Goal: Transaction & Acquisition: Purchase product/service

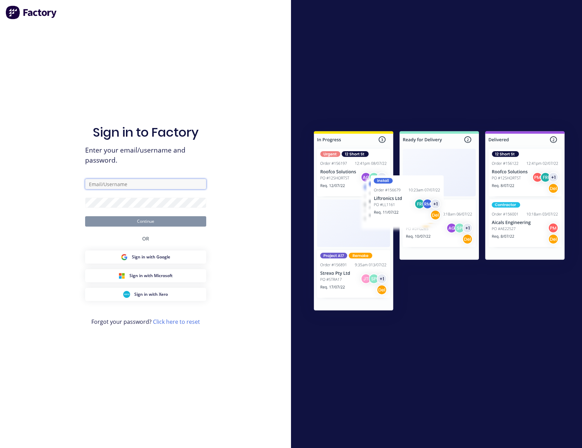
drag, startPoint x: 0, startPoint y: 0, endPoint x: 139, endPoint y: 184, distance: 230.7
click at [139, 184] on input "text" at bounding box center [145, 184] width 121 height 10
type input "[PERSON_NAME][EMAIL_ADDRESS][PERSON_NAME][DOMAIN_NAME]"
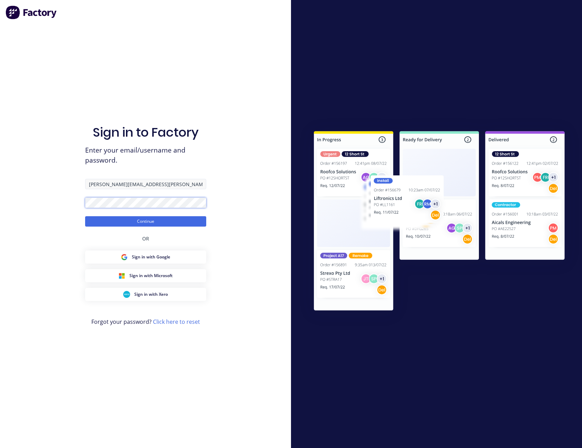
click at [85, 216] on button "Continue" at bounding box center [145, 221] width 121 height 10
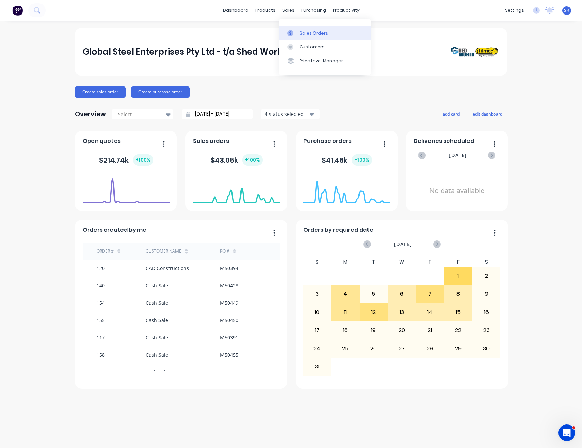
click at [304, 31] on div "Sales Orders" at bounding box center [314, 33] width 28 height 6
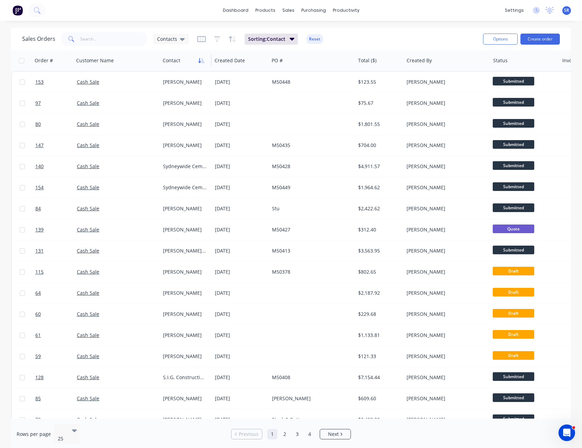
click at [202, 62] on icon "button" at bounding box center [201, 61] width 6 height 6
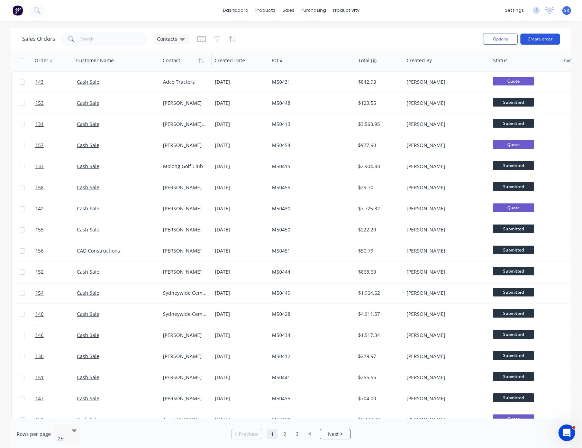
click at [540, 36] on button "Create order" at bounding box center [539, 39] width 39 height 11
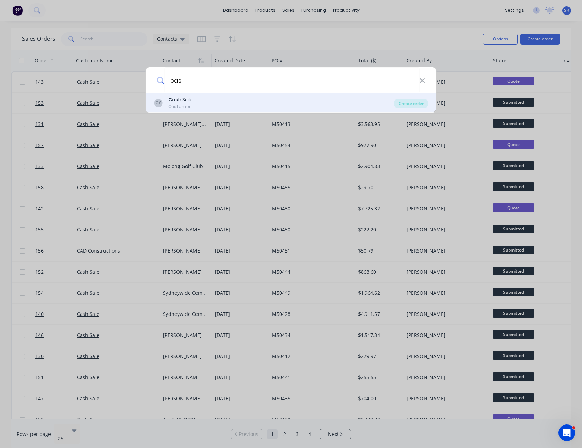
type input "cas"
click at [190, 100] on div "Cas h Sale" at bounding box center [180, 99] width 25 height 7
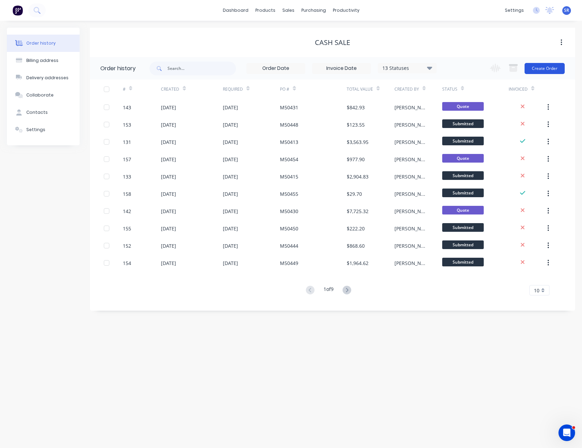
click at [545, 68] on button "Create Order" at bounding box center [544, 68] width 40 height 11
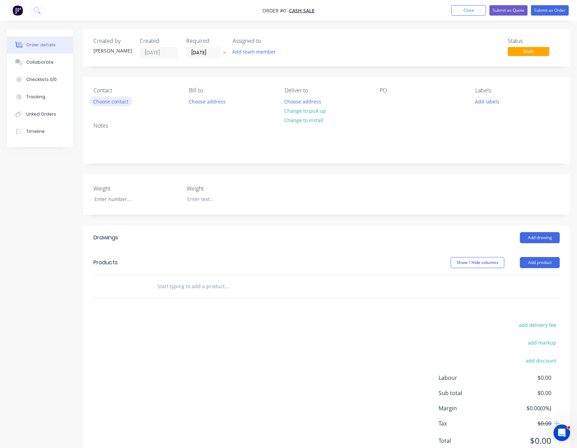
click at [119, 101] on button "Choose contact" at bounding box center [111, 101] width 43 height 9
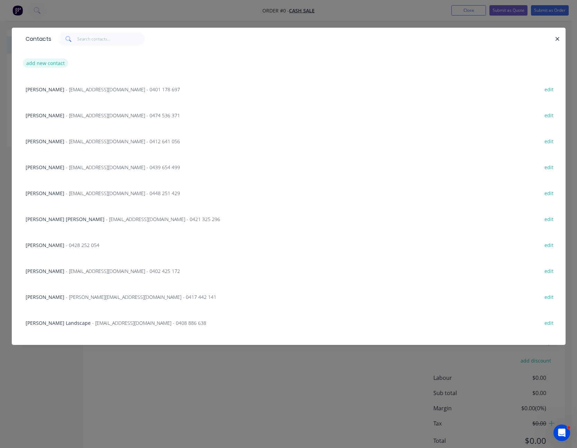
click at [54, 64] on button "add new contact" at bounding box center [46, 62] width 46 height 9
select select "AU"
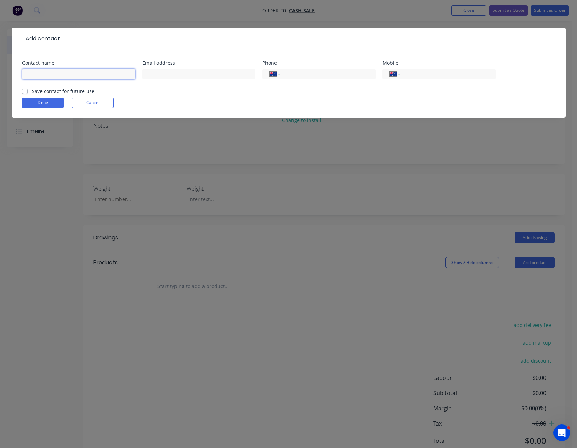
click at [57, 75] on input "text" at bounding box center [78, 74] width 113 height 10
type input "[PERSON_NAME]"
click at [46, 104] on button "Done" at bounding box center [43, 103] width 42 height 10
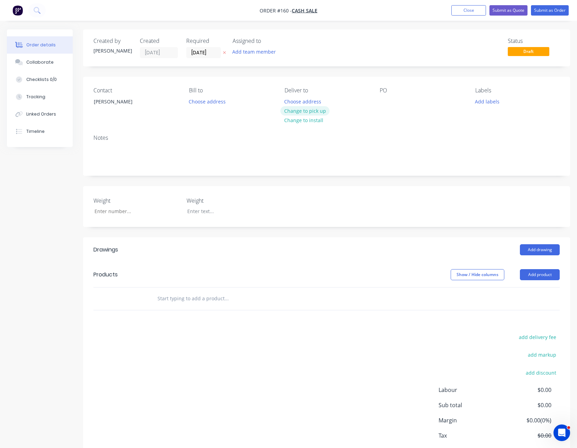
click at [318, 110] on button "Change to pick up" at bounding box center [304, 110] width 49 height 9
click at [384, 100] on div at bounding box center [384, 102] width 11 height 10
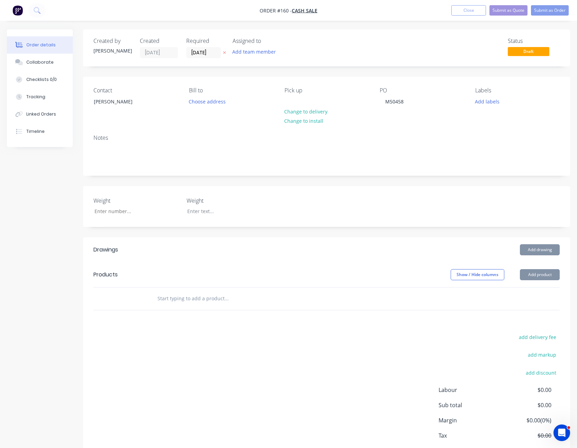
click at [408, 121] on div "Contact [PERSON_NAME] to Choose address Pick up Change to delivery Change to in…" at bounding box center [326, 103] width 487 height 52
click at [537, 275] on button "Add product" at bounding box center [540, 274] width 40 height 11
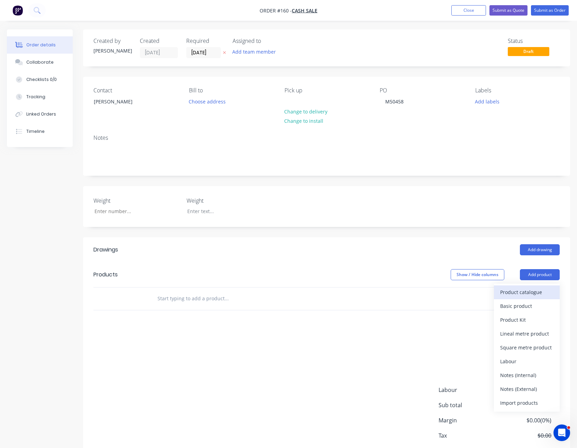
click at [532, 293] on div "Product catalogue" at bounding box center [526, 292] width 53 height 10
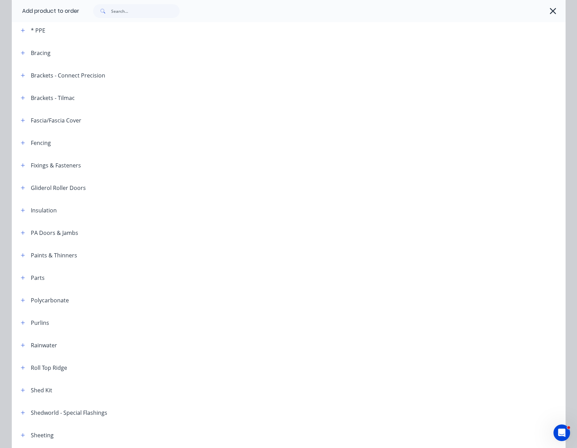
scroll to position [208, 0]
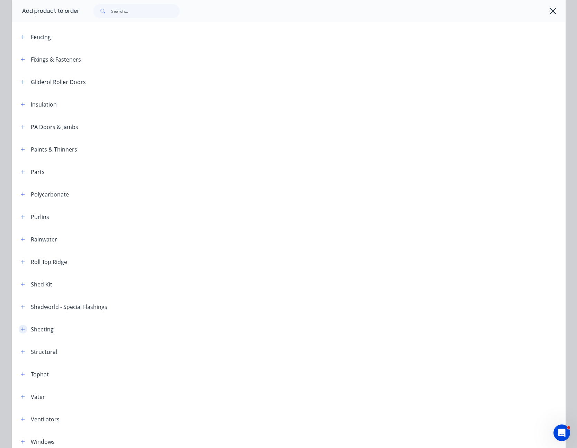
click at [21, 329] on icon "button" at bounding box center [23, 329] width 4 height 4
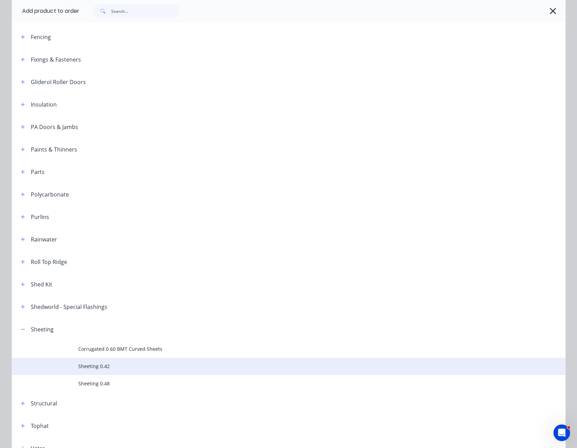
click at [92, 366] on span "Sheeting 0.42" at bounding box center [272, 366] width 389 height 7
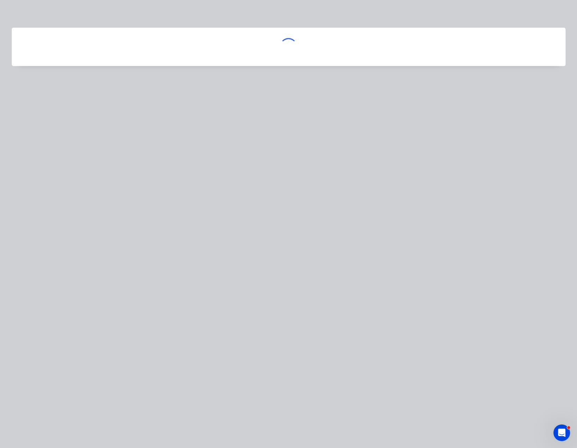
scroll to position [0, 0]
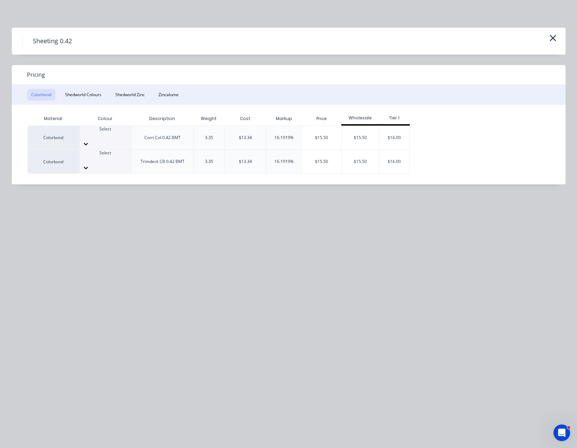
click at [89, 140] on icon at bounding box center [85, 143] width 7 height 7
click at [311, 132] on div "$15.50" at bounding box center [321, 138] width 39 height 24
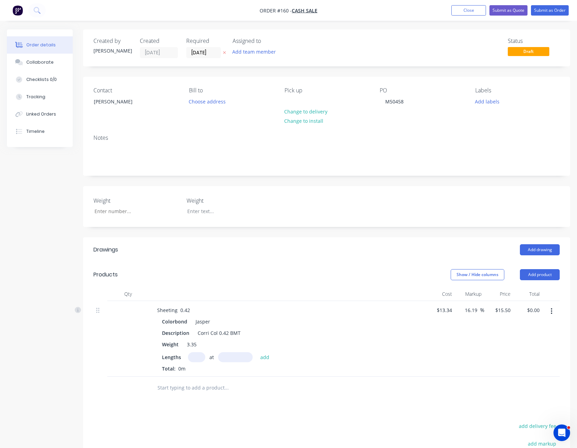
click at [199, 355] on input "text" at bounding box center [196, 357] width 17 height 10
type input "18"
type input "3700"
click at [257, 352] on button "add" at bounding box center [265, 356] width 16 height 9
type input "$1,032.30"
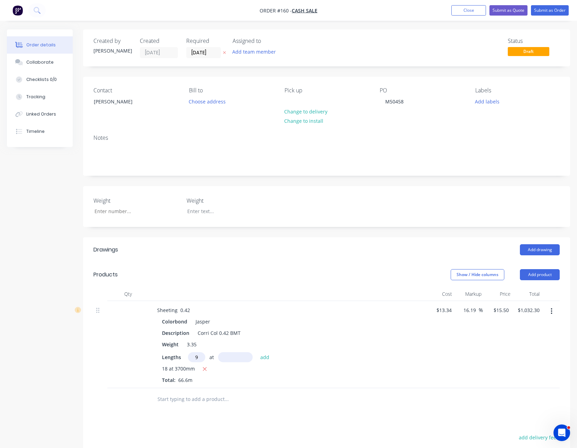
type input "9"
type input "2000"
click at [257, 352] on button "add" at bounding box center [265, 356] width 16 height 9
type input "$1,311.30"
click at [503, 312] on input "15.5" at bounding box center [504, 310] width 13 height 10
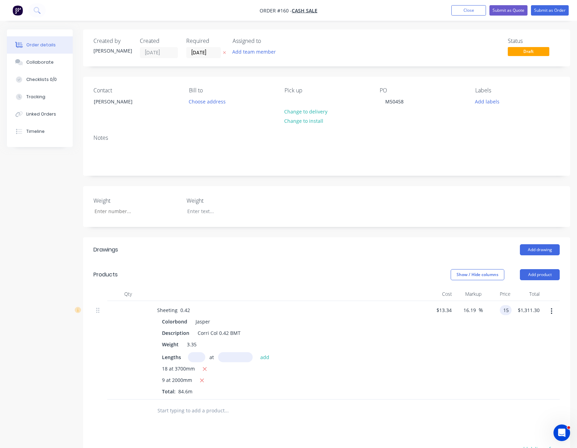
type input "15"
type input "12.44"
type input "$15.00"
type input "1269.00"
type input "13.34"
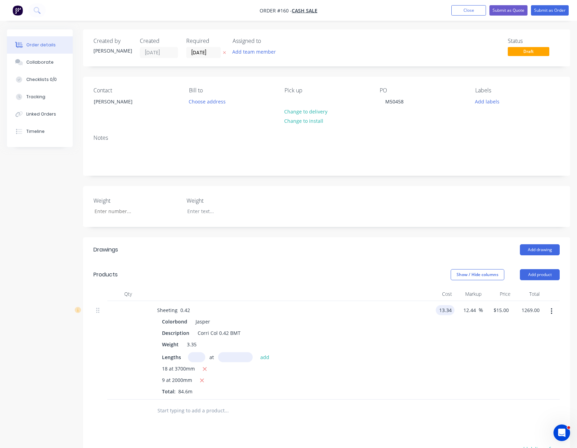
type input "$1,269.00"
click at [446, 308] on input "13.34" at bounding box center [446, 310] width 16 height 10
type input "$13.00"
type input "$14.6177"
type input "$1,236.66"
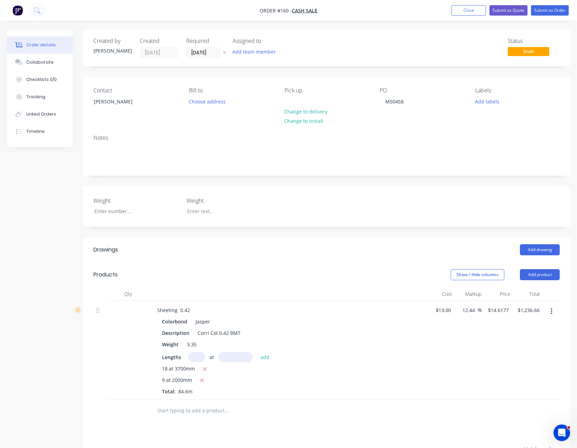
type input "$14.6172"
type input "$1,236.62"
click at [443, 332] on div "$13.00 $13.00" at bounding box center [439, 350] width 28 height 99
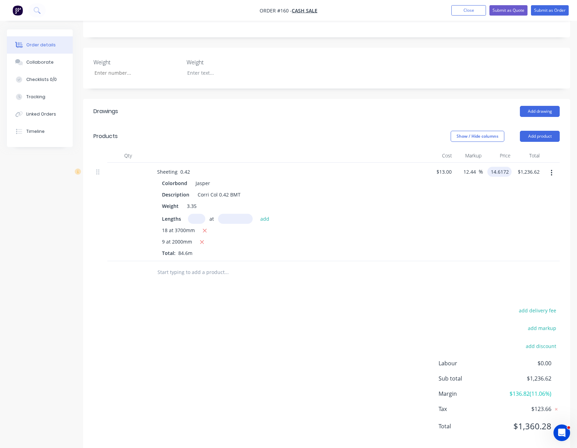
click at [503, 175] on input "14.6172" at bounding box center [500, 172] width 21 height 10
type input "15"
type input "15.38"
type input "$15.00"
type input "$1,269.00"
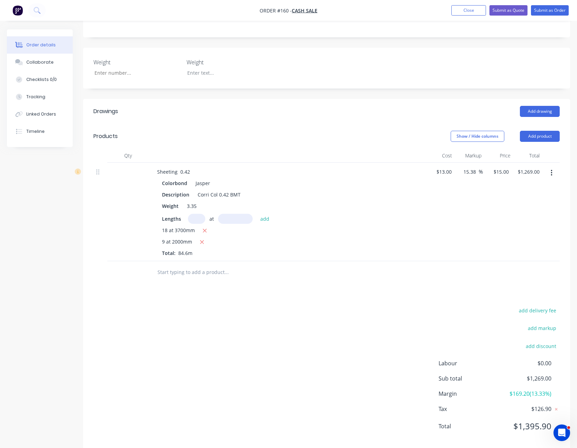
click at [488, 194] on div "$15.00 $15.00" at bounding box center [497, 212] width 29 height 99
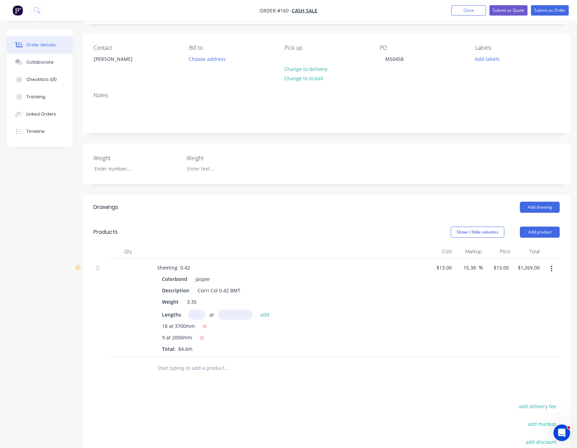
scroll to position [0, 0]
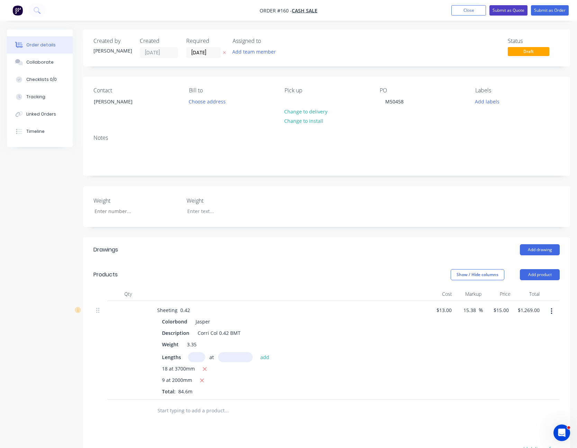
click at [511, 10] on button "Submit as Quote" at bounding box center [508, 10] width 38 height 10
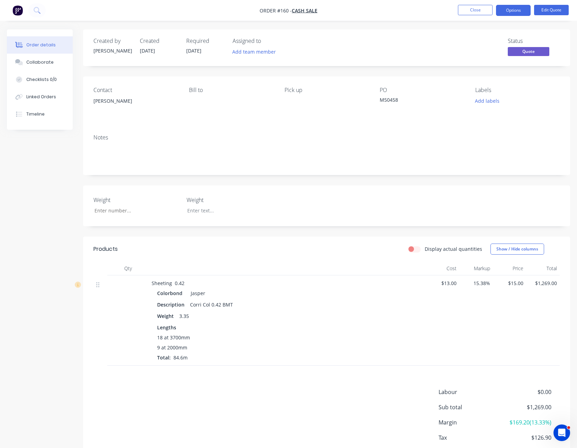
click at [511, 10] on button "Options" at bounding box center [513, 10] width 35 height 11
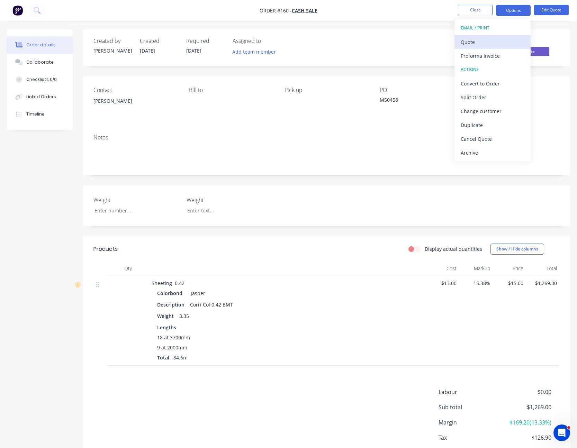
click at [497, 38] on div "Quote" at bounding box center [492, 42] width 64 height 10
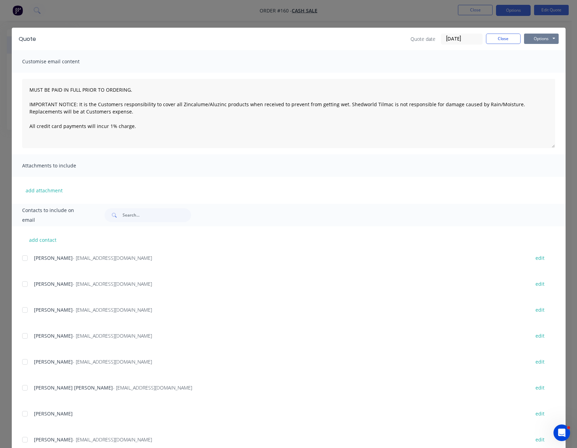
click at [531, 39] on button "Options" at bounding box center [541, 39] width 35 height 10
click at [542, 63] on button "Print" at bounding box center [546, 62] width 44 height 11
click at [501, 41] on button "Close" at bounding box center [503, 39] width 35 height 10
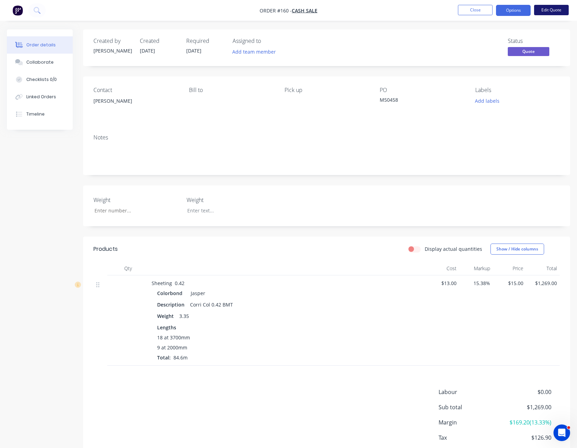
click at [547, 11] on button "Edit Quote" at bounding box center [551, 10] width 35 height 10
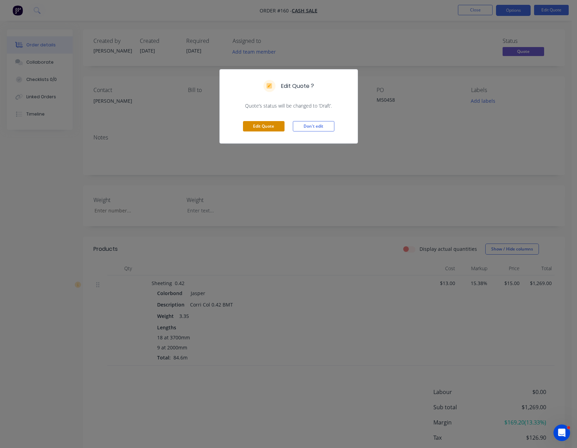
click at [260, 126] on button "Edit Quote" at bounding box center [264, 126] width 42 height 10
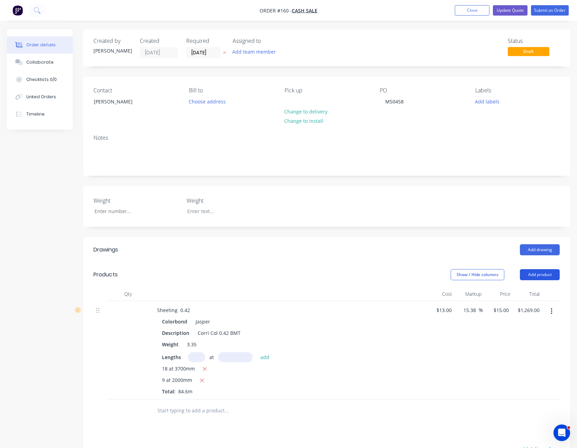
click at [530, 272] on button "Add product" at bounding box center [540, 274] width 40 height 11
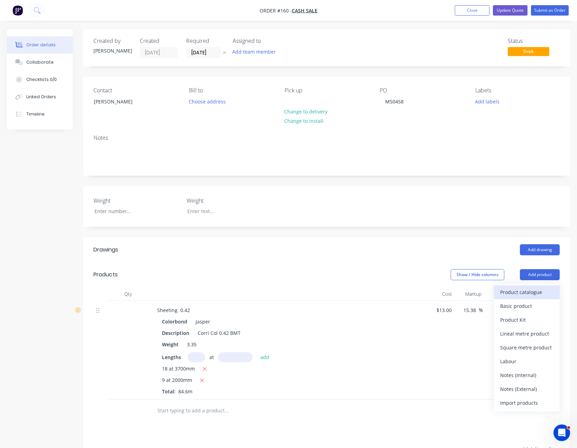
click at [528, 289] on div "Product catalogue" at bounding box center [526, 292] width 53 height 10
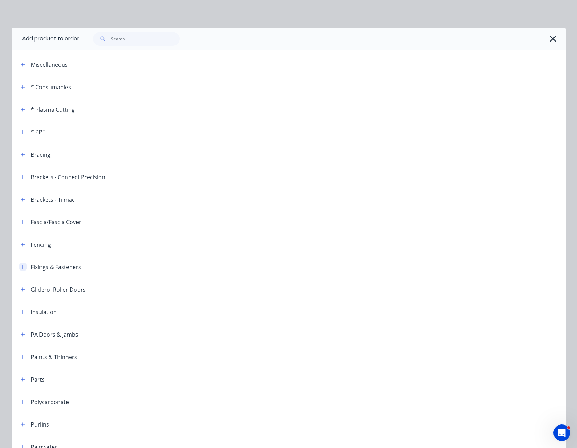
click at [21, 267] on icon "button" at bounding box center [23, 267] width 4 height 5
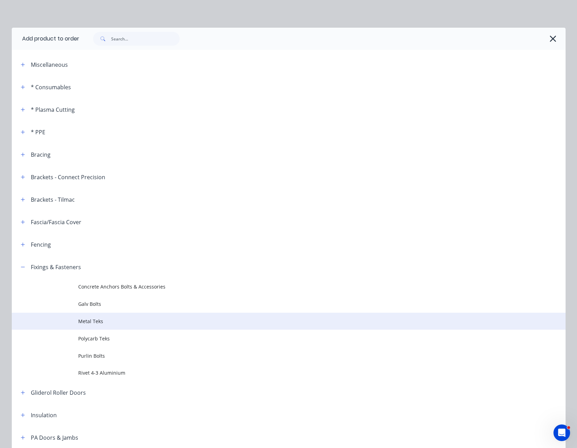
click at [103, 318] on span "Metal Teks" at bounding box center [272, 321] width 389 height 7
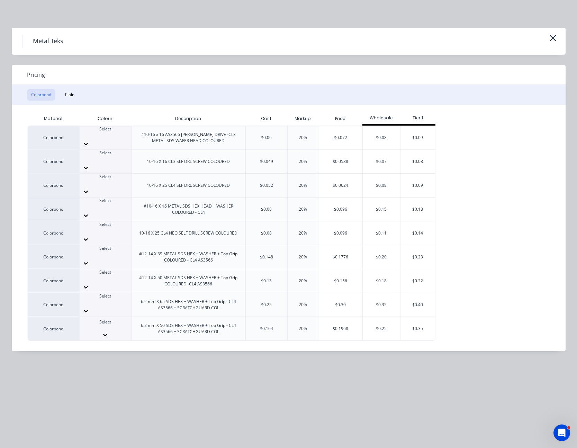
click at [109, 331] on icon at bounding box center [105, 334] width 7 height 7
click at [341, 317] on div "$0.1968" at bounding box center [340, 329] width 44 height 24
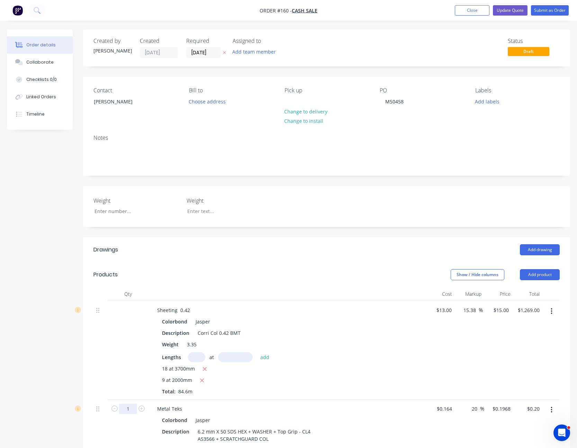
click at [126, 411] on input "1" at bounding box center [128, 409] width 18 height 10
type input "300"
type input "$59.04"
click at [144, 427] on div "300" at bounding box center [128, 424] width 42 height 49
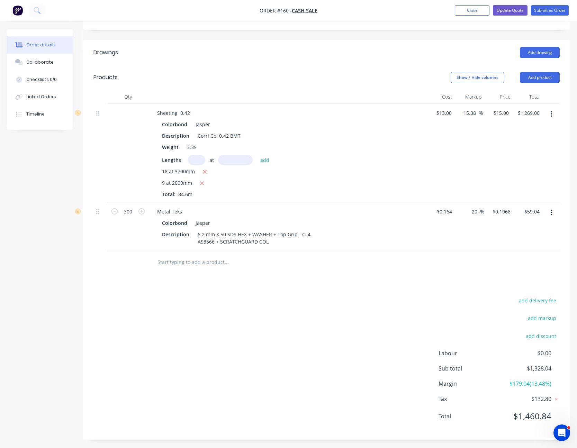
scroll to position [199, 0]
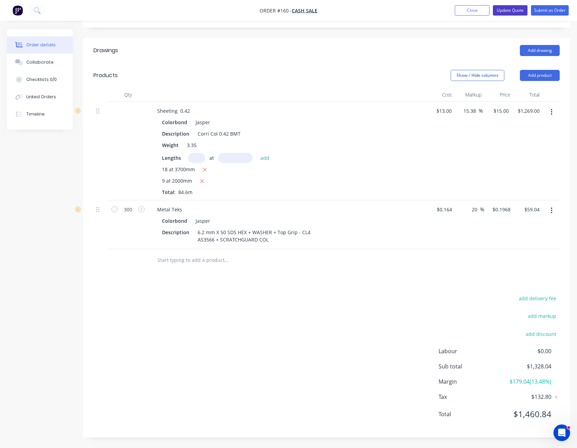
click at [516, 12] on button "Update Quote" at bounding box center [510, 10] width 35 height 10
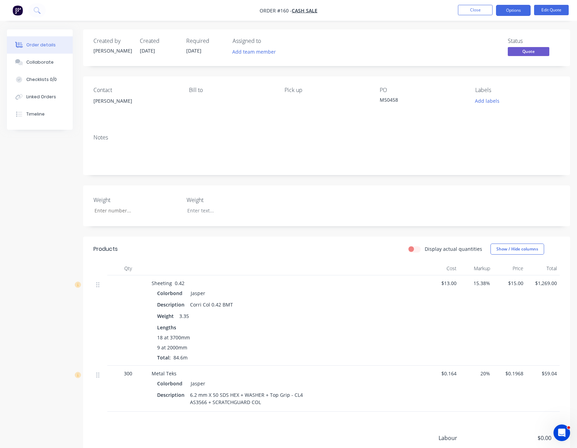
click at [516, 12] on button "Options" at bounding box center [513, 10] width 35 height 11
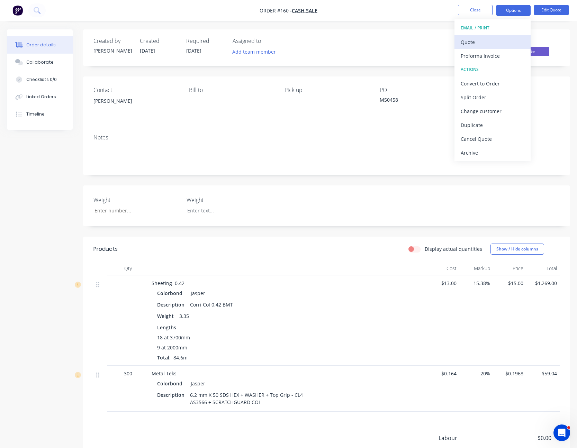
click at [504, 36] on button "Quote" at bounding box center [492, 42] width 76 height 14
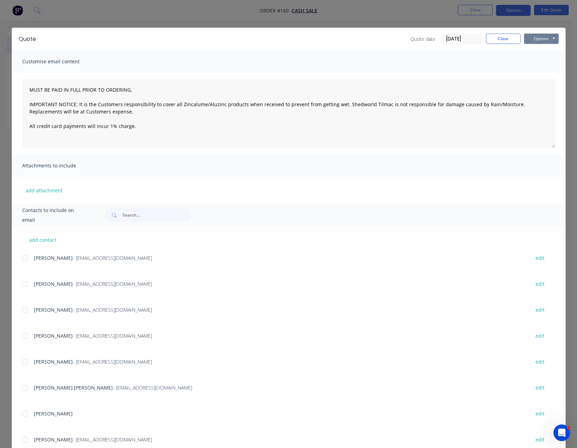
click at [532, 37] on button "Options" at bounding box center [541, 39] width 35 height 10
click at [540, 61] on button "Print" at bounding box center [546, 62] width 44 height 11
click at [504, 37] on button "Close" at bounding box center [503, 39] width 35 height 10
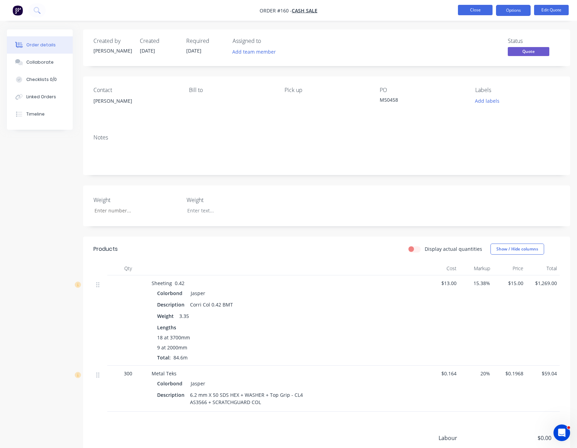
click at [476, 7] on button "Close" at bounding box center [475, 10] width 35 height 10
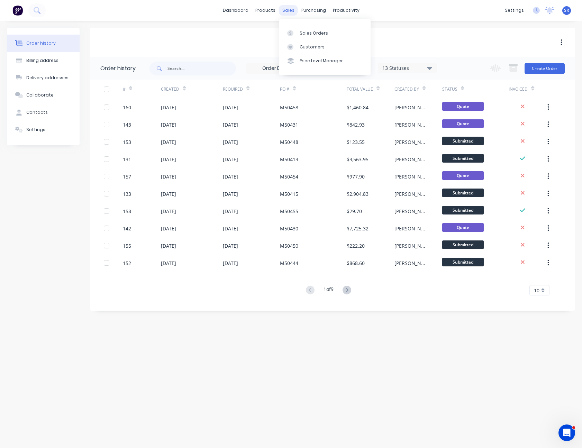
click at [288, 11] on div "sales" at bounding box center [288, 10] width 19 height 10
click at [300, 30] on div "Sales Orders" at bounding box center [314, 33] width 28 height 6
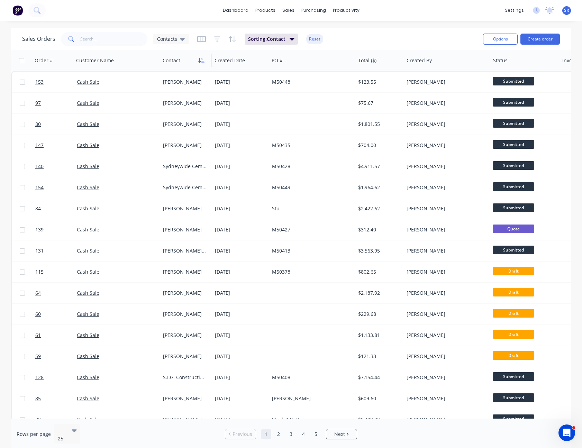
click at [201, 58] on icon "button" at bounding box center [201, 61] width 6 height 6
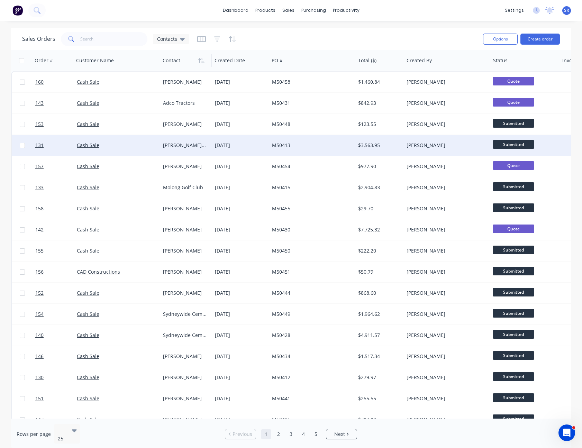
click at [223, 149] on div "[DATE]" at bounding box center [240, 145] width 57 height 21
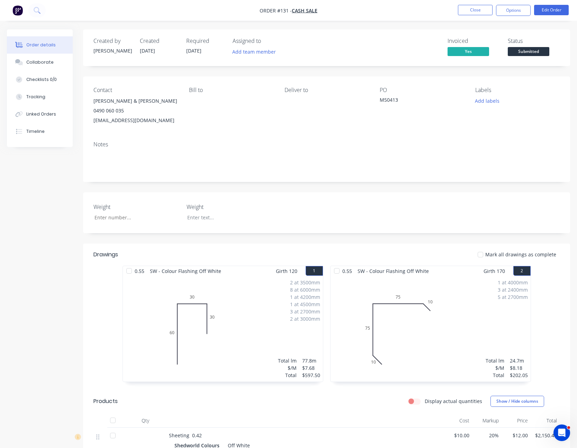
drag, startPoint x: 235, startPoint y: 305, endPoint x: 353, endPoint y: 421, distance: 165.1
click at [353, 422] on div at bounding box center [304, 421] width 277 height 14
drag, startPoint x: 260, startPoint y: 333, endPoint x: 281, endPoint y: 407, distance: 77.7
click at [281, 407] on header "Products Display actual quantities Show / Hide columns" at bounding box center [326, 401] width 487 height 25
click at [470, 9] on button "Close" at bounding box center [475, 10] width 35 height 10
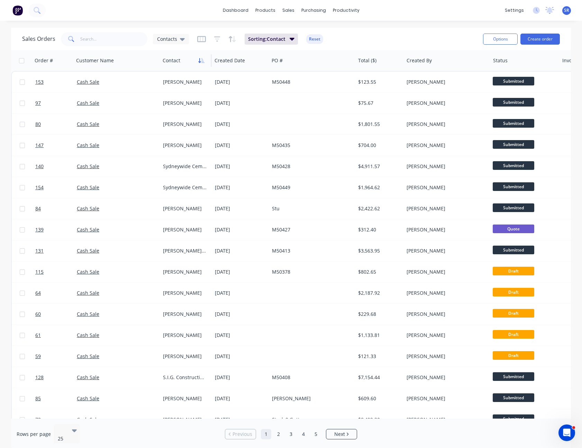
click at [204, 62] on icon "button" at bounding box center [202, 60] width 3 height 5
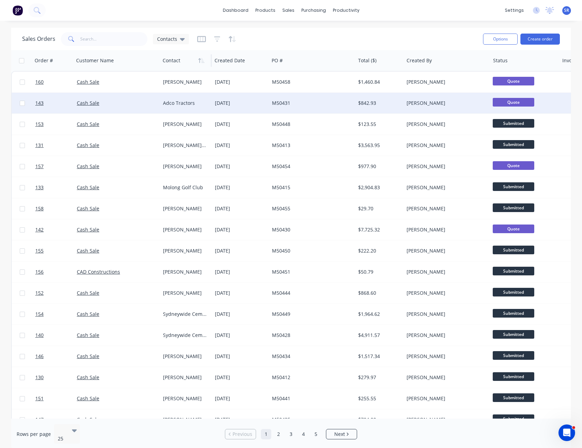
click at [264, 95] on div "[DATE]" at bounding box center [240, 103] width 57 height 21
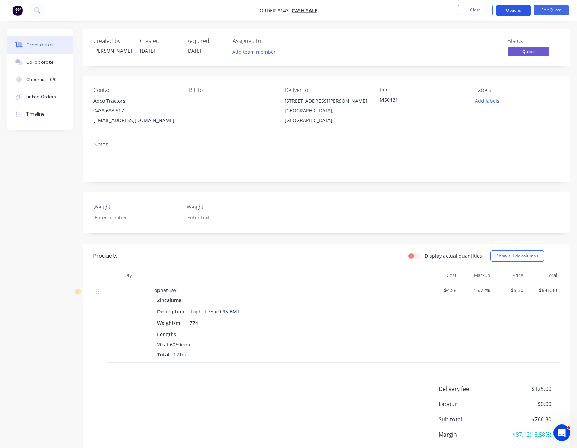
click at [515, 8] on button "Options" at bounding box center [513, 10] width 35 height 11
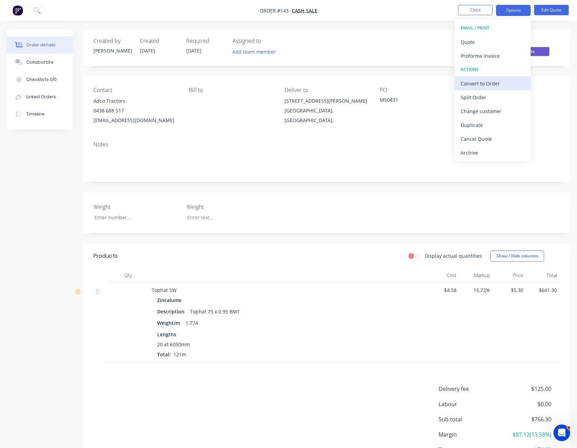
click at [490, 83] on div "Convert to Order" at bounding box center [492, 84] width 64 height 10
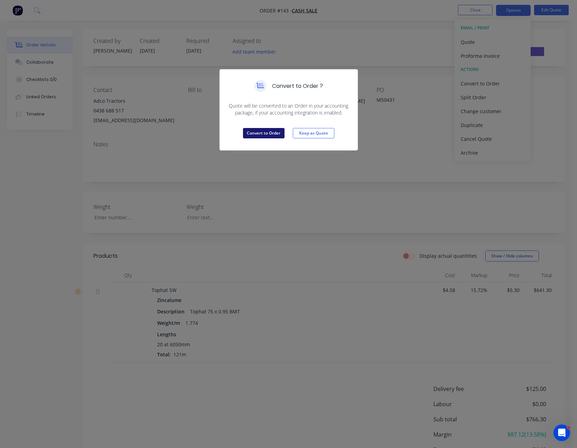
click at [267, 134] on button "Convert to Order" at bounding box center [264, 133] width 42 height 10
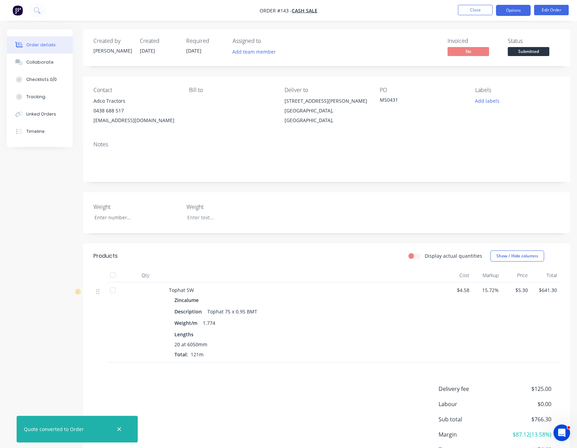
click at [516, 10] on button "Options" at bounding box center [513, 10] width 35 height 11
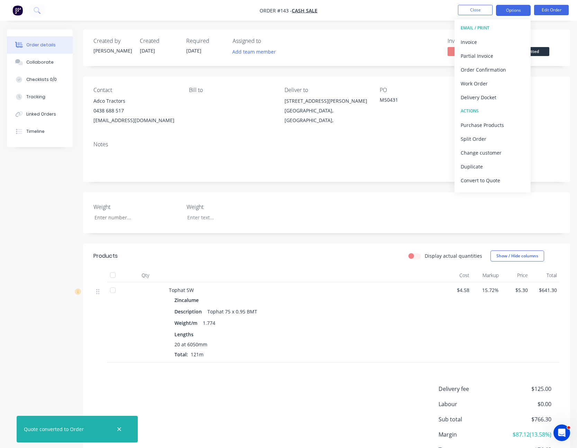
click at [516, 10] on button "Options" at bounding box center [513, 10] width 35 height 11
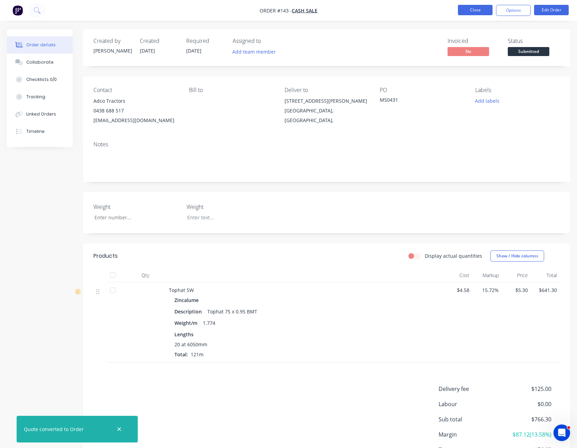
click at [473, 9] on button "Close" at bounding box center [475, 10] width 35 height 10
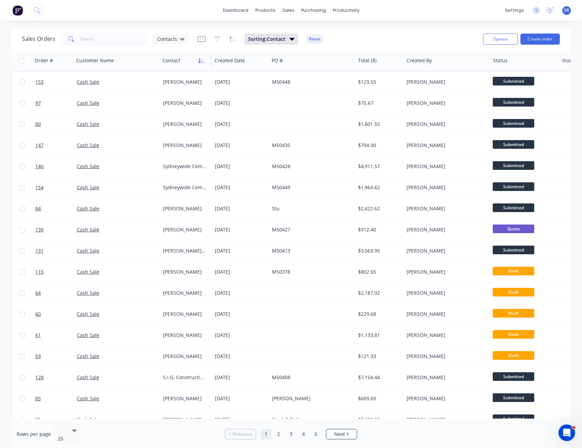
click at [201, 58] on icon "button" at bounding box center [201, 61] width 6 height 6
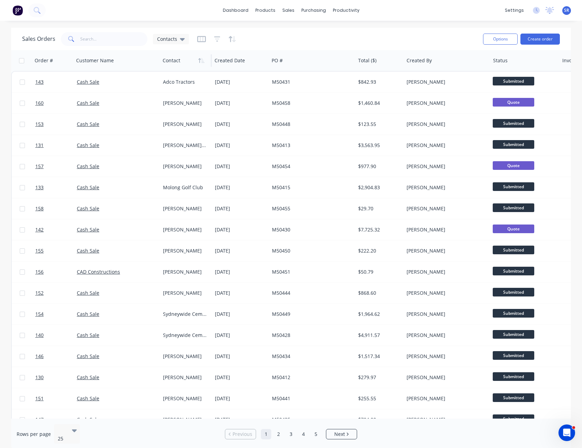
click at [201, 58] on icon "button" at bounding box center [201, 61] width 6 height 6
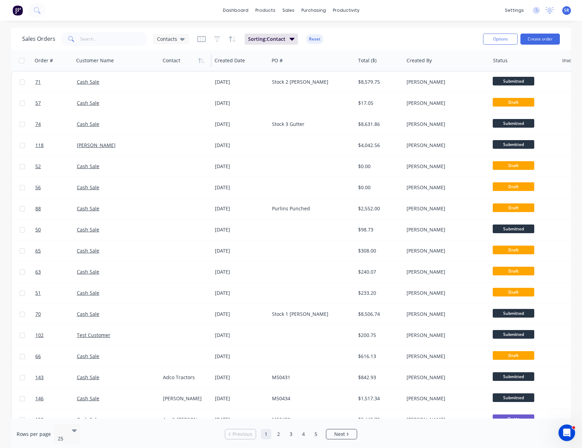
click at [201, 58] on icon "button" at bounding box center [201, 61] width 6 height 6
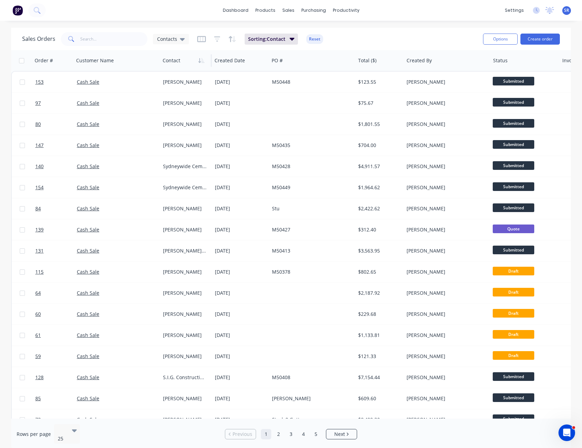
click at [201, 58] on icon "button" at bounding box center [201, 61] width 6 height 6
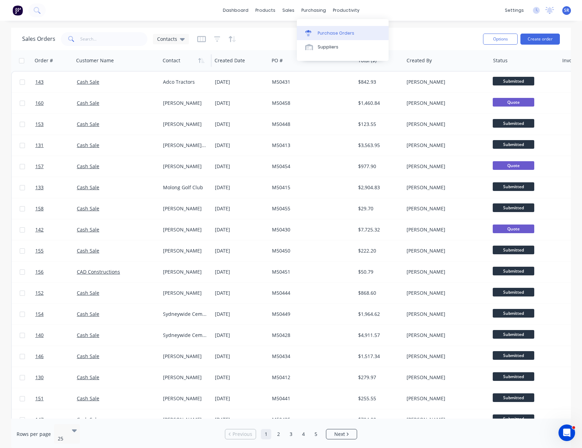
click at [323, 29] on link "Purchase Orders" at bounding box center [343, 33] width 92 height 14
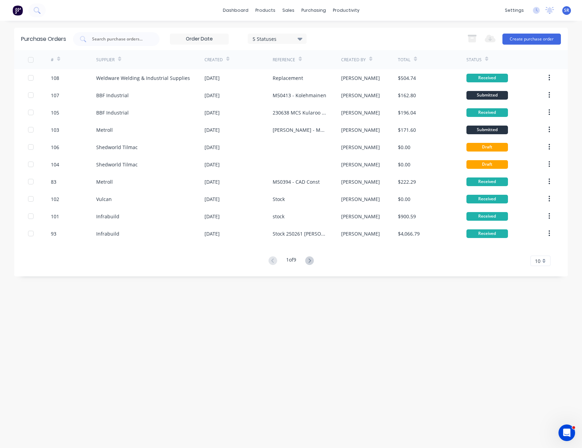
click at [540, 265] on div "10" at bounding box center [540, 261] width 20 height 10
click at [538, 330] on div "30" at bounding box center [540, 335] width 19 height 12
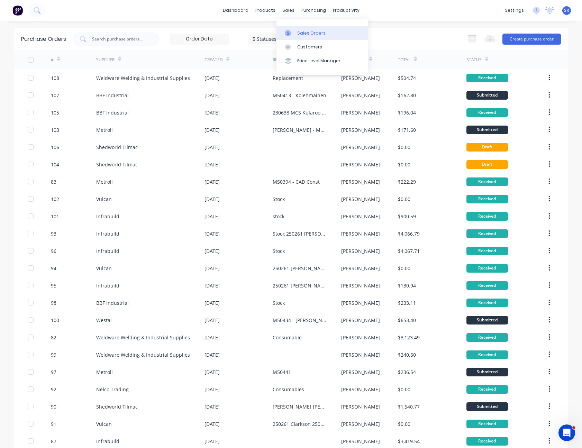
click at [305, 35] on div "Sales Orders" at bounding box center [311, 33] width 28 height 6
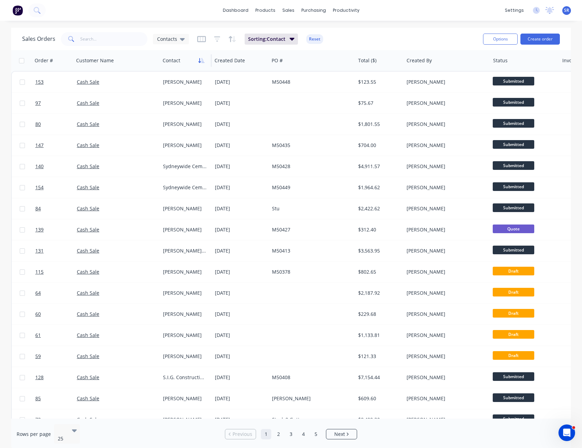
click at [201, 59] on icon "button" at bounding box center [201, 61] width 6 height 6
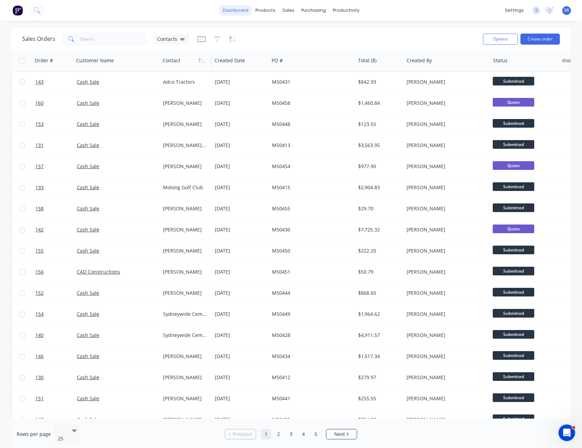
click at [247, 11] on link "dashboard" at bounding box center [235, 10] width 33 height 10
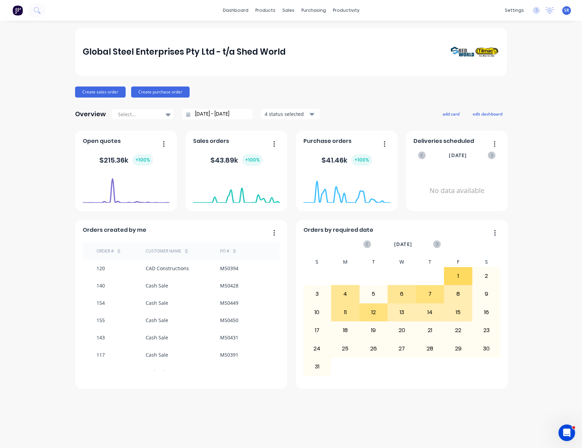
click at [273, 142] on button "button" at bounding box center [271, 144] width 15 height 11
click at [263, 190] on div "Export to Excel Format" at bounding box center [245, 189] width 53 height 10
click at [168, 116] on icon at bounding box center [168, 115] width 5 height 8
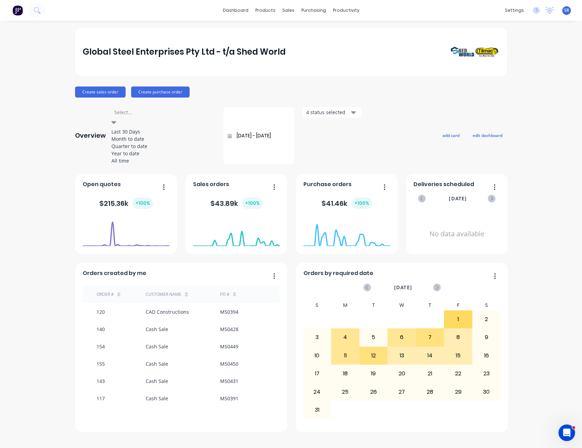
click at [161, 157] on div "Year to date" at bounding box center [163, 153] width 104 height 7
type input "[DATE] - [DATE]"
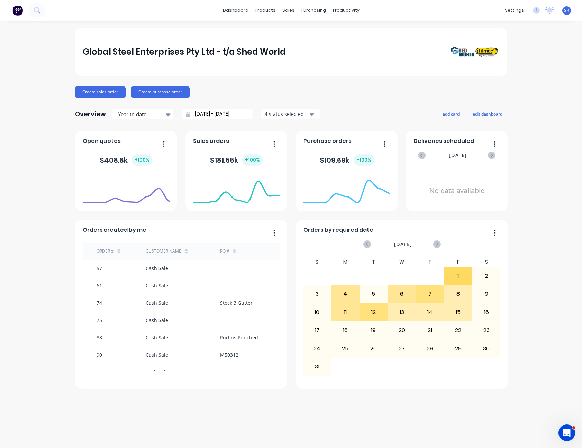
click at [274, 143] on icon "button" at bounding box center [274, 144] width 1 height 6
click at [266, 201] on div "Export to CSV Format" at bounding box center [245, 203] width 53 height 10
click at [302, 31] on div "Sales Orders" at bounding box center [314, 33] width 28 height 6
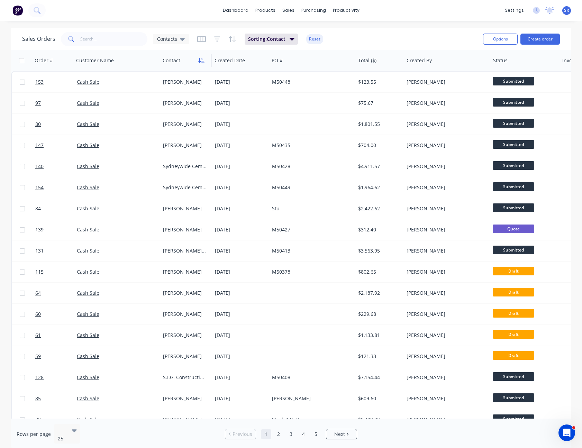
drag, startPoint x: 202, startPoint y: 59, endPoint x: 217, endPoint y: 62, distance: 15.1
click at [202, 59] on icon "button" at bounding box center [202, 60] width 3 height 5
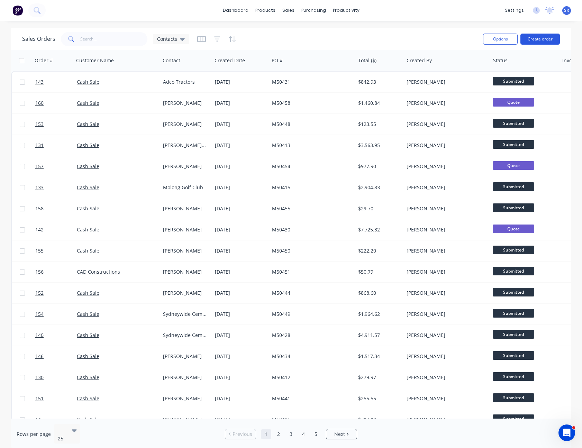
click at [549, 38] on button "Create order" at bounding box center [539, 39] width 39 height 11
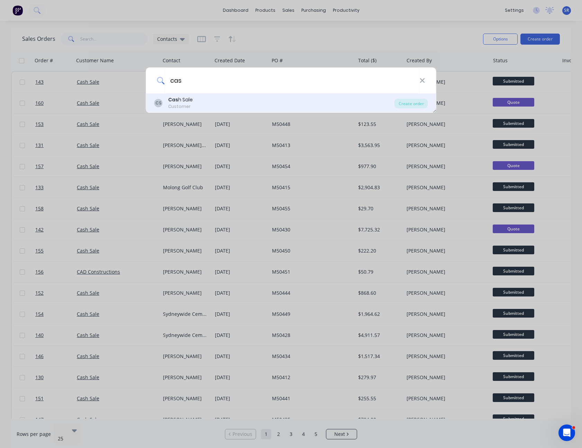
type input "cas"
click at [192, 99] on div "Cas h Sale" at bounding box center [180, 99] width 25 height 7
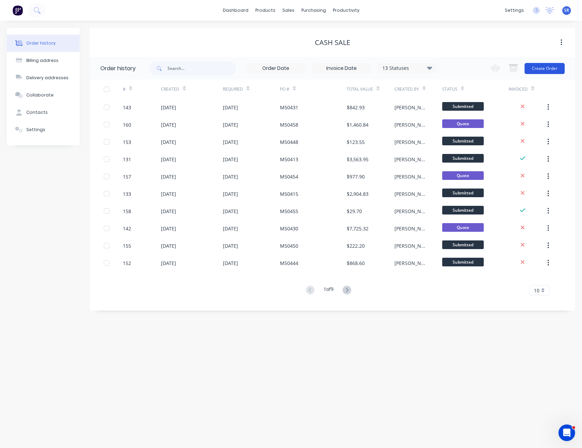
click at [545, 68] on button "Create Order" at bounding box center [544, 68] width 40 height 11
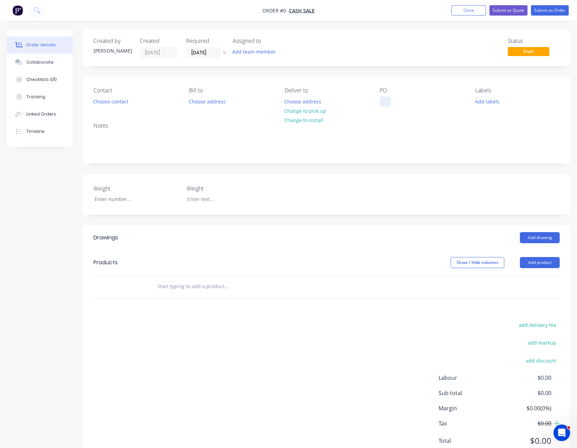
click at [384, 98] on div at bounding box center [384, 102] width 11 height 10
click at [405, 125] on div "Order details Collaborate Checklists 0/0 Tracking Linked Orders Timeline Order …" at bounding box center [288, 251] width 577 height 445
click at [540, 264] on button "Add product" at bounding box center [540, 262] width 40 height 11
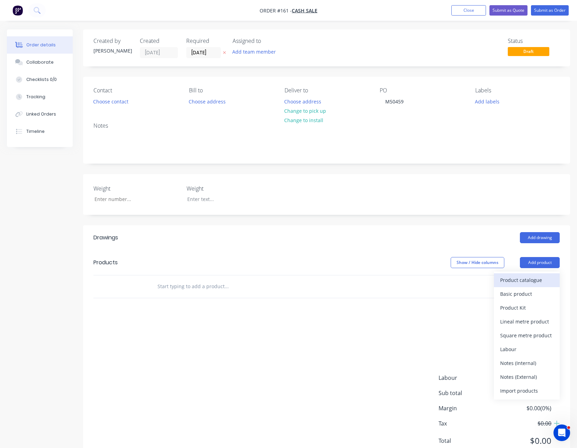
click at [537, 278] on div "Product catalogue" at bounding box center [526, 280] width 53 height 10
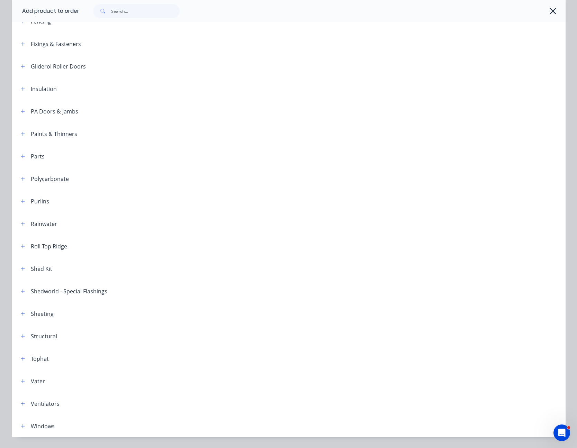
scroll to position [243, 0]
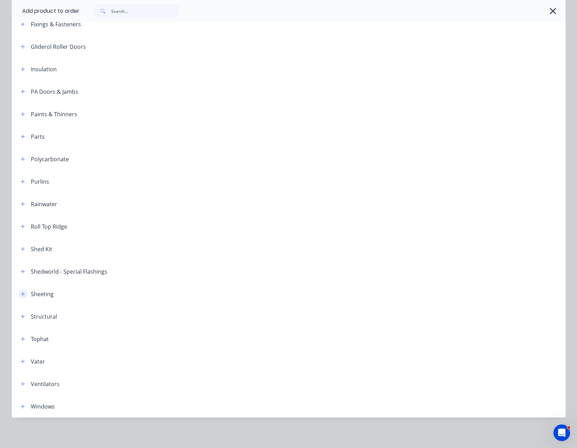
click at [21, 293] on icon "button" at bounding box center [23, 294] width 4 height 5
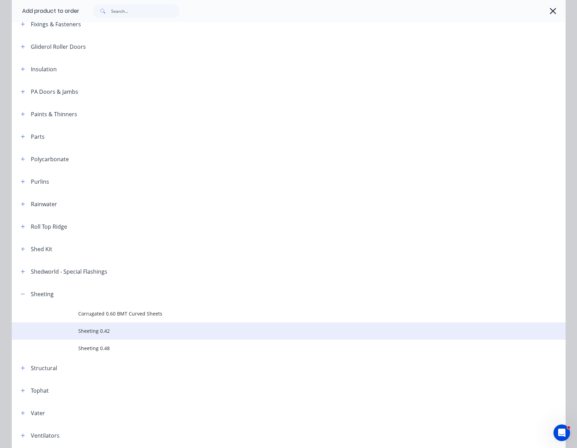
click at [92, 335] on td "Sheeting 0.42" at bounding box center [321, 330] width 487 height 17
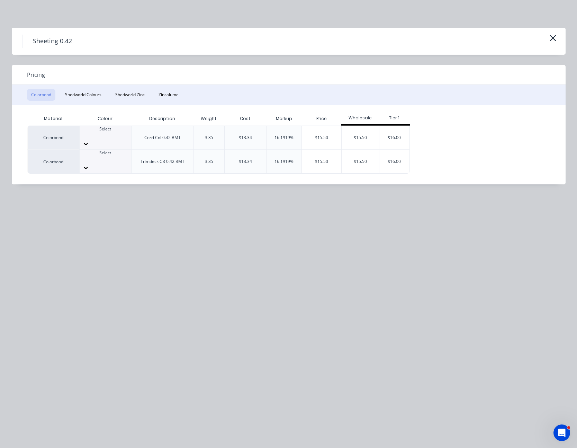
click at [88, 143] on icon at bounding box center [86, 144] width 4 height 2
click at [324, 134] on div "$15.50" at bounding box center [321, 138] width 39 height 24
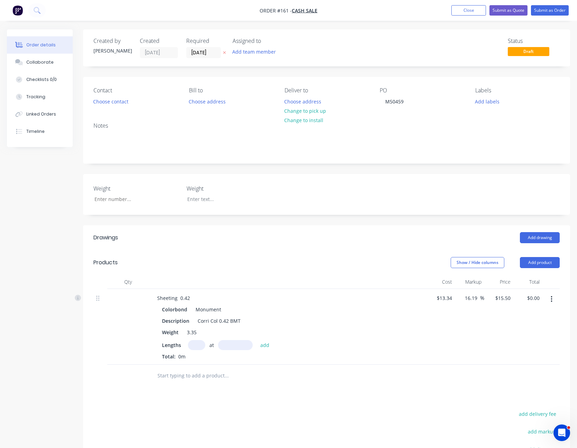
click at [197, 342] on input "text" at bounding box center [196, 345] width 17 height 10
type input "14"
type input "3860"
click at [257, 340] on button "add" at bounding box center [265, 344] width 16 height 9
type input "$837.62"
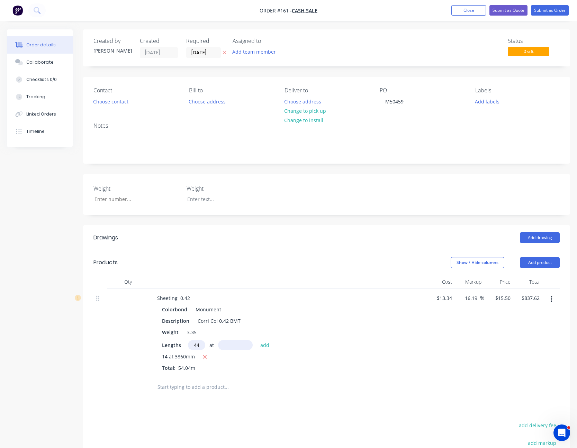
type input "44"
type input "4110"
click at [257, 340] on button "add" at bounding box center [265, 344] width 16 height 9
type input "$3,640.64"
type input "10"
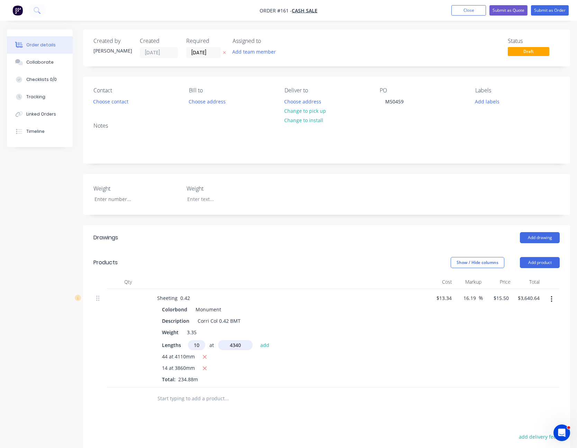
type input "4340"
click at [257, 340] on button "add" at bounding box center [265, 344] width 16 height 9
type input "$4,313.34"
click at [502, 298] on input "15.5" at bounding box center [502, 298] width 19 height 10
type input "13.34"
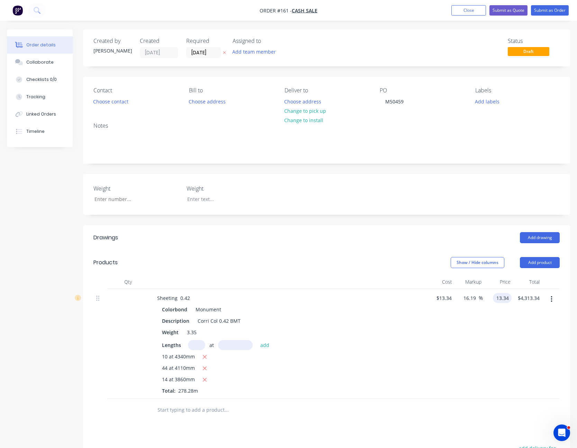
type input "$13.34"
type input "$3,712.26"
click at [474, 262] on button "Show / Hide columns" at bounding box center [477, 262] width 54 height 11
click at [460, 285] on span at bounding box center [462, 285] width 6 height 6
click at [453, 282] on input "Cost" at bounding box center [453, 282] width 0 height 0
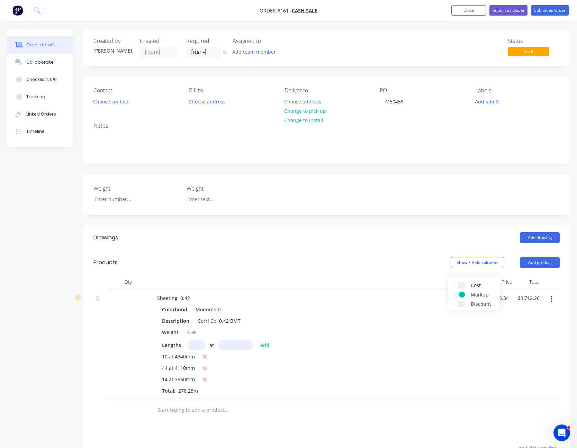
click at [460, 292] on span at bounding box center [462, 295] width 6 height 6
click at [453, 292] on input "Markup" at bounding box center [453, 292] width 0 height 0
click at [465, 346] on div "Lengths at add" at bounding box center [322, 345] width 320 height 10
click at [545, 262] on button "Add product" at bounding box center [540, 262] width 40 height 11
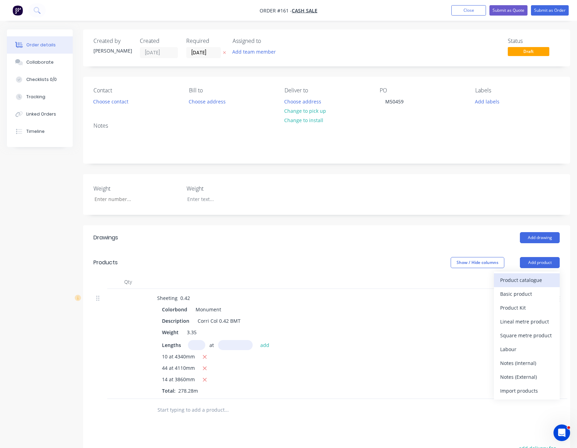
click at [534, 281] on div "Product catalogue" at bounding box center [526, 280] width 53 height 10
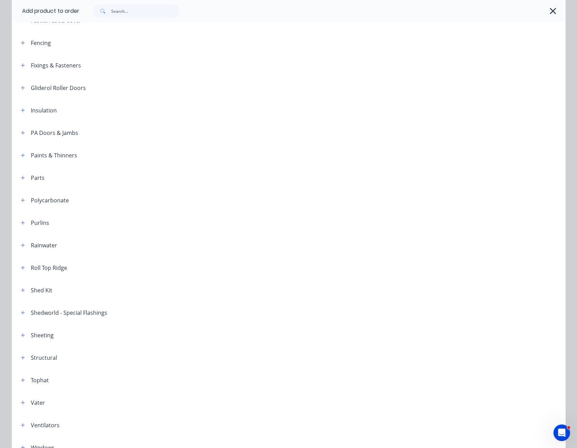
scroll to position [243, 0]
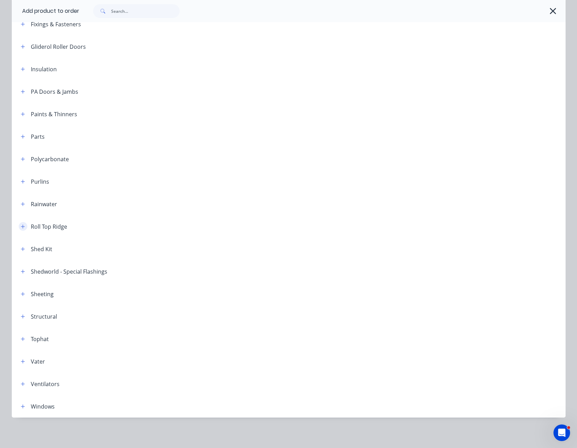
click at [21, 226] on icon "button" at bounding box center [23, 226] width 4 height 4
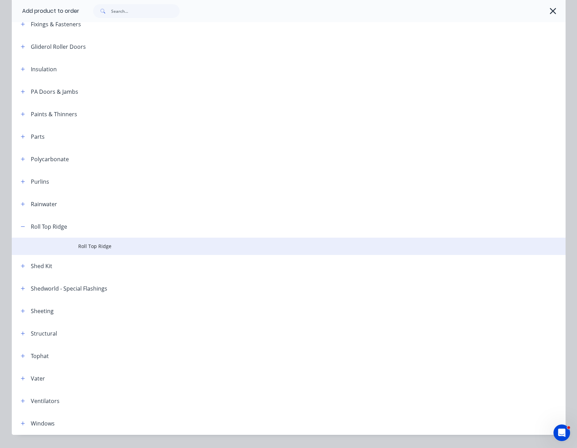
click at [93, 246] on span "Roll Top Ridge" at bounding box center [272, 245] width 389 height 7
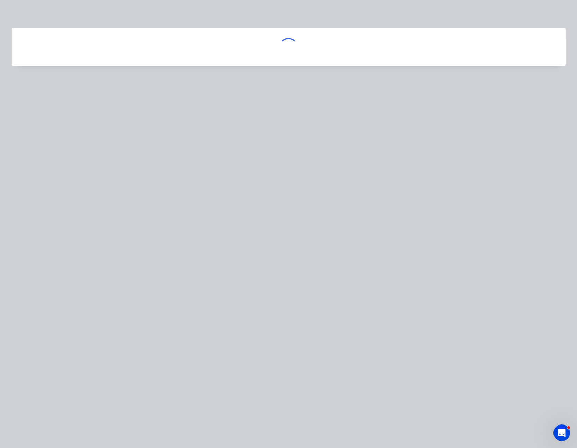
scroll to position [0, 0]
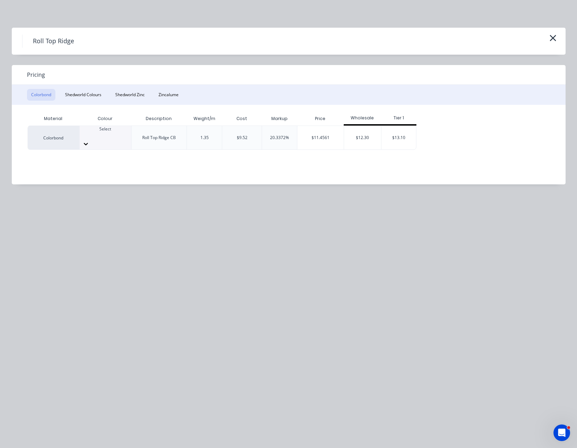
click at [128, 138] on div at bounding box center [106, 143] width 52 height 11
click at [320, 135] on div "$11.4561" at bounding box center [320, 138] width 46 height 24
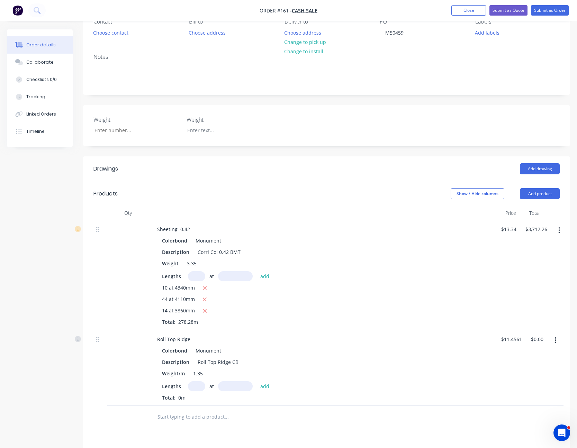
scroll to position [69, 0]
click at [191, 385] on input "text" at bounding box center [196, 386] width 17 height 10
type input "3"
type input "8900"
click at [257, 381] on button "add" at bounding box center [265, 385] width 16 height 9
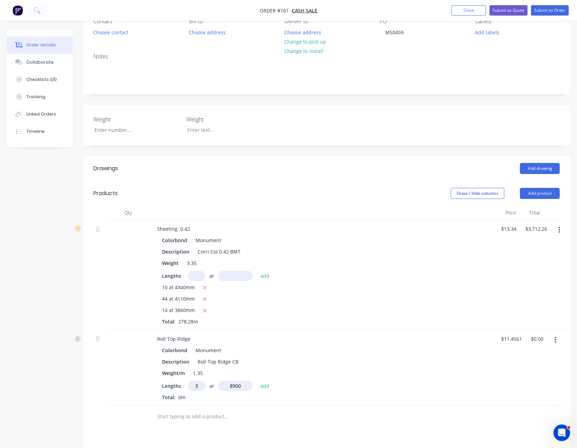
type input "$305.88"
click at [468, 14] on button "Close" at bounding box center [468, 10] width 35 height 10
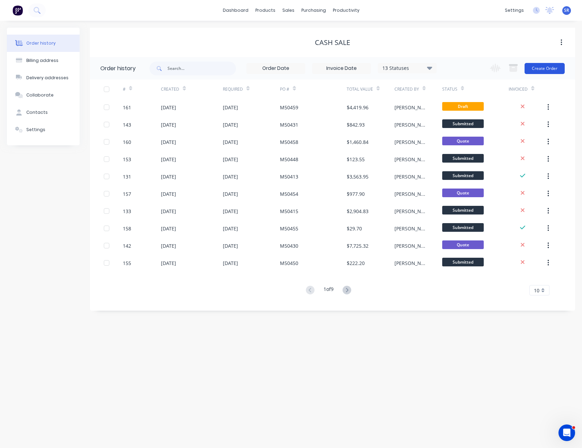
click at [547, 66] on button "Create Order" at bounding box center [544, 68] width 40 height 11
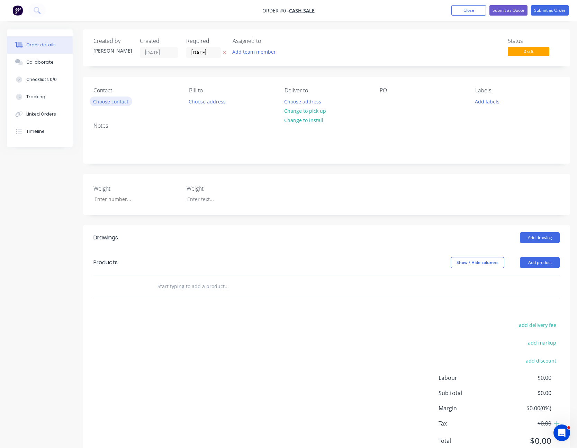
click at [120, 102] on button "Choose contact" at bounding box center [111, 101] width 43 height 9
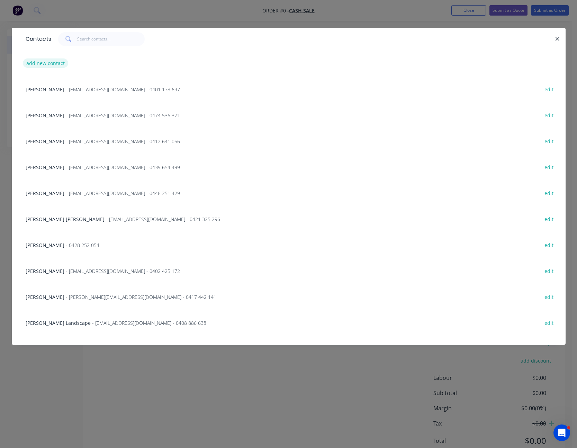
click at [52, 63] on button "add new contact" at bounding box center [46, 62] width 46 height 9
select select "AU"
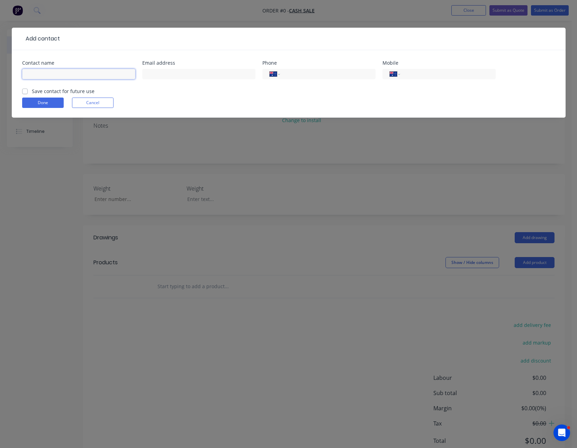
click at [66, 76] on input "text" at bounding box center [78, 74] width 113 height 10
type input "[PERSON_NAME]"
click at [49, 101] on button "Done" at bounding box center [43, 103] width 42 height 10
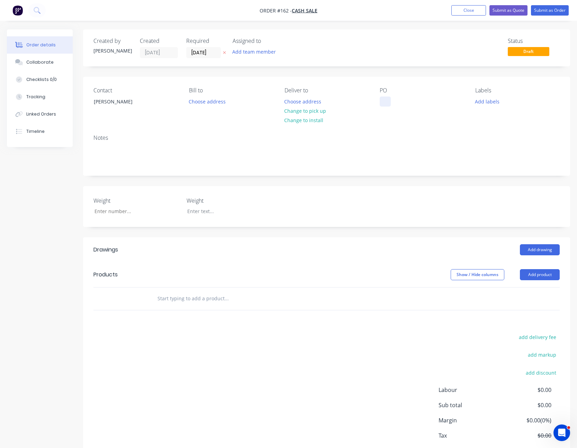
click at [384, 102] on div at bounding box center [384, 102] width 11 height 10
click at [394, 125] on div "Contact [PERSON_NAME] [PERSON_NAME] to Choose address Deliver to Choose address…" at bounding box center [326, 103] width 487 height 52
click at [546, 274] on button "Add product" at bounding box center [540, 274] width 40 height 11
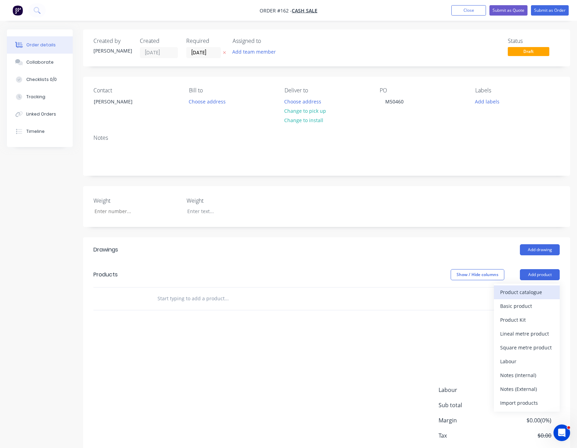
click at [539, 286] on button "Product catalogue" at bounding box center [527, 292] width 66 height 14
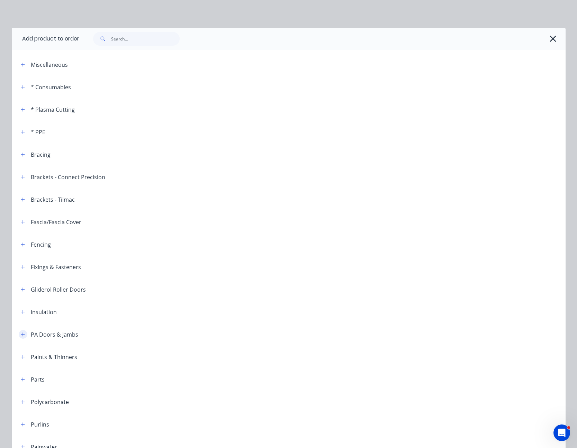
click at [19, 334] on button "button" at bounding box center [23, 334] width 9 height 9
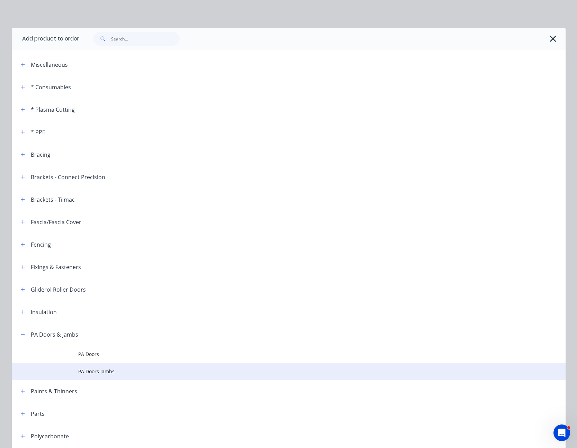
click at [94, 371] on span "PA Doors Jambs" at bounding box center [272, 371] width 389 height 7
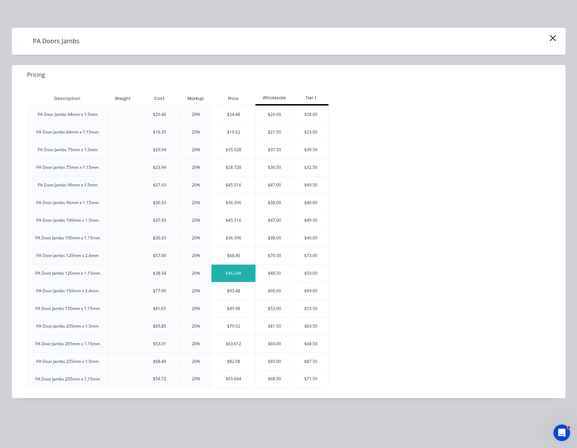
click at [230, 271] on div "$46.248" at bounding box center [233, 273] width 44 height 17
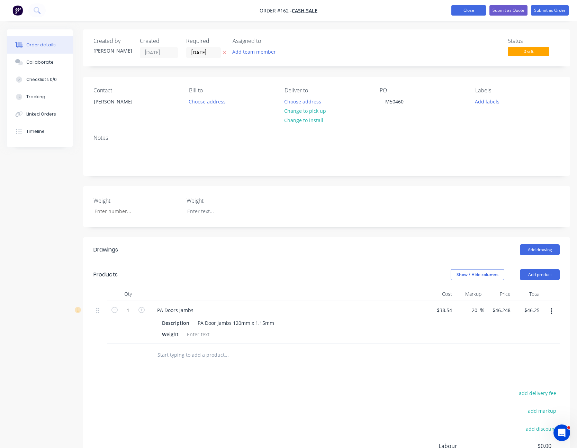
click at [466, 10] on button "Close" at bounding box center [468, 10] width 35 height 10
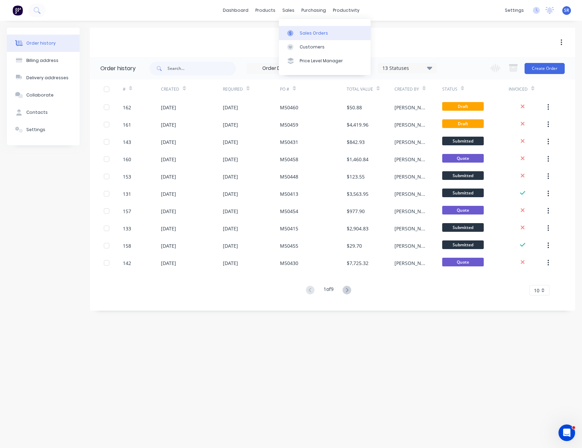
click at [303, 30] on div "Sales Orders" at bounding box center [314, 33] width 28 height 6
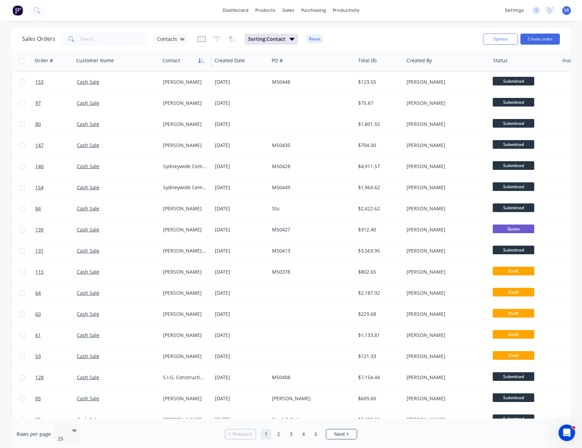
click at [199, 59] on icon "button" at bounding box center [201, 61] width 6 height 6
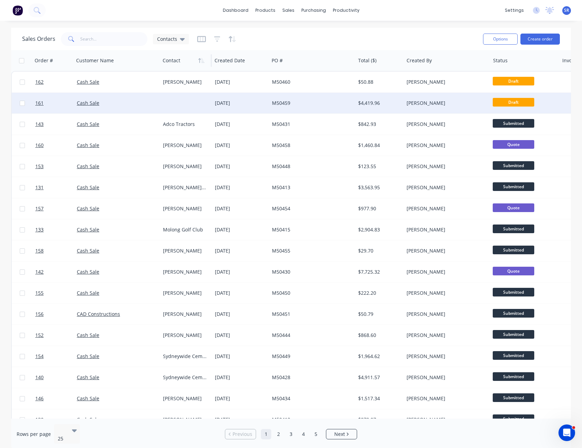
click at [249, 94] on div "[DATE]" at bounding box center [240, 103] width 57 height 21
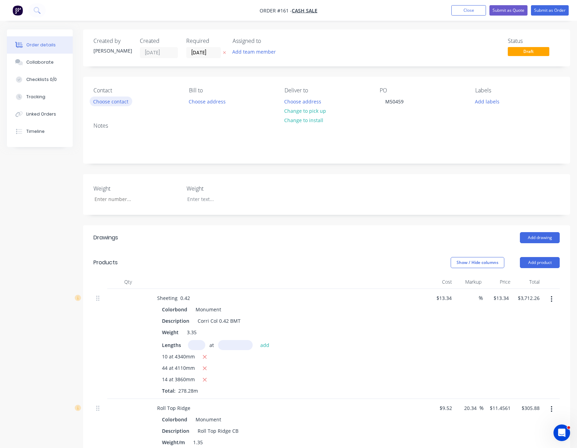
click at [119, 101] on button "Choose contact" at bounding box center [111, 101] width 43 height 9
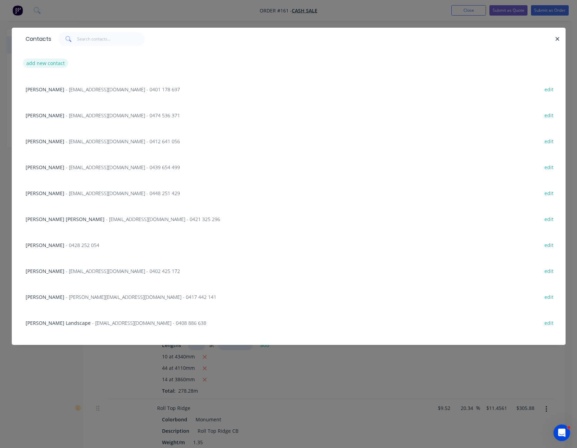
click at [29, 63] on button "add new contact" at bounding box center [46, 62] width 46 height 9
select select "AU"
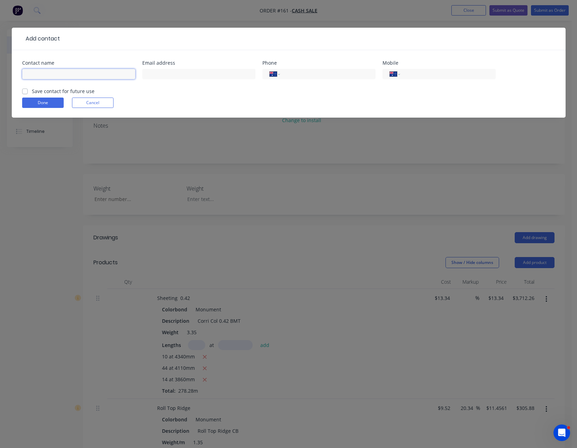
click at [93, 77] on input "text" at bounding box center [78, 74] width 113 height 10
type input "[PERSON_NAME]"
click at [168, 75] on input "text" at bounding box center [198, 74] width 113 height 10
type input "[EMAIL_ADDRESS][DOMAIN_NAME]"
type input "0479 137 460"
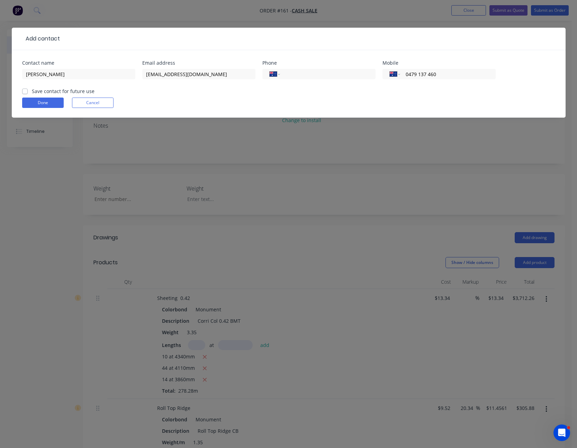
drag, startPoint x: 26, startPoint y: 92, endPoint x: 30, endPoint y: 96, distance: 5.4
click at [32, 92] on label "Save contact for future use" at bounding box center [63, 91] width 63 height 7
click at [26, 92] on input "Save contact for future use" at bounding box center [25, 91] width 6 height 7
checkbox input "true"
click at [34, 101] on button "Done" at bounding box center [43, 103] width 42 height 10
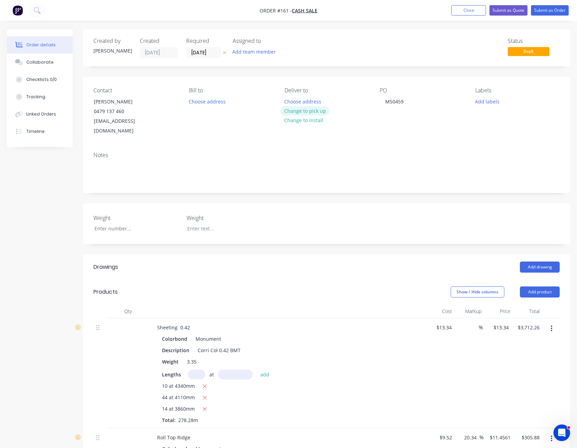
click at [318, 111] on button "Change to pick up" at bounding box center [304, 110] width 49 height 9
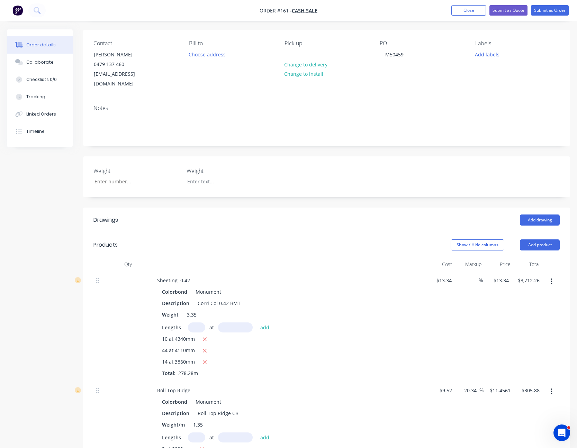
scroll to position [138, 0]
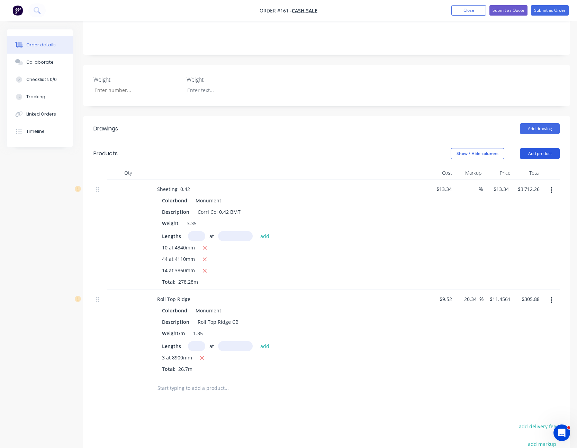
click at [541, 148] on button "Add product" at bounding box center [540, 153] width 40 height 11
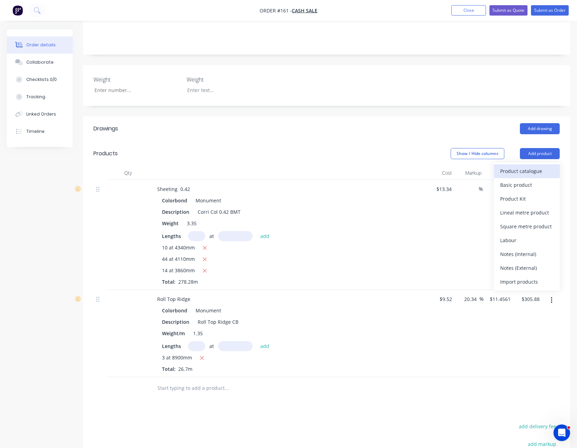
click at [540, 166] on div "Product catalogue" at bounding box center [526, 171] width 53 height 10
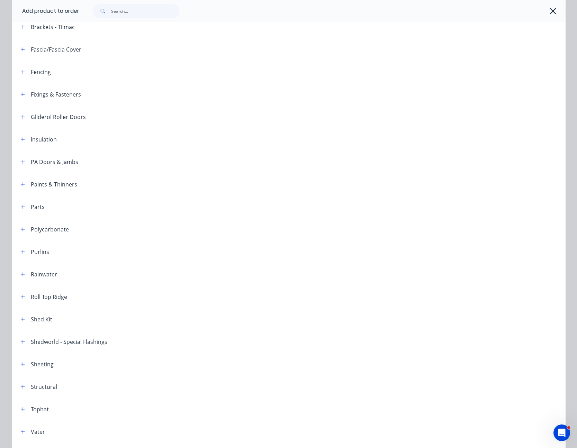
scroll to position [173, 0]
click at [21, 339] on icon "button" at bounding box center [23, 341] width 4 height 5
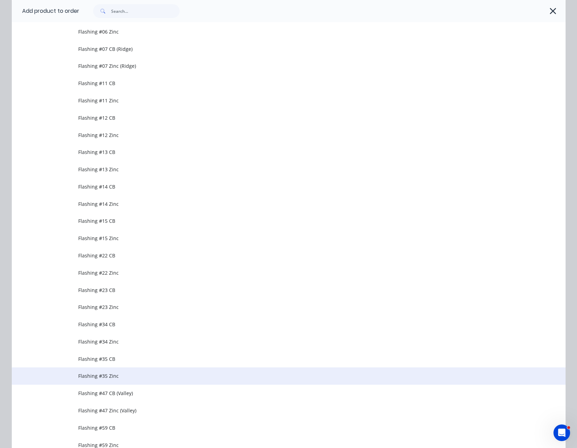
scroll to position [657, 0]
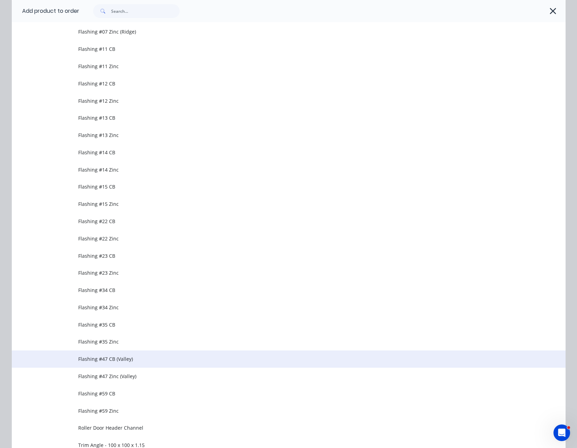
click at [105, 358] on span "Flashing #47 CB (Valley)" at bounding box center [272, 358] width 389 height 7
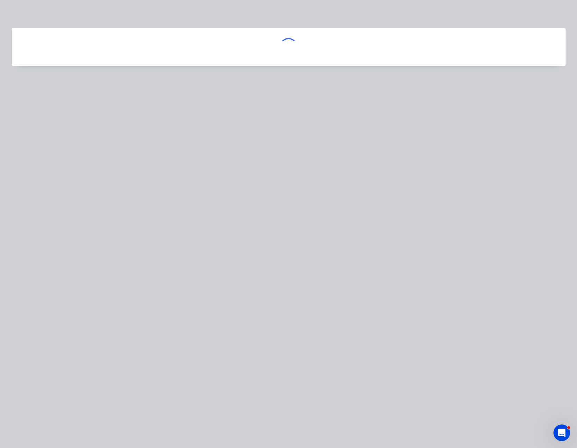
scroll to position [0, 0]
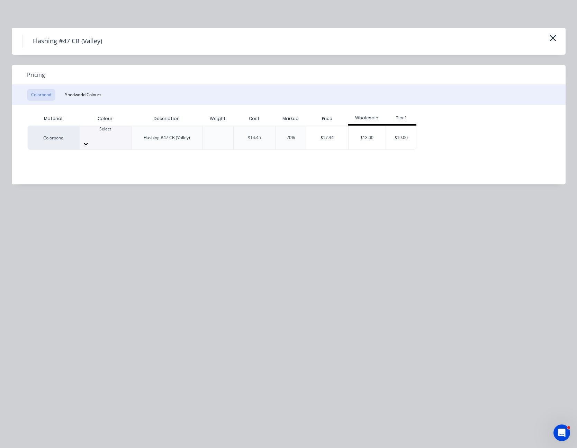
click at [88, 143] on icon at bounding box center [86, 144] width 4 height 2
click at [340, 134] on div "$17.34" at bounding box center [327, 138] width 42 height 24
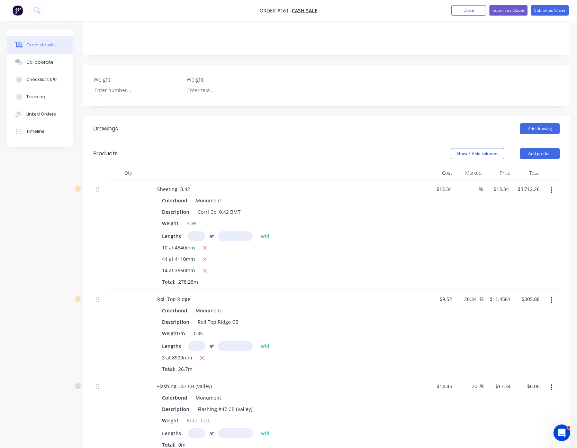
click at [200, 428] on input "text" at bounding box center [196, 433] width 17 height 10
type input "2"
type input "6000"
click at [257, 428] on button "add" at bounding box center [265, 432] width 16 height 9
type input "$208.08"
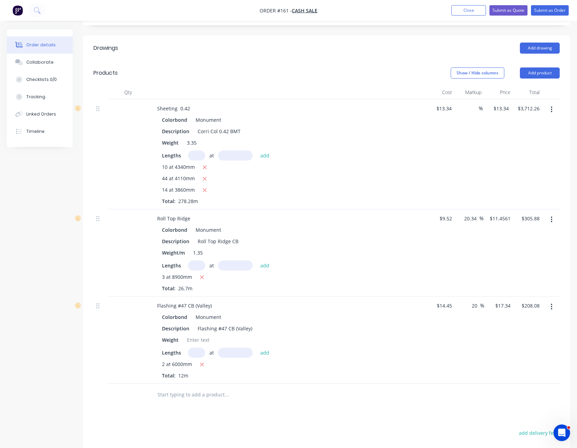
scroll to position [173, 0]
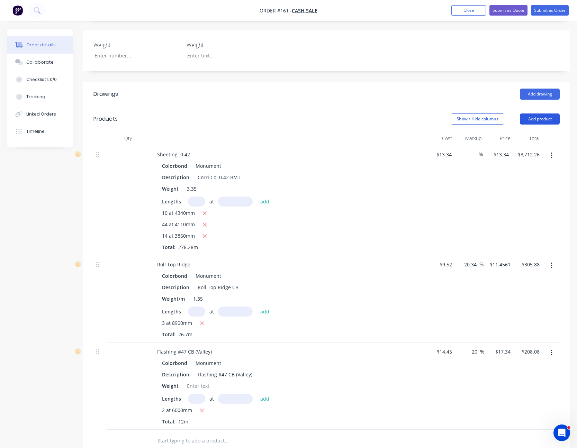
click at [539, 113] on button "Add product" at bounding box center [540, 118] width 40 height 11
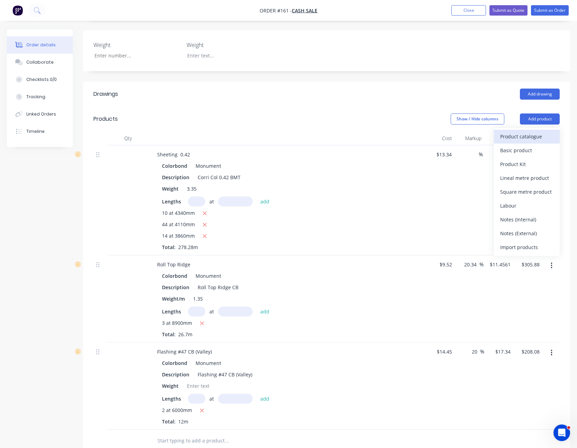
click at [534, 131] on div "Product catalogue" at bounding box center [526, 136] width 53 height 10
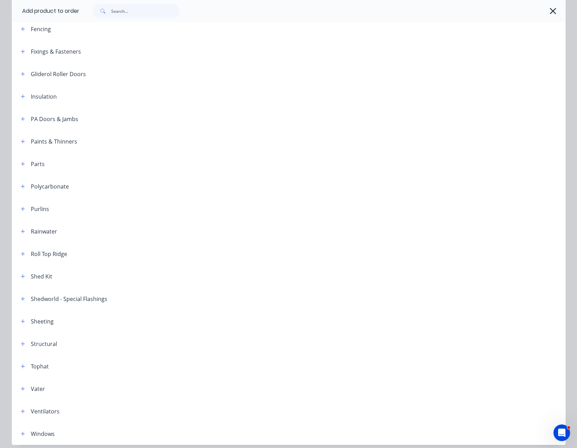
scroll to position [242, 0]
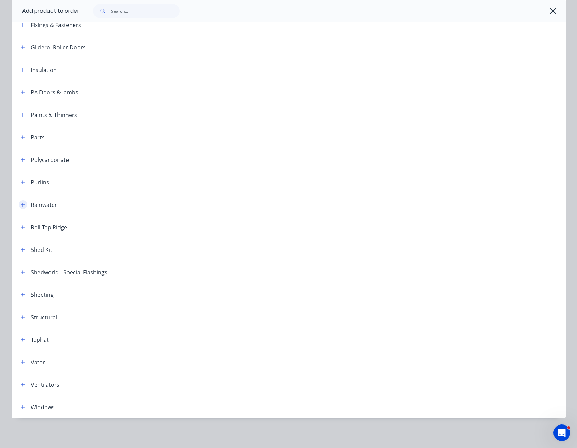
click at [21, 203] on icon "button" at bounding box center [23, 204] width 4 height 5
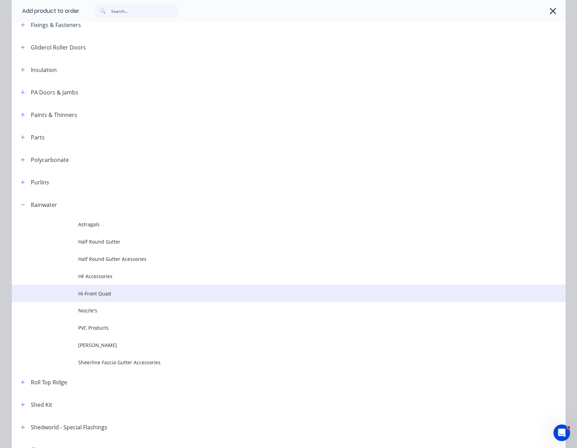
click at [100, 291] on span "Hi-Front Quad" at bounding box center [272, 293] width 389 height 7
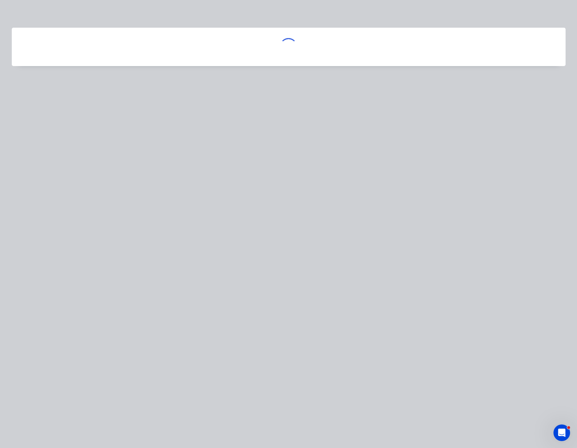
scroll to position [0, 0]
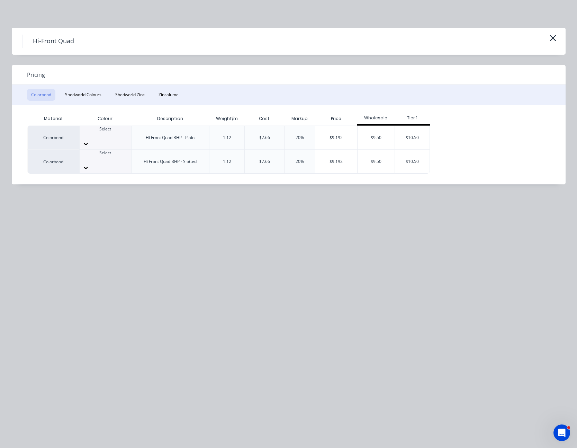
click at [119, 138] on div at bounding box center [106, 143] width 52 height 11
click at [119, 138] on div at bounding box center [106, 141] width 52 height 7
click at [121, 158] on div at bounding box center [106, 163] width 52 height 11
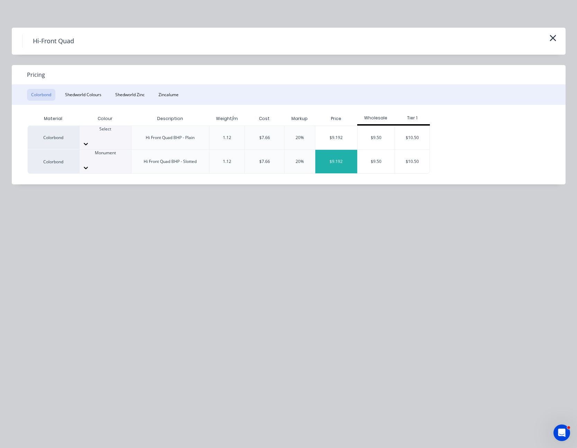
click at [331, 150] on div "$9.192" at bounding box center [336, 162] width 42 height 24
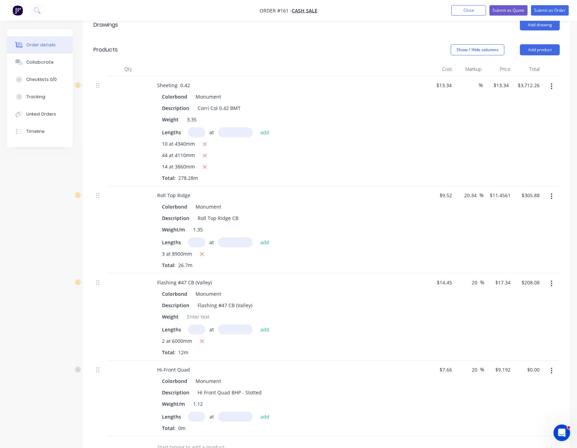
scroll to position [346, 0]
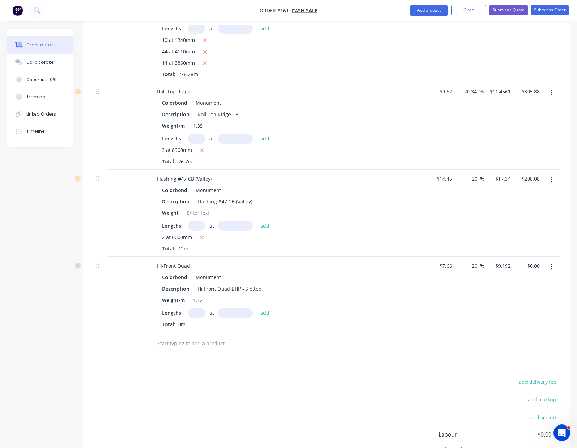
click at [195, 308] on input "text" at bounding box center [196, 313] width 17 height 10
type input "4"
type input "6000"
click at [257, 308] on button "add" at bounding box center [265, 312] width 16 height 9
type input "$220.61"
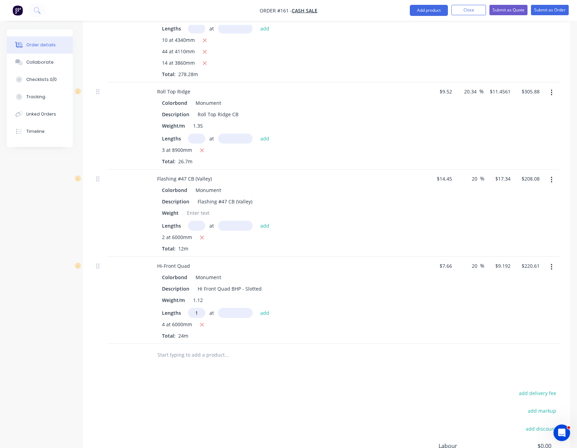
type input "1"
type input "7200"
click at [257, 308] on button "add" at bounding box center [265, 312] width 16 height 9
type input "$286.79"
type input "1"
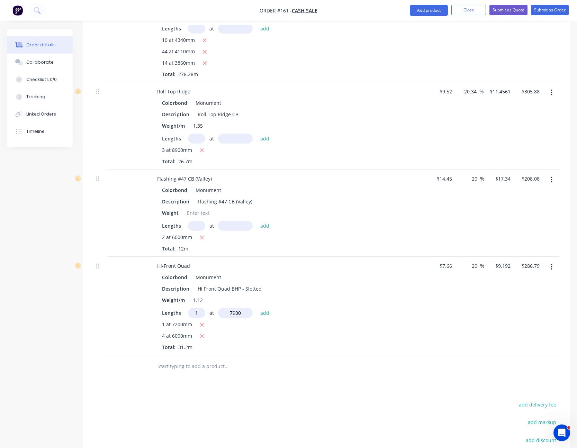
type input "7900"
click at [257, 308] on button "add" at bounding box center [265, 312] width 16 height 9
type input "$359.41"
type input "1"
type input "2800"
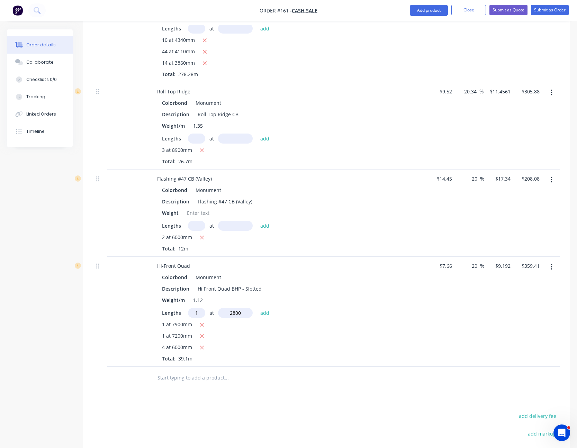
click at [257, 308] on button "add" at bounding box center [265, 312] width 16 height 9
type input "$385.14"
type input "1"
type input "6400"
click at [257, 308] on button "add" at bounding box center [265, 312] width 16 height 9
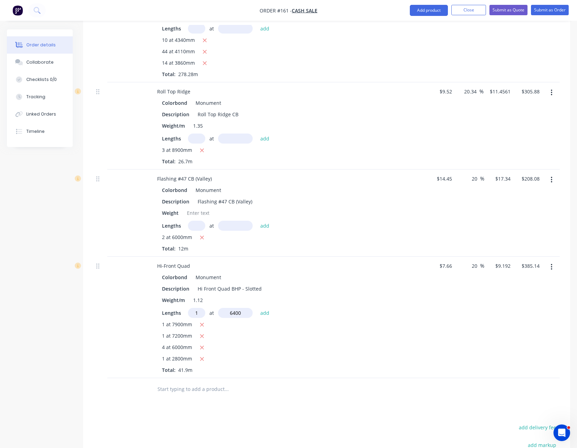
type input "$443.97"
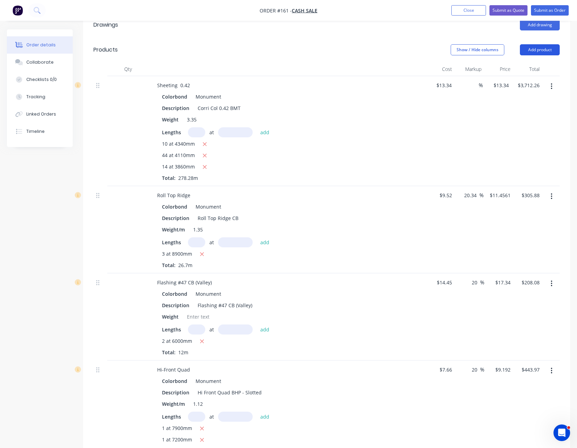
click at [544, 44] on button "Add product" at bounding box center [540, 49] width 40 height 11
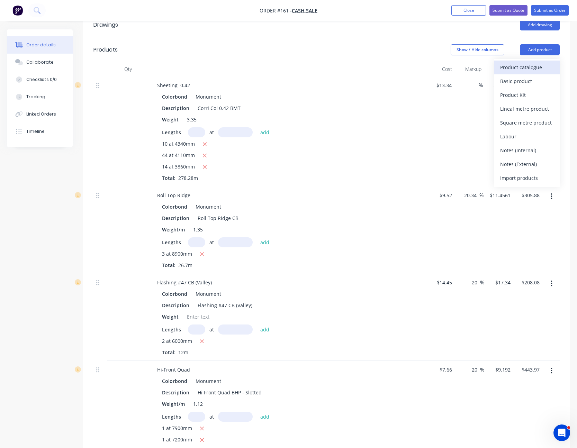
click at [539, 62] on div "Product catalogue" at bounding box center [526, 67] width 53 height 10
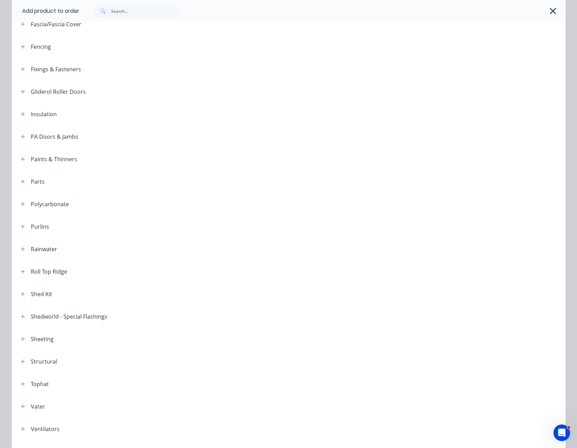
scroll to position [208, 0]
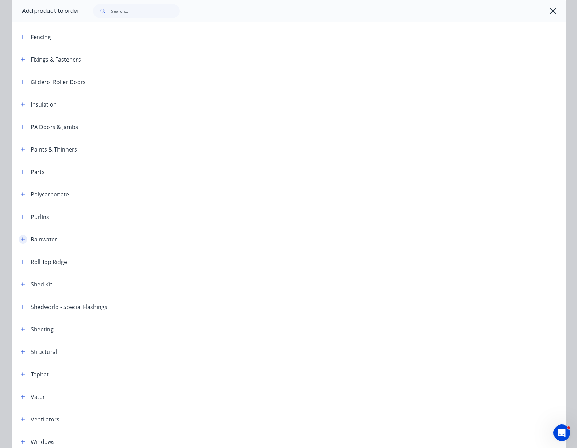
click at [21, 238] on icon "button" at bounding box center [23, 239] width 4 height 5
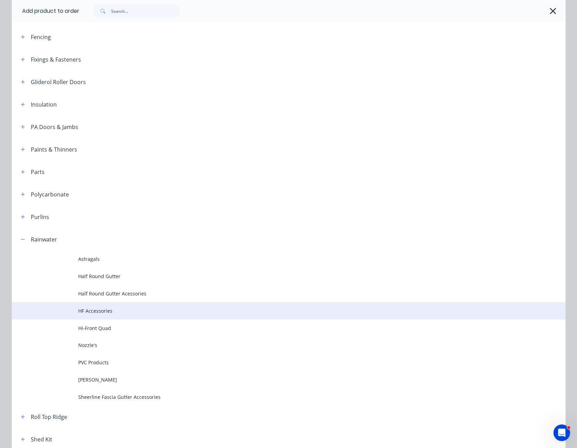
click at [105, 309] on span "HF Accessories" at bounding box center [272, 310] width 389 height 7
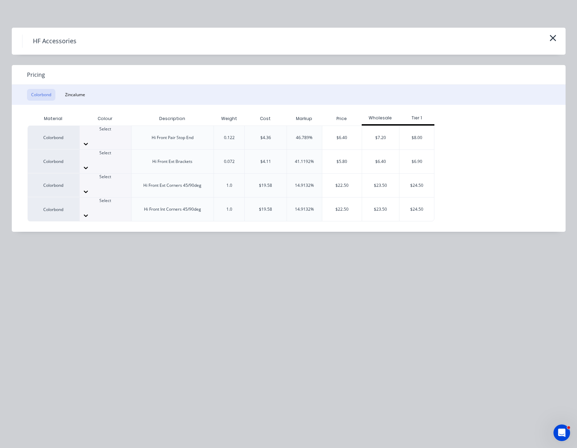
click at [89, 188] on icon at bounding box center [85, 191] width 7 height 7
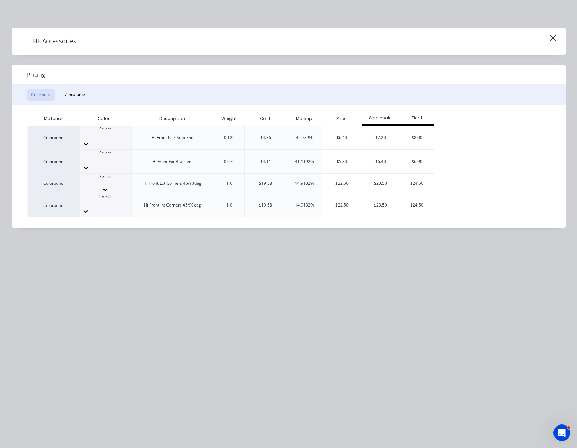
scroll to position [69, 0]
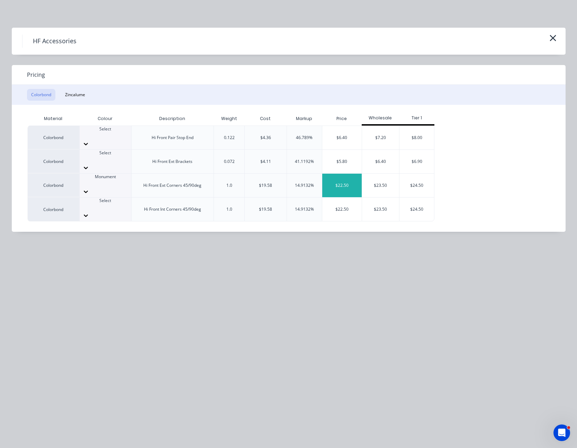
click at [337, 174] on div "$22.50" at bounding box center [341, 186] width 39 height 24
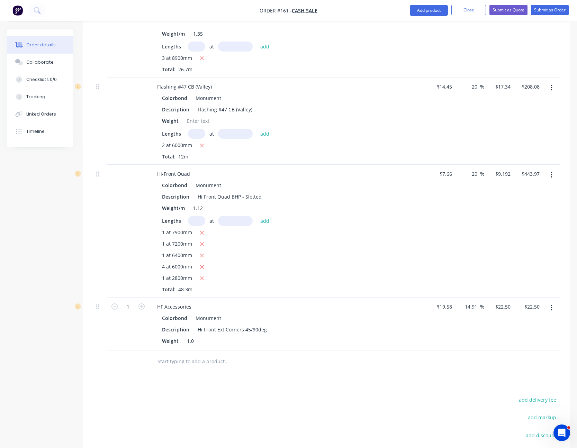
scroll to position [484, 0]
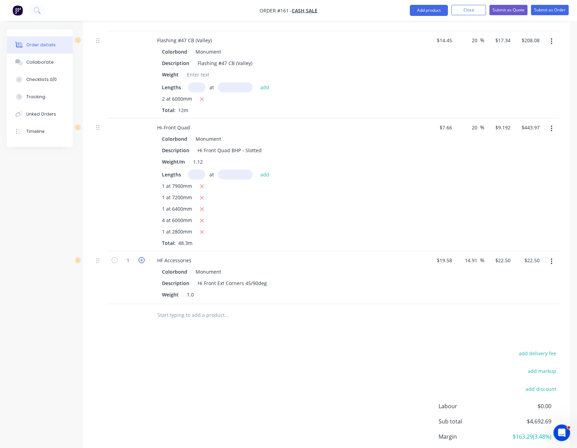
click at [143, 257] on icon "button" at bounding box center [141, 260] width 6 height 6
type input "2"
type input "$45.00"
click at [143, 257] on icon "button" at bounding box center [141, 260] width 6 height 6
type input "3"
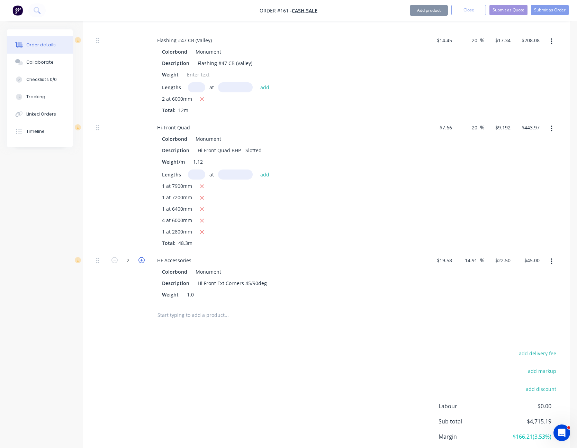
type input "$67.50"
click at [143, 257] on icon "button" at bounding box center [141, 260] width 6 height 6
type input "4"
type input "$90.00"
click at [143, 257] on icon "button" at bounding box center [141, 260] width 6 height 6
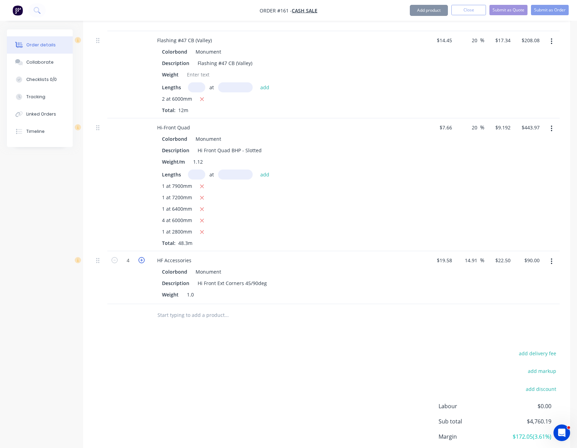
type input "5"
type input "$112.50"
click at [143, 257] on icon "button" at bounding box center [141, 260] width 6 height 6
type input "6"
type input "$135.00"
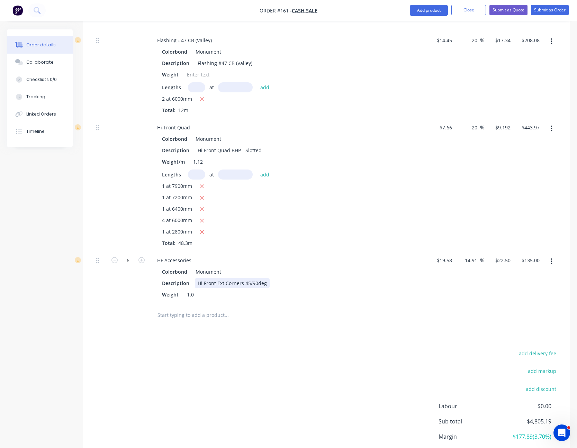
click at [250, 278] on div "Hi Front Ext Corners 45/90deg" at bounding box center [232, 283] width 75 height 10
click at [262, 293] on div "HF Accessories Colorbond Monument Description Hi Front Ext Corners 90deg Weight…" at bounding box center [287, 277] width 277 height 53
click at [425, 291] on div "$19.58 $19.58" at bounding box center [439, 277] width 29 height 53
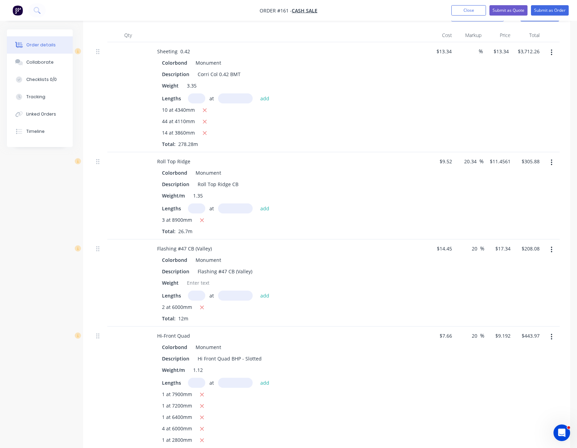
scroll to position [242, 0]
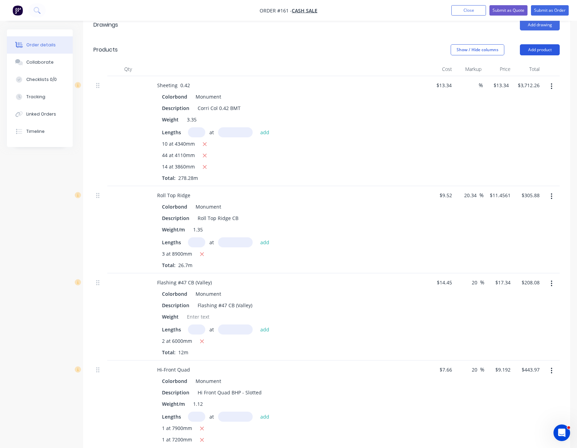
click at [543, 44] on button "Add product" at bounding box center [540, 49] width 40 height 11
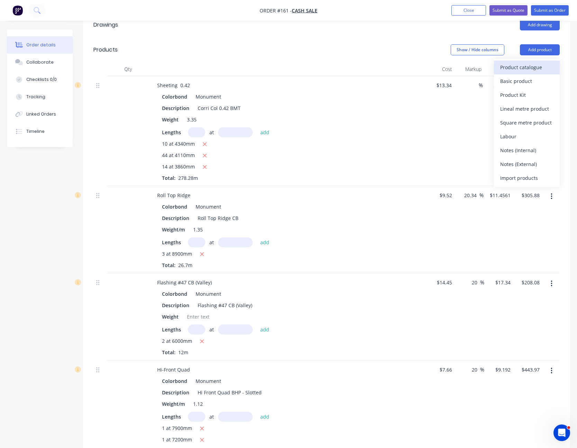
click at [537, 62] on div "Product catalogue" at bounding box center [526, 67] width 53 height 10
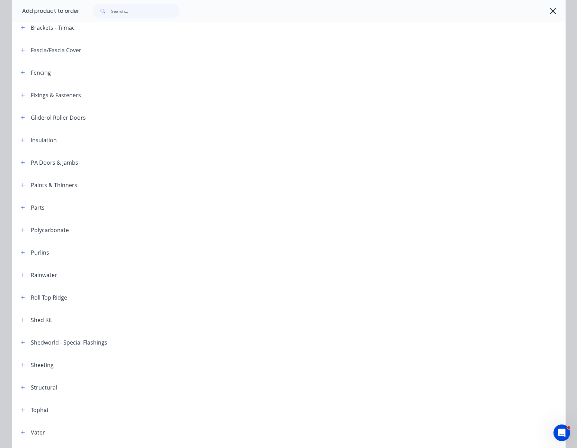
scroll to position [173, 0]
click at [22, 268] on header "Rainwater" at bounding box center [288, 274] width 553 height 22
click at [21, 272] on icon "button" at bounding box center [23, 274] width 4 height 5
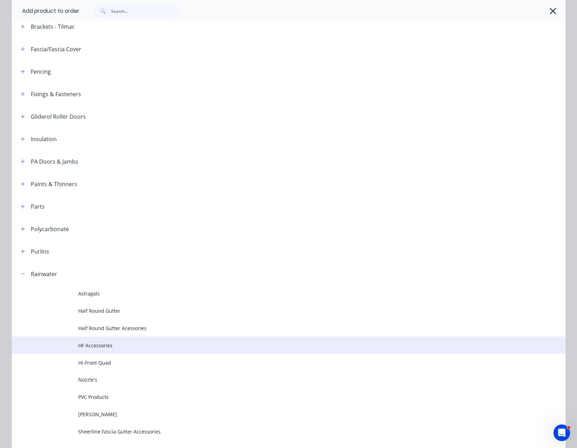
click at [104, 347] on span "HF Accessories" at bounding box center [272, 345] width 389 height 7
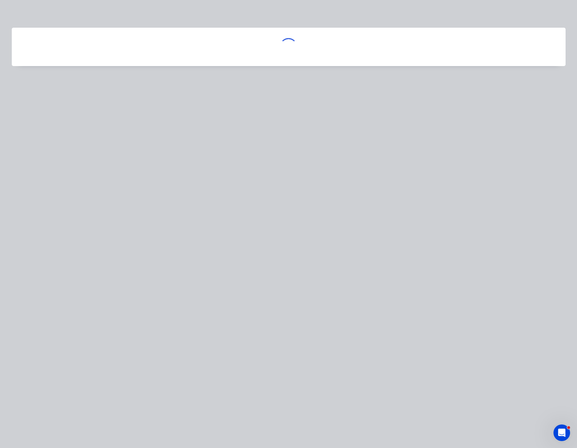
scroll to position [0, 0]
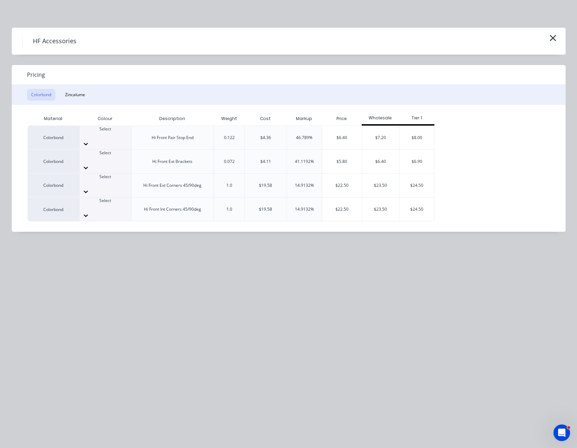
click at [89, 212] on icon at bounding box center [85, 215] width 7 height 7
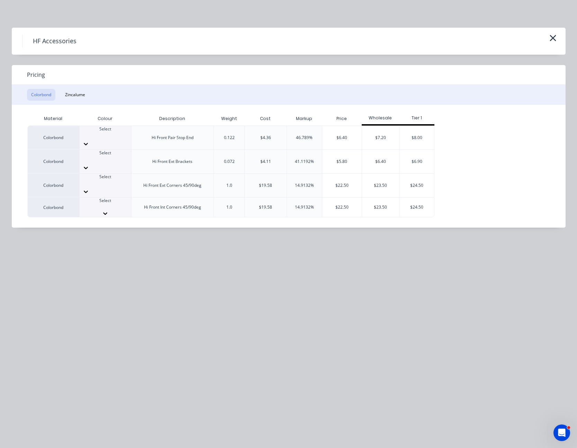
scroll to position [104, 0]
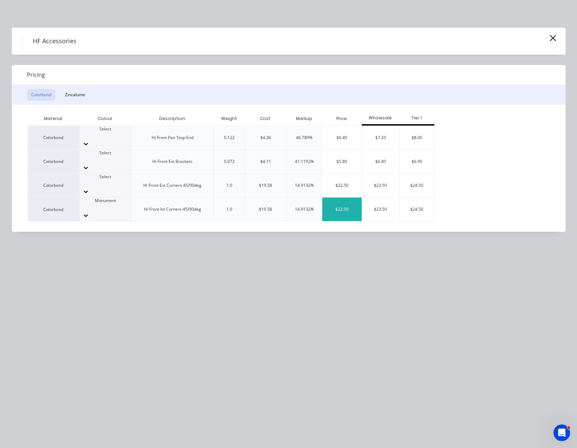
click at [345, 198] on div "$22.50" at bounding box center [341, 210] width 39 height 24
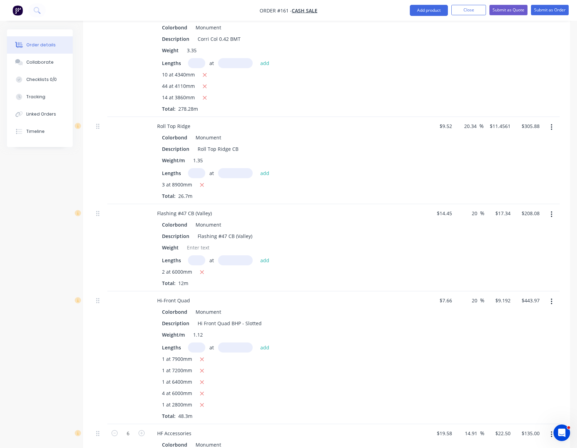
scroll to position [450, 0]
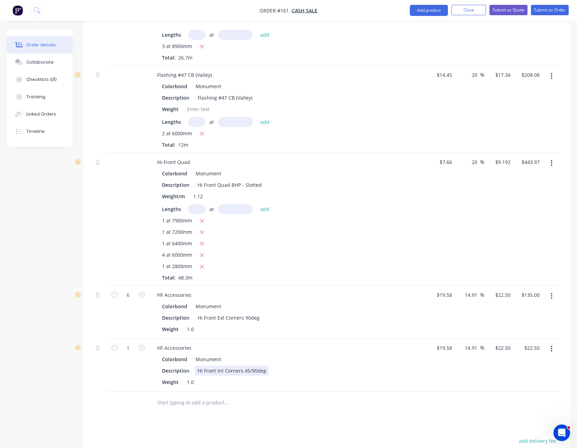
click at [250, 366] on div "Hi Front Int Corners 45/90deg" at bounding box center [232, 371] width 74 height 10
click at [141, 345] on icon "button" at bounding box center [141, 348] width 6 height 6
type input "2"
type input "$45.00"
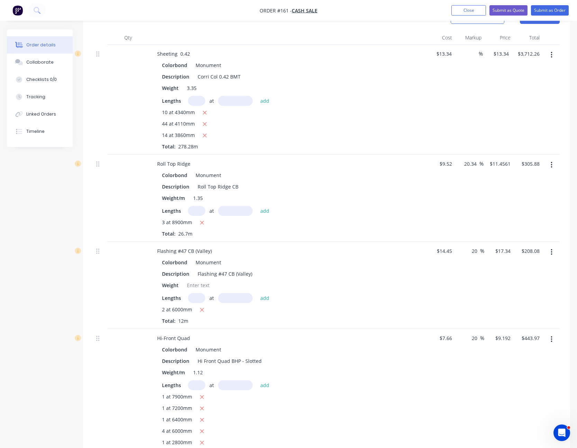
scroll to position [208, 0]
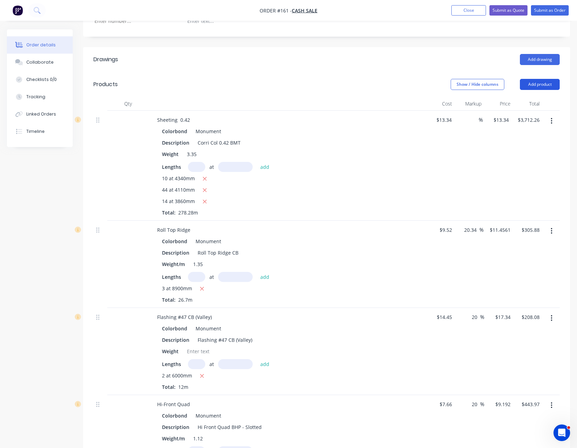
click at [538, 79] on button "Add product" at bounding box center [540, 84] width 40 height 11
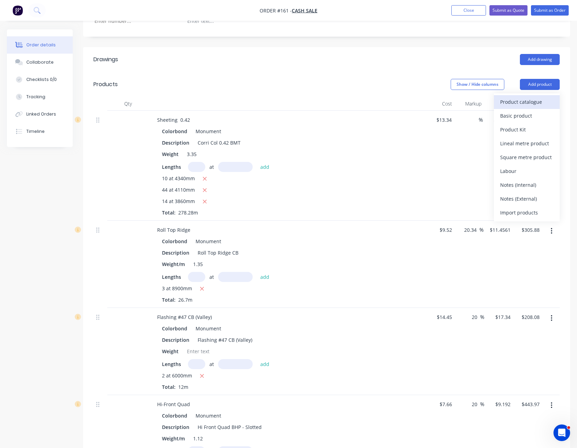
click at [537, 97] on div "Product catalogue" at bounding box center [526, 102] width 53 height 10
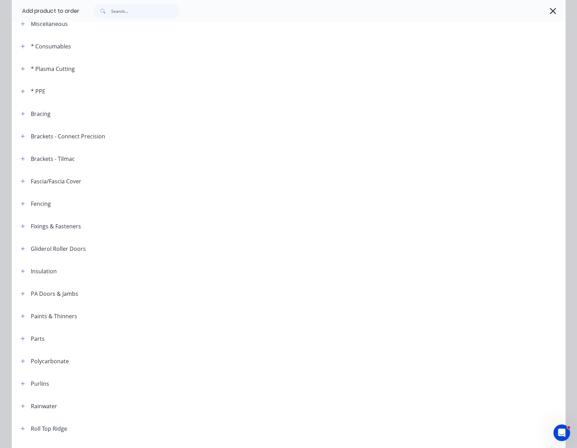
scroll to position [104, 0]
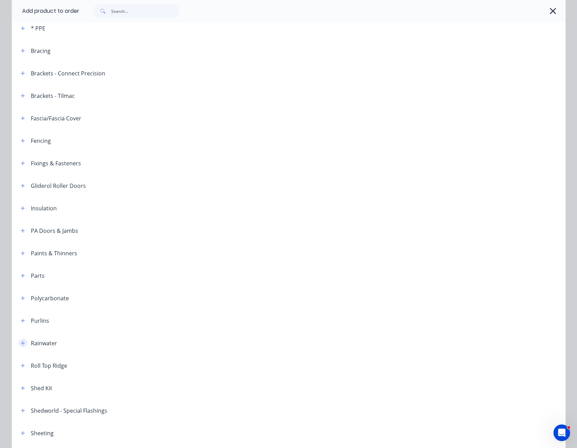
click at [19, 342] on button "button" at bounding box center [23, 343] width 9 height 9
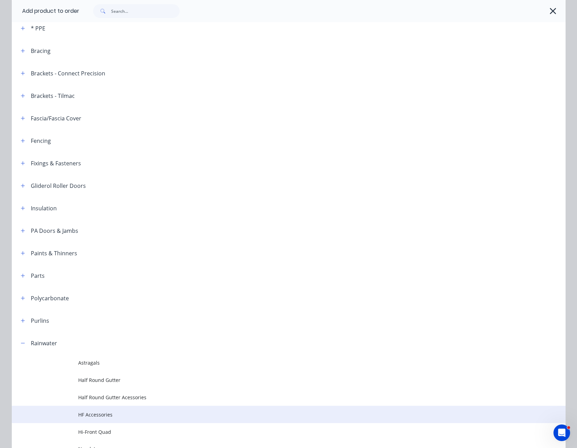
click at [82, 409] on td "HF Accessories" at bounding box center [321, 414] width 487 height 17
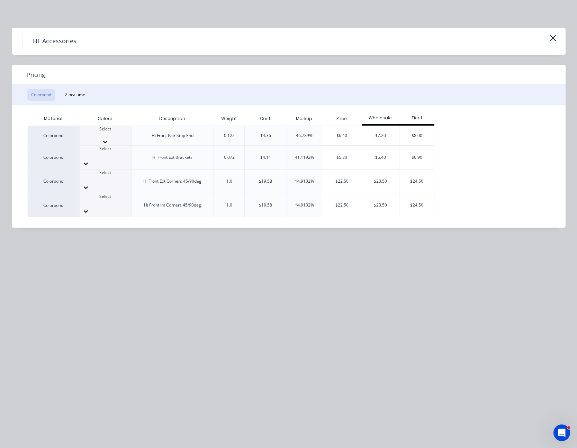
click at [109, 138] on icon at bounding box center [105, 141] width 7 height 7
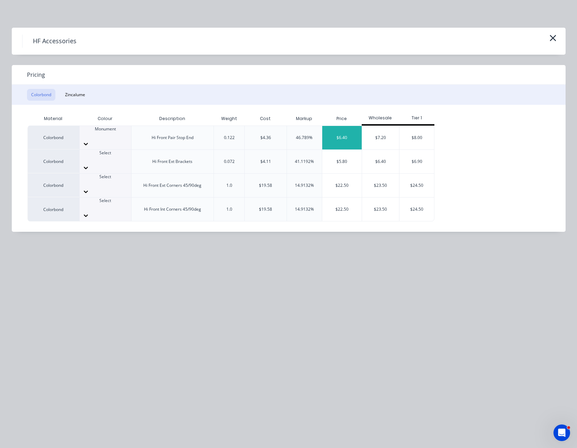
click at [341, 133] on div "$6.40" at bounding box center [341, 138] width 39 height 24
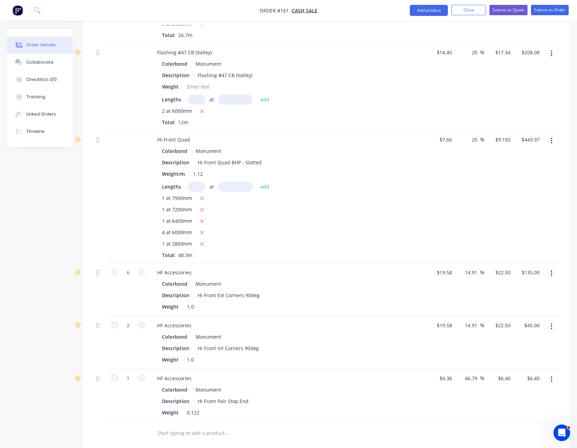
scroll to position [484, 0]
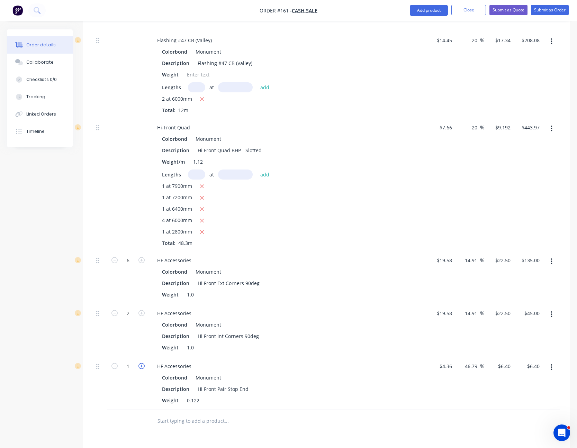
click at [140, 363] on icon "button" at bounding box center [141, 366] width 6 height 6
type input "2"
type input "$12.80"
click at [140, 363] on icon "button" at bounding box center [141, 366] width 6 height 6
type input "3"
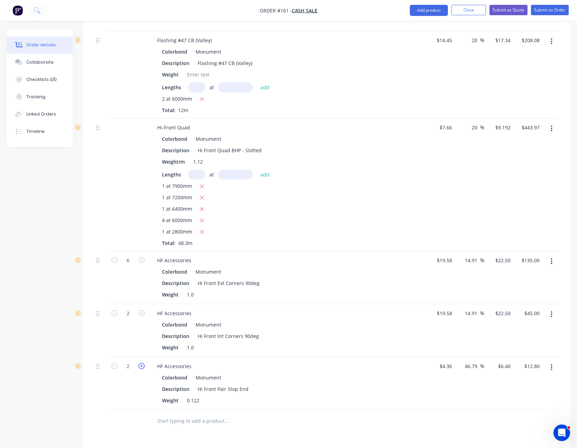
type input "$19.20"
click at [140, 363] on icon "button" at bounding box center [141, 366] width 6 height 6
type input "4"
type input "$25.60"
click at [140, 363] on icon "button" at bounding box center [141, 366] width 6 height 6
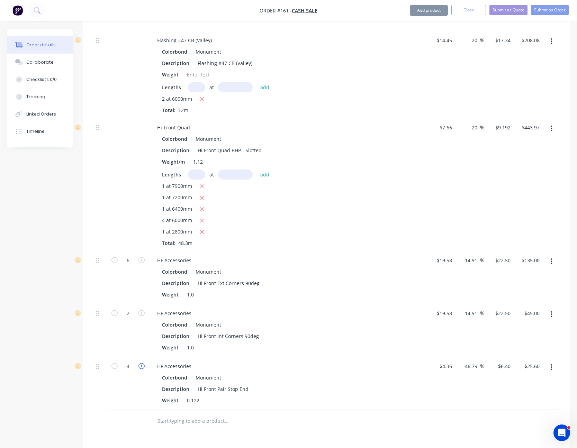
type input "5"
type input "$32.00"
click at [140, 363] on icon "button" at bounding box center [141, 366] width 6 height 6
type input "6"
type input "$38.40"
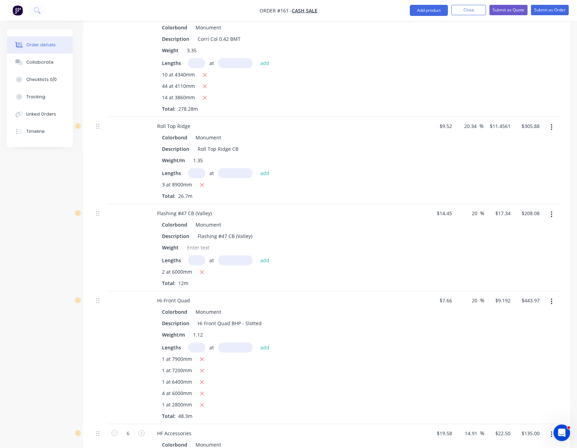
scroll to position [242, 0]
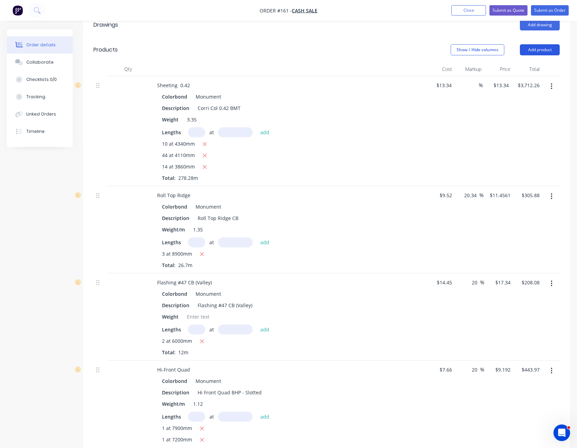
click at [548, 44] on button "Add product" at bounding box center [540, 49] width 40 height 11
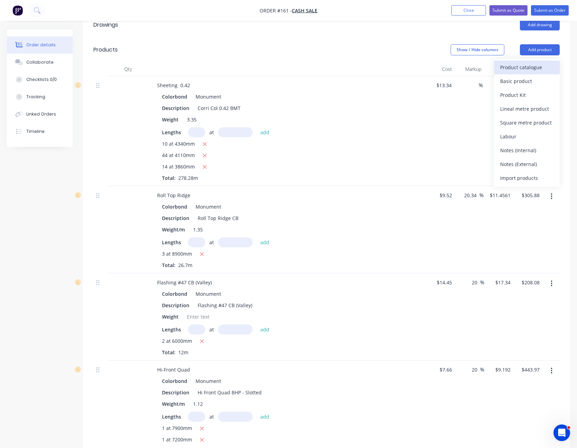
click at [532, 62] on div "Product catalogue" at bounding box center [526, 67] width 53 height 10
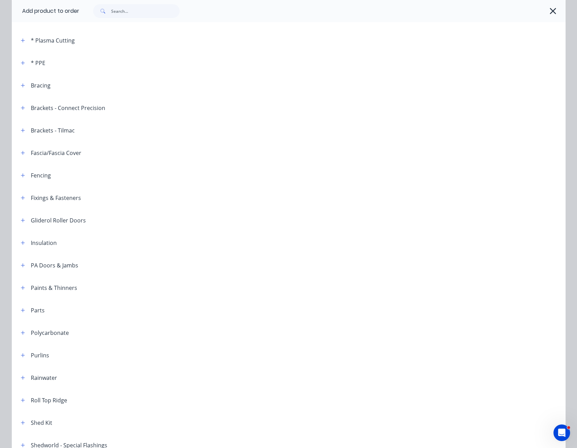
scroll to position [208, 0]
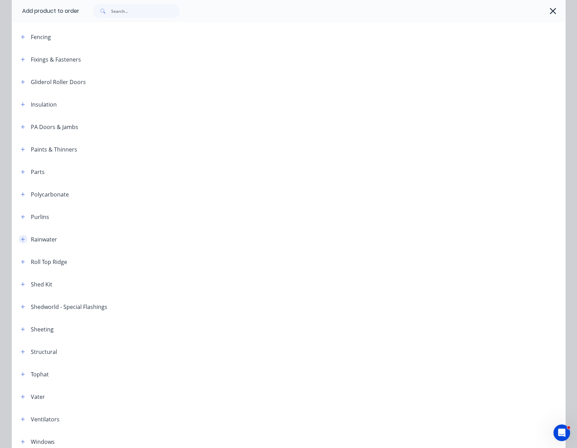
click at [22, 240] on icon "button" at bounding box center [23, 239] width 4 height 5
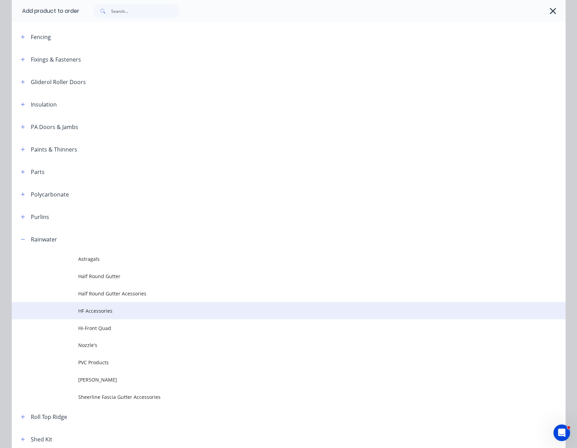
click at [94, 312] on span "HF Accessories" at bounding box center [272, 310] width 389 height 7
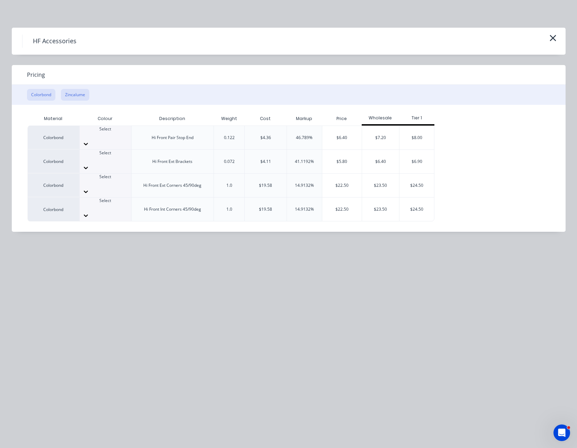
click at [82, 93] on button "Zincalume" at bounding box center [75, 95] width 28 height 12
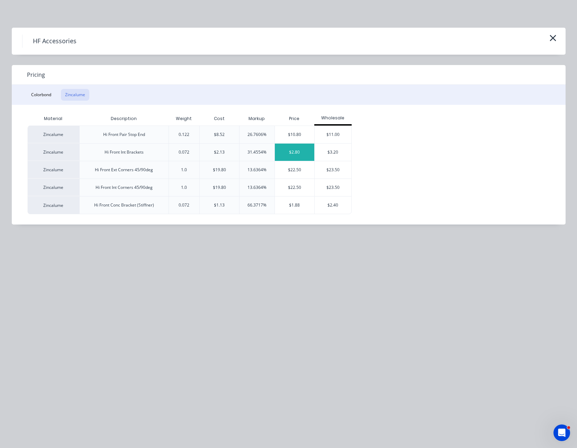
click at [287, 151] on div "$2.80" at bounding box center [294, 152] width 39 height 17
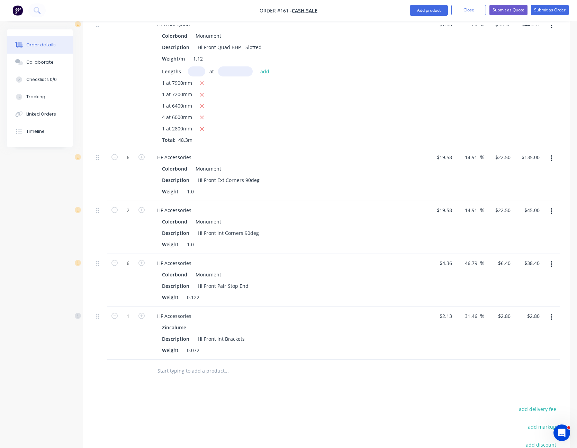
scroll to position [588, 0]
click at [128, 162] on input "1" at bounding box center [128, 157] width 18 height 10
type input "50"
type input "$140.00"
click at [393, 322] on div "Zincalume" at bounding box center [287, 327] width 250 height 10
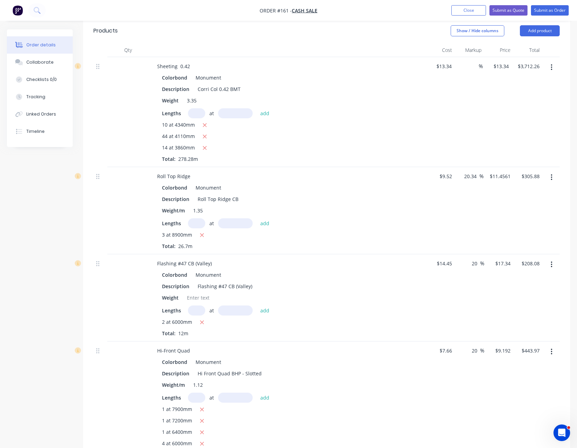
scroll to position [173, 0]
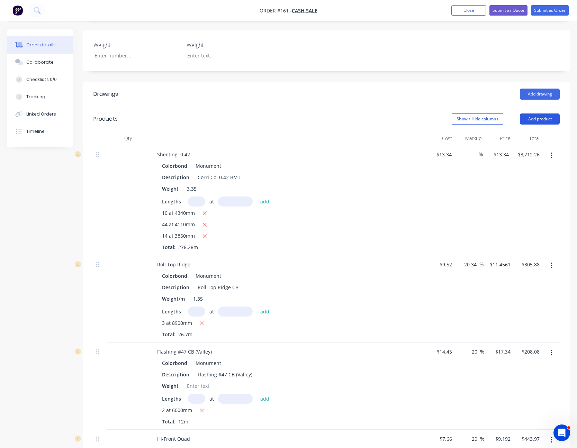
click at [538, 113] on button "Add product" at bounding box center [540, 118] width 40 height 11
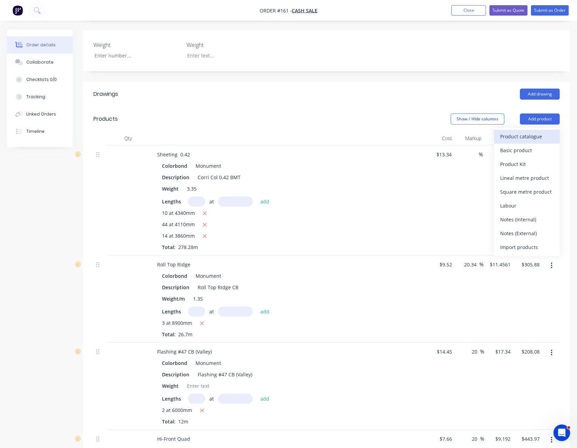
click at [532, 131] on div "Product catalogue" at bounding box center [526, 136] width 53 height 10
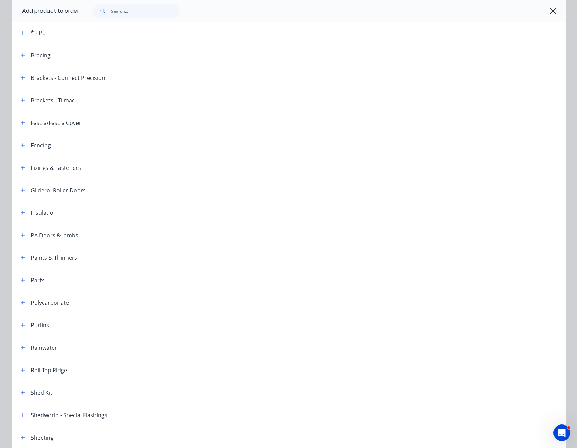
scroll to position [138, 0]
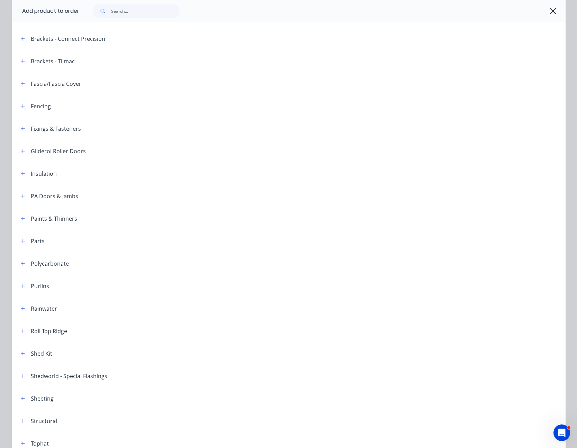
click at [16, 308] on div "Rainwater" at bounding box center [36, 308] width 42 height 9
click at [21, 308] on icon "button" at bounding box center [23, 308] width 4 height 5
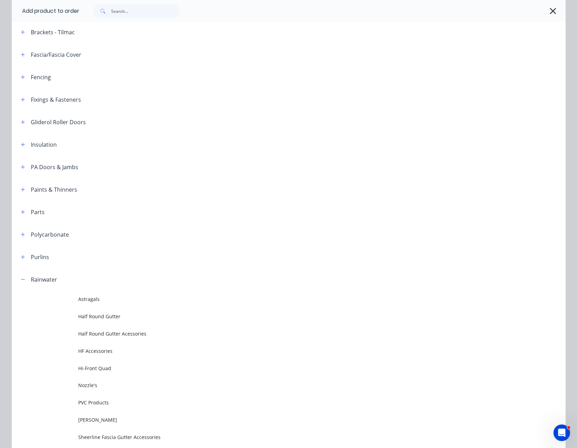
scroll to position [208, 0]
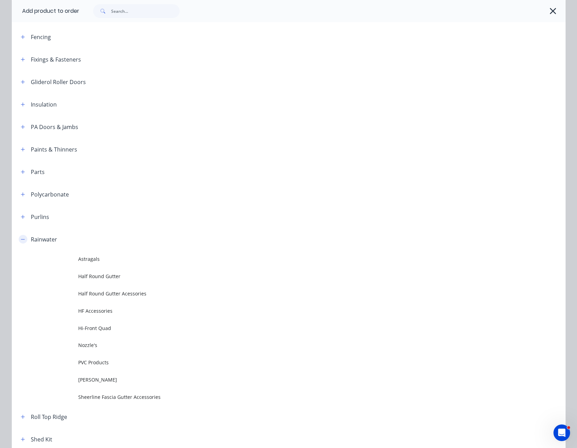
click at [21, 237] on icon "button" at bounding box center [23, 239] width 4 height 5
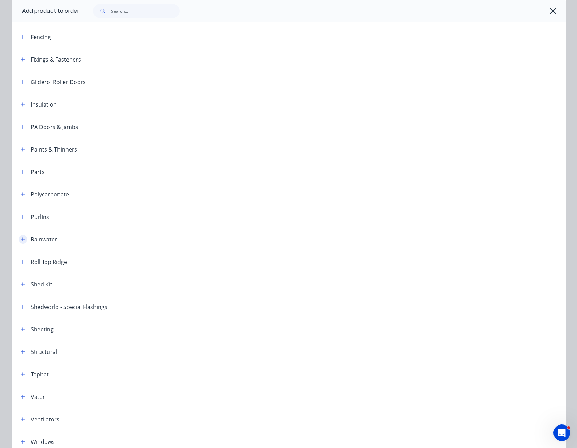
scroll to position [104, 0]
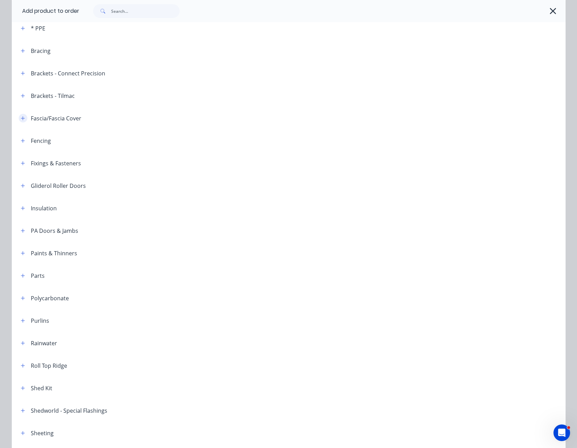
click at [21, 118] on icon "button" at bounding box center [23, 118] width 4 height 4
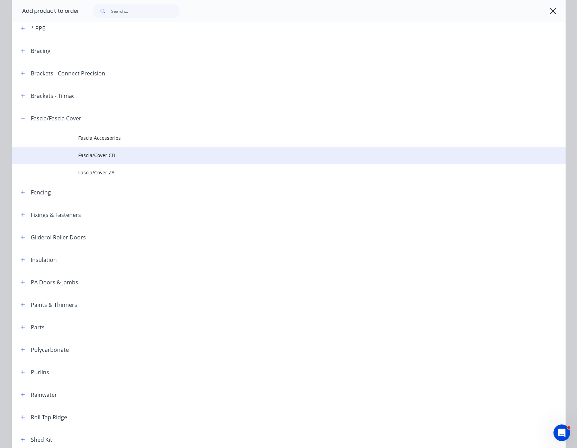
click at [103, 154] on span "Fascia/Cover CB" at bounding box center [272, 155] width 389 height 7
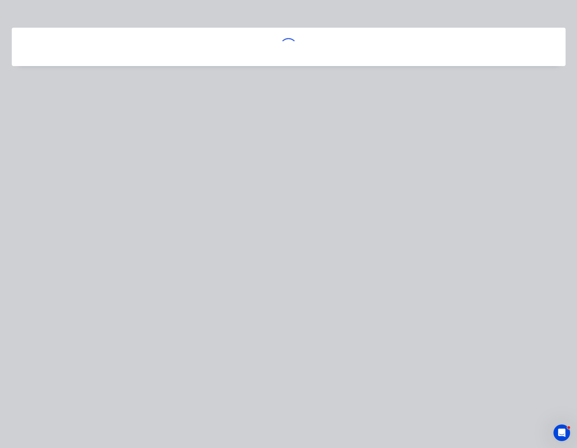
scroll to position [0, 0]
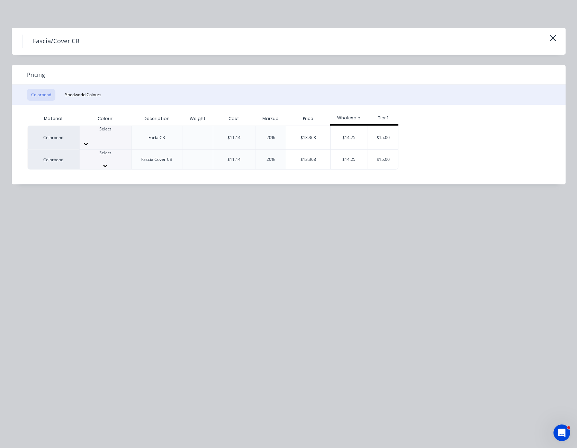
click at [109, 162] on icon at bounding box center [105, 165] width 7 height 7
click at [314, 150] on div "$13.368" at bounding box center [308, 162] width 44 height 24
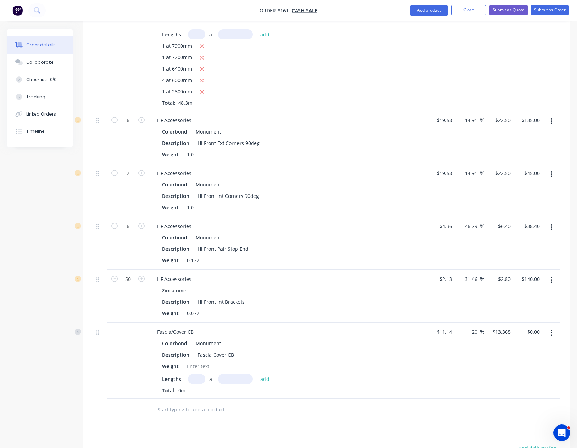
scroll to position [657, 0]
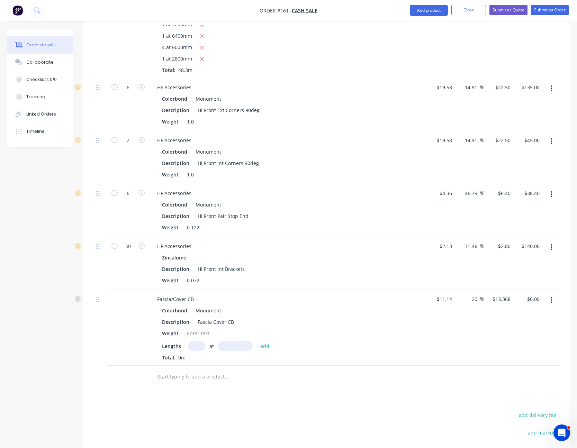
click at [193, 341] on input "text" at bounding box center [196, 346] width 17 height 10
type input "4"
type input "4400"
click at [257, 341] on button "add" at bounding box center [265, 345] width 16 height 9
type input "$235.28"
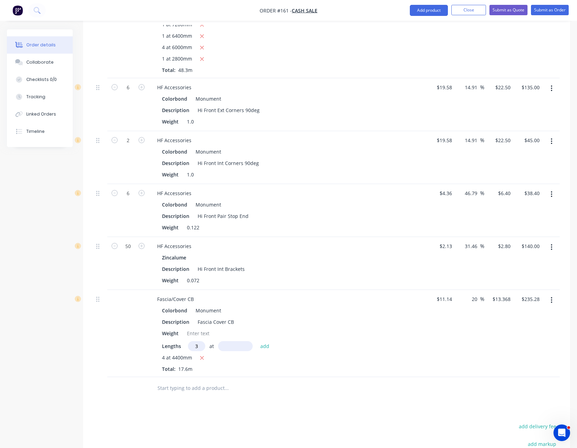
type input "3"
type input "6000"
click at [257, 341] on button "add" at bounding box center [265, 345] width 16 height 9
type input "$475.90"
type input "1"
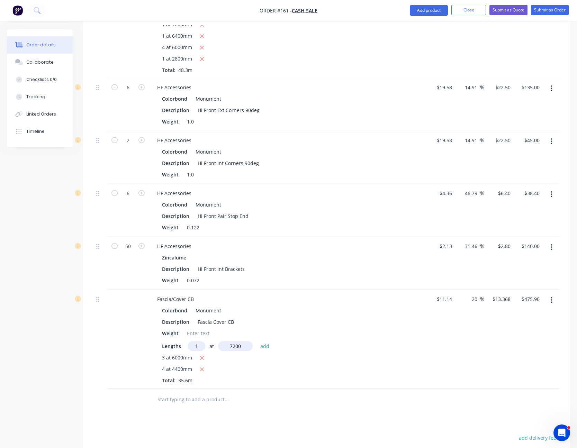
type input "7200"
click at [257, 341] on button "add" at bounding box center [265, 345] width 16 height 9
type input "$572.15"
type input "4"
type input "4900"
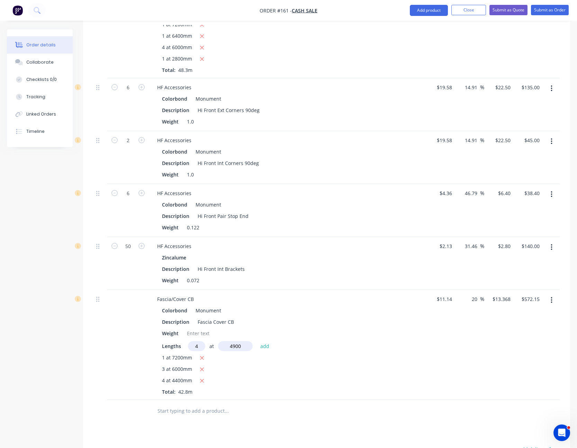
click at [257, 341] on button "add" at bounding box center [265, 345] width 16 height 9
type input "$834.16"
type input "1"
type input "7900"
click at [257, 341] on button "add" at bounding box center [265, 345] width 16 height 9
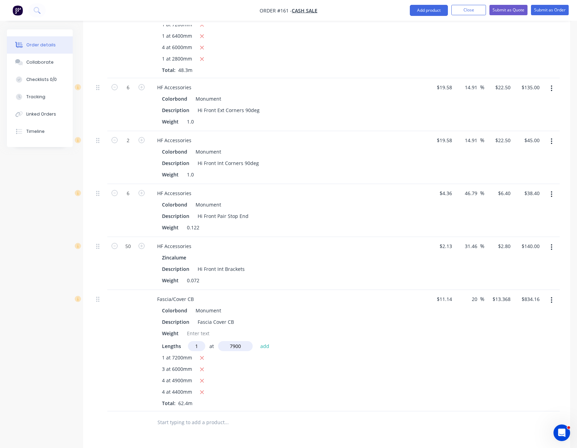
type input "$939.77"
type input "1"
type input "2800"
click at [257, 341] on button "add" at bounding box center [265, 345] width 16 height 9
type input "$977.20"
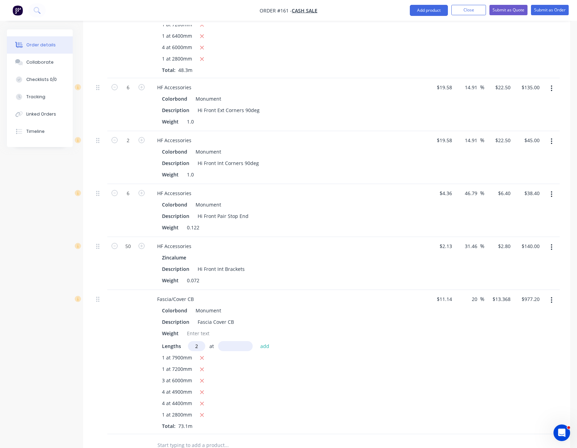
type input "2"
type input "6400"
click at [257, 341] on button "add" at bounding box center [265, 345] width 16 height 9
type input "$1,148.31"
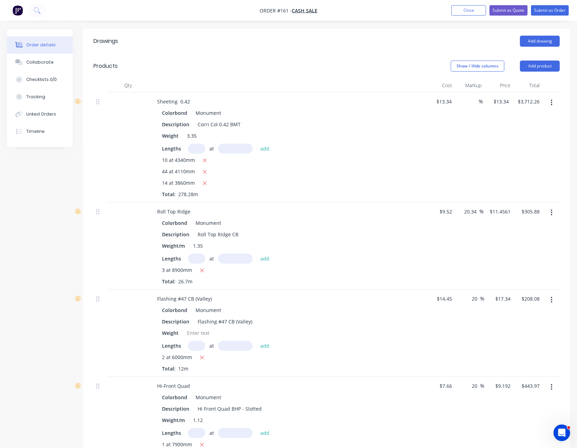
scroll to position [173, 0]
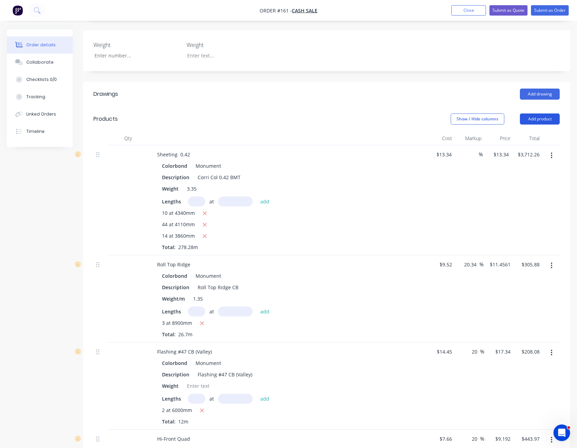
click at [539, 113] on button "Add product" at bounding box center [540, 118] width 40 height 11
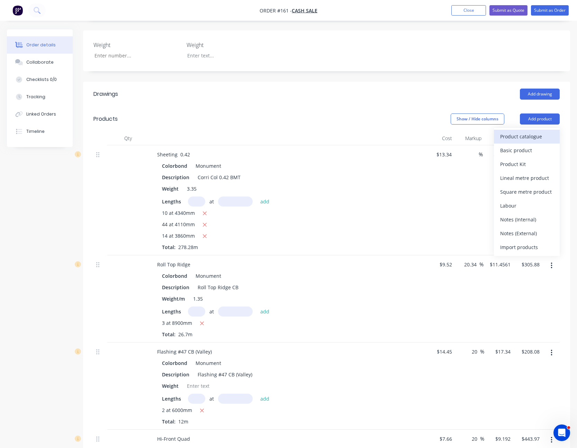
click at [536, 130] on button "Product catalogue" at bounding box center [527, 137] width 66 height 14
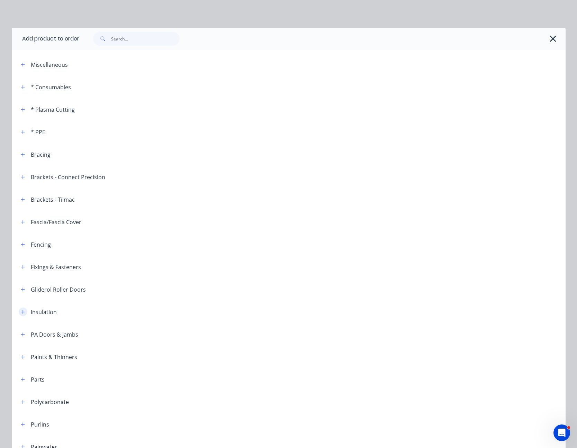
click at [21, 310] on icon "button" at bounding box center [23, 312] width 4 height 5
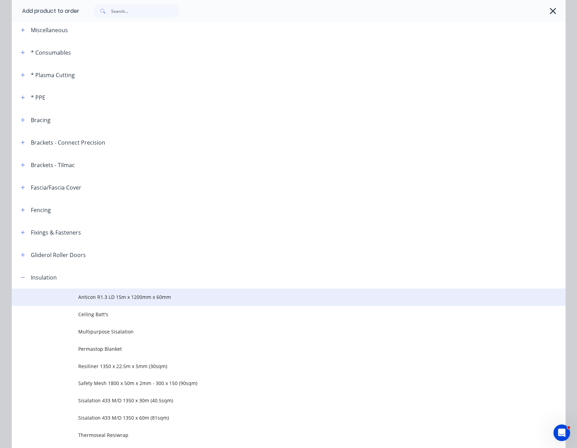
scroll to position [104, 0]
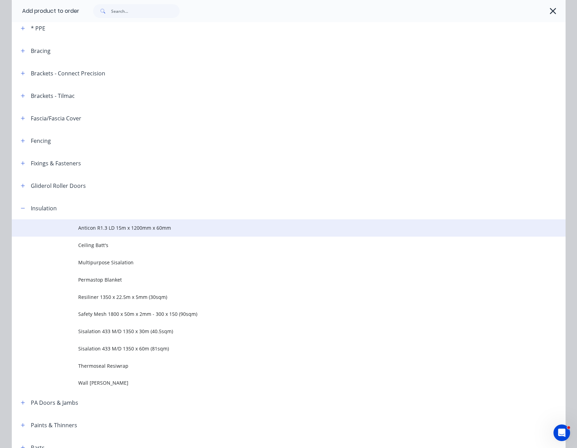
click at [118, 229] on span "Anticon R1.3 LD 15m x 1200mm x 60mm" at bounding box center [272, 227] width 389 height 7
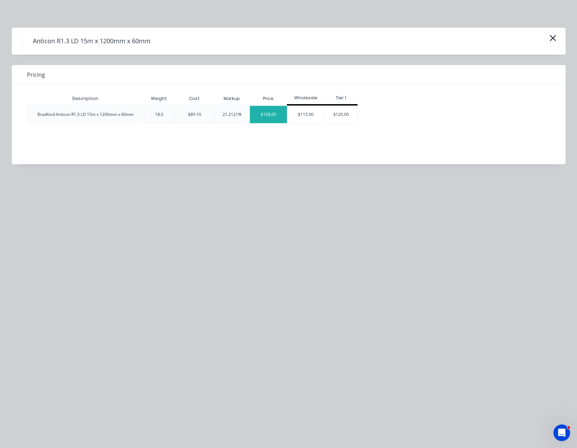
click at [271, 114] on div "$108.00" at bounding box center [268, 114] width 37 height 17
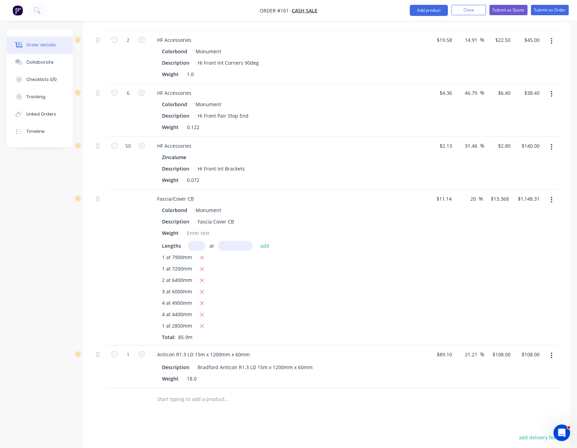
scroll to position [830, 0]
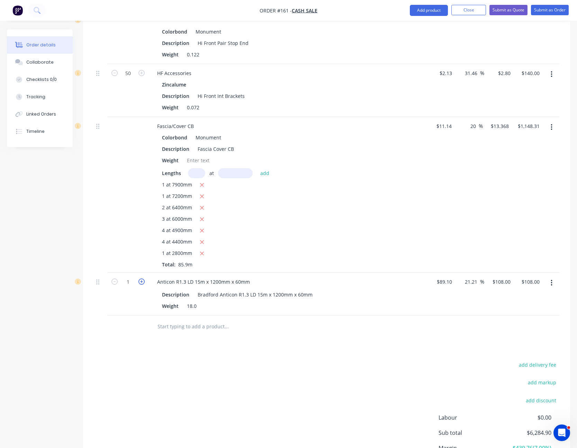
click at [142, 278] on icon "button" at bounding box center [141, 281] width 6 height 6
type input "2"
type input "$216.00"
click at [142, 278] on icon "button" at bounding box center [141, 281] width 6 height 6
type input "3"
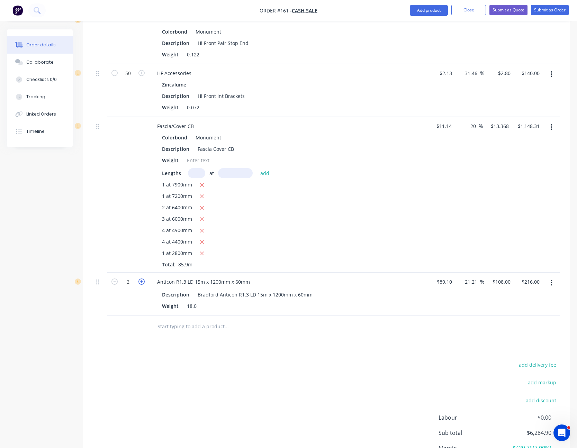
type input "$324.00"
click at [142, 278] on icon "button" at bounding box center [141, 281] width 6 height 6
type input "4"
type input "$432.00"
click at [142, 278] on icon "button" at bounding box center [141, 281] width 6 height 6
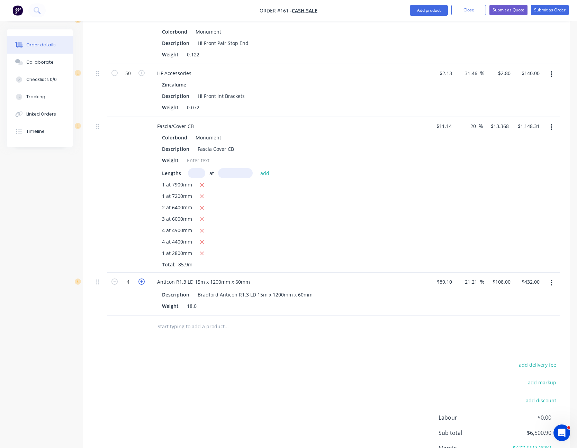
type input "5"
type input "$540.00"
click at [142, 278] on icon "button" at bounding box center [141, 281] width 6 height 6
type input "6"
type input "$648.00"
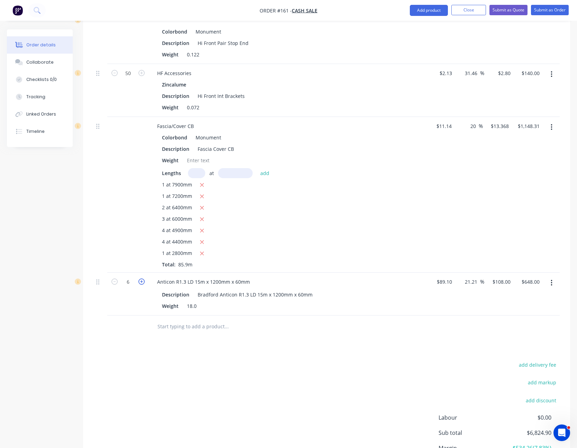
click at [142, 278] on icon "button" at bounding box center [141, 281] width 6 height 6
type input "7"
type input "$756.00"
click at [142, 278] on icon "button" at bounding box center [141, 281] width 6 height 6
type input "8"
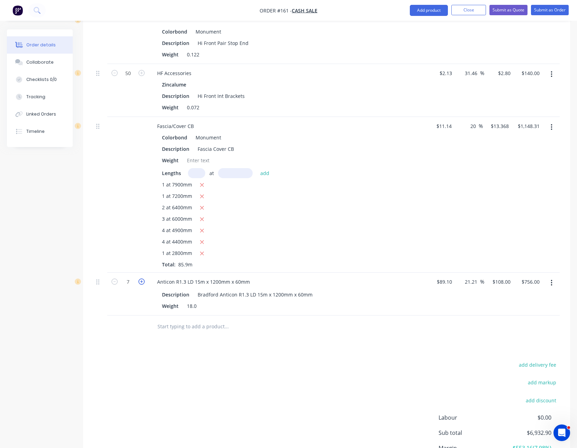
type input "$864.00"
click at [142, 278] on icon "button" at bounding box center [141, 281] width 6 height 6
type input "9"
type input "$972.00"
click at [142, 278] on icon "button" at bounding box center [141, 281] width 6 height 6
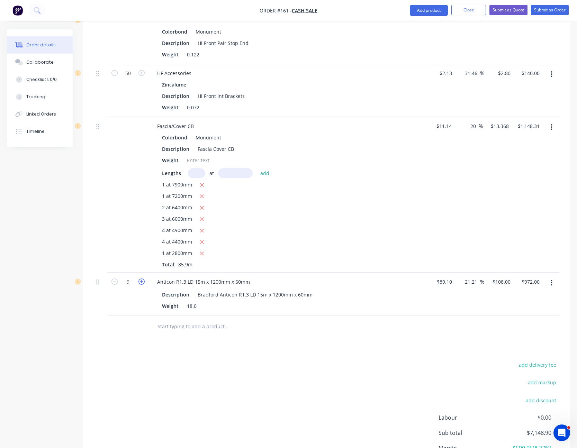
type input "10"
type input "$1,080.00"
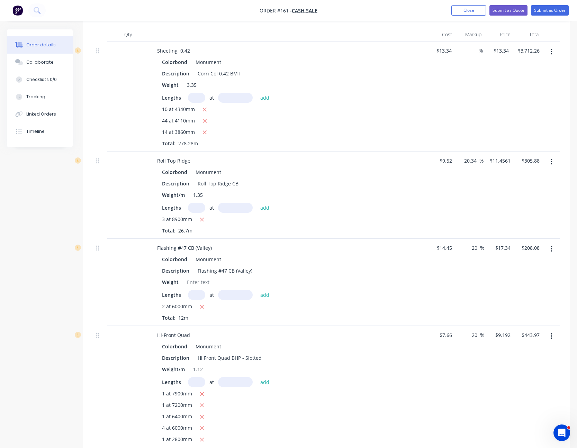
scroll to position [104, 0]
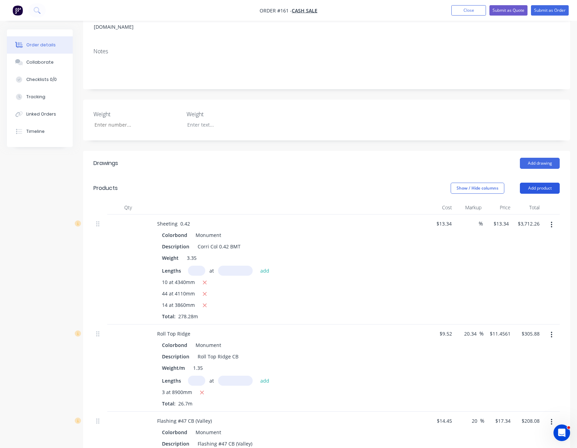
click at [541, 183] on button "Add product" at bounding box center [540, 188] width 40 height 11
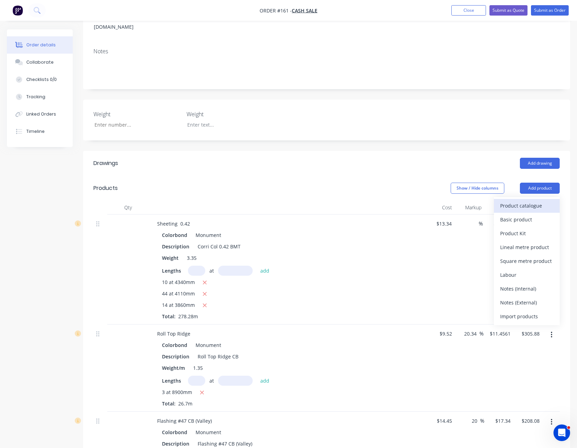
click at [533, 201] on div "Product catalogue" at bounding box center [526, 206] width 53 height 10
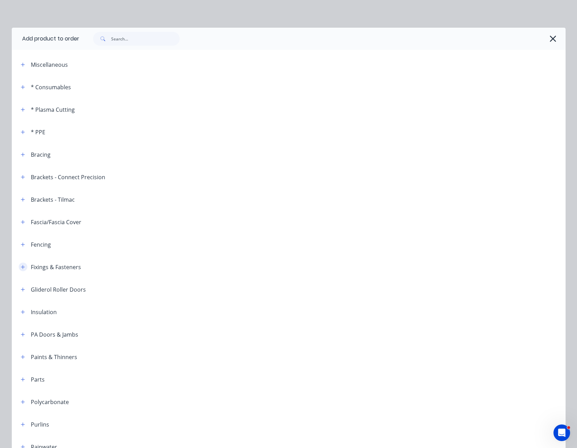
click at [21, 266] on icon "button" at bounding box center [23, 267] width 4 height 5
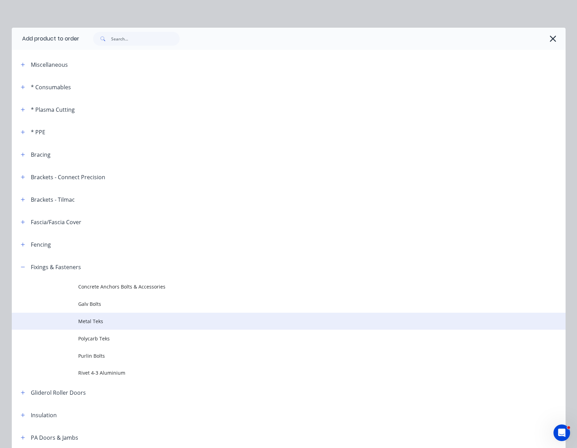
click at [90, 317] on td "Metal Teks" at bounding box center [321, 321] width 487 height 17
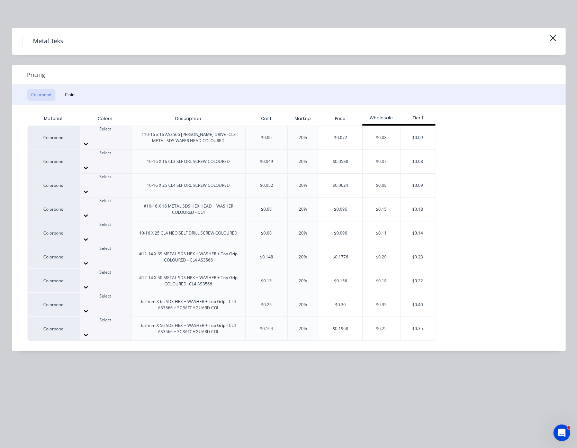
click at [129, 329] on div at bounding box center [106, 334] width 52 height 11
click at [347, 317] on div "$0.1968" at bounding box center [340, 329] width 44 height 24
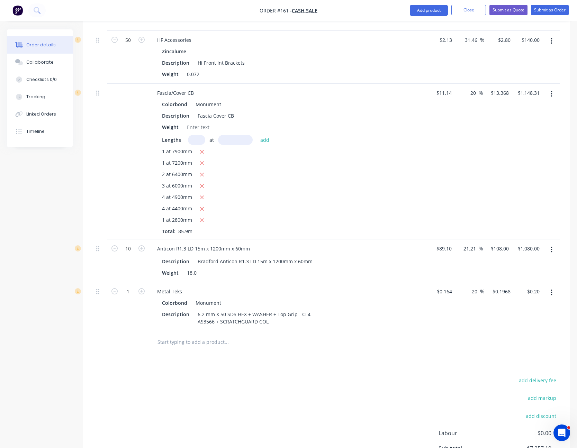
scroll to position [899, 0]
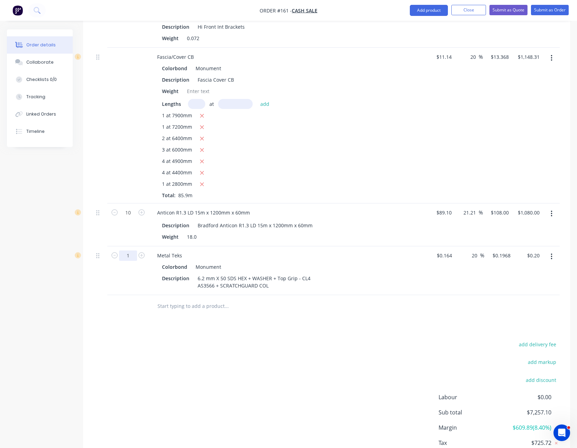
type input "1000"
type input "$196.80"
click at [355, 302] on div at bounding box center [256, 306] width 208 height 14
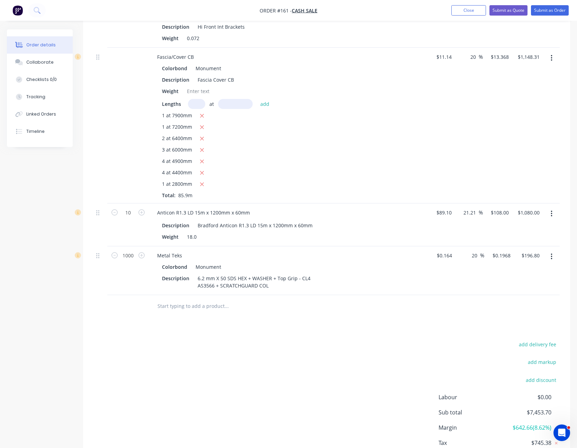
scroll to position [33, 0]
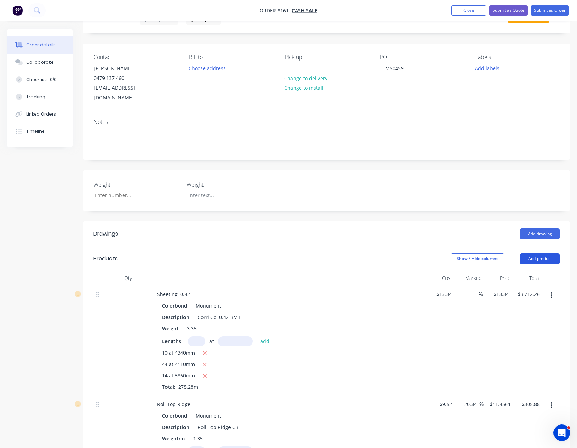
click at [543, 253] on button "Add product" at bounding box center [540, 258] width 40 height 11
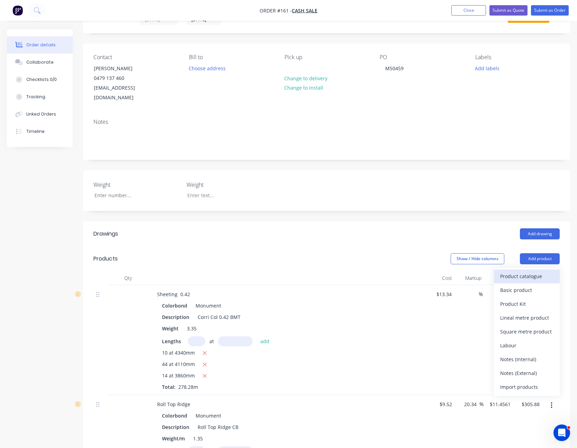
click at [517, 271] on div "Product catalogue" at bounding box center [526, 276] width 53 height 10
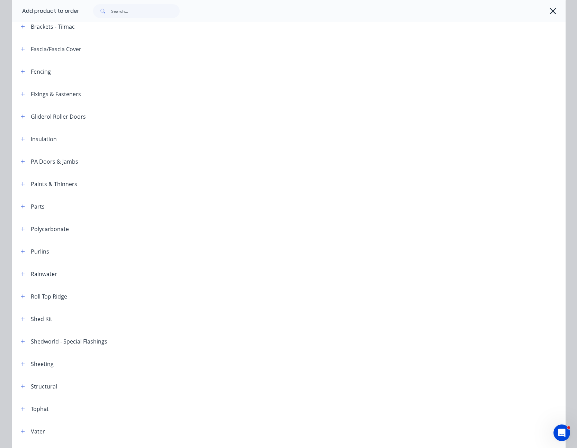
scroll to position [243, 0]
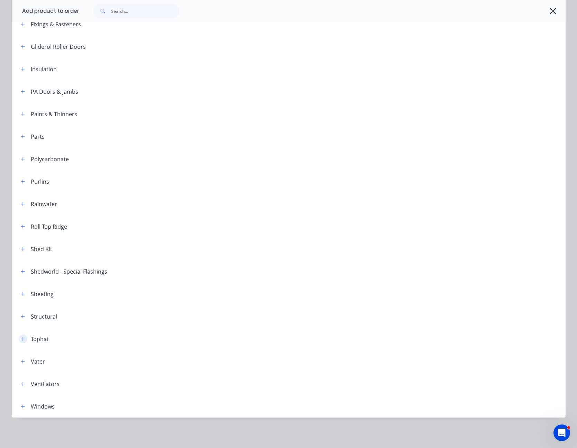
click at [19, 339] on button "button" at bounding box center [23, 338] width 9 height 9
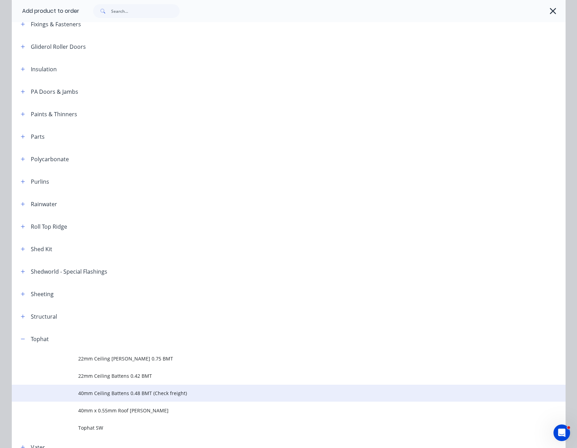
click at [130, 395] on span "40mm Ceiling Battens 0.48 BMT (Check freight)" at bounding box center [272, 392] width 389 height 7
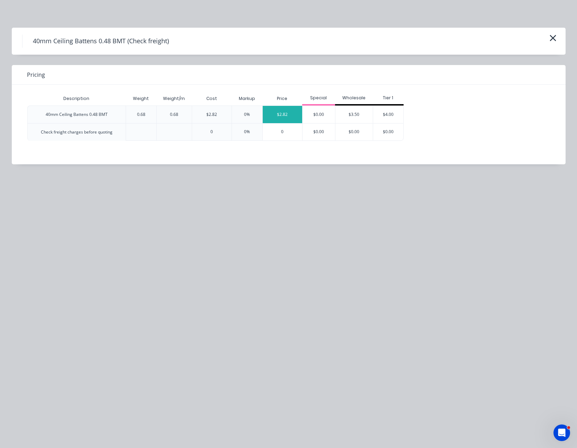
click at [288, 114] on div "$2.82" at bounding box center [282, 114] width 39 height 17
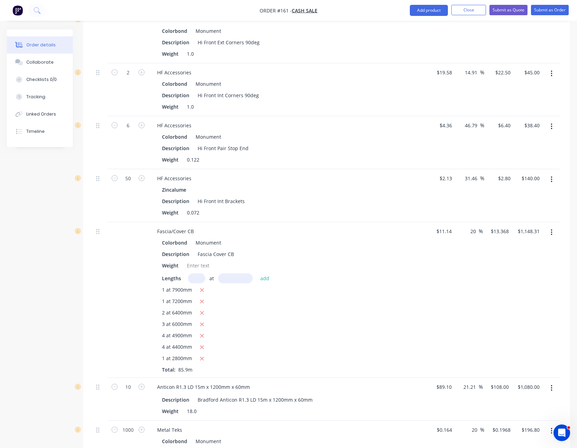
scroll to position [898, 0]
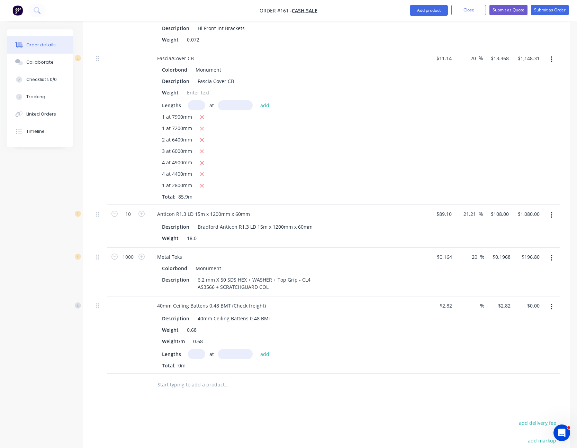
click at [194, 349] on input "text" at bounding box center [196, 354] width 17 height 10
type input "45"
type input "6100"
click at [257, 349] on button "add" at bounding box center [265, 353] width 16 height 9
type input "$774.09"
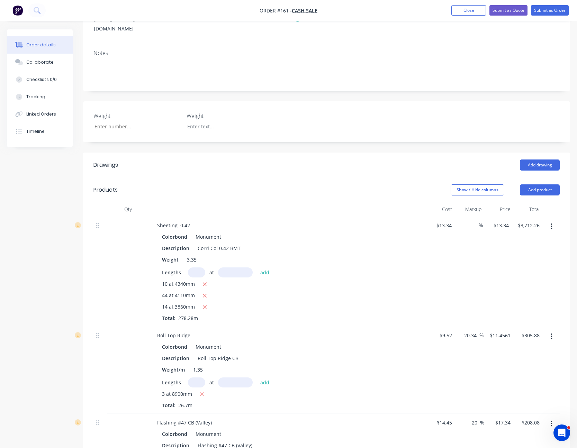
scroll to position [33, 0]
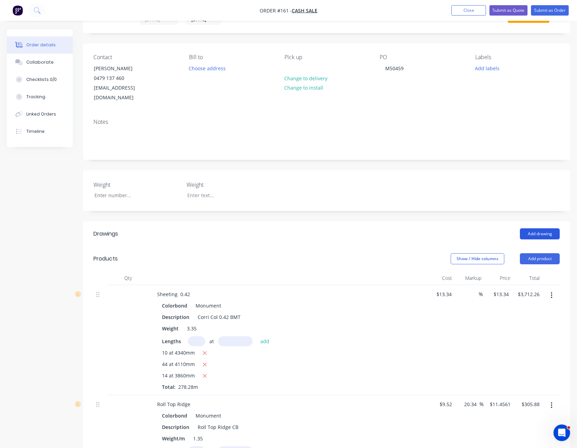
click at [547, 228] on button "Add drawing" at bounding box center [540, 233] width 40 height 11
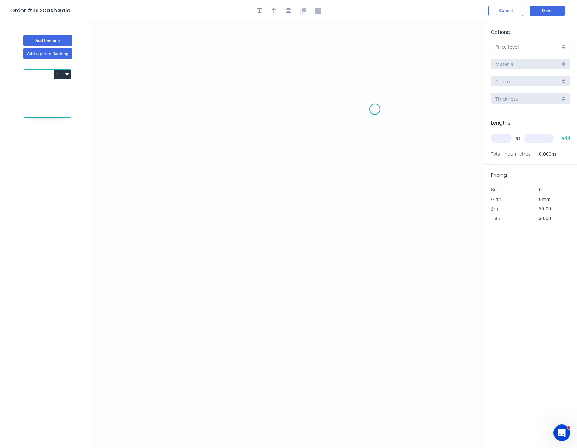
click at [375, 109] on icon "0" at bounding box center [288, 234] width 390 height 427
click at [342, 90] on icon at bounding box center [358, 99] width 33 height 19
click at [176, 91] on icon "0 ?" at bounding box center [288, 234] width 390 height 427
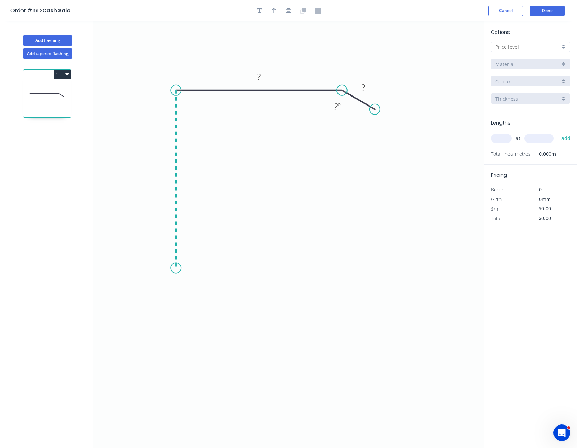
click at [179, 268] on icon "0 ? ? ? º" at bounding box center [288, 234] width 390 height 427
click at [208, 238] on icon "0 ? ? ? ? º" at bounding box center [288, 234] width 390 height 427
click at [208, 238] on circle at bounding box center [207, 236] width 10 height 10
click at [204, 260] on rect at bounding box center [199, 257] width 14 height 10
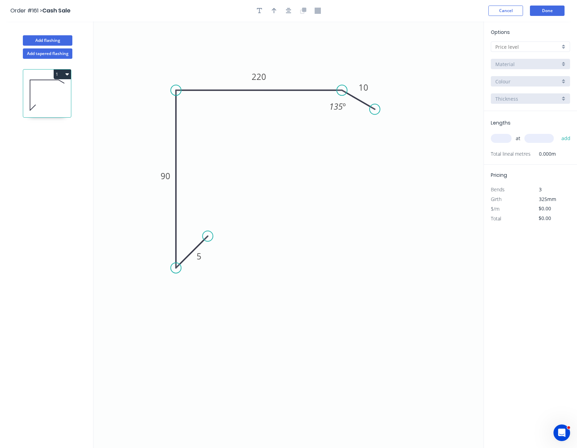
click at [525, 45] on input "text" at bounding box center [527, 46] width 65 height 7
click at [524, 58] on div "A" at bounding box center [530, 60] width 79 height 12
type input "A"
type input "$14.86"
click at [517, 82] on input "Basalt" at bounding box center [527, 81] width 65 height 7
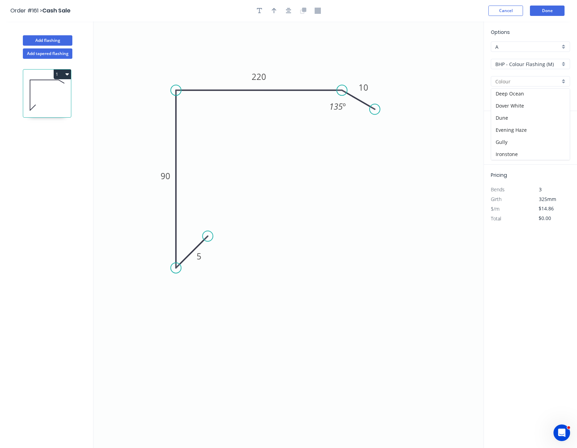
scroll to position [104, 0]
click at [514, 132] on div "Monument" at bounding box center [530, 136] width 79 height 12
type input "Monument"
click at [504, 138] on input "text" at bounding box center [500, 138] width 21 height 9
type input "4"
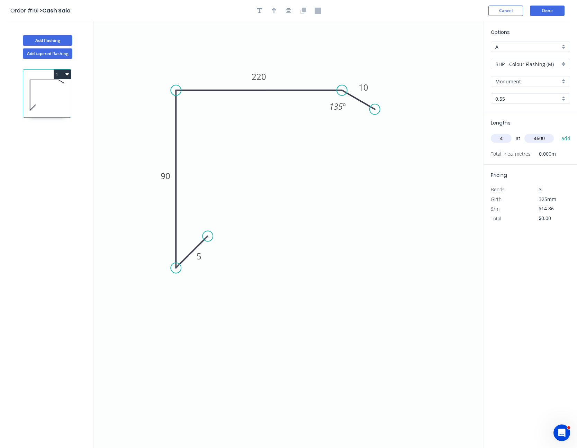
type input "4600"
click at [558, 132] on button "add" at bounding box center [566, 138] width 16 height 12
type input "$273.42"
type input "4"
type input "4400"
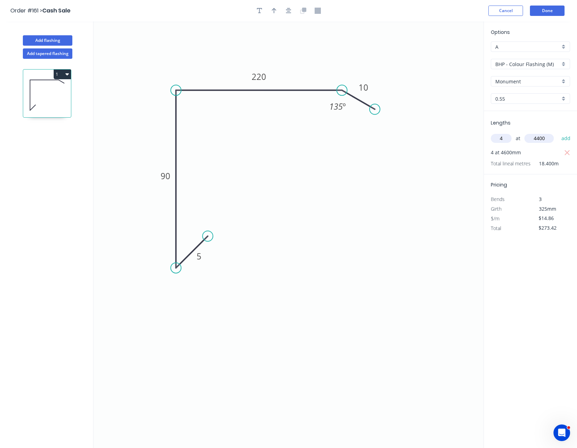
click at [558, 132] on button "add" at bounding box center [566, 138] width 16 height 12
click at [272, 10] on icon "button" at bounding box center [274, 11] width 5 height 6
drag, startPoint x: 450, startPoint y: 55, endPoint x: 176, endPoint y: 63, distance: 274.4
click at [176, 63] on icon at bounding box center [176, 55] width 6 height 22
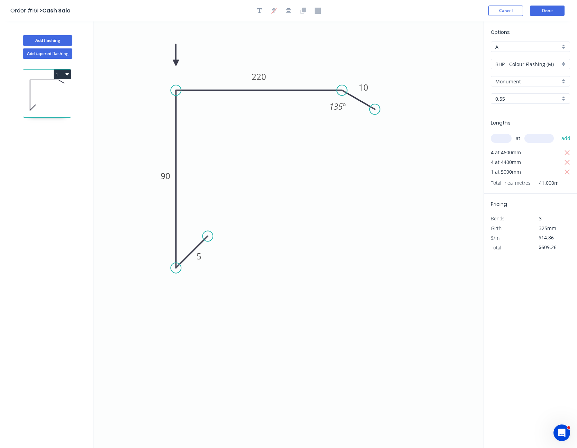
click at [176, 63] on icon at bounding box center [176, 55] width 6 height 22
click at [176, 63] on icon at bounding box center [182, 57] width 20 height 20
click at [176, 63] on icon at bounding box center [184, 63] width 22 height 6
click at [176, 63] on icon at bounding box center [182, 68] width 20 height 20
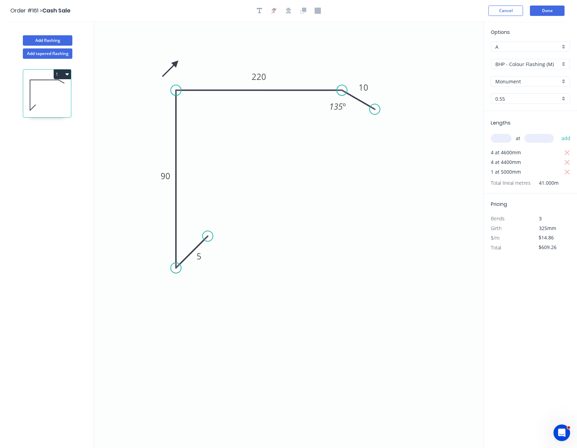
click at [176, 63] on icon at bounding box center [170, 68] width 20 height 20
click at [176, 63] on icon at bounding box center [168, 63] width 22 height 6
drag, startPoint x: 176, startPoint y: 63, endPoint x: 166, endPoint y: 74, distance: 14.9
click at [166, 74] on icon at bounding box center [160, 68] width 20 height 20
click at [548, 10] on button "Done" at bounding box center [547, 11] width 35 height 10
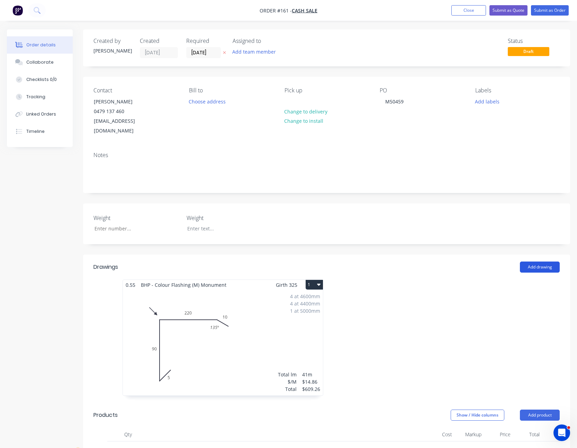
click at [541, 262] on button "Add drawing" at bounding box center [540, 267] width 40 height 11
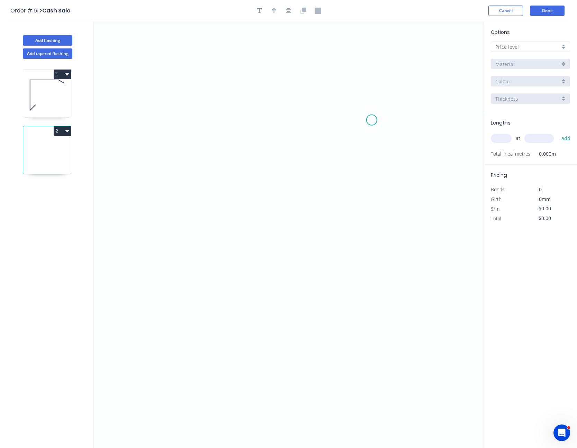
click at [372, 120] on icon "0" at bounding box center [288, 234] width 390 height 427
click at [340, 97] on icon "0" at bounding box center [288, 234] width 390 height 427
click at [201, 99] on icon "0 ?" at bounding box center [288, 234] width 390 height 427
click at [206, 182] on icon "0 ? ? ? º" at bounding box center [288, 234] width 390 height 427
click at [206, 182] on circle at bounding box center [201, 182] width 10 height 10
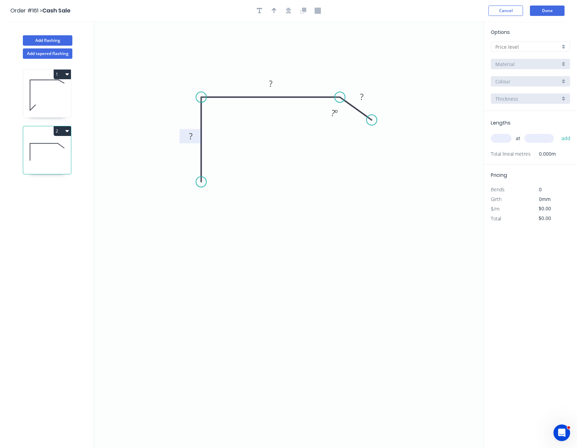
click at [193, 135] on rect at bounding box center [191, 137] width 14 height 10
click at [331, 114] on tspan "10" at bounding box center [332, 112] width 9 height 11
click at [524, 47] on input "text" at bounding box center [527, 46] width 65 height 7
click at [522, 58] on div "A" at bounding box center [530, 60] width 79 height 12
click at [515, 82] on input "Basalt" at bounding box center [527, 81] width 65 height 7
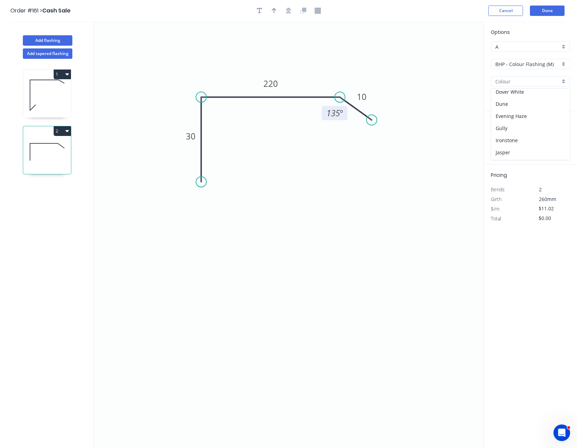
scroll to position [104, 0]
click at [521, 136] on div "Monument" at bounding box center [530, 136] width 79 height 12
click at [501, 137] on input "text" at bounding box center [500, 138] width 21 height 9
click at [558, 132] on button "add" at bounding box center [566, 138] width 16 height 12
click at [544, 10] on button "Done" at bounding box center [547, 11] width 35 height 10
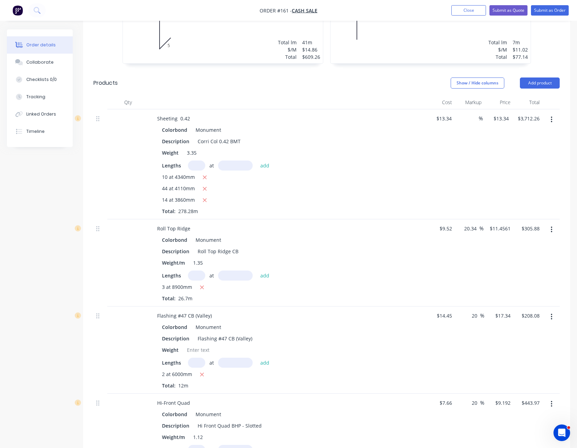
scroll to position [335, 0]
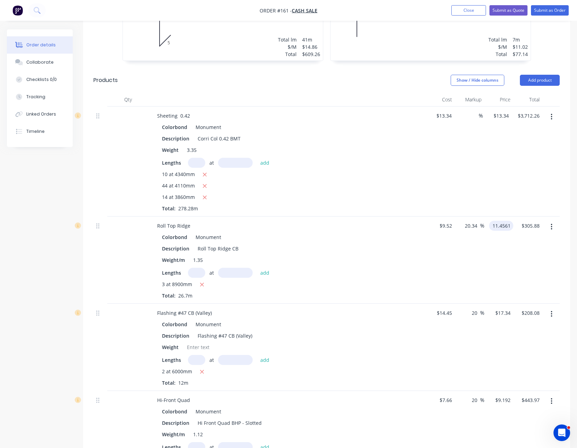
click at [501, 221] on input "11.4561" at bounding box center [502, 226] width 21 height 10
click at [508, 308] on input "17.34" at bounding box center [505, 313] width 16 height 10
click at [510, 347] on div "$16.20 $16.20" at bounding box center [498, 347] width 29 height 87
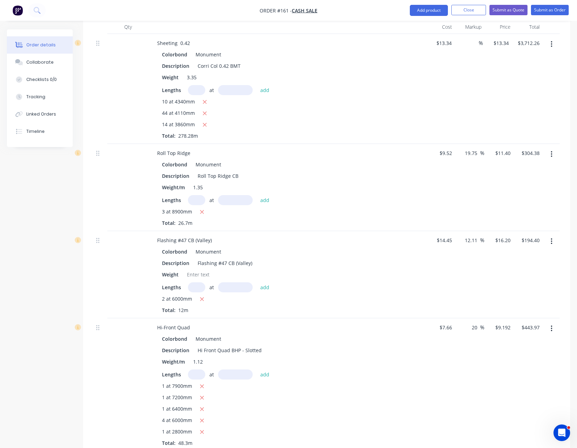
scroll to position [473, 0]
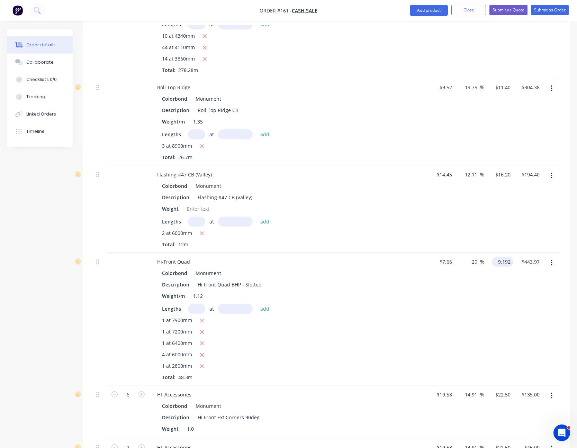
click at [509, 257] on input "9.192" at bounding box center [503, 262] width 19 height 10
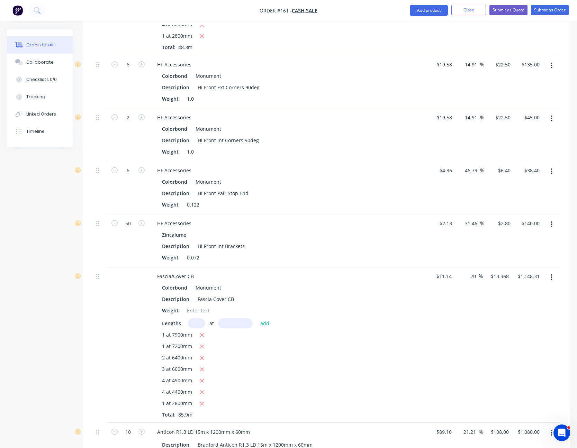
scroll to position [854, 0]
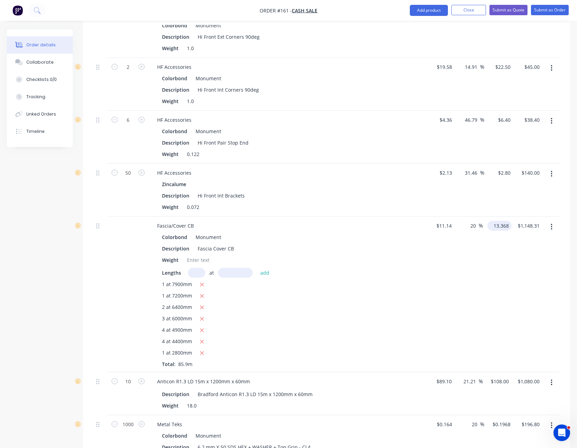
click at [503, 221] on input "13.368" at bounding box center [500, 226] width 21 height 10
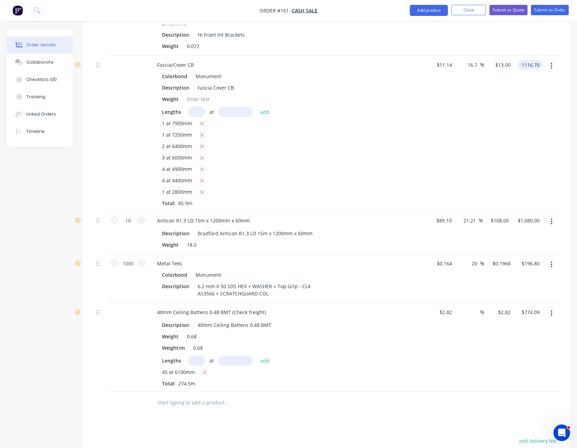
scroll to position [1061, 0]
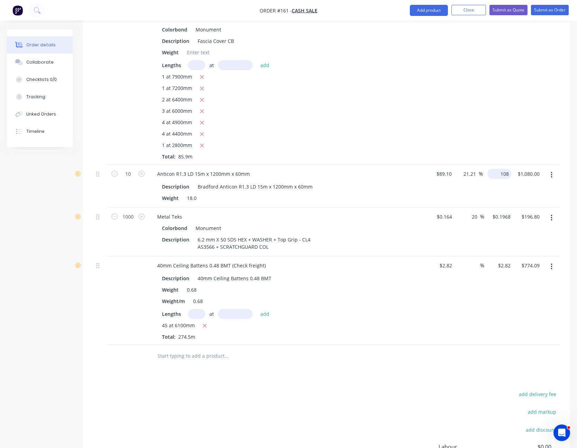
click at [501, 169] on input "108" at bounding box center [500, 174] width 21 height 10
click at [502, 185] on div "$105.00 $105.00" at bounding box center [498, 186] width 29 height 43
click at [503, 212] on input "0.1968" at bounding box center [503, 217] width 19 height 10
click at [505, 212] on input "0.18" at bounding box center [506, 217] width 13 height 10
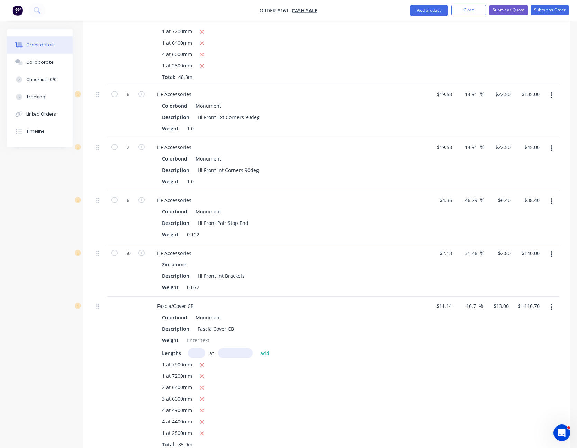
scroll to position [819, 0]
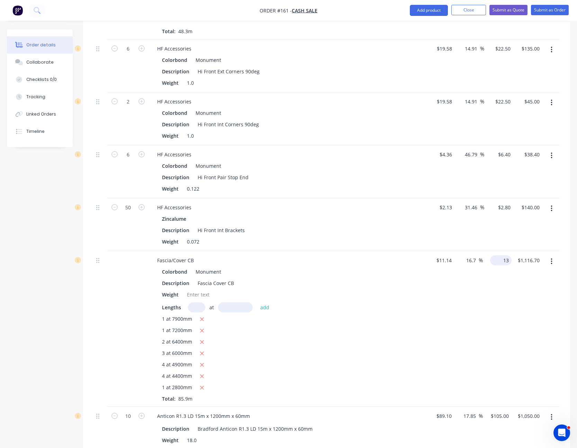
click at [504, 255] on input "13" at bounding box center [502, 260] width 19 height 10
click at [519, 294] on div "$987.85 987.85" at bounding box center [527, 329] width 29 height 156
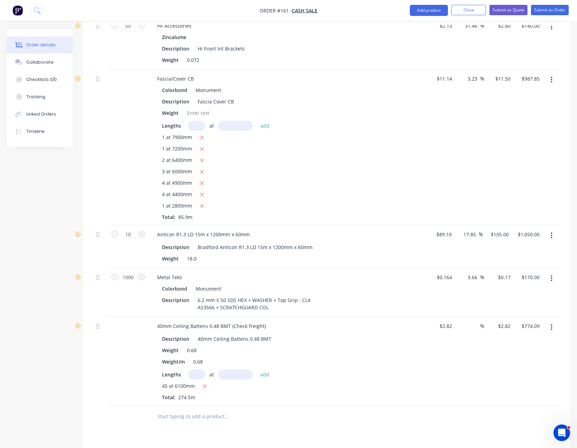
scroll to position [1061, 0]
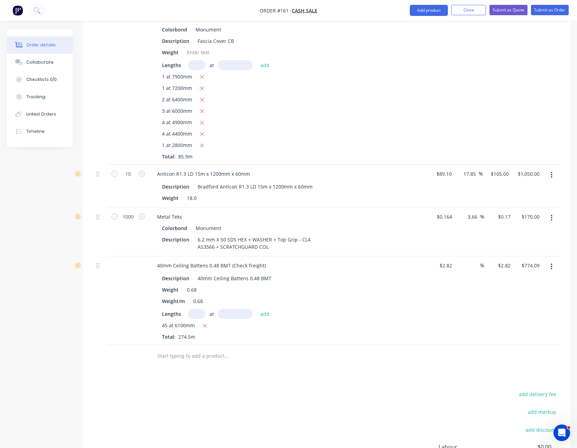
drag, startPoint x: 520, startPoint y: 295, endPoint x: 456, endPoint y: 359, distance: 90.3
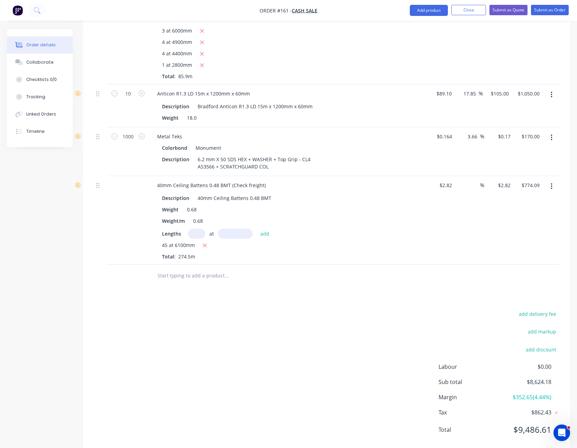
scroll to position [1147, 0]
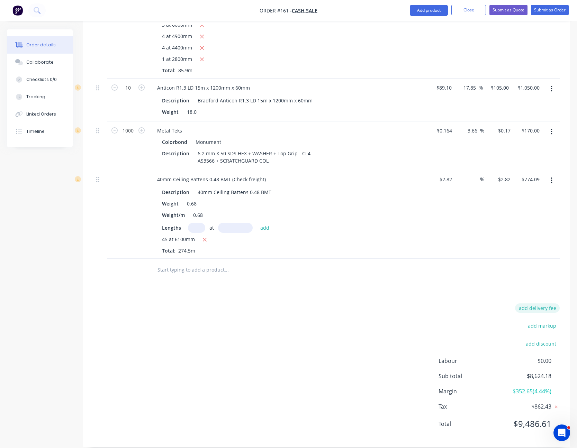
click at [542, 303] on button "add delivery fee" at bounding box center [537, 307] width 45 height 9
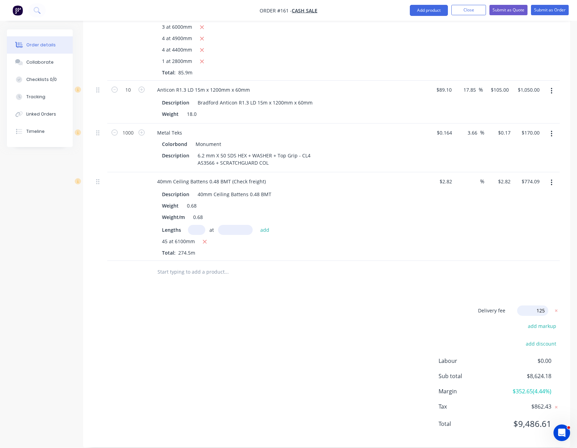
click input "submit" at bounding box center [0, 0] width 0 height 0
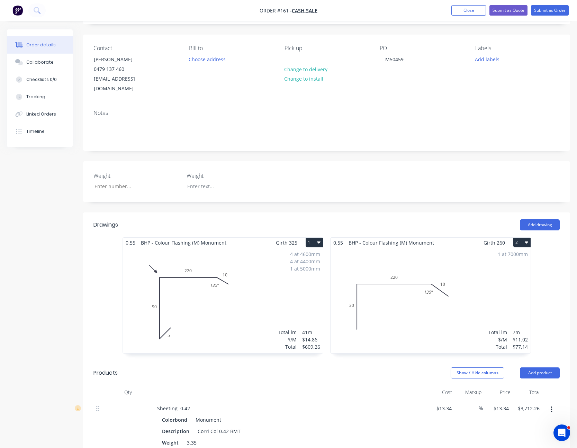
scroll to position [0, 0]
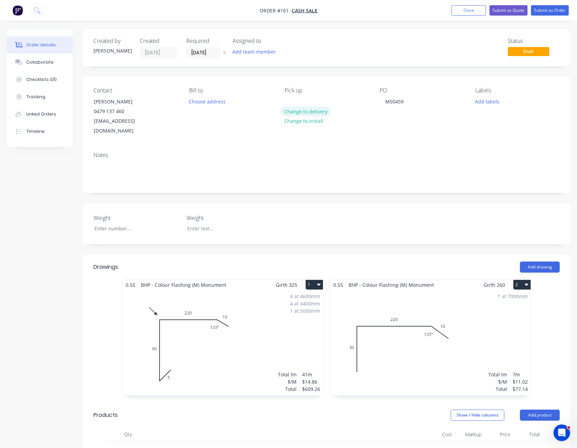
click at [303, 109] on button "Change to delivery" at bounding box center [305, 111] width 51 height 9
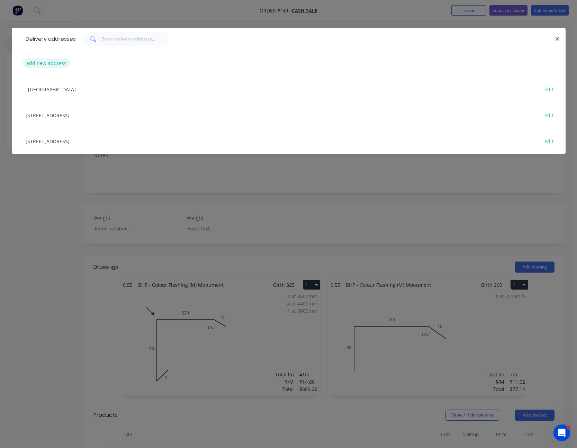
click at [50, 63] on button "add new address" at bounding box center [46, 62] width 47 height 9
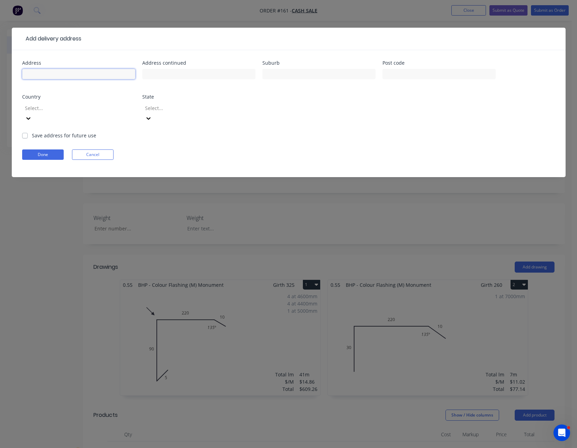
click at [49, 72] on input "text" at bounding box center [78, 74] width 113 height 10
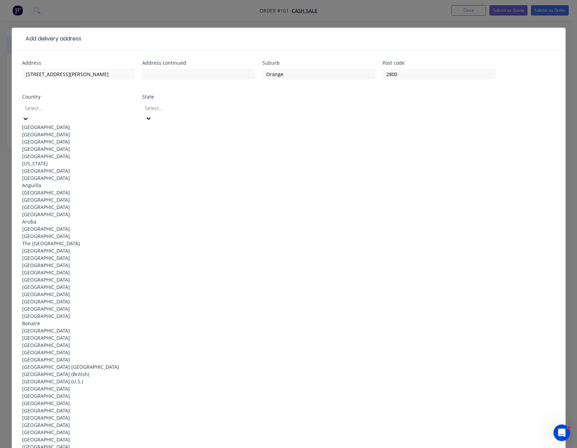
drag, startPoint x: 104, startPoint y: 126, endPoint x: 109, endPoint y: 125, distance: 4.5
click at [107, 125] on div "[GEOGRAPHIC_DATA]" at bounding box center [78, 126] width 113 height 7
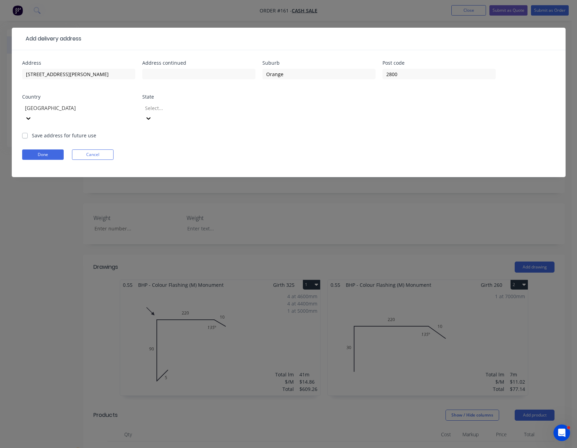
click at [194, 110] on div at bounding box center [194, 108] width 100 height 9
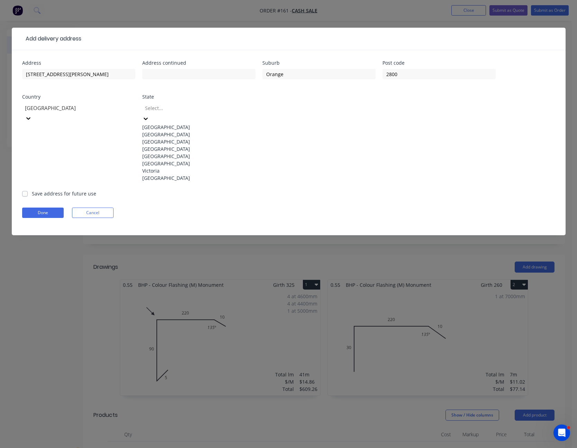
click at [189, 134] on div "[GEOGRAPHIC_DATA]" at bounding box center [198, 134] width 113 height 7
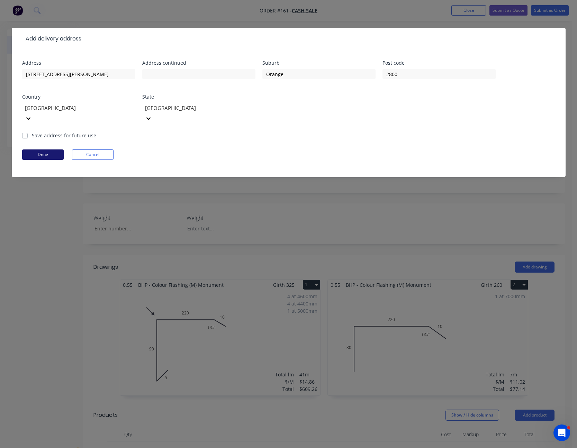
click at [35, 149] on button "Done" at bounding box center [43, 154] width 42 height 10
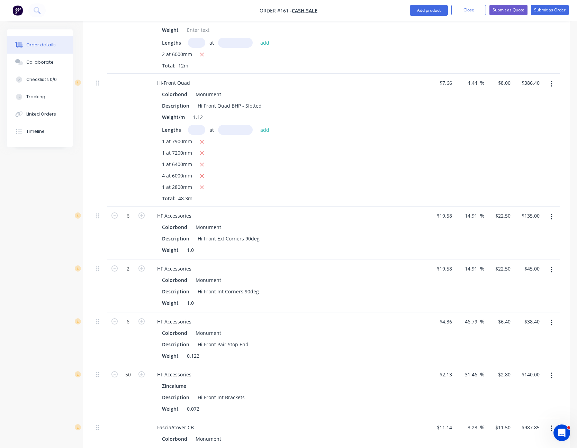
scroll to position [623, 0]
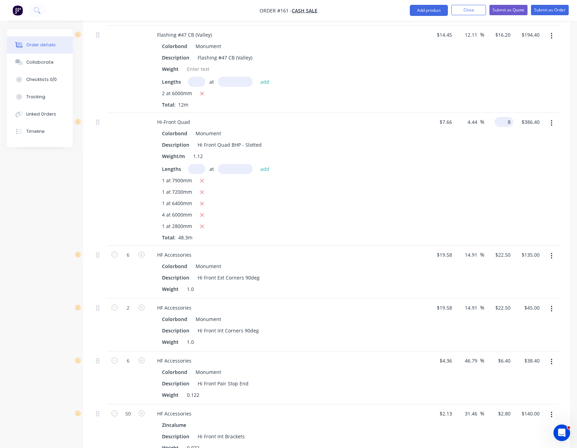
click at [506, 117] on input "8" at bounding box center [505, 122] width 16 height 10
click at [415, 190] on div "Colorbond Monument Description Hi Front Quad BHP - Slotted Weight/m 1.12 Length…" at bounding box center [287, 184] width 271 height 113
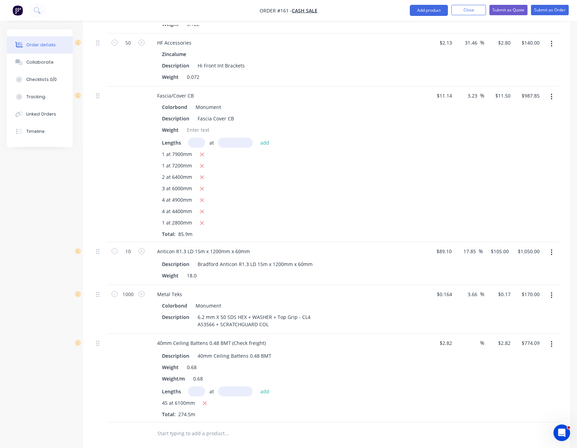
scroll to position [1003, 0]
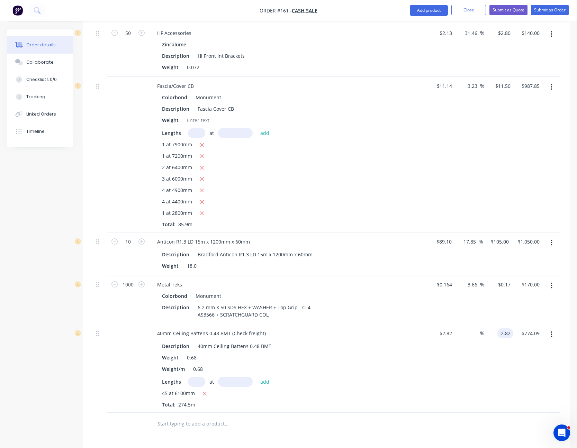
click at [506, 328] on input "2.82" at bounding box center [506, 333] width 13 height 10
click at [487, 373] on div "$3.30 $3.30" at bounding box center [498, 368] width 29 height 89
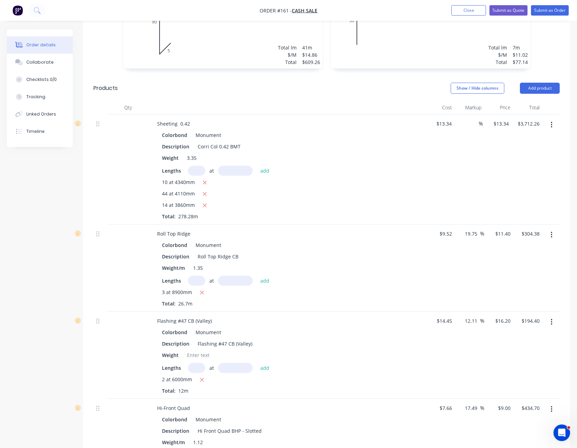
scroll to position [277, 0]
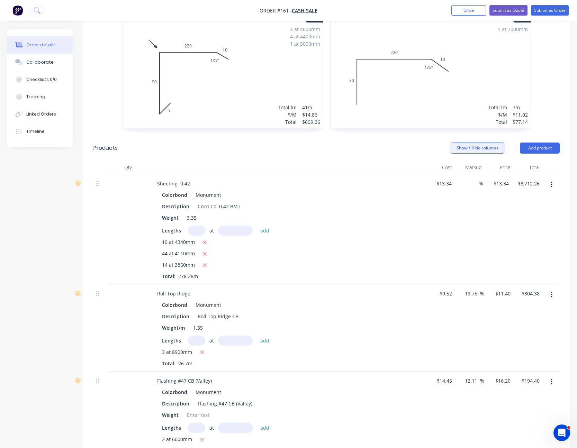
click at [484, 143] on button "Show / Hide columns" at bounding box center [477, 148] width 54 height 11
click at [460, 147] on div "Cost Markup Discount" at bounding box center [474, 160] width 52 height 34
drag, startPoint x: 460, startPoint y: 149, endPoint x: 458, endPoint y: 155, distance: 6.1
click at [460, 150] on span at bounding box center [462, 151] width 6 height 6
click at [453, 148] on input "Cost" at bounding box center [453, 148] width 0 height 0
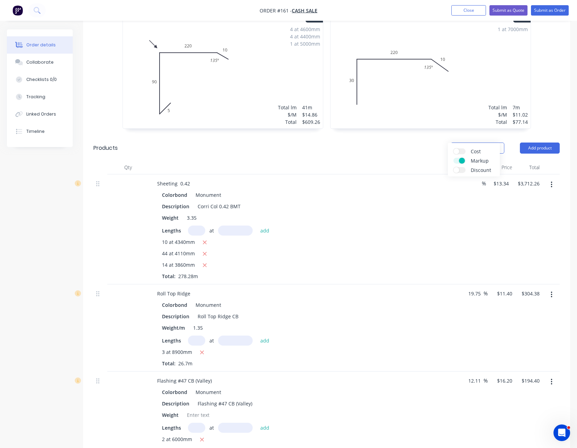
click at [458, 159] on label "Markup" at bounding box center [459, 161] width 12 height 6
click at [453, 158] on input "Markup" at bounding box center [453, 158] width 0 height 0
click at [412, 143] on div "Show / Hide columns Add product" at bounding box center [375, 148] width 367 height 11
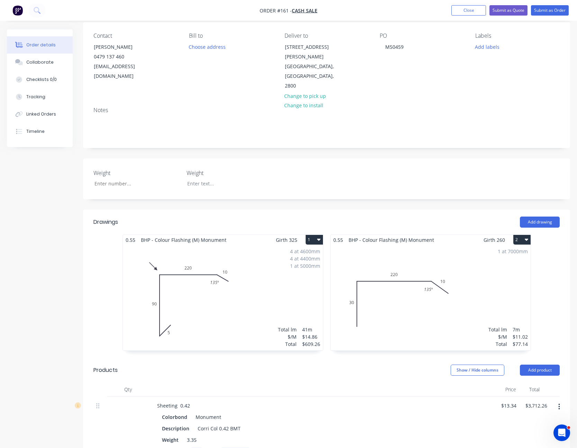
scroll to position [0, 0]
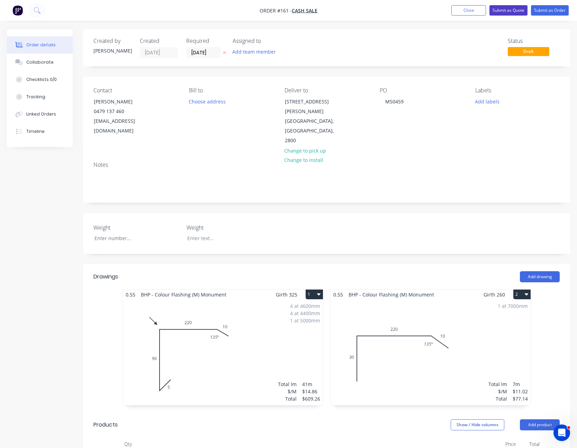
click at [507, 9] on button "Submit as Quote" at bounding box center [508, 10] width 38 height 10
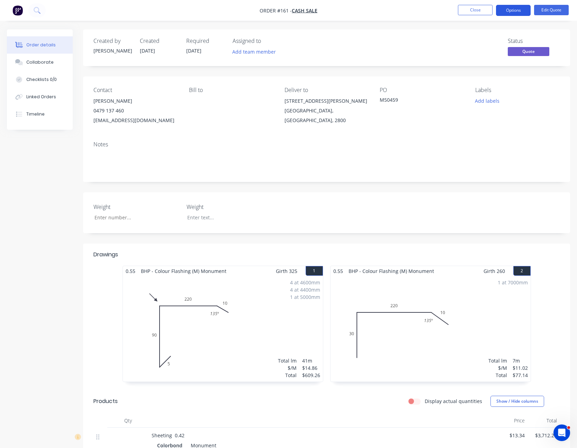
click at [512, 9] on button "Options" at bounding box center [513, 10] width 35 height 11
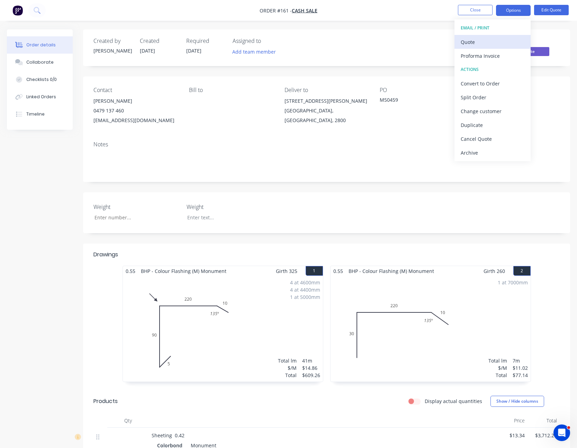
click at [501, 37] on div "Quote" at bounding box center [492, 42] width 64 height 10
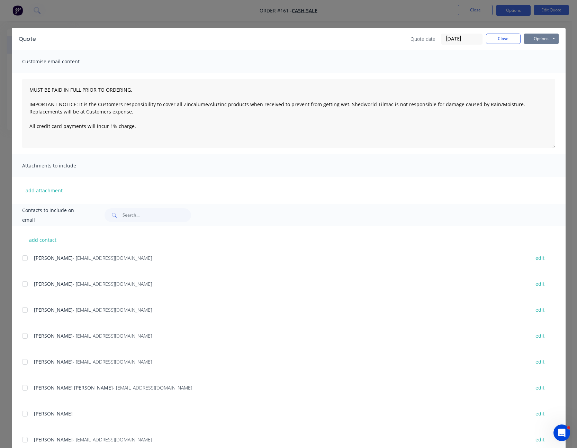
click at [529, 37] on button "Options" at bounding box center [541, 39] width 35 height 10
click at [535, 60] on button "Print" at bounding box center [546, 62] width 44 height 11
click at [494, 39] on button "Close" at bounding box center [503, 39] width 35 height 10
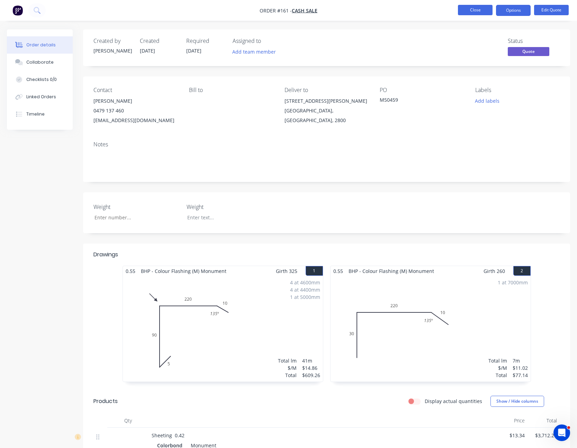
click at [475, 11] on button "Close" at bounding box center [475, 10] width 35 height 10
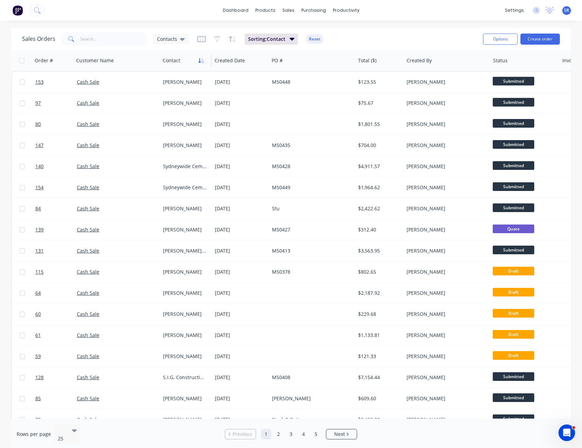
click at [202, 60] on icon "button" at bounding box center [201, 61] width 6 height 6
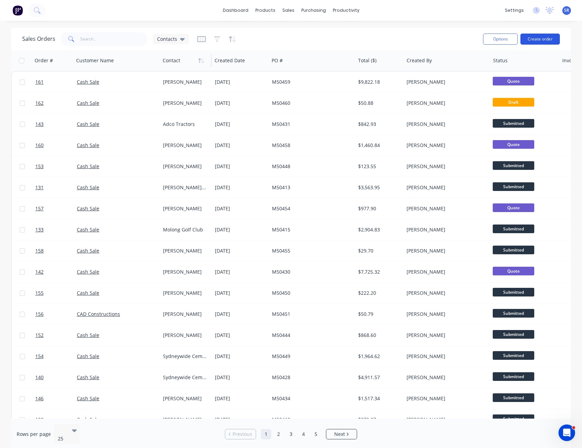
click at [550, 38] on button "Create order" at bounding box center [539, 39] width 39 height 11
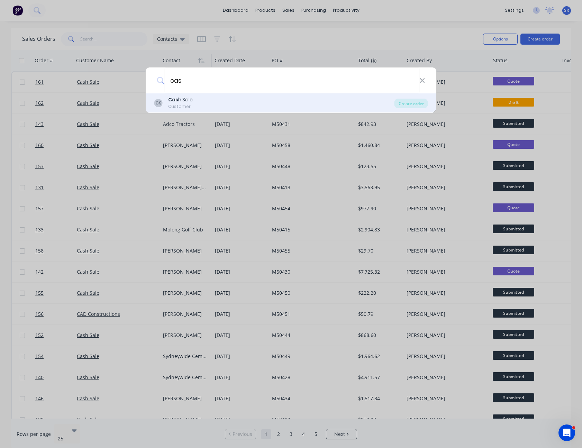
click at [191, 100] on div "Cas h Sale" at bounding box center [180, 99] width 25 height 7
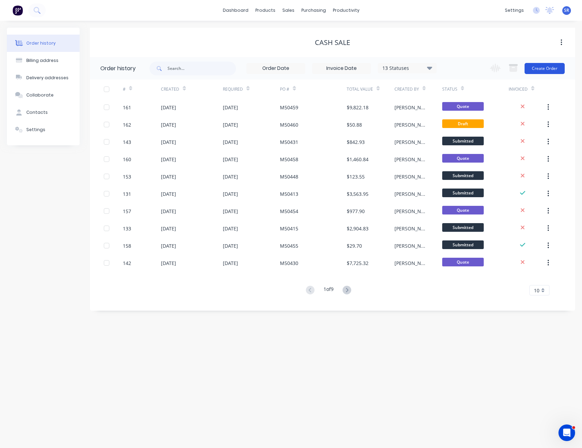
click at [547, 70] on button "Create Order" at bounding box center [544, 68] width 40 height 11
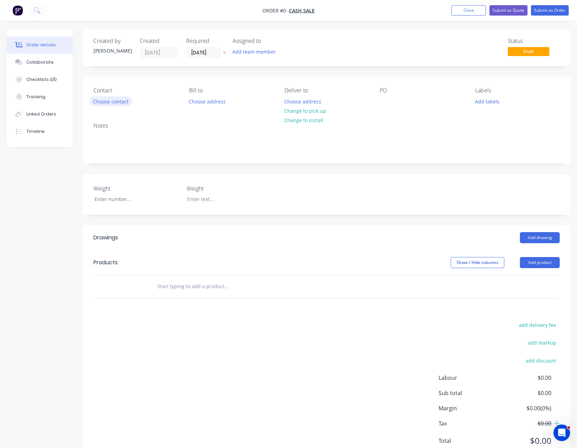
click at [107, 101] on button "Choose contact" at bounding box center [111, 101] width 43 height 9
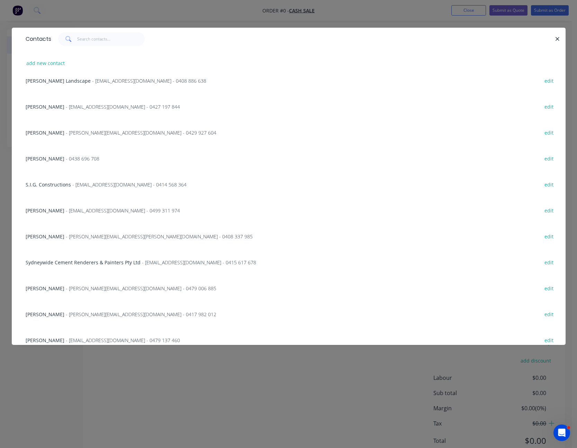
scroll to position [250, 0]
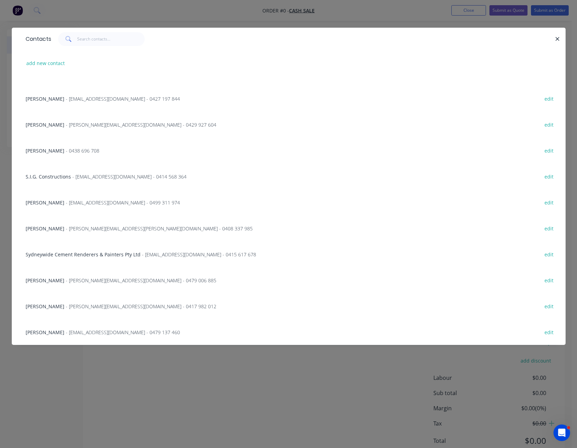
click at [80, 332] on span "- [EMAIL_ADDRESS][DOMAIN_NAME] - 0479 137 460" at bounding box center [123, 332] width 114 height 7
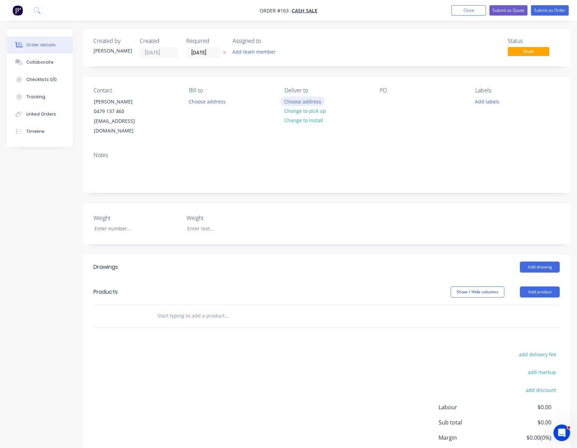
click at [309, 101] on button "Choose address" at bounding box center [302, 101] width 44 height 9
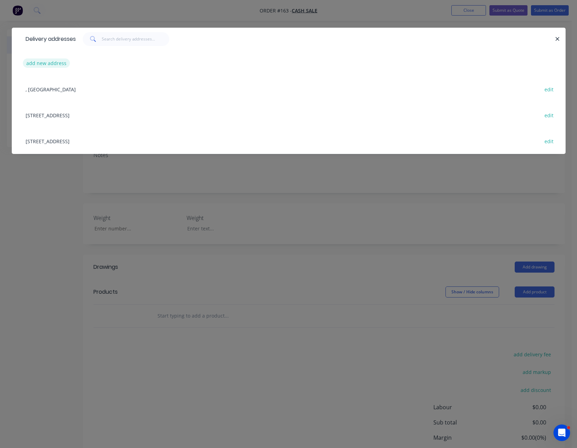
click at [46, 62] on button "add new address" at bounding box center [46, 62] width 47 height 9
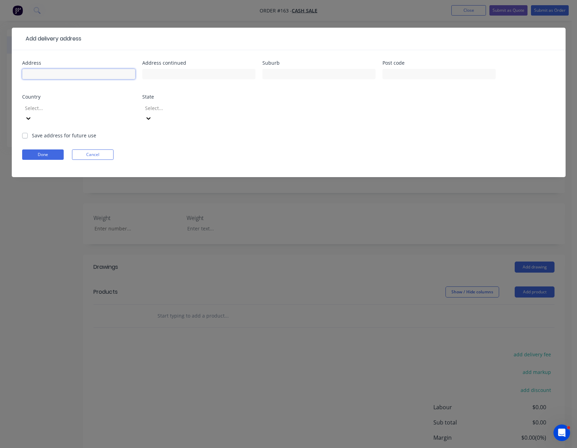
click at [59, 74] on input "text" at bounding box center [78, 74] width 113 height 10
click at [29, 115] on icon at bounding box center [25, 118] width 7 height 7
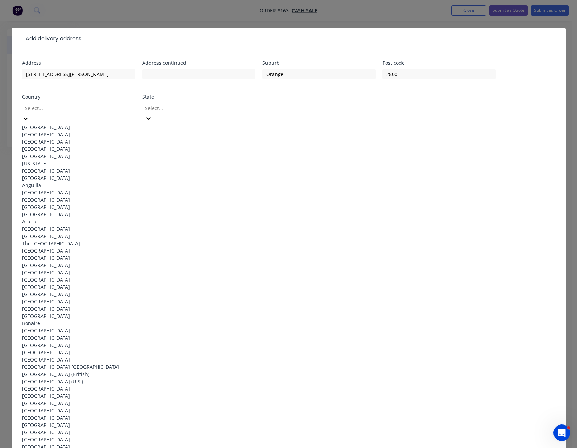
click at [102, 124] on div "[GEOGRAPHIC_DATA]" at bounding box center [78, 126] width 113 height 7
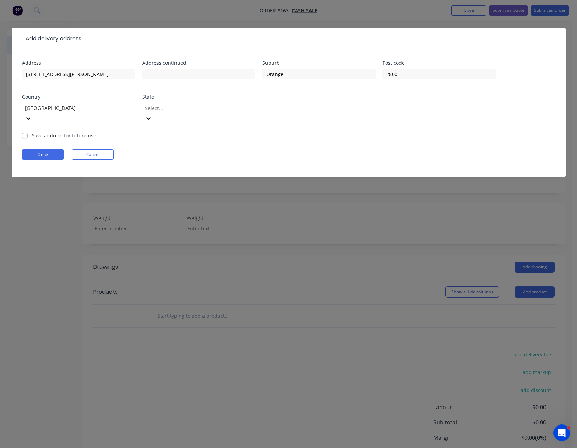
click at [184, 110] on div at bounding box center [194, 108] width 100 height 9
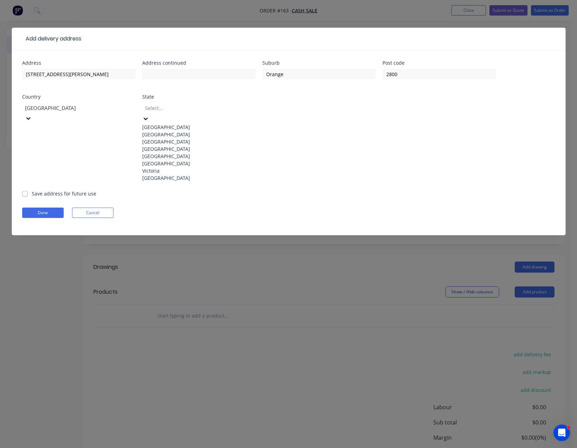
click at [181, 134] on div "[GEOGRAPHIC_DATA]" at bounding box center [198, 134] width 113 height 7
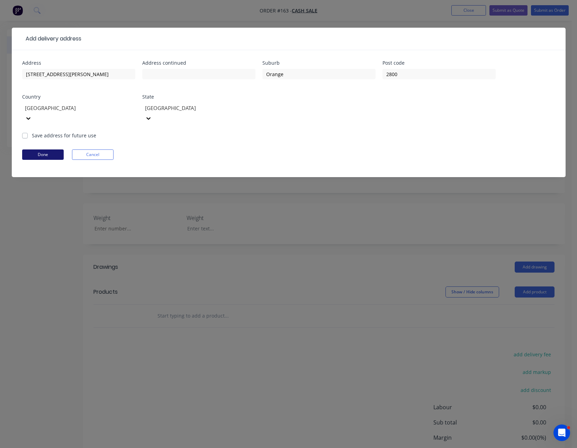
click at [42, 149] on button "Done" at bounding box center [43, 154] width 42 height 10
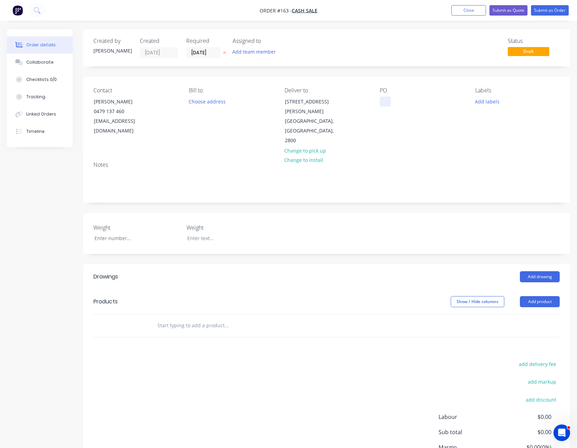
click at [382, 100] on div at bounding box center [384, 102] width 11 height 10
click at [414, 162] on div "Notes" at bounding box center [326, 165] width 466 height 7
click at [535, 296] on button "Add product" at bounding box center [540, 301] width 40 height 11
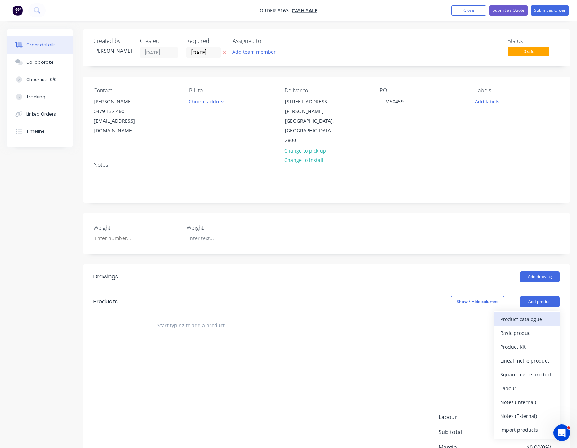
click at [531, 314] on div "Product catalogue" at bounding box center [526, 319] width 53 height 10
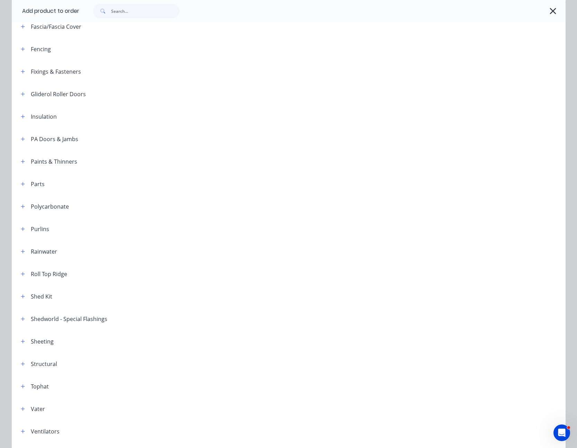
scroll to position [242, 0]
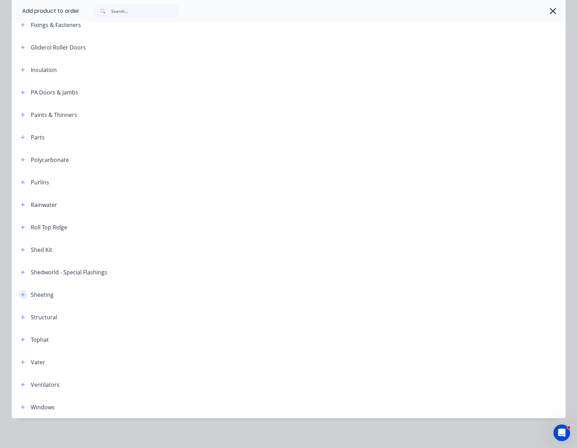
click at [21, 294] on icon "button" at bounding box center [23, 294] width 4 height 5
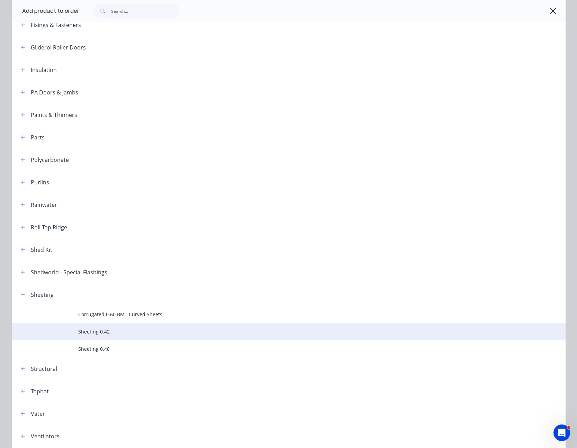
click at [89, 336] on td "Sheeting 0.42" at bounding box center [321, 331] width 487 height 17
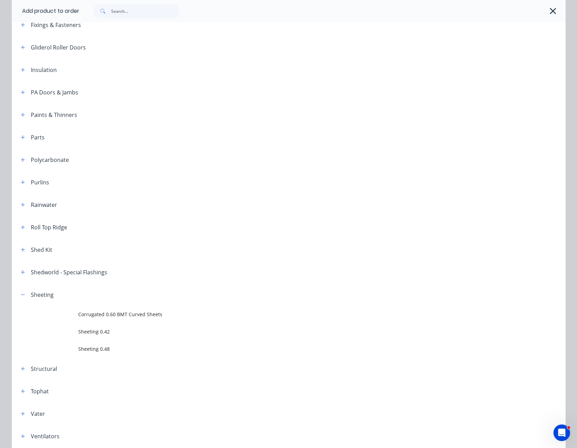
scroll to position [0, 0]
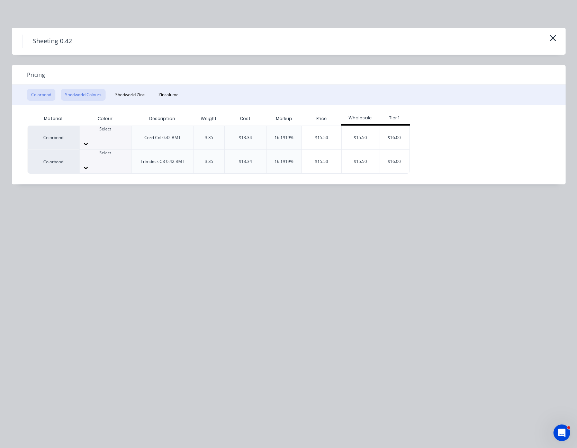
click at [90, 92] on button "Shedworld Colours" at bounding box center [83, 95] width 45 height 12
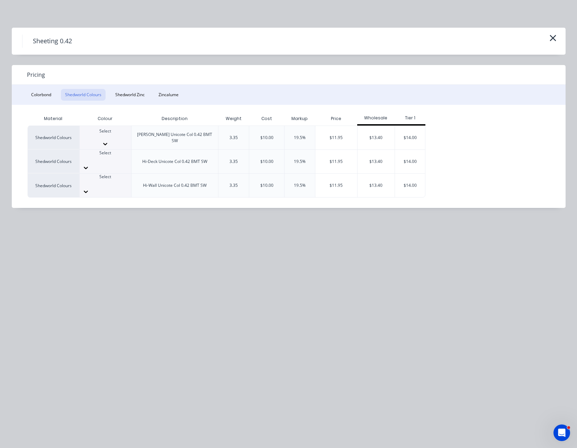
click at [129, 140] on div at bounding box center [106, 143] width 52 height 7
click at [340, 135] on div "$11.95" at bounding box center [336, 138] width 42 height 24
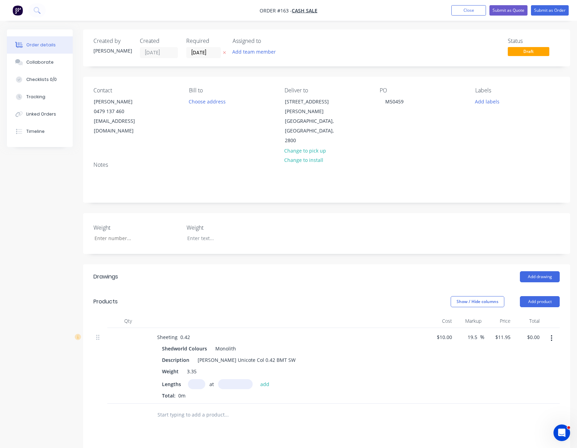
click at [200, 379] on input "text" at bounding box center [196, 384] width 17 height 10
click at [257, 379] on button "add" at bounding box center [265, 383] width 16 height 9
click at [502, 332] on input "11.95" at bounding box center [502, 337] width 19 height 10
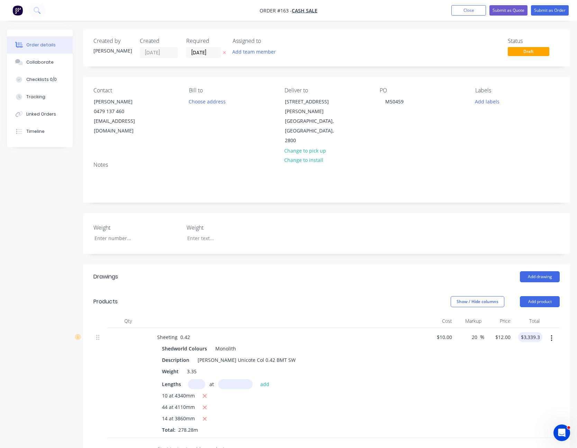
click at [501, 347] on div "$12.00 $12.00" at bounding box center [498, 383] width 29 height 110
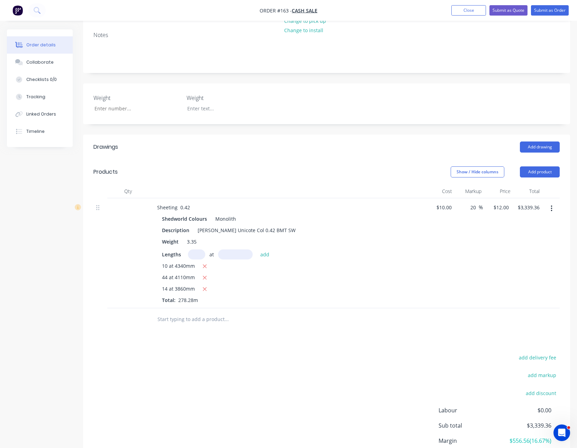
scroll to position [138, 0]
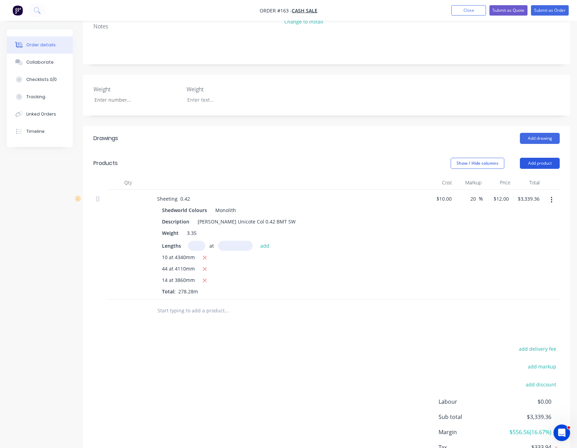
click at [540, 158] on button "Add product" at bounding box center [540, 163] width 40 height 11
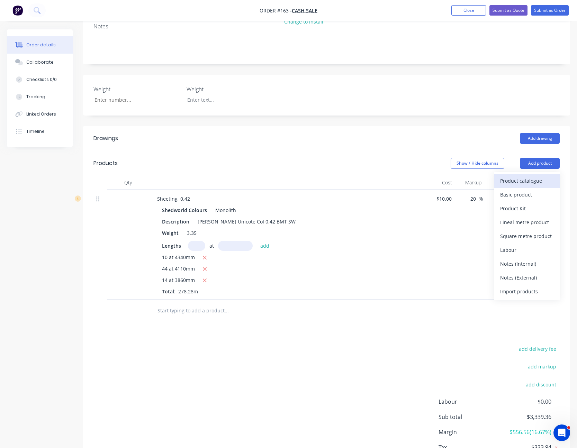
click at [534, 176] on div "Product catalogue" at bounding box center [526, 181] width 53 height 10
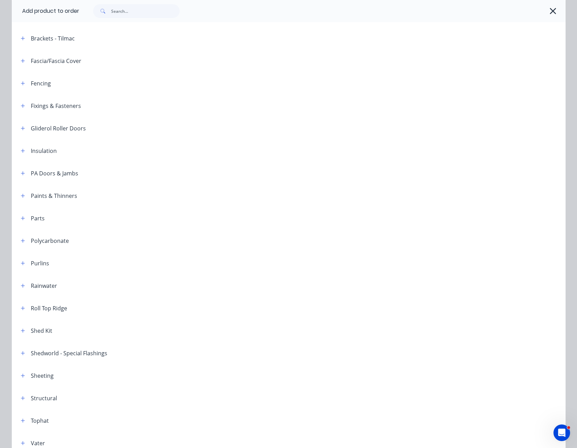
scroll to position [208, 0]
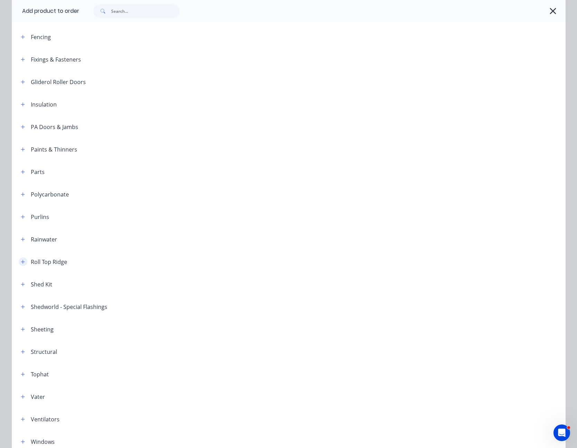
click at [21, 260] on icon "button" at bounding box center [23, 261] width 4 height 5
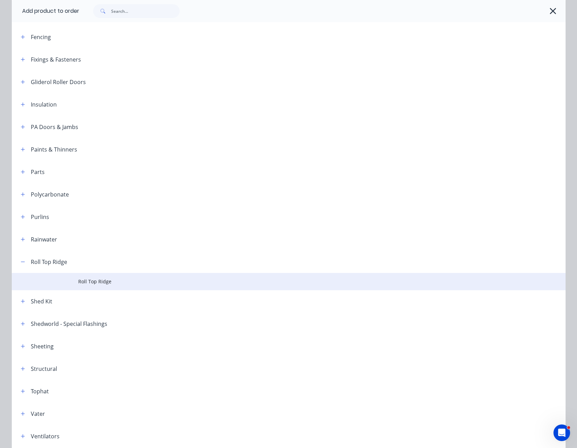
click at [81, 280] on span "Roll Top Ridge" at bounding box center [272, 281] width 389 height 7
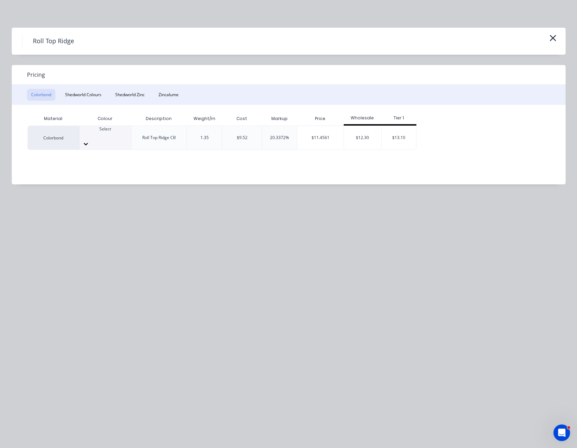
click at [89, 140] on icon at bounding box center [85, 143] width 7 height 7
click at [320, 135] on div "$11.4561" at bounding box center [320, 138] width 46 height 24
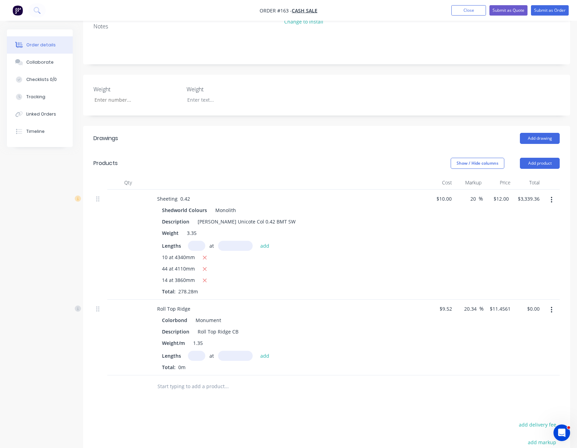
click at [195, 351] on input "text" at bounding box center [196, 356] width 17 height 10
click at [257, 351] on button "add" at bounding box center [265, 355] width 16 height 9
click at [499, 304] on input "11.4561" at bounding box center [501, 309] width 24 height 10
click at [500, 317] on div "$11.40 $11.40" at bounding box center [498, 343] width 29 height 87
click at [534, 158] on button "Add product" at bounding box center [540, 163] width 40 height 11
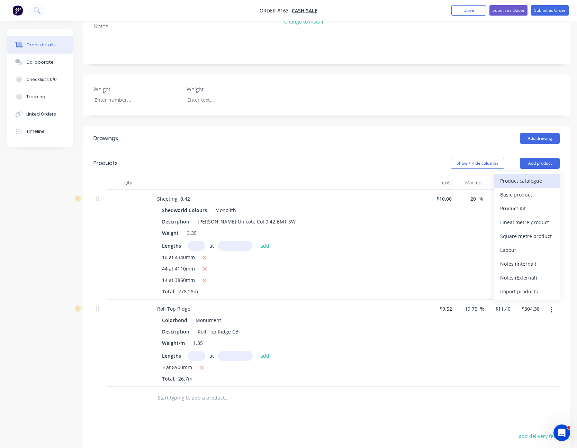
click at [532, 176] on div "Product catalogue" at bounding box center [526, 181] width 53 height 10
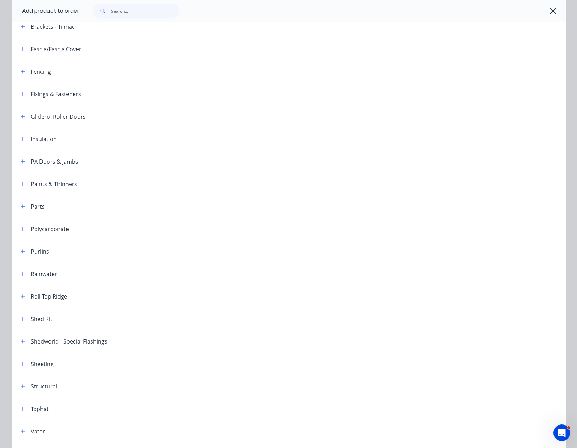
scroll to position [242, 0]
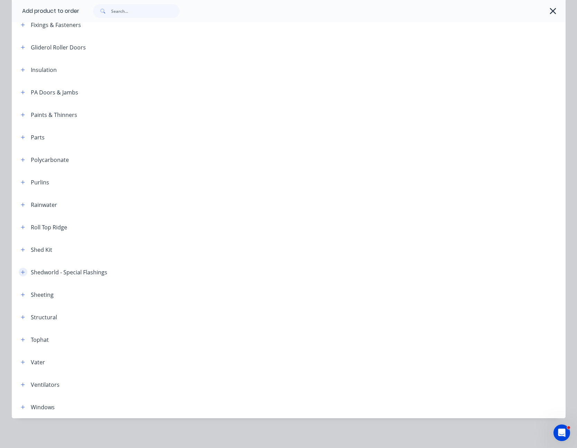
click at [19, 271] on button "button" at bounding box center [23, 272] width 9 height 9
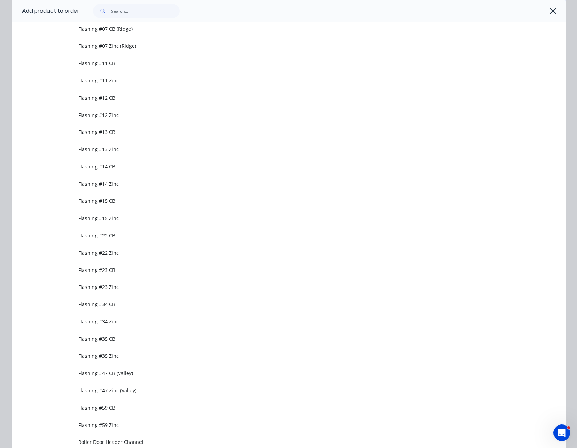
scroll to position [692, 0]
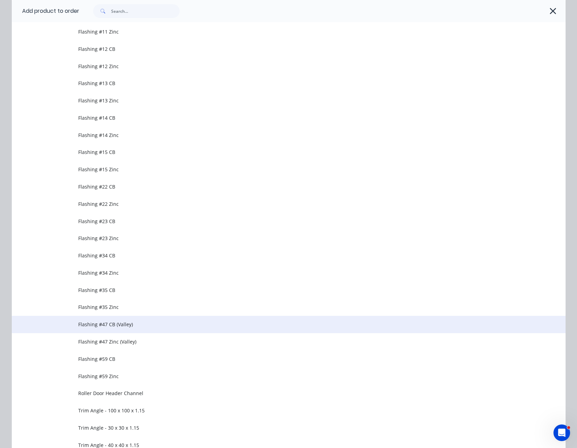
click at [114, 322] on span "Flashing #47 CB (Valley)" at bounding box center [272, 324] width 389 height 7
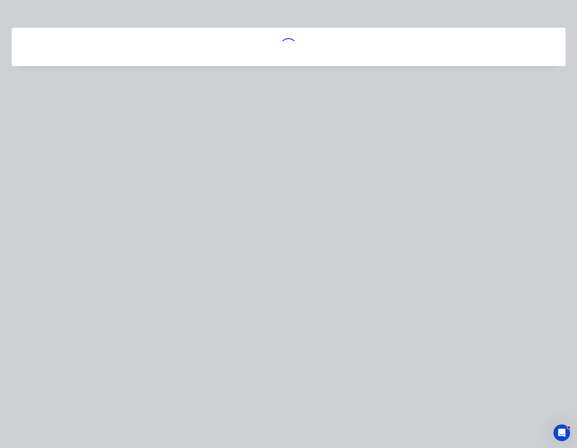
scroll to position [0, 0]
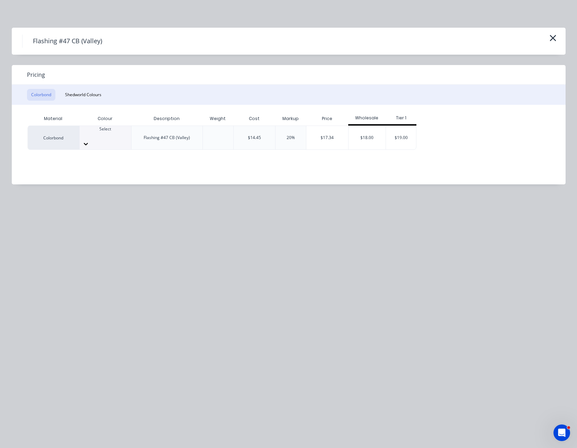
click at [89, 140] on icon at bounding box center [85, 143] width 7 height 7
click at [337, 134] on div "$17.34" at bounding box center [327, 138] width 42 height 24
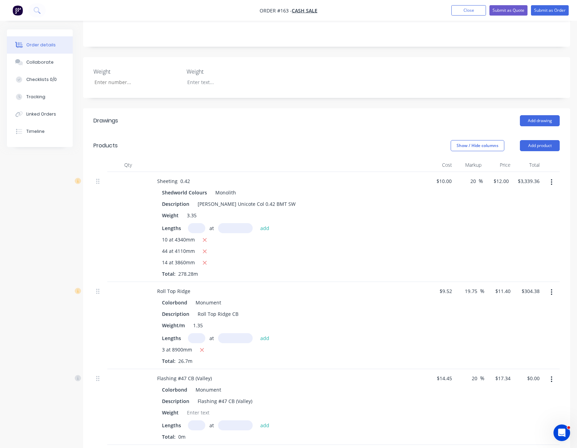
scroll to position [173, 0]
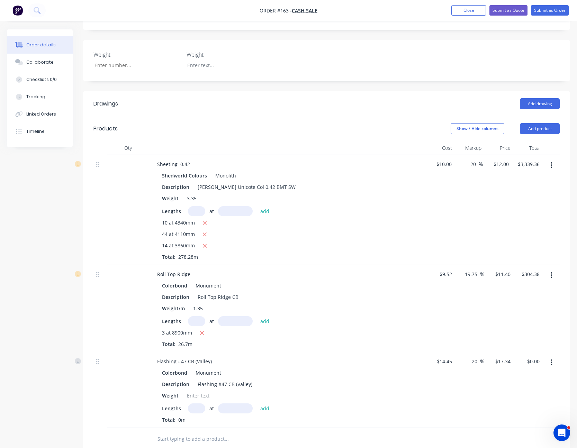
click at [198, 403] on input "text" at bounding box center [196, 408] width 17 height 10
click at [257, 403] on button "add" at bounding box center [265, 407] width 16 height 9
click at [507, 356] on input "17.34" at bounding box center [505, 361] width 16 height 10
click at [507, 372] on div "$16.20 16.20" at bounding box center [498, 395] width 29 height 87
click at [549, 123] on button "Add product" at bounding box center [540, 128] width 40 height 11
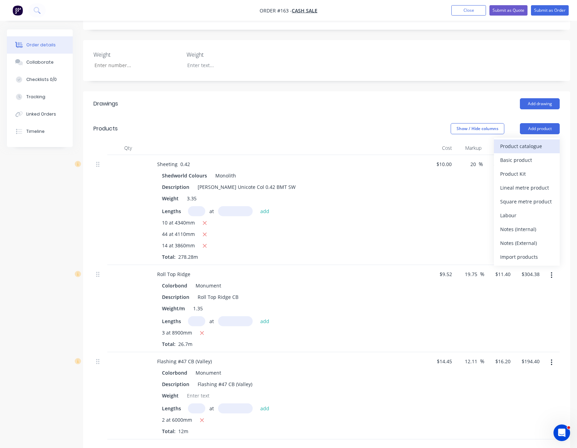
click at [540, 141] on div "Product catalogue" at bounding box center [526, 146] width 53 height 10
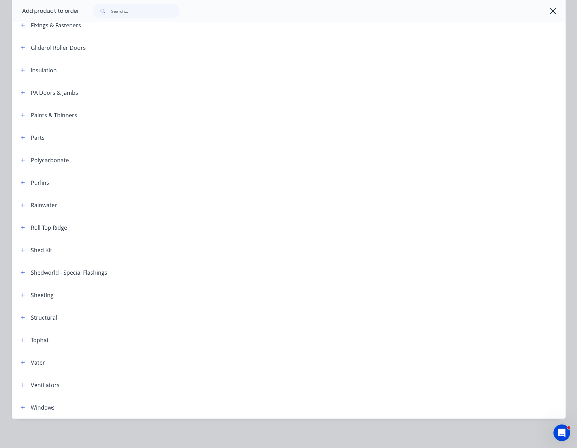
scroll to position [242, 0]
click at [19, 201] on button "button" at bounding box center [23, 204] width 9 height 9
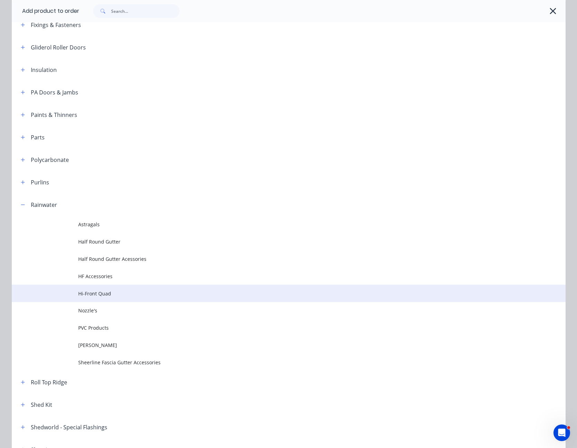
click at [88, 293] on span "Hi-Front Quad" at bounding box center [272, 293] width 389 height 7
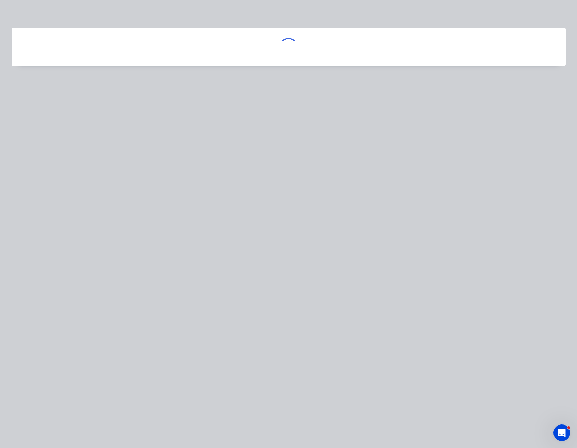
scroll to position [0, 0]
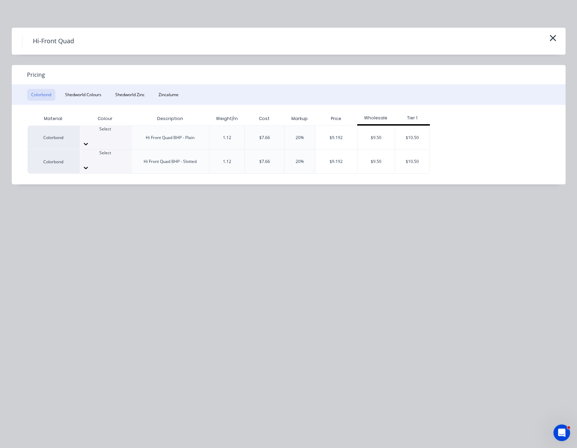
click at [89, 164] on icon at bounding box center [85, 167] width 7 height 7
click at [348, 152] on div "$9.192" at bounding box center [336, 162] width 42 height 24
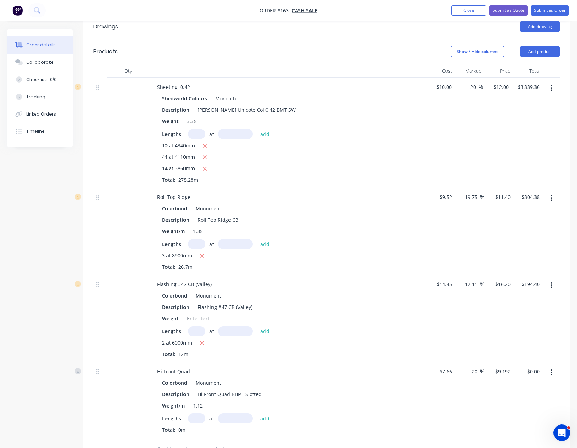
scroll to position [311, 0]
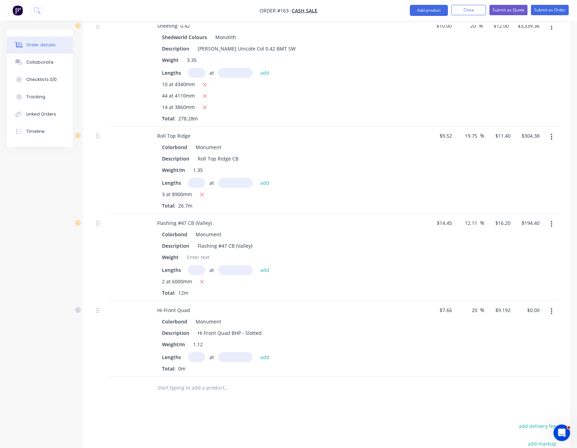
click at [195, 352] on input "text" at bounding box center [196, 357] width 17 height 10
click at [257, 352] on button "add" at bounding box center [265, 356] width 16 height 9
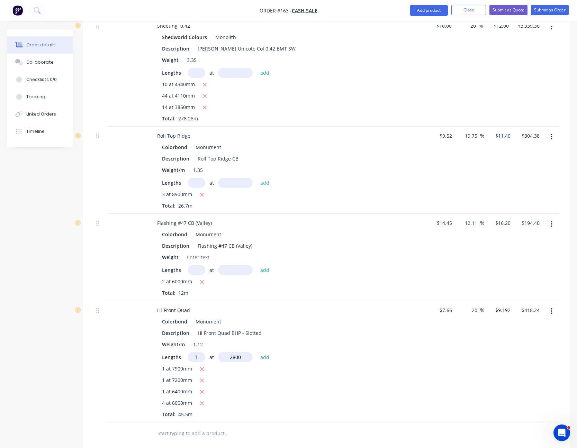
click at [257, 352] on button "add" at bounding box center [265, 356] width 16 height 9
click at [505, 305] on input "9.192" at bounding box center [505, 310] width 16 height 10
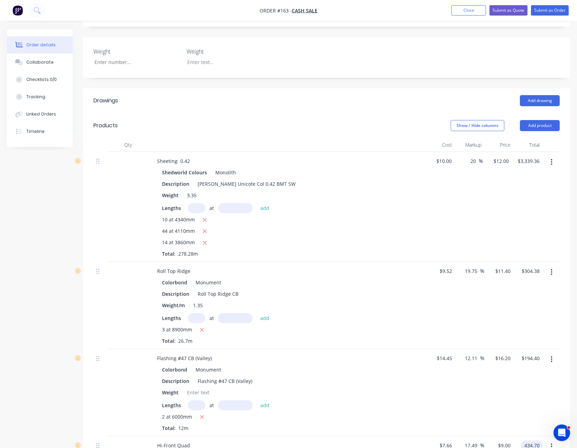
scroll to position [138, 0]
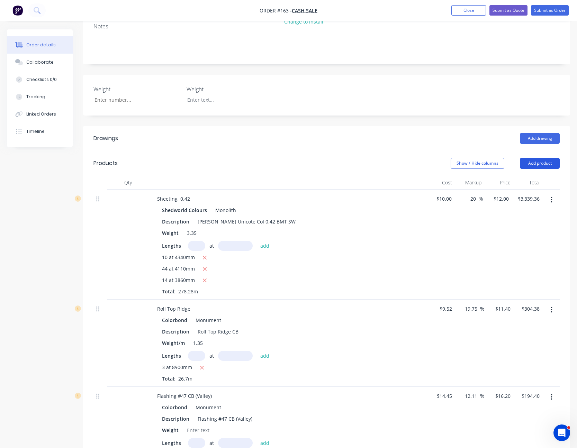
click at [533, 158] on button "Add product" at bounding box center [540, 163] width 40 height 11
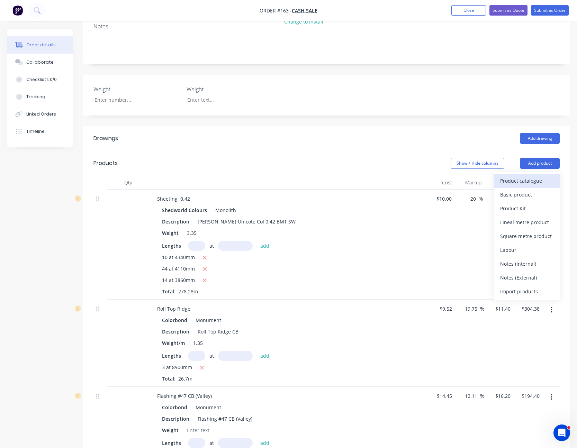
click at [531, 176] on div "Product catalogue" at bounding box center [526, 181] width 53 height 10
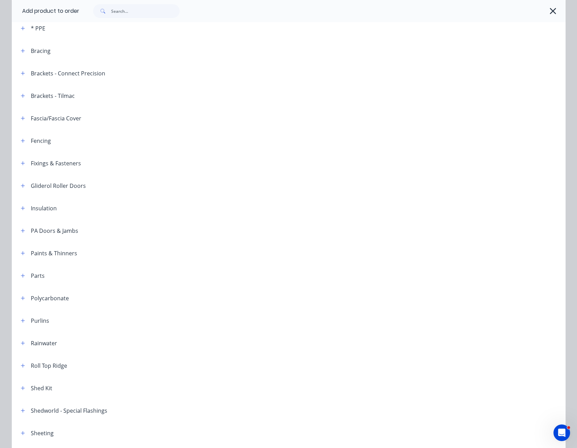
scroll to position [242, 0]
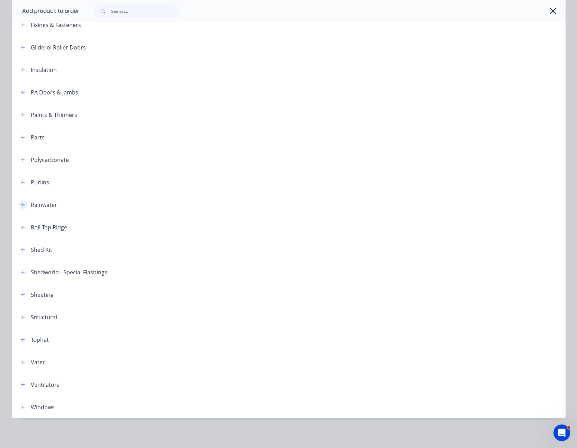
click at [21, 206] on icon "button" at bounding box center [23, 204] width 4 height 5
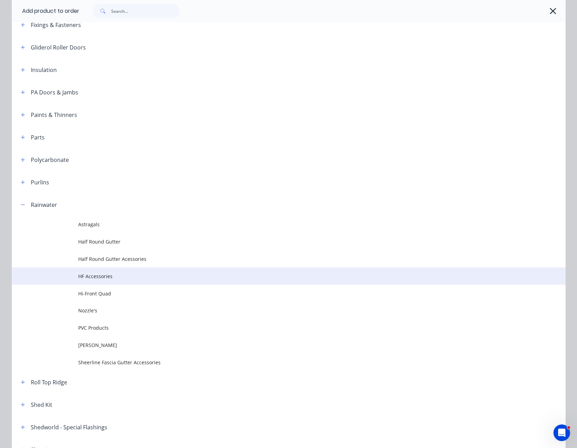
click at [93, 275] on span "HF Accessories" at bounding box center [272, 276] width 389 height 7
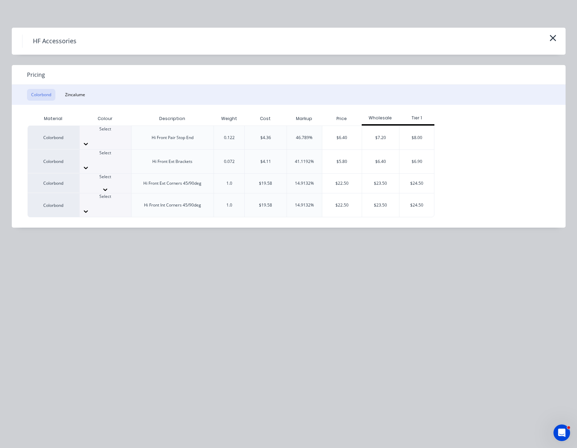
click at [107, 189] on icon at bounding box center [105, 190] width 4 height 2
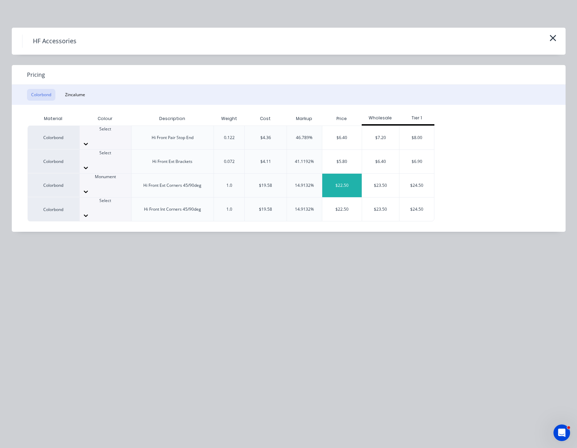
click at [342, 174] on div "$22.50" at bounding box center [341, 186] width 39 height 24
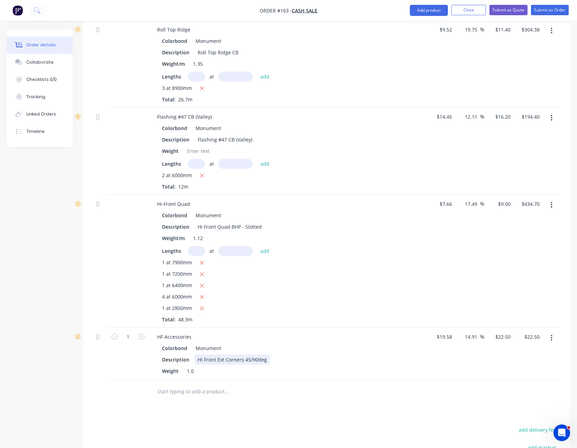
scroll to position [450, 0]
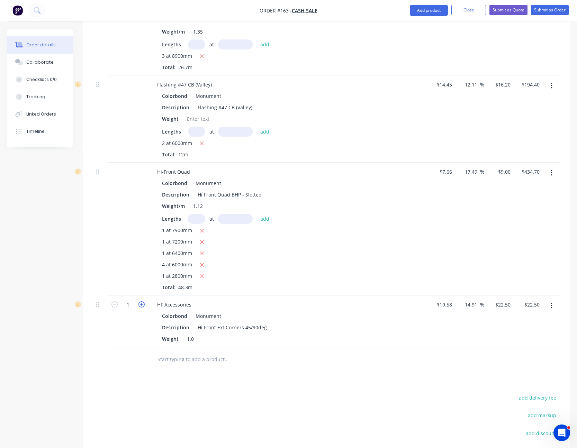
click at [140, 301] on icon "button" at bounding box center [141, 304] width 6 height 6
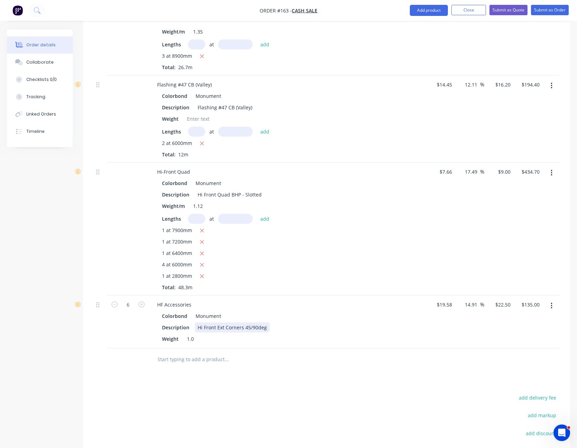
click at [251, 322] on div "Hi Front Ext Corners 45/90deg" at bounding box center [232, 327] width 75 height 10
click at [277, 352] on input "text" at bounding box center [226, 359] width 138 height 14
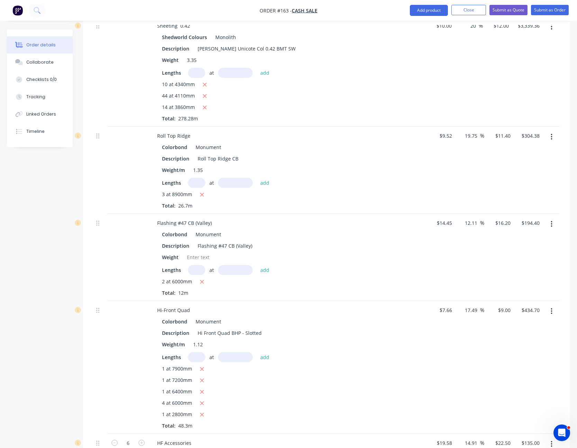
scroll to position [242, 0]
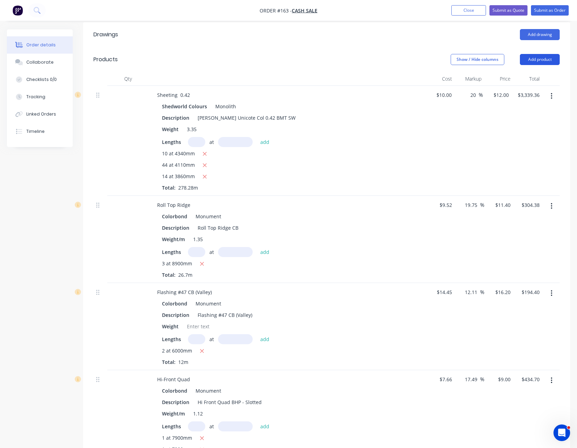
click at [539, 54] on button "Add product" at bounding box center [540, 59] width 40 height 11
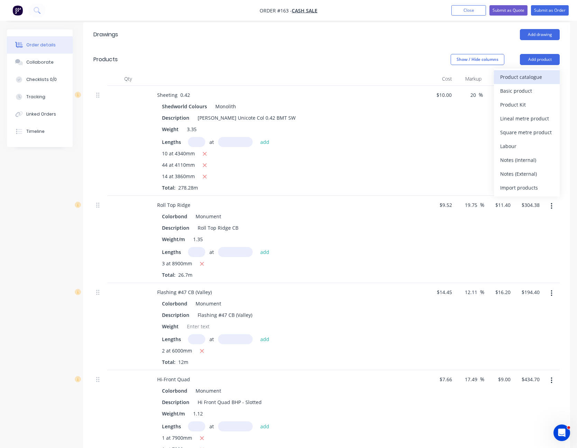
click at [534, 70] on button "Product catalogue" at bounding box center [527, 77] width 66 height 14
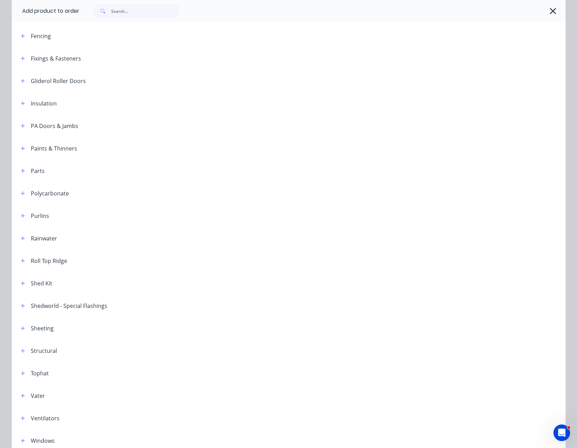
scroll to position [243, 0]
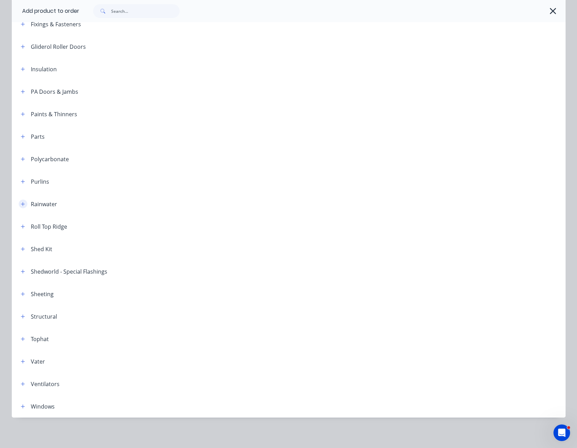
click at [21, 202] on icon "button" at bounding box center [23, 204] width 4 height 5
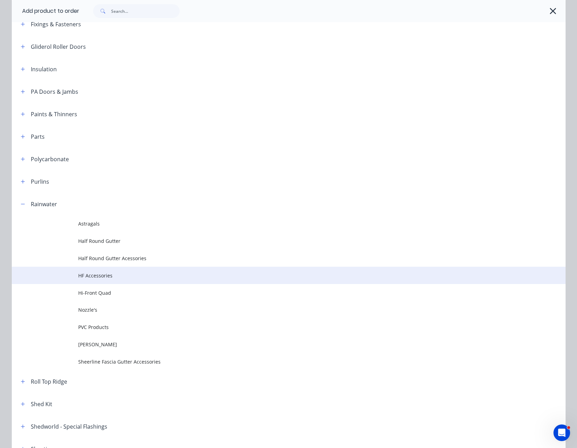
click at [95, 277] on span "HF Accessories" at bounding box center [272, 275] width 389 height 7
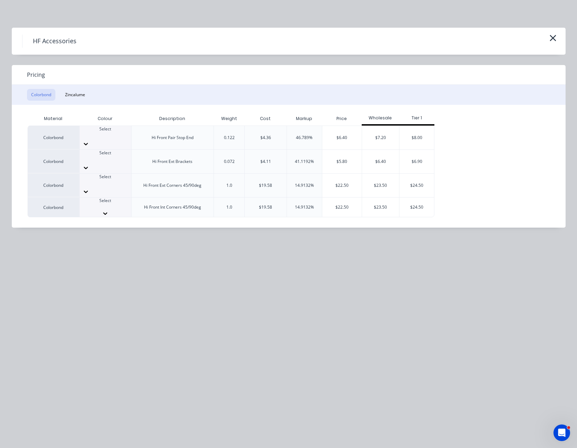
click at [121, 210] on div at bounding box center [106, 213] width 52 height 7
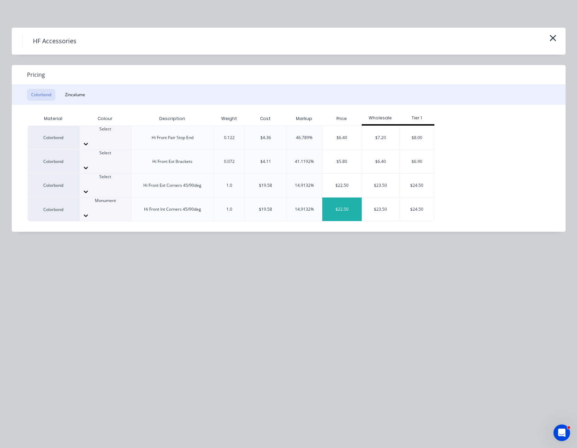
click at [347, 198] on div "$22.50" at bounding box center [341, 210] width 39 height 24
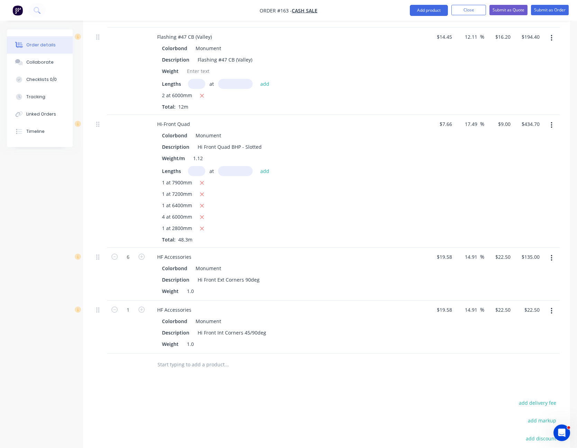
scroll to position [553, 0]
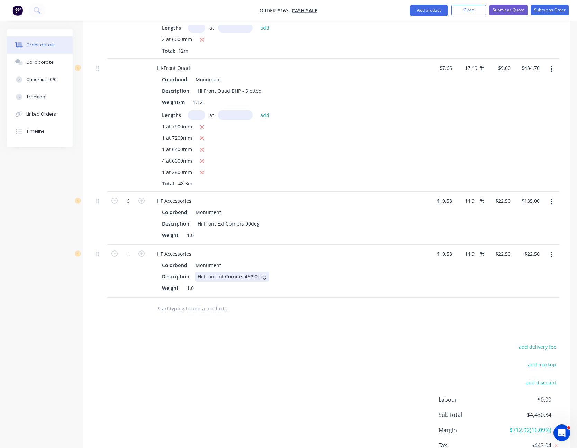
click at [251, 272] on div "Hi Front Int Corners 45/90deg" at bounding box center [232, 277] width 74 height 10
click at [143, 250] on icon "button" at bounding box center [141, 253] width 6 height 6
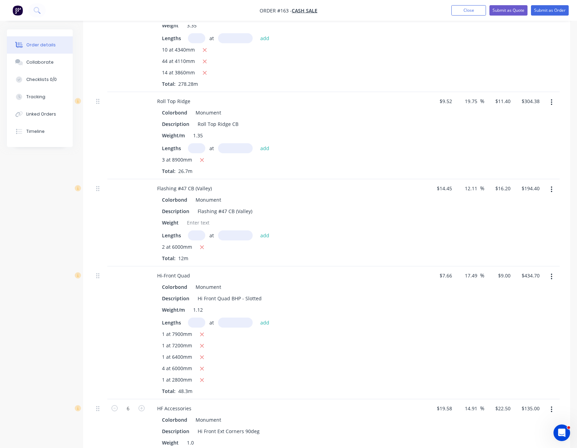
scroll to position [138, 0]
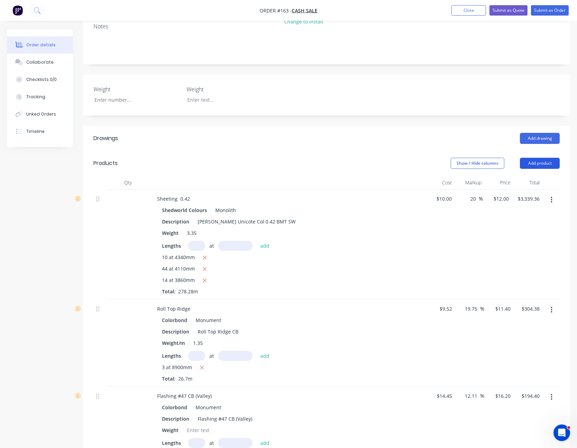
click at [542, 158] on button "Add product" at bounding box center [540, 163] width 40 height 11
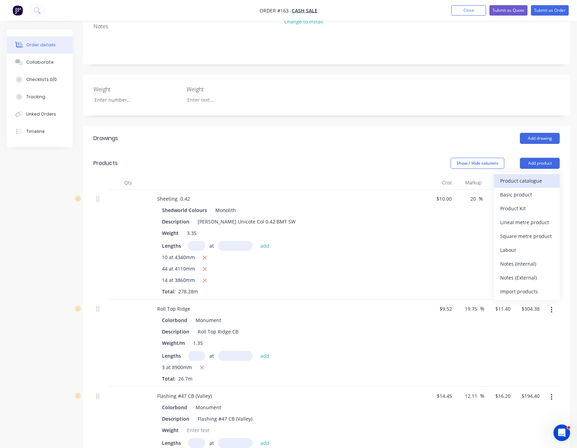
click at [535, 176] on div "Product catalogue" at bounding box center [526, 181] width 53 height 10
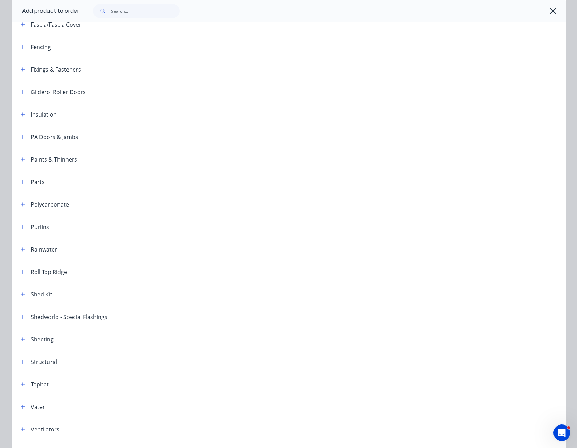
scroll to position [243, 0]
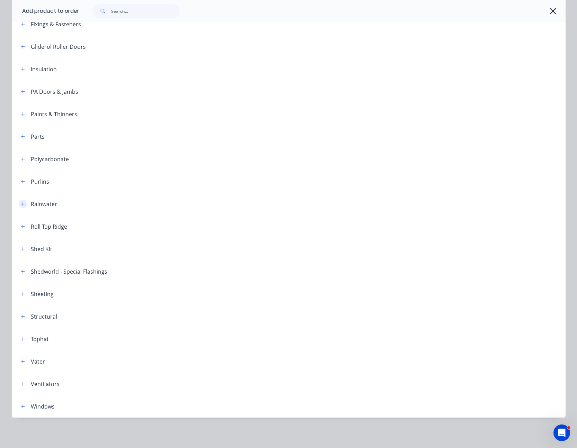
click at [21, 202] on icon "button" at bounding box center [23, 204] width 4 height 5
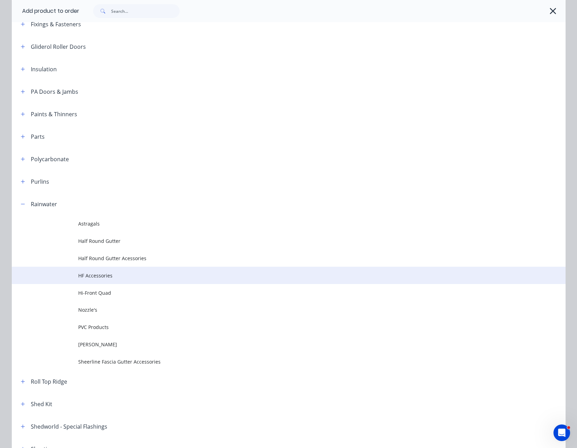
click at [96, 271] on td "HF Accessories" at bounding box center [321, 275] width 487 height 17
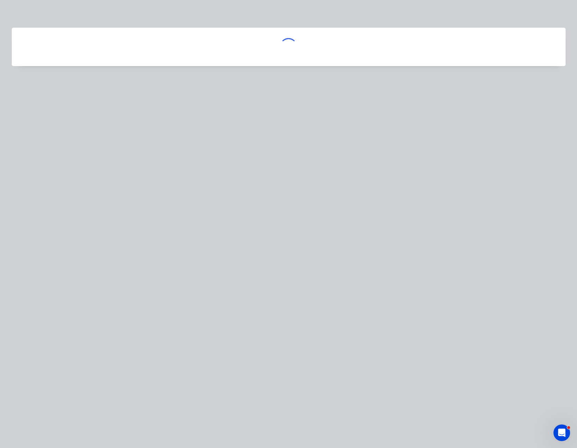
scroll to position [0, 0]
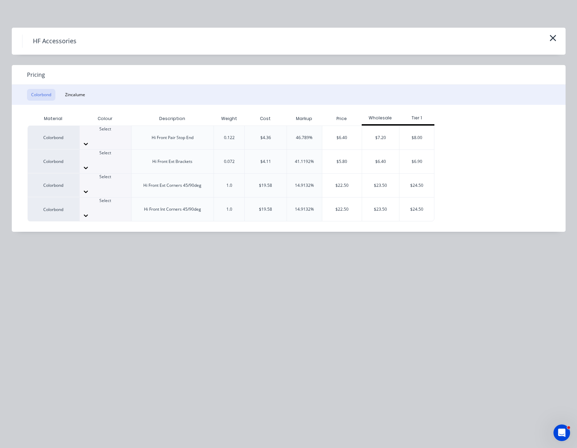
click at [120, 138] on div at bounding box center [106, 143] width 52 height 11
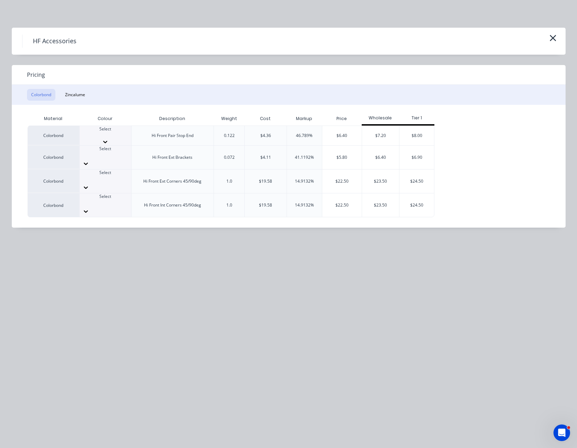
scroll to position [104, 0]
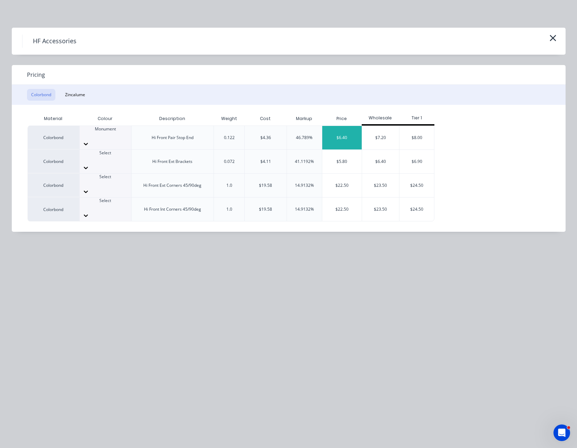
click at [342, 132] on div "$6.40" at bounding box center [341, 138] width 39 height 24
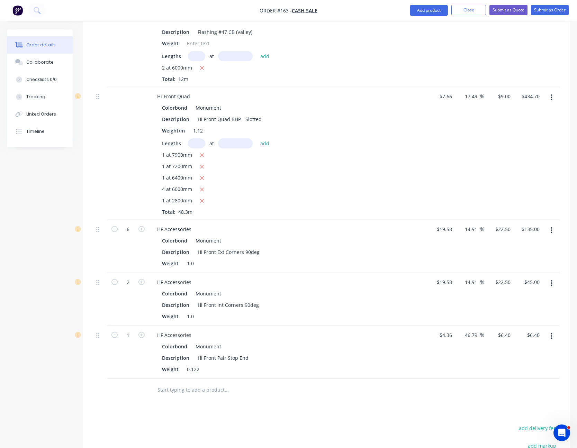
scroll to position [588, 0]
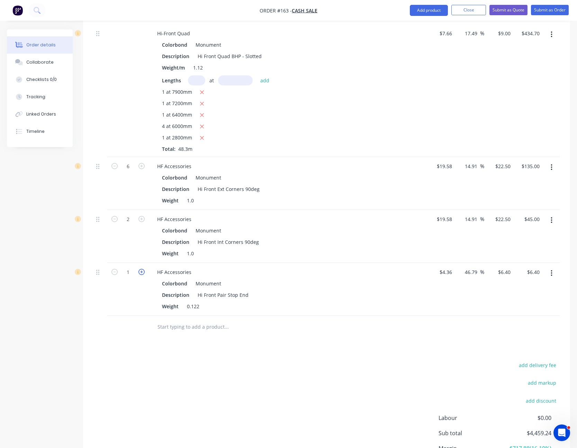
click at [141, 269] on icon "button" at bounding box center [141, 272] width 6 height 6
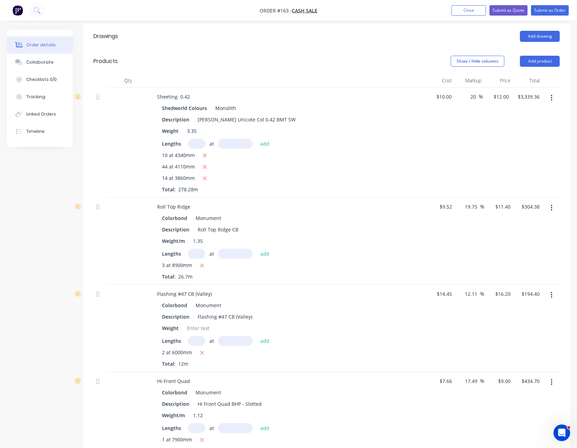
scroll to position [208, 0]
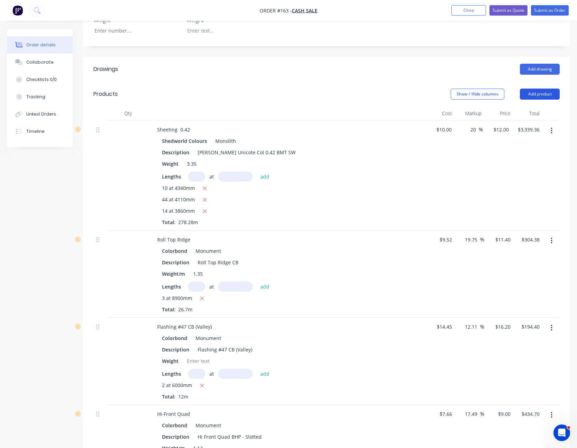
click at [543, 89] on button "Add product" at bounding box center [540, 94] width 40 height 11
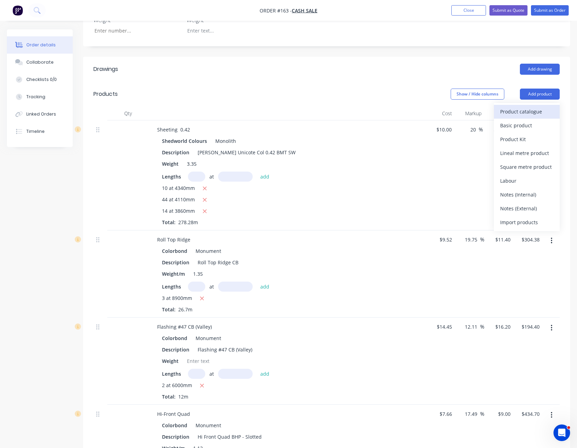
click at [542, 107] on div "Product catalogue" at bounding box center [526, 112] width 53 height 10
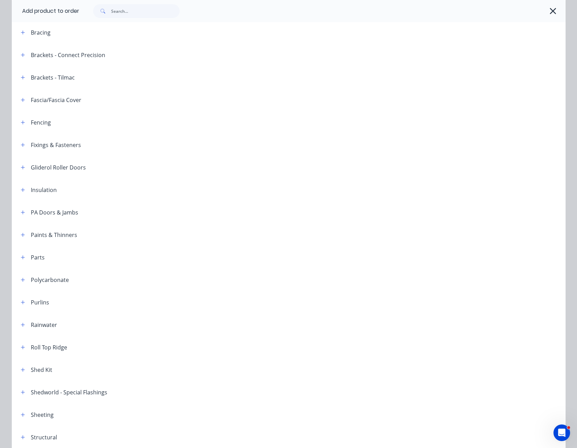
scroll to position [173, 0]
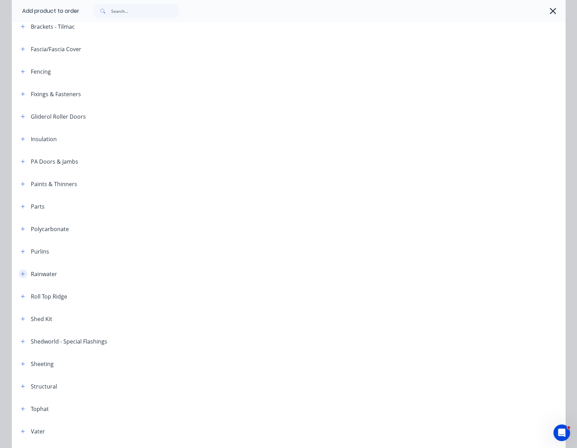
click at [21, 275] on icon "button" at bounding box center [23, 274] width 4 height 5
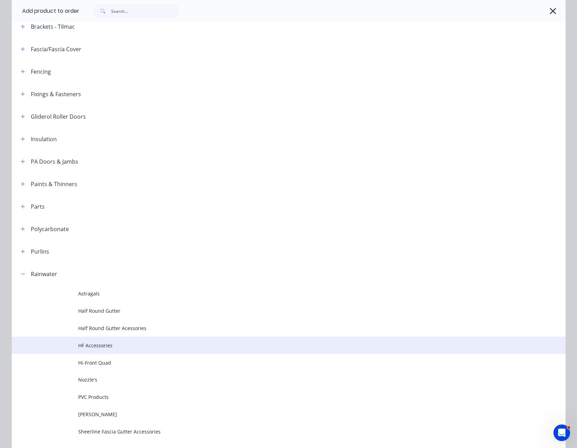
click at [89, 351] on td "HF Accessories" at bounding box center [321, 345] width 487 height 17
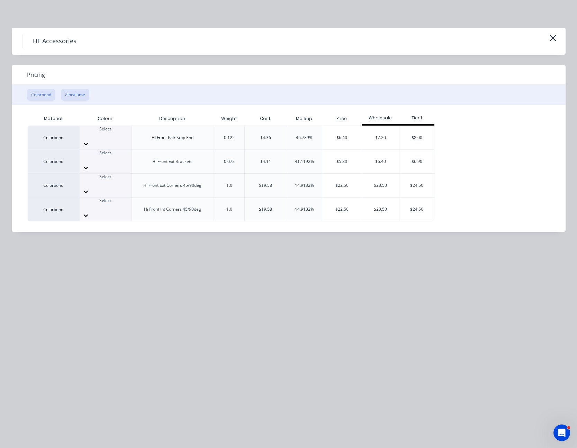
click at [73, 93] on button "Zincalume" at bounding box center [75, 95] width 28 height 12
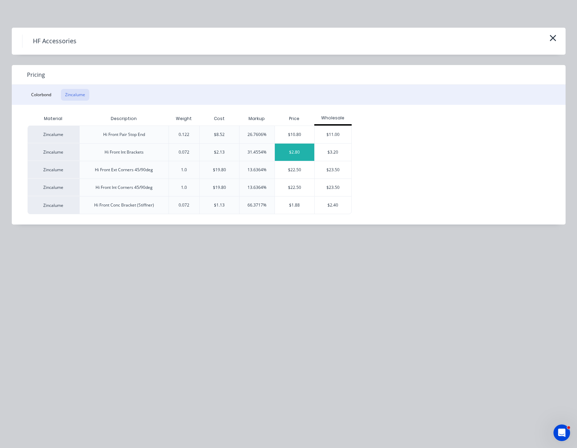
click at [282, 151] on div "$2.80" at bounding box center [294, 152] width 39 height 17
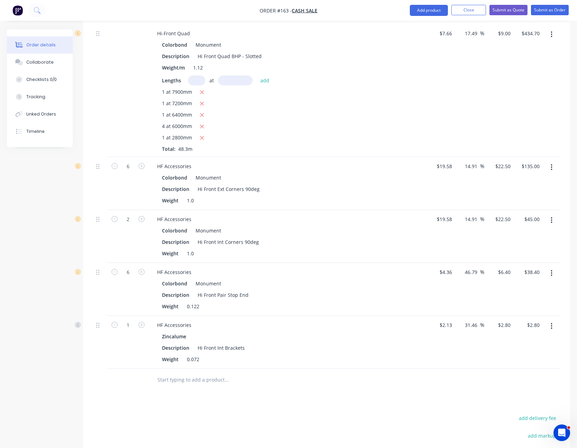
scroll to position [688, 0]
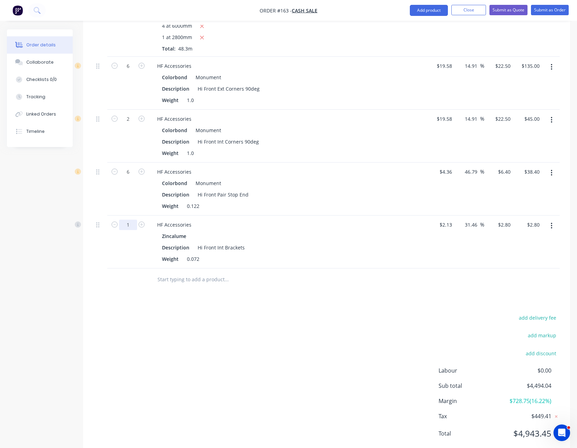
click at [128, 71] on input "1" at bounding box center [128, 66] width 18 height 10
click at [431, 286] on div "Drawings Add drawing Products Show / Hide columns Add product Qty Cost Markup P…" at bounding box center [326, 16] width 487 height 881
click at [431, 10] on button "Add product" at bounding box center [429, 10] width 38 height 11
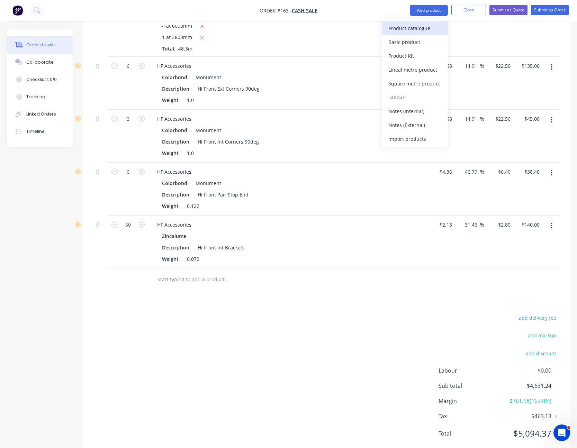
click at [420, 25] on div "Product catalogue" at bounding box center [414, 28] width 53 height 10
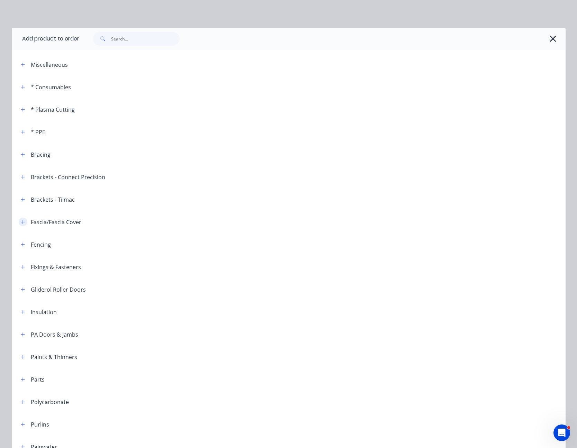
click at [21, 221] on icon "button" at bounding box center [23, 222] width 4 height 5
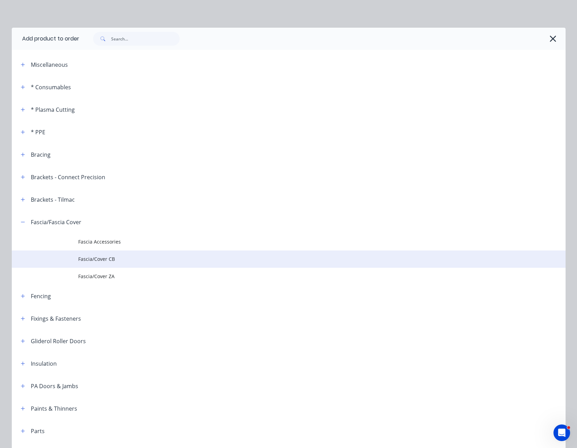
click at [104, 255] on td "Fascia/Cover CB" at bounding box center [321, 258] width 487 height 17
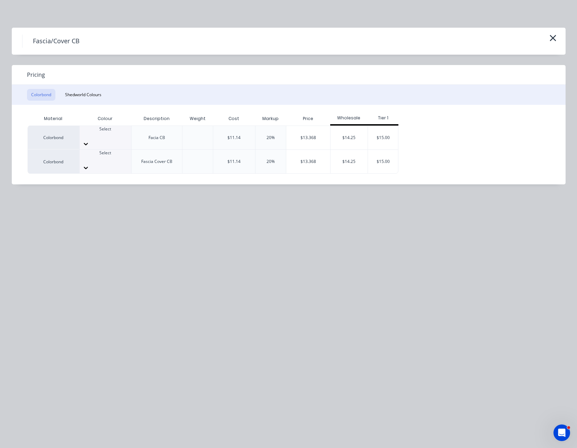
click at [126, 162] on div at bounding box center [106, 167] width 52 height 11
click at [316, 151] on div "$13.368" at bounding box center [308, 162] width 44 height 24
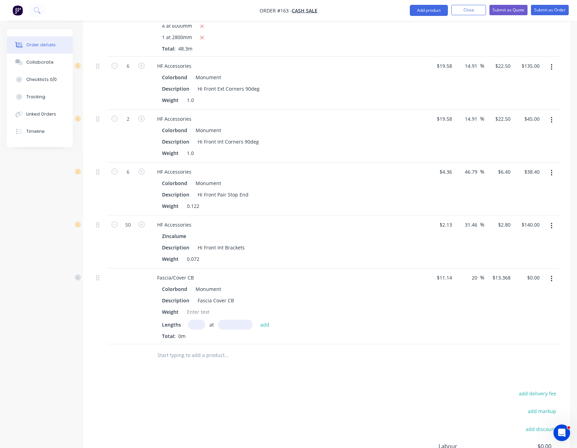
click at [193, 320] on input "text" at bounding box center [196, 325] width 17 height 10
click at [257, 320] on button "add" at bounding box center [265, 324] width 16 height 9
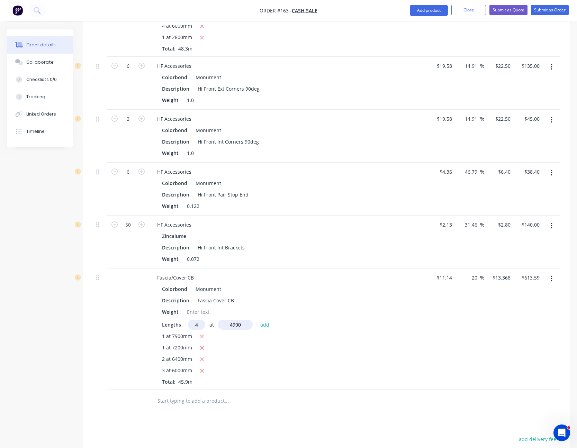
click at [257, 320] on button "add" at bounding box center [265, 324] width 16 height 9
click at [499, 273] on input "13.368" at bounding box center [500, 278] width 21 height 10
click at [491, 295] on div "$11.50 $11.50" at bounding box center [498, 346] width 29 height 156
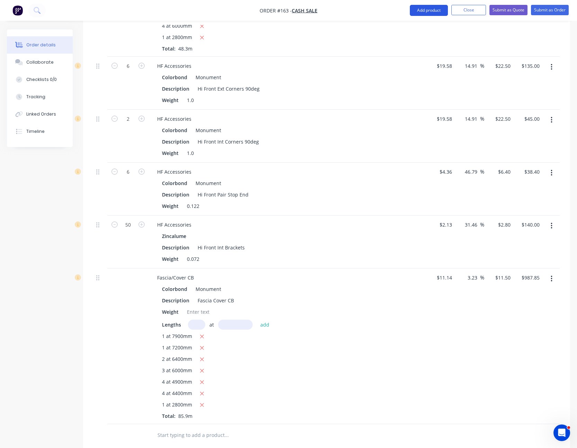
click at [429, 11] on button "Add product" at bounding box center [429, 10] width 38 height 11
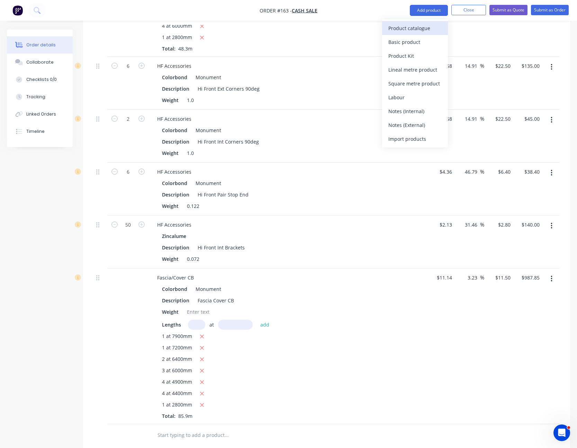
click at [424, 27] on div "Product catalogue" at bounding box center [414, 28] width 53 height 10
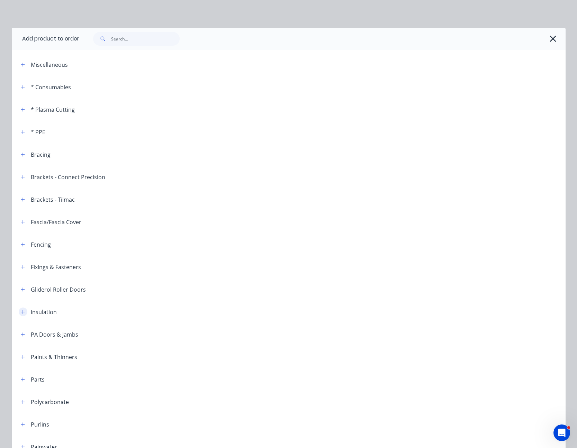
click at [21, 311] on icon "button" at bounding box center [23, 312] width 4 height 5
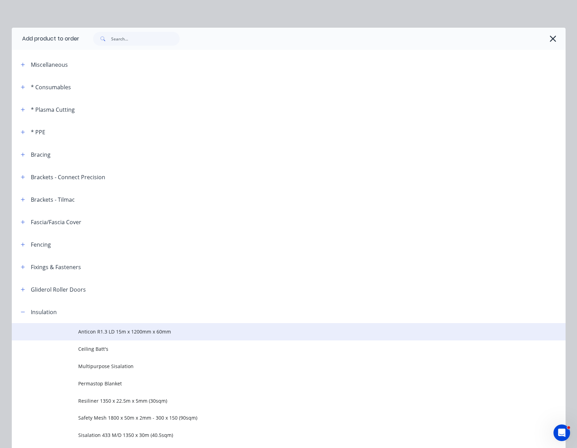
click at [118, 336] on td "Anticon R1.3 LD 15m x 1200mm x 60mm" at bounding box center [321, 331] width 487 height 17
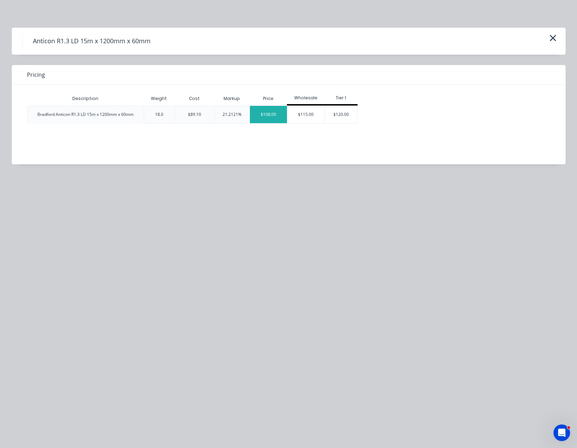
click at [269, 119] on div "$108.00" at bounding box center [268, 114] width 37 height 17
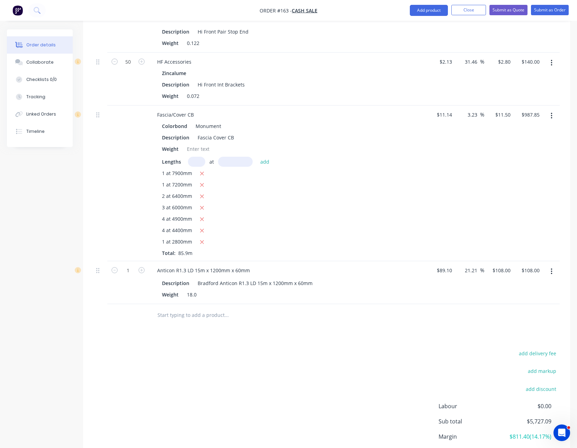
scroll to position [887, 0]
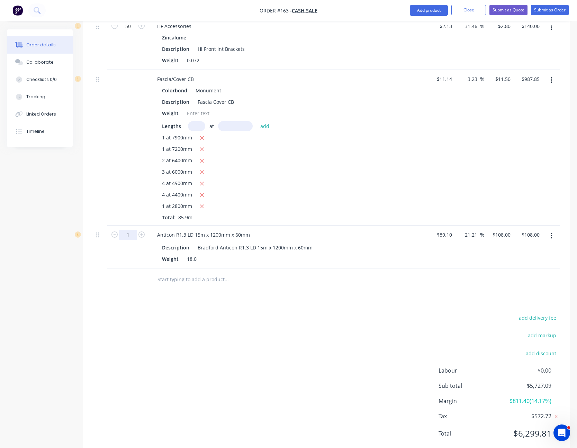
click at [505, 230] on input "108" at bounding box center [505, 235] width 12 height 10
click at [492, 268] on div at bounding box center [326, 279] width 466 height 22
click at [431, 9] on button "Add product" at bounding box center [429, 10] width 38 height 11
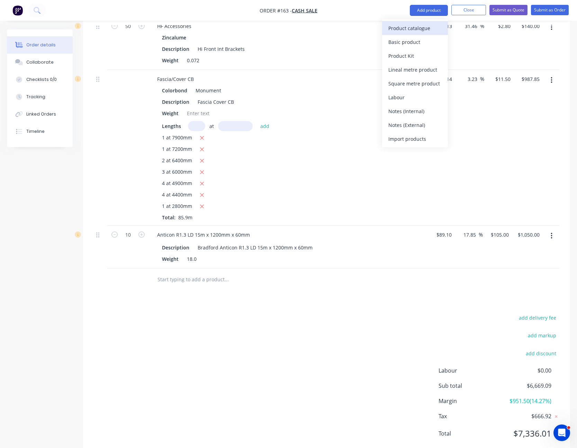
click at [427, 27] on div "Product catalogue" at bounding box center [414, 28] width 53 height 10
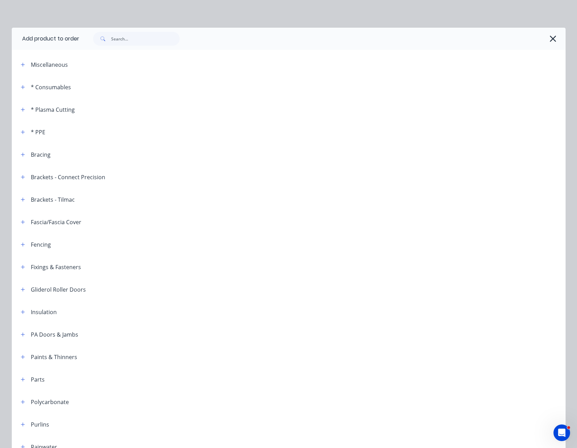
scroll to position [35, 0]
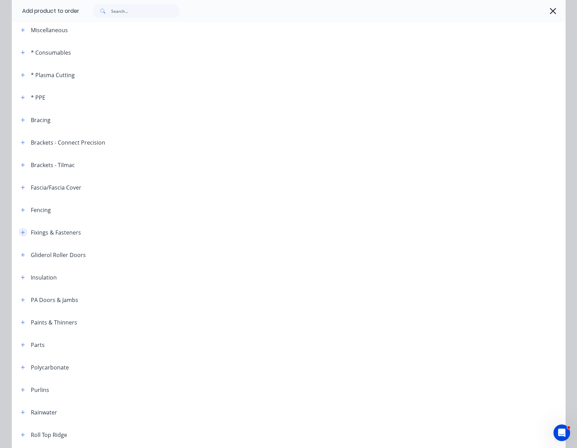
click at [21, 230] on icon "button" at bounding box center [23, 232] width 4 height 5
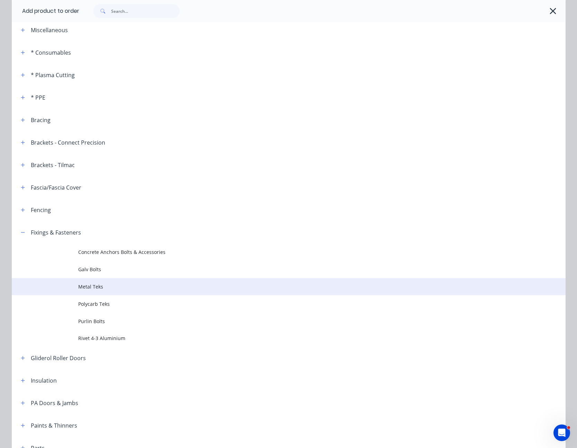
click at [91, 286] on span "Metal Teks" at bounding box center [272, 286] width 389 height 7
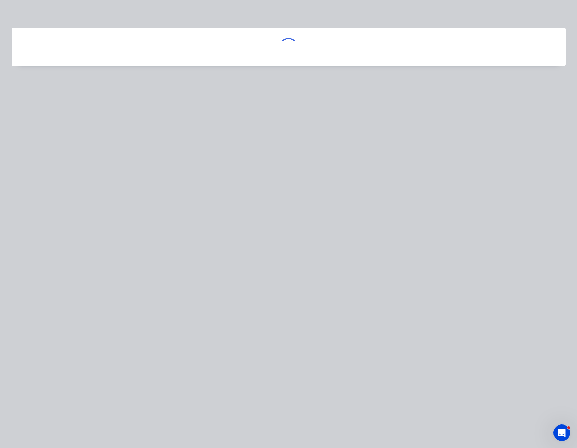
scroll to position [0, 0]
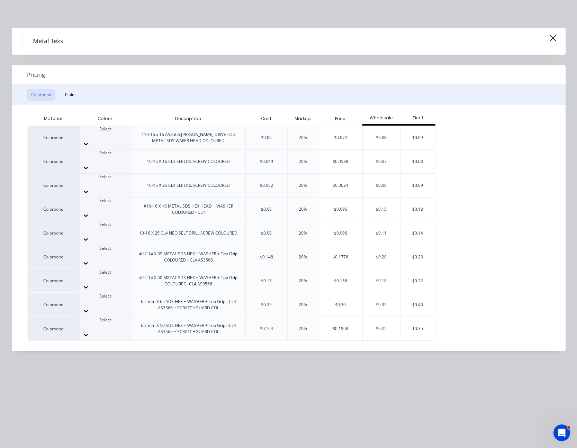
click at [89, 331] on icon at bounding box center [85, 334] width 7 height 7
click at [335, 317] on div "$0.1968" at bounding box center [340, 329] width 44 height 24
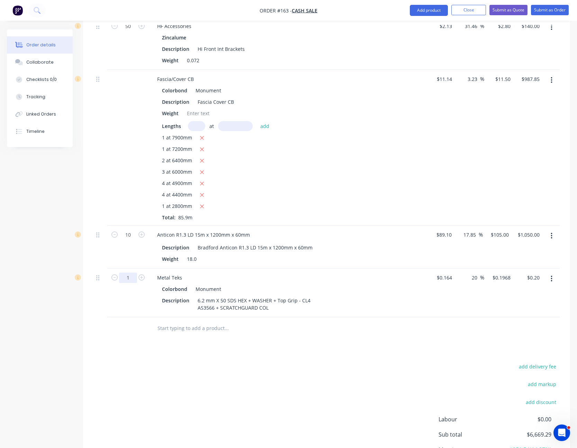
click at [506, 273] on input "0.1968" at bounding box center [502, 278] width 21 height 10
click at [436, 8] on button "Add product" at bounding box center [429, 10] width 38 height 11
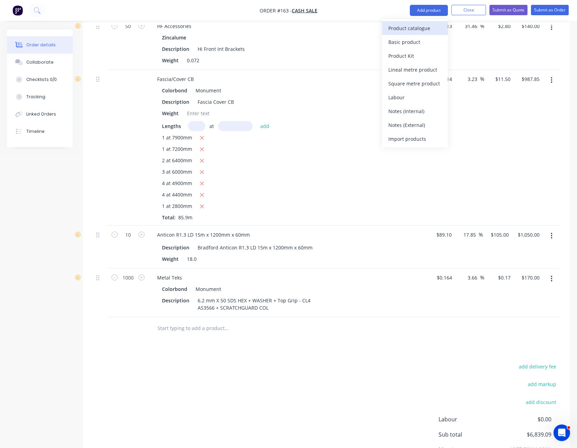
click at [429, 24] on div "Product catalogue" at bounding box center [414, 28] width 53 height 10
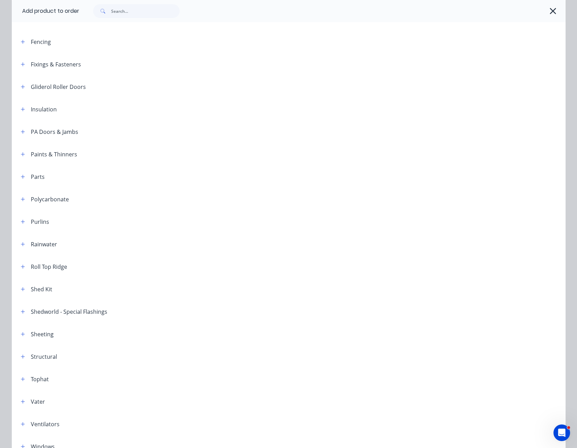
scroll to position [243, 0]
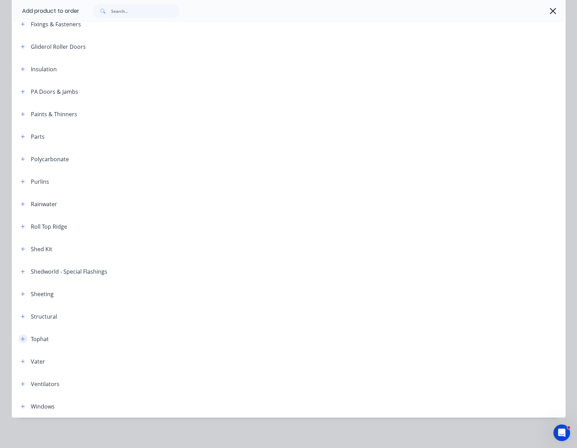
click at [21, 340] on icon "button" at bounding box center [23, 339] width 4 height 5
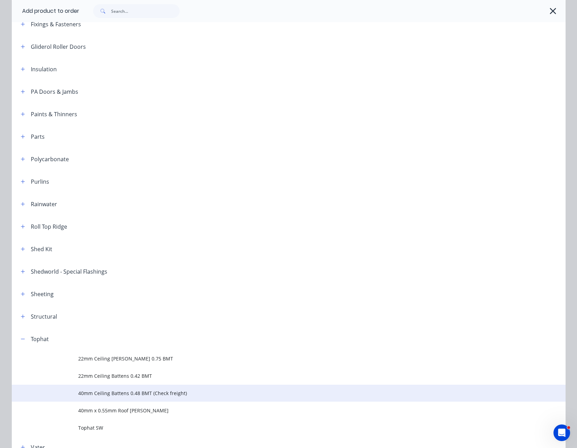
click at [117, 392] on span "40mm Ceiling Battens 0.48 BMT (Check freight)" at bounding box center [272, 392] width 389 height 7
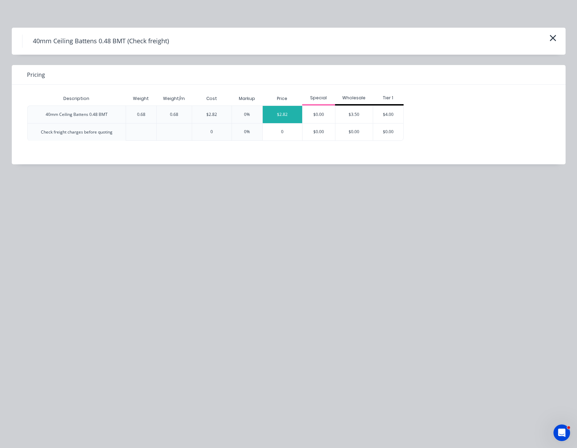
click at [283, 111] on div "$2.82" at bounding box center [282, 114] width 39 height 17
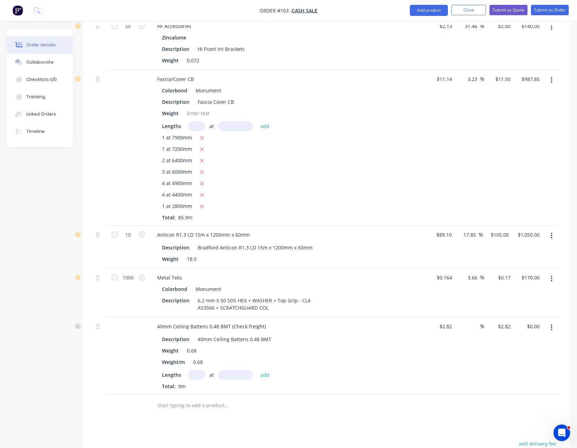
click at [193, 370] on input "text" at bounding box center [196, 375] width 17 height 10
click at [257, 370] on button "add" at bounding box center [265, 374] width 16 height 9
click at [509, 321] on input "2.82" at bounding box center [505, 326] width 16 height 10
click at [504, 340] on div "$3.30 $3.30" at bounding box center [498, 361] width 29 height 89
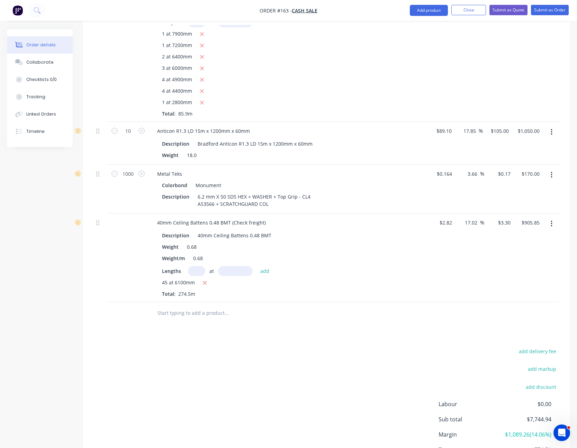
scroll to position [1024, 0]
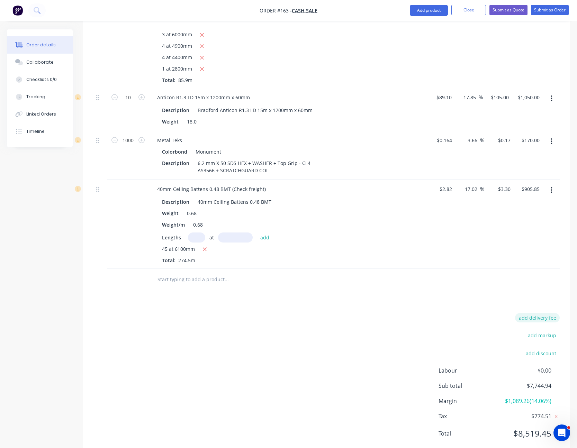
click at [541, 313] on button "add delivery fee" at bounding box center [537, 317] width 45 height 9
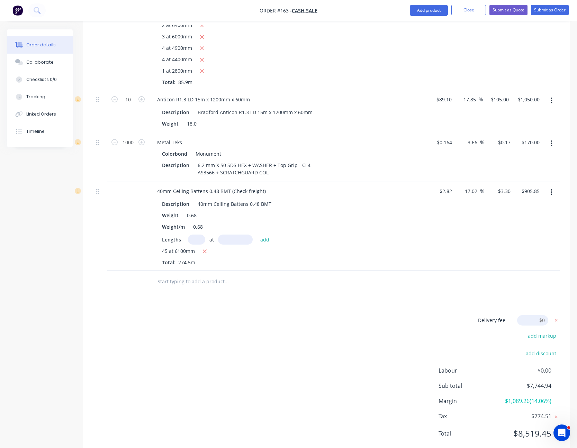
click at [541, 315] on input at bounding box center [532, 320] width 31 height 10
click input "submit" at bounding box center [0, 0] width 0 height 0
click at [445, 317] on div "Delivery fee $125.00 add markup add discount Labour $0.00 Sub total $7,869.94 M…" at bounding box center [326, 382] width 466 height 130
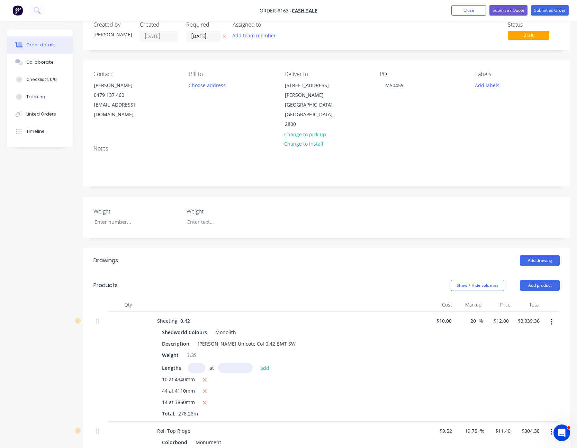
scroll to position [0, 0]
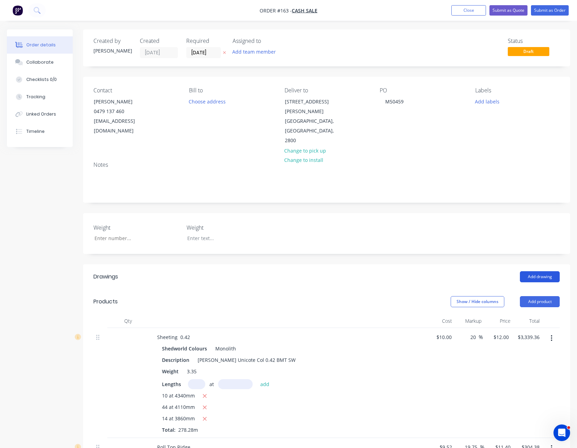
click at [539, 271] on button "Add drawing" at bounding box center [540, 276] width 40 height 11
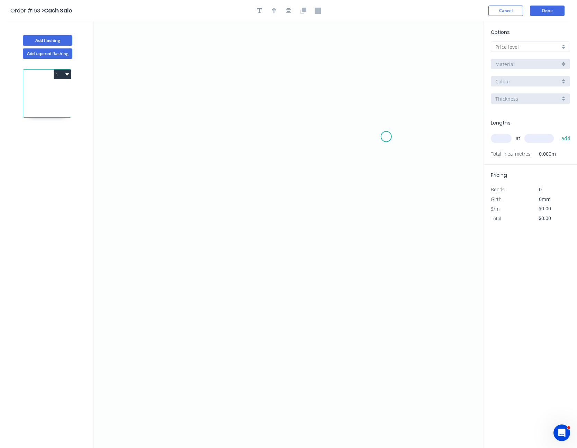
click at [386, 137] on icon "0" at bounding box center [288, 234] width 390 height 427
click at [350, 105] on icon "0" at bounding box center [288, 234] width 390 height 427
click at [182, 99] on icon "0 ?" at bounding box center [288, 234] width 390 height 427
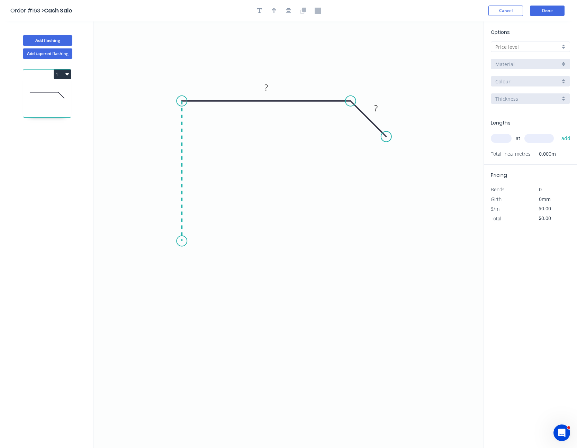
click at [185, 241] on icon "0 ? ?" at bounding box center [288, 234] width 390 height 427
click at [206, 212] on icon "0 ? ? ?" at bounding box center [288, 234] width 390 height 427
click at [206, 212] on circle at bounding box center [206, 212] width 10 height 10
click at [201, 235] on tspan "?" at bounding box center [201, 229] width 3 height 11
click at [524, 46] on input "text" at bounding box center [527, 46] width 65 height 7
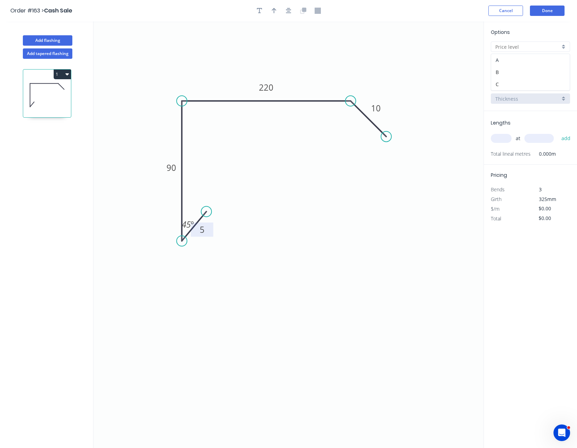
click at [523, 56] on div "A" at bounding box center [530, 60] width 79 height 12
click at [521, 79] on input "Basalt" at bounding box center [527, 81] width 65 height 7
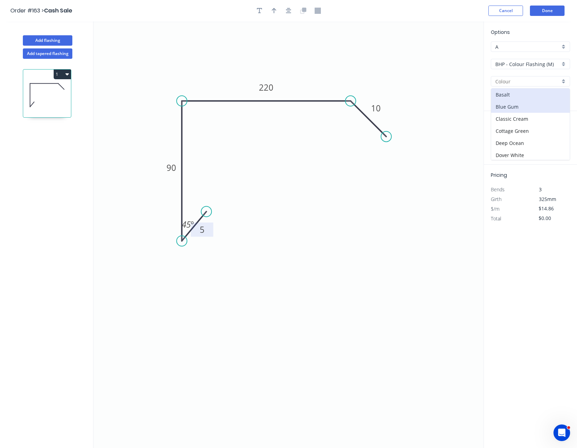
scroll to position [104, 0]
click at [520, 134] on div "Monument" at bounding box center [530, 136] width 79 height 12
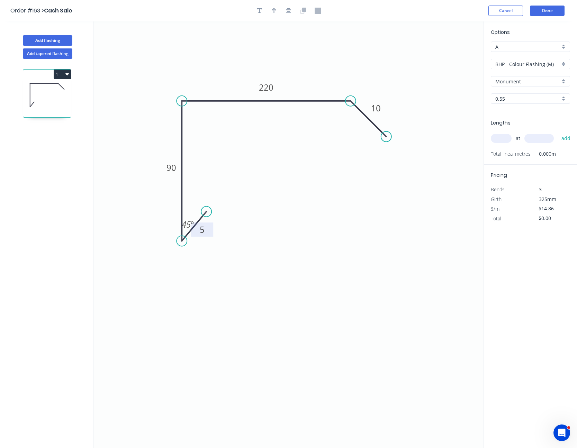
click at [503, 140] on input "text" at bounding box center [500, 138] width 21 height 9
click at [558, 132] on button "add" at bounding box center [566, 138] width 16 height 12
click at [545, 9] on button "Done" at bounding box center [547, 11] width 35 height 10
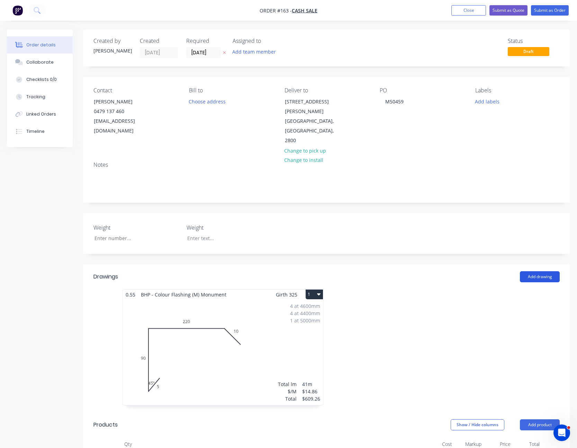
click at [540, 271] on button "Add drawing" at bounding box center [540, 276] width 40 height 11
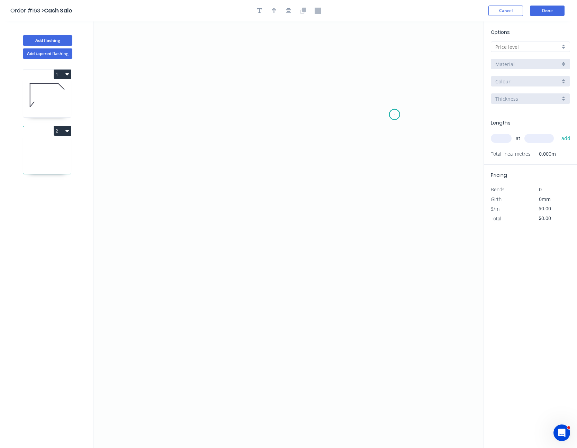
click at [394, 114] on icon "0" at bounding box center [288, 234] width 390 height 427
click at [351, 76] on icon "0" at bounding box center [288, 234] width 390 height 427
click at [159, 75] on icon "0 ?" at bounding box center [288, 234] width 390 height 427
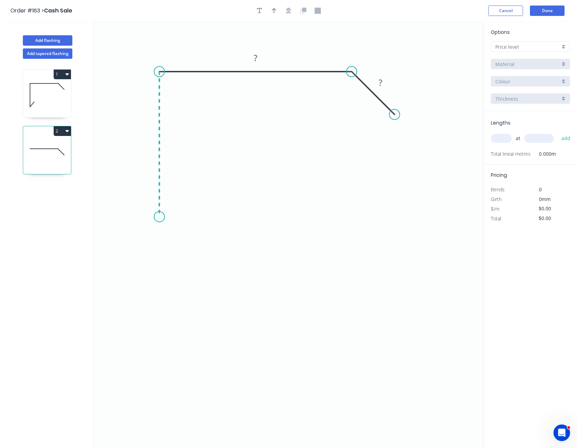
click at [159, 217] on icon "0 ? ?" at bounding box center [288, 234] width 390 height 427
click at [148, 140] on tspan "?" at bounding box center [148, 140] width 3 height 11
click at [545, 48] on input "text" at bounding box center [527, 46] width 65 height 7
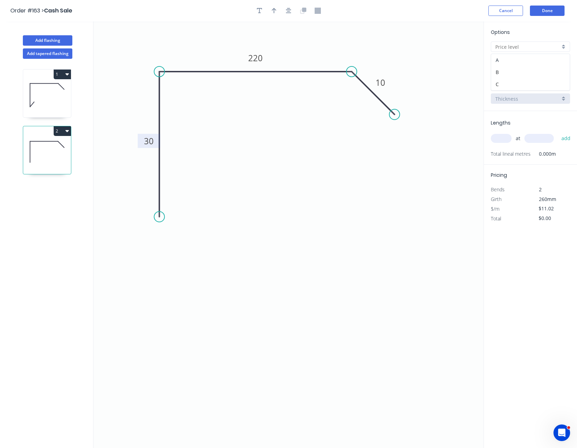
click at [544, 57] on div "A" at bounding box center [530, 60] width 79 height 12
click at [520, 79] on input "Basalt" at bounding box center [527, 81] width 65 height 7
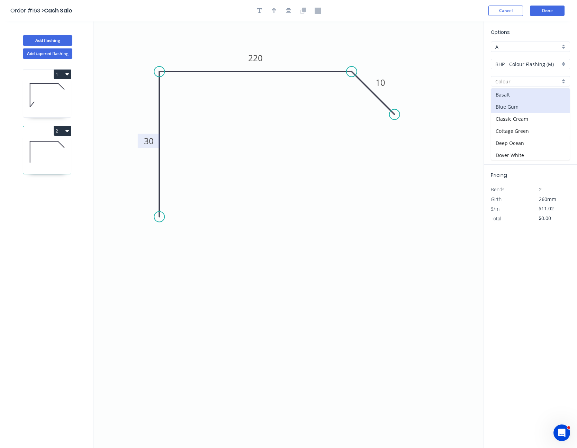
scroll to position [104, 0]
click at [518, 130] on div "Monument" at bounding box center [530, 136] width 79 height 12
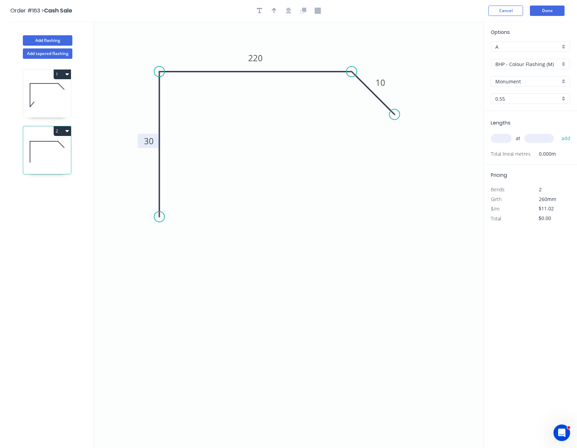
click at [494, 140] on input "text" at bounding box center [500, 138] width 21 height 9
click at [558, 132] on button "add" at bounding box center [566, 138] width 16 height 12
click at [273, 8] on icon "button" at bounding box center [274, 11] width 5 height 6
drag, startPoint x: 449, startPoint y: 53, endPoint x: 177, endPoint y: 53, distance: 271.2
click at [177, 53] on icon at bounding box center [177, 45] width 6 height 22
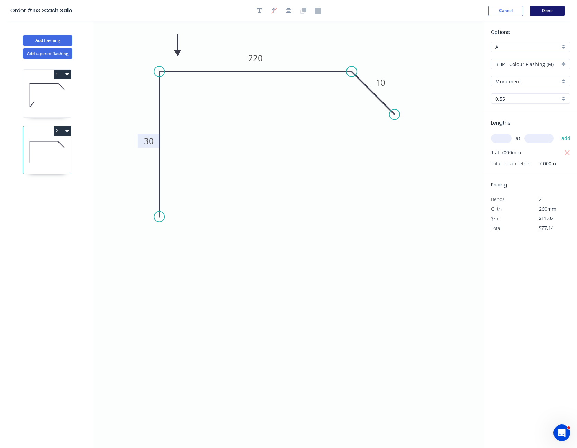
click at [542, 9] on button "Done" at bounding box center [547, 11] width 35 height 10
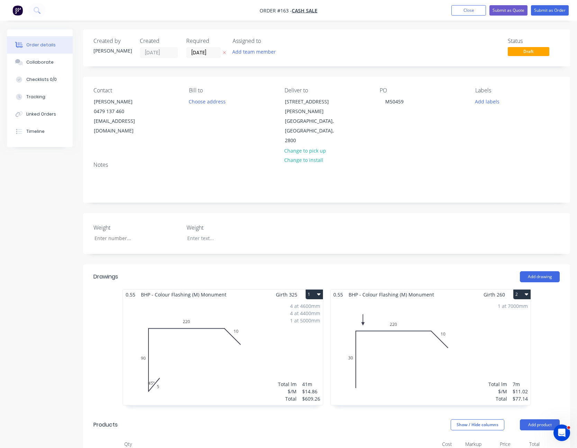
click at [207, 342] on div "4 at 4600mm 4 at 4400mm 1 at 5000mm Total lm $/M Total 41m $14.86 $609.26" at bounding box center [223, 353] width 200 height 106
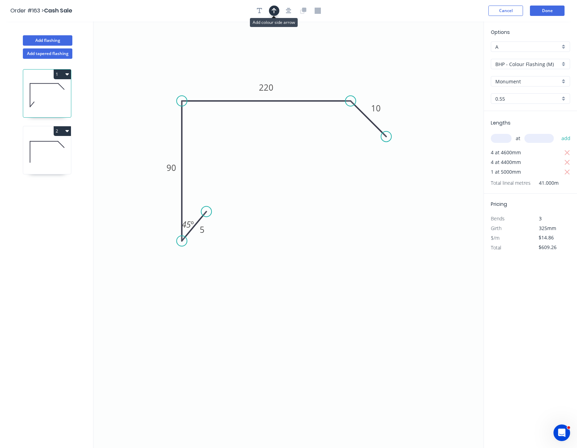
click at [273, 8] on icon "button" at bounding box center [274, 11] width 5 height 6
drag, startPoint x: 446, startPoint y: 55, endPoint x: 285, endPoint y: 64, distance: 160.7
click at [285, 64] on icon "0 5 90 220 10 45 º" at bounding box center [288, 234] width 390 height 427
drag, startPoint x: 448, startPoint y: 54, endPoint x: 225, endPoint y: 66, distance: 223.1
click at [235, 66] on icon at bounding box center [238, 58] width 6 height 22
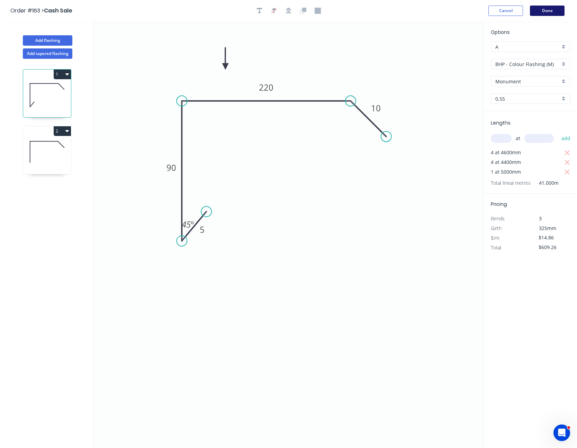
click at [545, 11] on button "Done" at bounding box center [547, 11] width 35 height 10
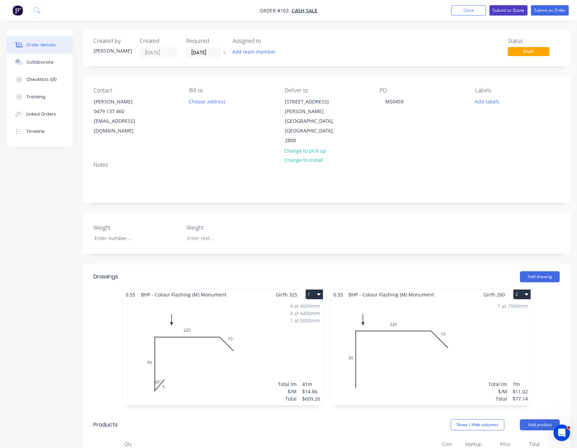
click at [509, 10] on button "Submit as Quote" at bounding box center [508, 10] width 38 height 10
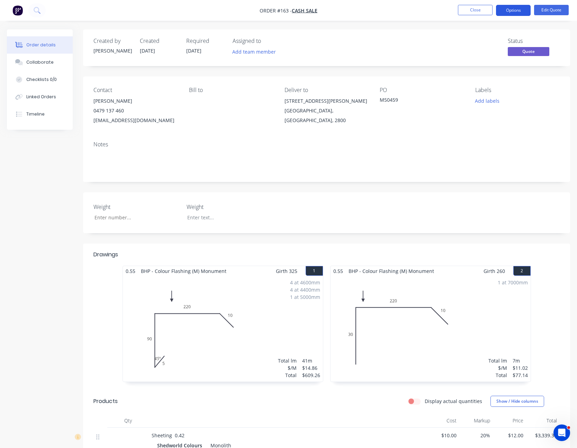
click at [515, 12] on button "Options" at bounding box center [513, 10] width 35 height 11
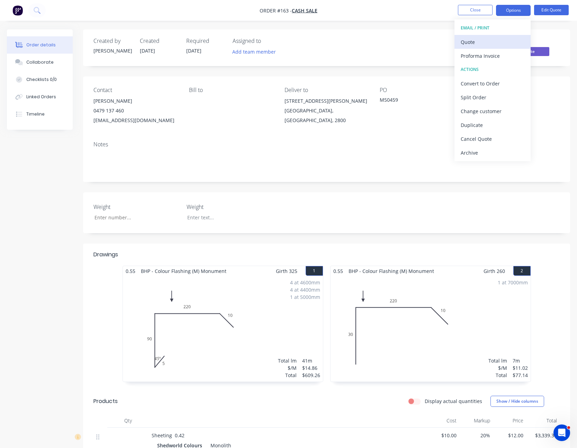
click at [496, 40] on div "Quote" at bounding box center [492, 42] width 64 height 10
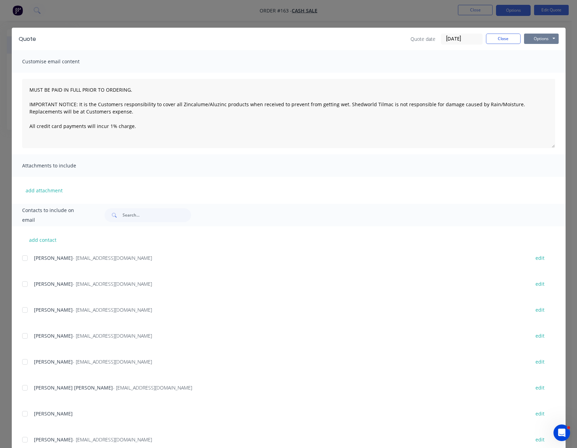
click at [530, 37] on button "Options" at bounding box center [541, 39] width 35 height 10
click at [534, 63] on button "Print" at bounding box center [546, 62] width 44 height 11
click at [505, 39] on button "Close" at bounding box center [503, 39] width 35 height 10
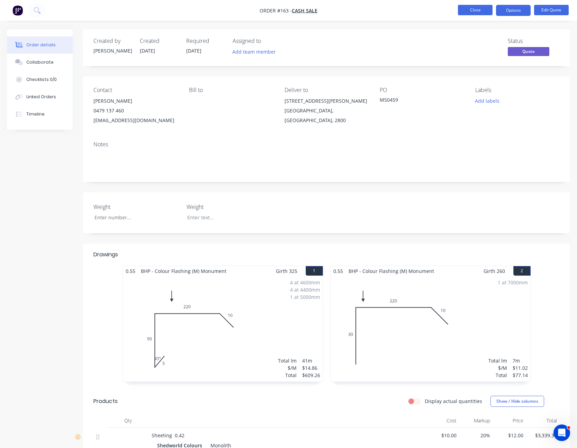
click at [482, 12] on button "Close" at bounding box center [475, 10] width 35 height 10
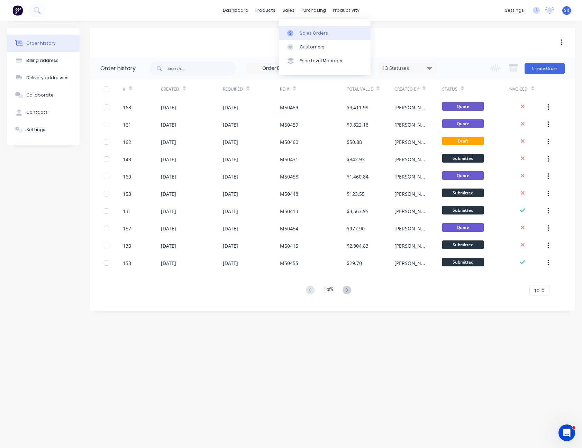
click at [293, 32] on div at bounding box center [292, 33] width 10 height 6
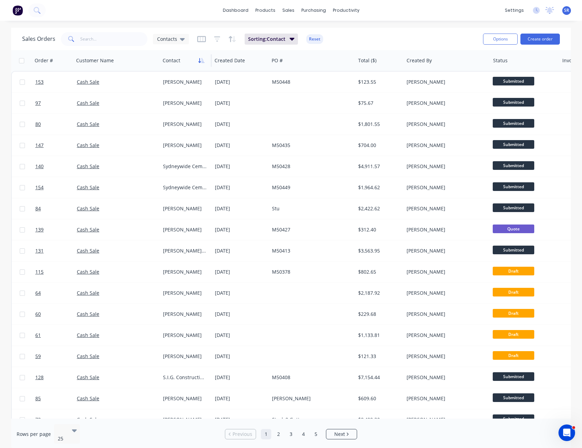
click at [200, 63] on icon "button" at bounding box center [201, 61] width 6 height 6
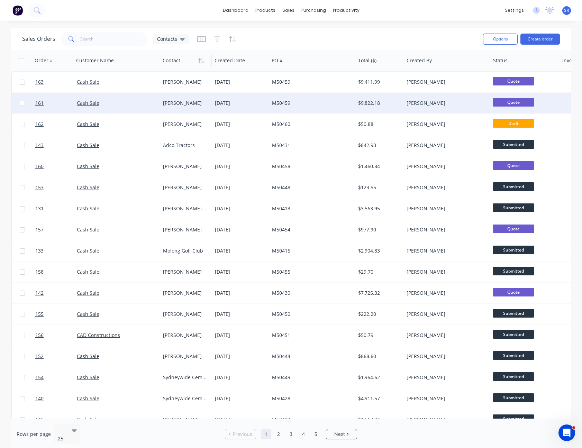
click at [229, 102] on div "[DATE]" at bounding box center [241, 103] width 52 height 7
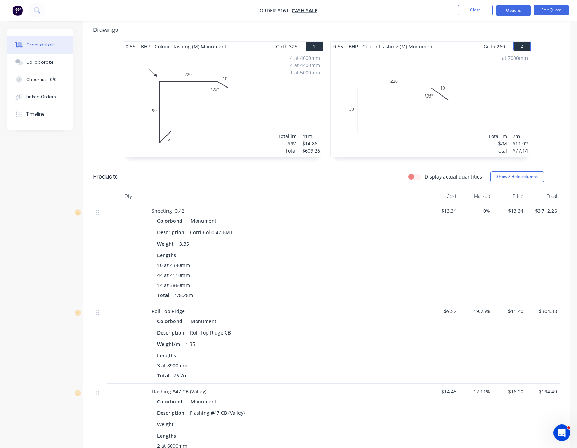
scroll to position [212, 0]
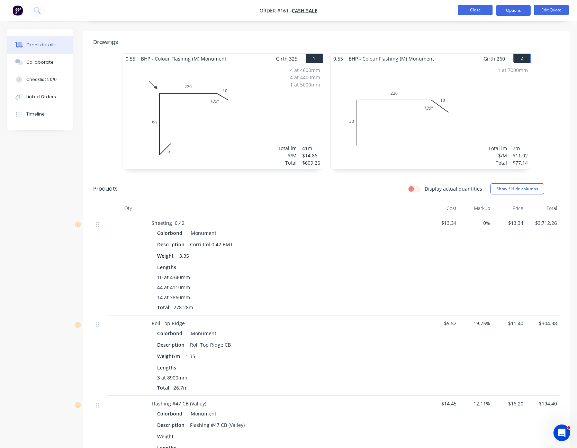
click at [473, 12] on button "Close" at bounding box center [475, 10] width 35 height 10
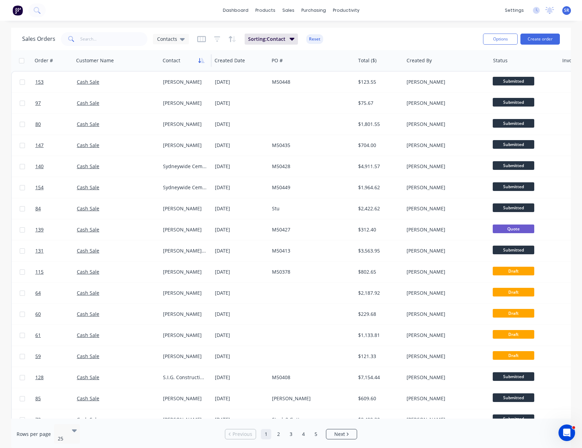
click at [203, 59] on icon "button" at bounding box center [201, 61] width 6 height 6
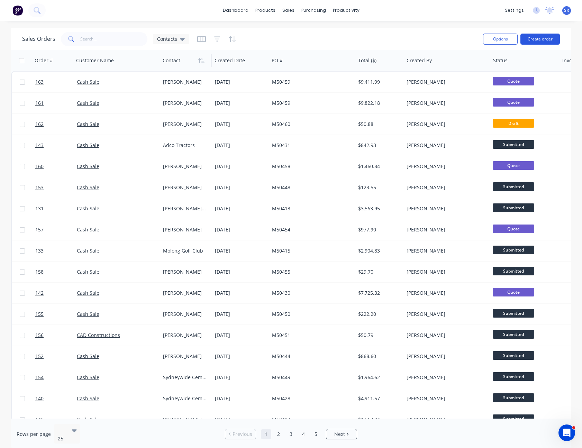
click at [538, 39] on button "Create order" at bounding box center [539, 39] width 39 height 11
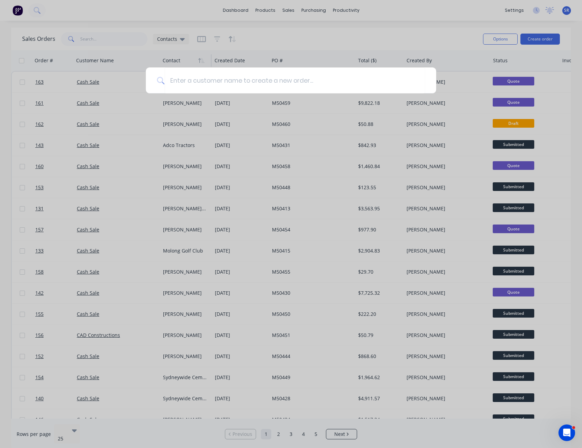
click at [486, 47] on div at bounding box center [291, 224] width 582 height 448
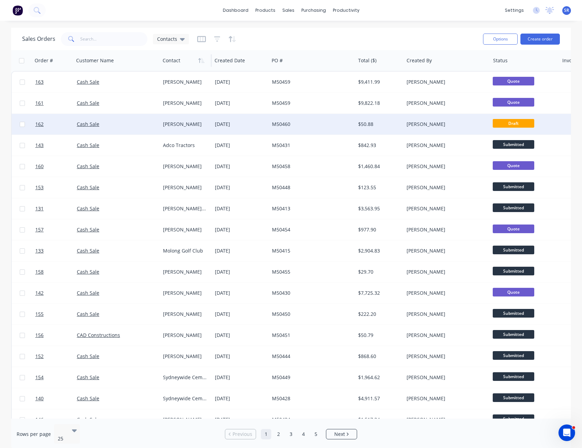
click at [218, 126] on div "[DATE]" at bounding box center [241, 124] width 52 height 7
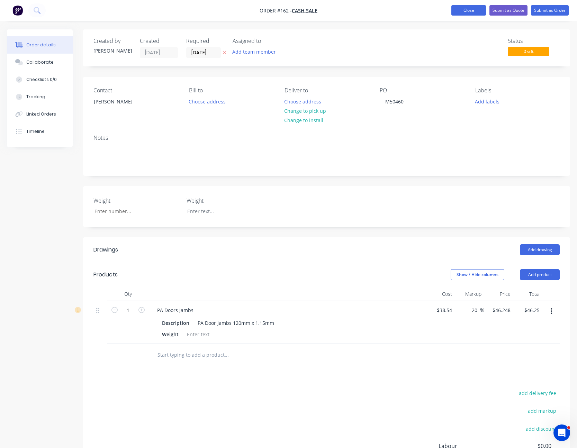
click at [470, 9] on button "Close" at bounding box center [468, 10] width 35 height 10
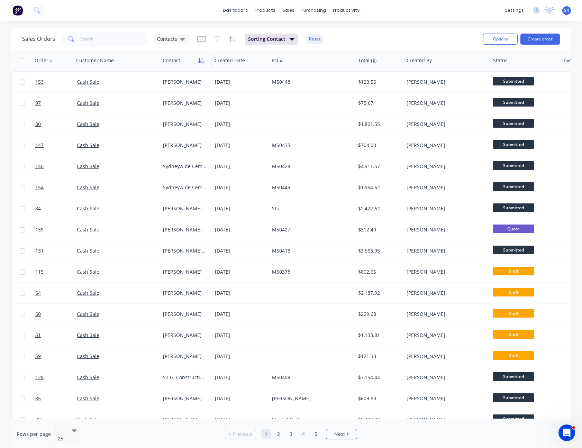
click at [201, 62] on icon "button" at bounding box center [201, 61] width 6 height 6
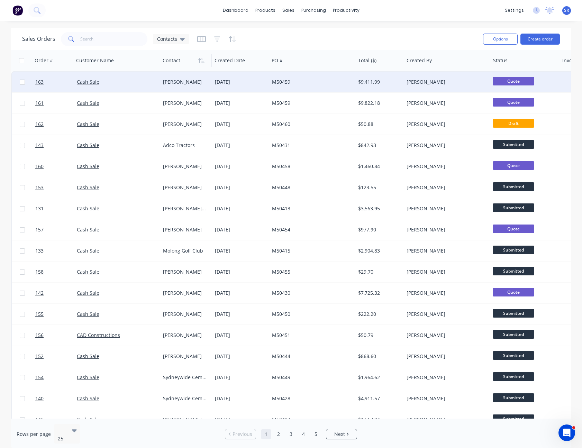
click at [236, 84] on div "[DATE]" at bounding box center [241, 82] width 52 height 7
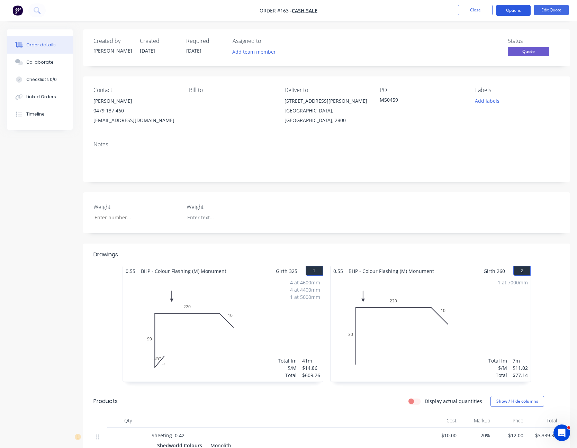
click at [514, 12] on button "Options" at bounding box center [513, 10] width 35 height 11
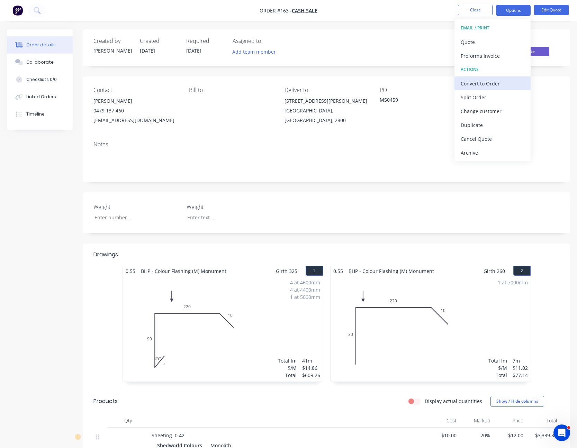
click at [496, 85] on div "Convert to Order" at bounding box center [492, 84] width 64 height 10
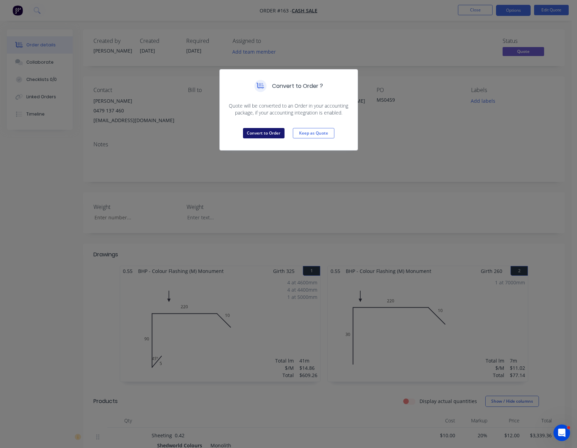
click at [256, 131] on button "Convert to Order" at bounding box center [264, 133] width 42 height 10
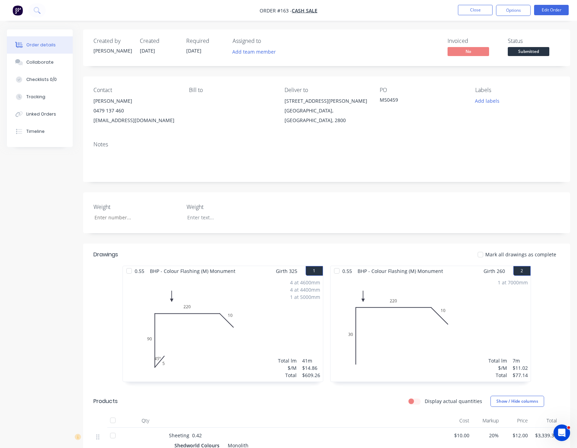
click at [326, 138] on div "Notes" at bounding box center [326, 159] width 487 height 46
click at [515, 14] on button "Options" at bounding box center [513, 10] width 35 height 11
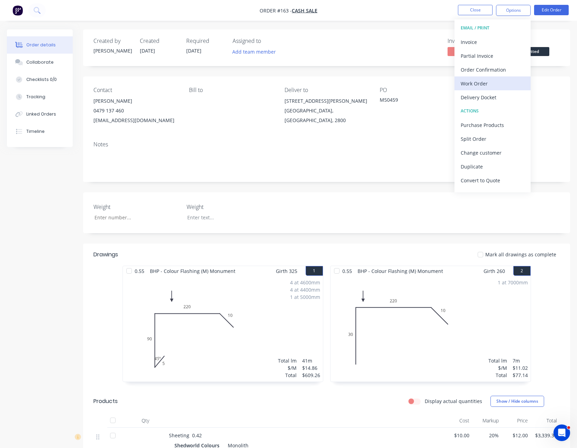
click at [482, 85] on div "Work Order" at bounding box center [492, 84] width 64 height 10
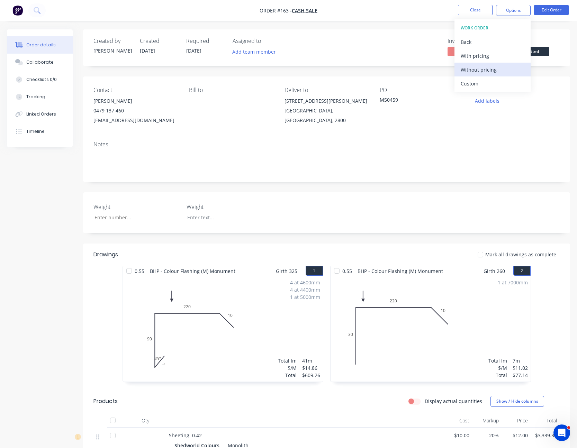
click at [484, 68] on div "Without pricing" at bounding box center [492, 70] width 64 height 10
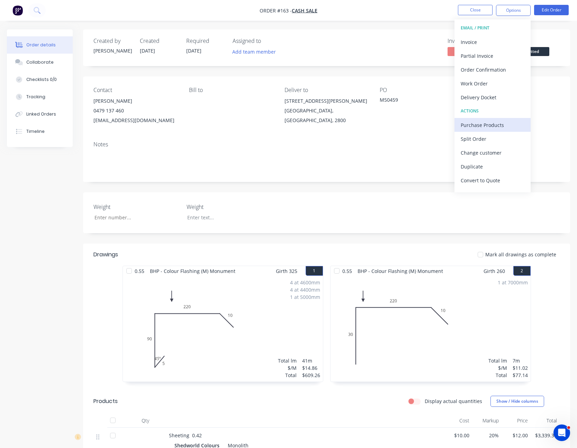
click at [492, 124] on div "Purchase Products" at bounding box center [492, 125] width 64 height 10
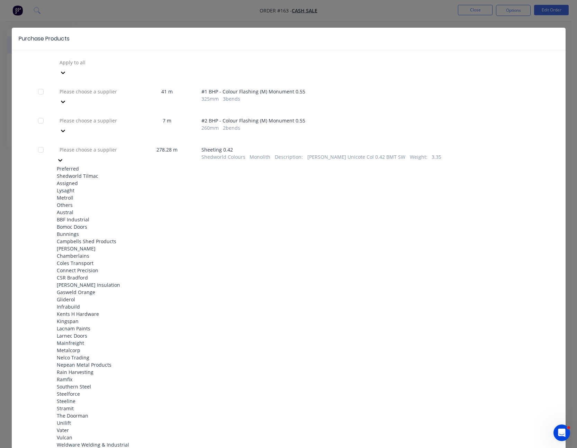
click at [62, 159] on icon at bounding box center [60, 160] width 4 height 2
click at [117, 172] on div "Shedworld Tilmac" at bounding box center [95, 175] width 76 height 7
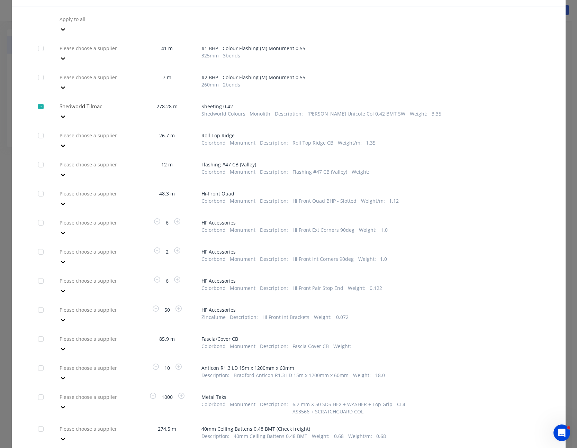
scroll to position [44, 0]
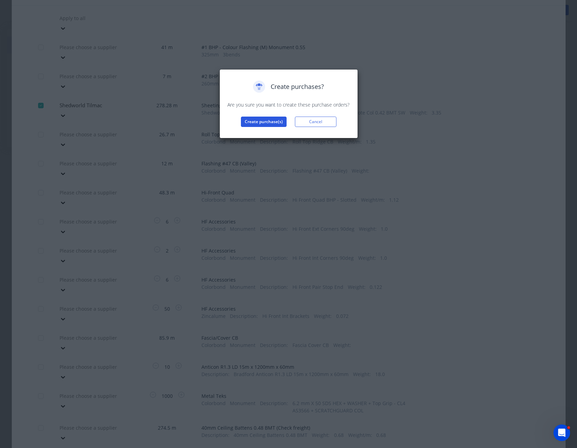
click at [272, 122] on button "Create purchase(s)" at bounding box center [264, 122] width 46 height 10
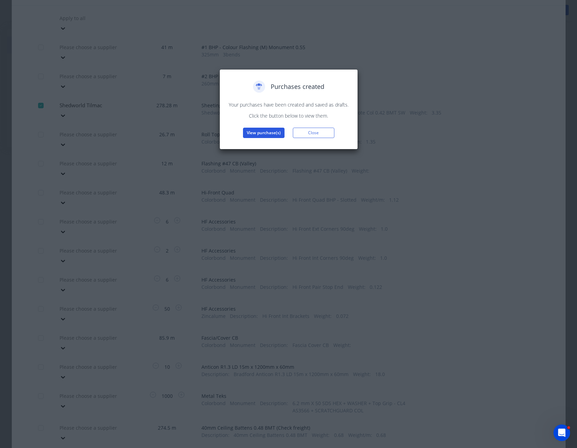
click at [265, 134] on button "View purchase(s)" at bounding box center [264, 133] width 42 height 10
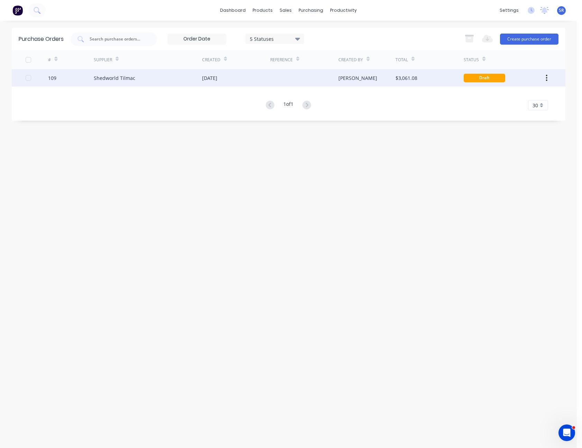
click at [377, 74] on div "[PERSON_NAME]" at bounding box center [366, 77] width 57 height 17
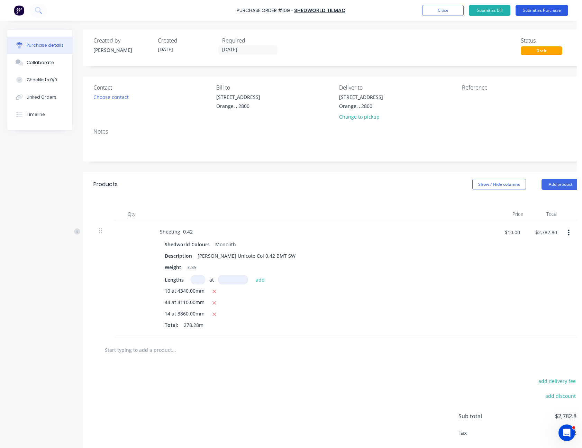
click at [533, 8] on button "Submit as Purchase" at bounding box center [541, 10] width 53 height 11
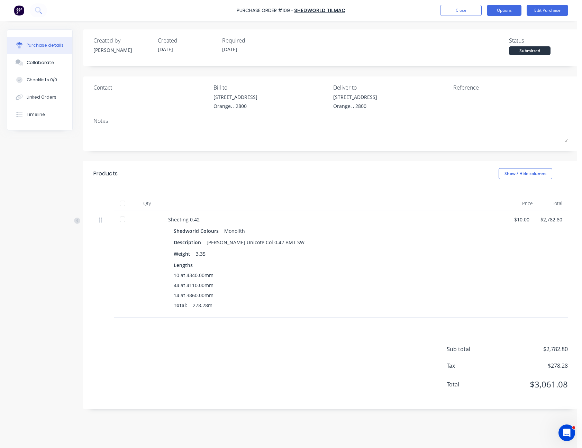
click at [506, 12] on button "Options" at bounding box center [504, 10] width 35 height 11
click at [502, 24] on div "Print / Email" at bounding box center [488, 28] width 53 height 10
click at [493, 57] on div "Without pricing" at bounding box center [488, 56] width 53 height 10
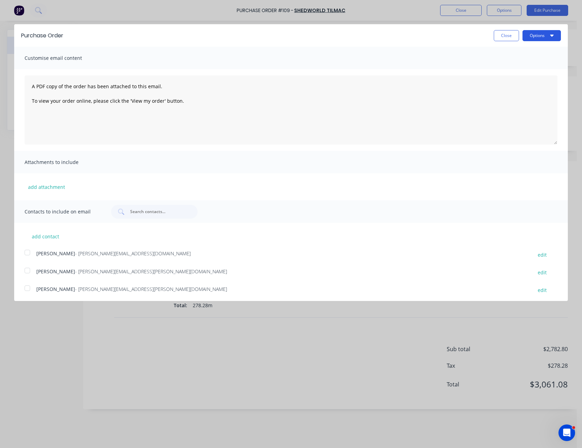
click at [527, 39] on button "Options" at bounding box center [541, 35] width 38 height 11
click at [526, 50] on div "Print" at bounding box center [527, 53] width 53 height 10
click at [506, 34] on button "Close" at bounding box center [506, 35] width 25 height 11
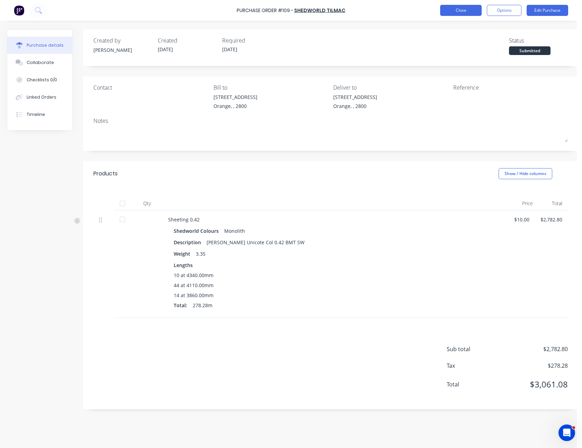
click at [453, 12] on button "Close" at bounding box center [461, 10] width 42 height 11
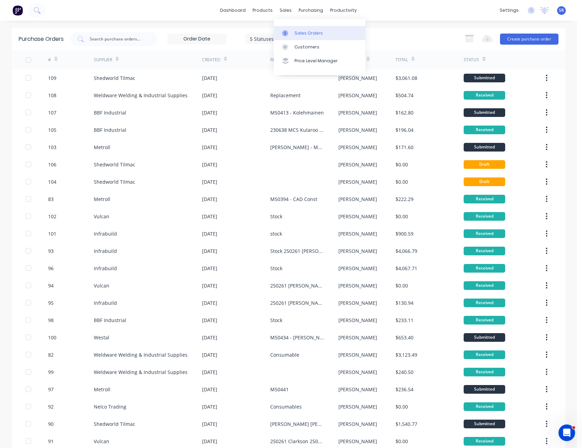
click at [299, 35] on div "Sales Orders" at bounding box center [308, 33] width 28 height 6
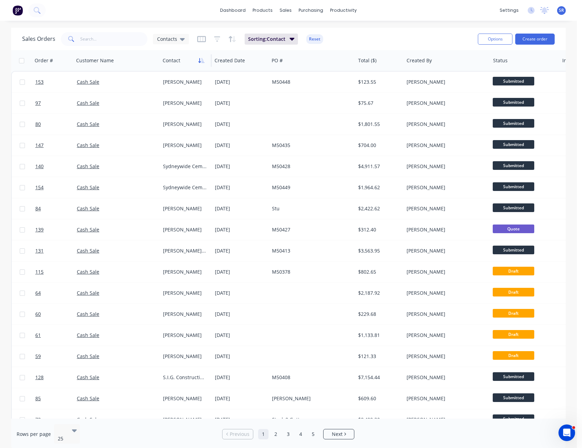
click at [201, 60] on icon "button" at bounding box center [201, 61] width 6 height 6
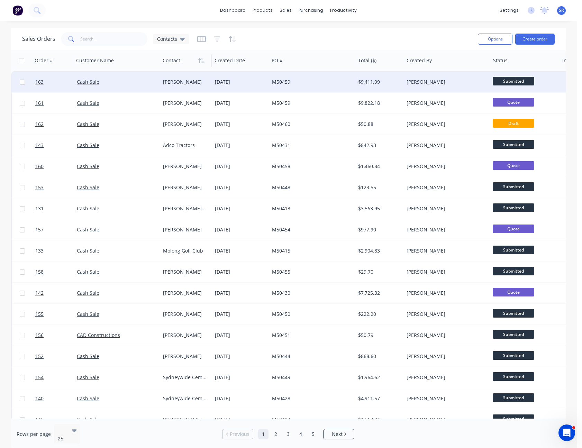
click at [310, 81] on div "M50459" at bounding box center [310, 82] width 77 height 7
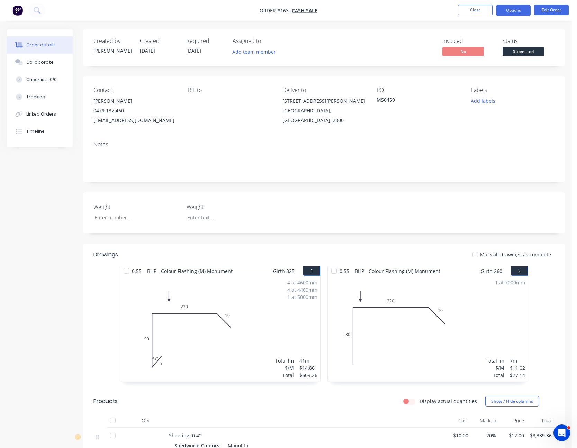
click at [516, 9] on button "Options" at bounding box center [513, 10] width 35 height 11
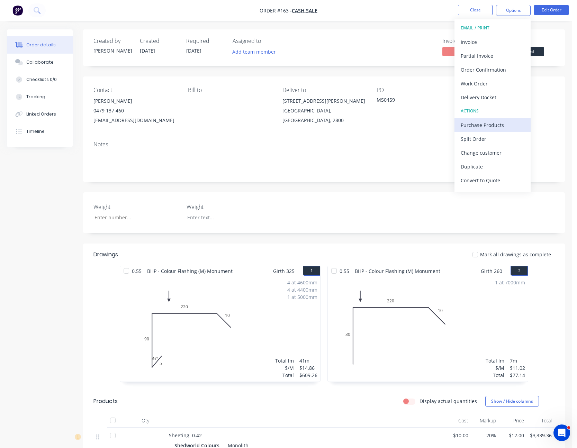
click at [493, 122] on div "Purchase Products" at bounding box center [492, 125] width 64 height 10
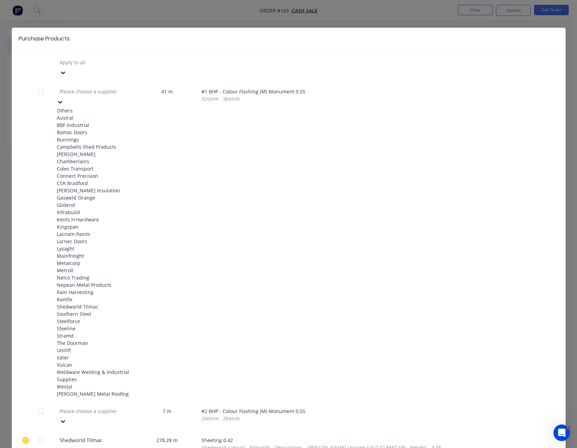
click at [64, 99] on icon at bounding box center [60, 102] width 7 height 7
click at [103, 303] on div "Shedworld Tilmac" at bounding box center [95, 306] width 76 height 7
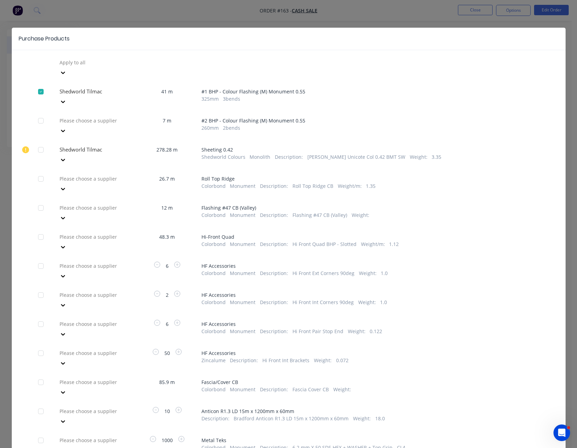
click at [65, 74] on icon at bounding box center [63, 73] width 4 height 2
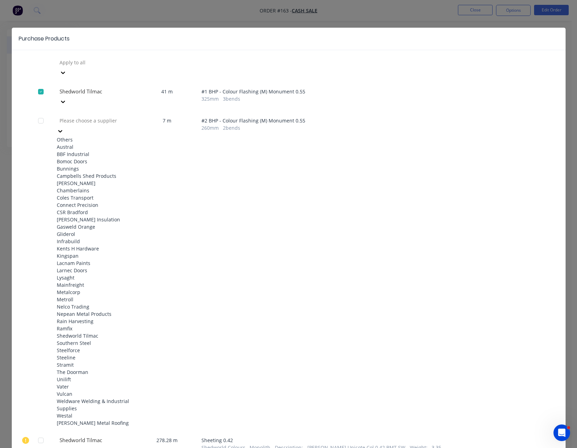
scroll to position [311, 0]
click at [98, 332] on div "Shedworld Tilmac" at bounding box center [95, 335] width 76 height 7
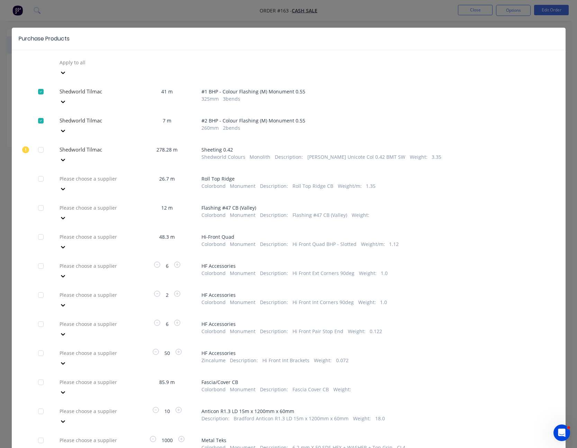
click at [66, 76] on icon at bounding box center [62, 72] width 7 height 7
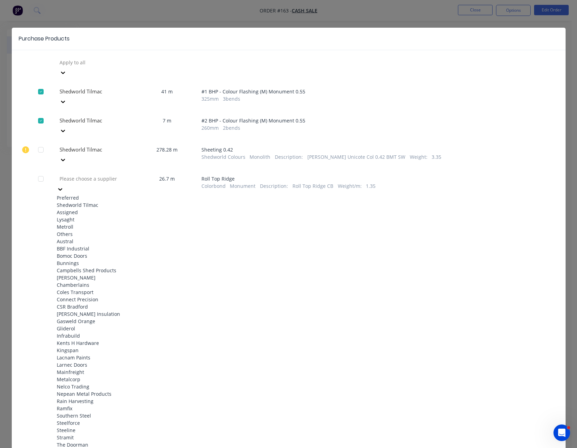
click at [111, 201] on div "Shedworld Tilmac" at bounding box center [95, 204] width 76 height 7
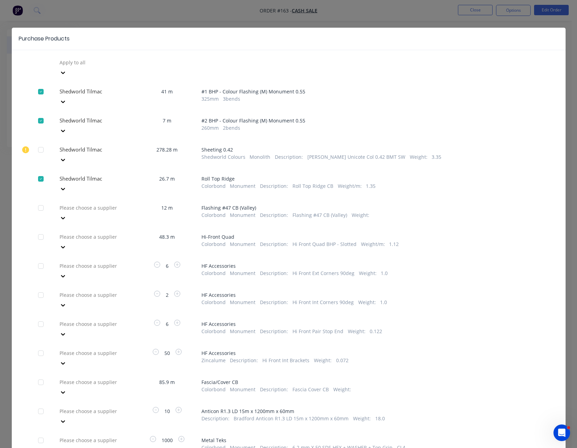
click at [69, 78] on div at bounding box center [63, 72] width 12 height 11
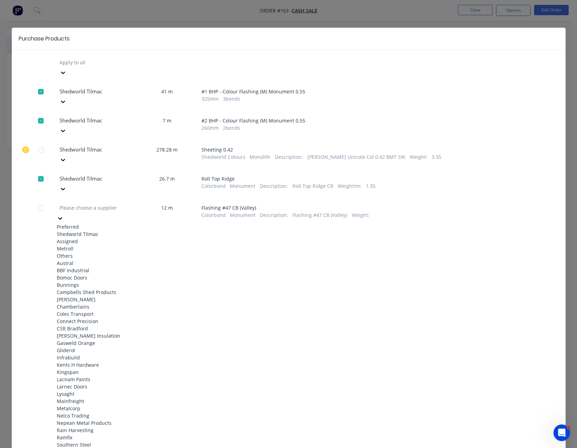
click at [117, 230] on div "Shedworld Tilmac" at bounding box center [95, 233] width 76 height 7
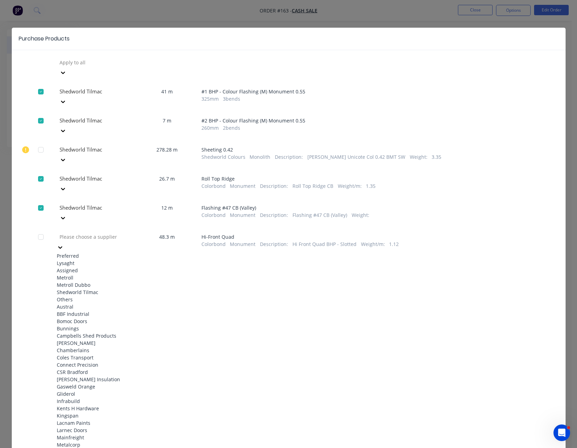
click at [64, 244] on icon at bounding box center [60, 247] width 7 height 7
click at [91, 288] on div "Shedworld Tilmac" at bounding box center [95, 291] width 76 height 7
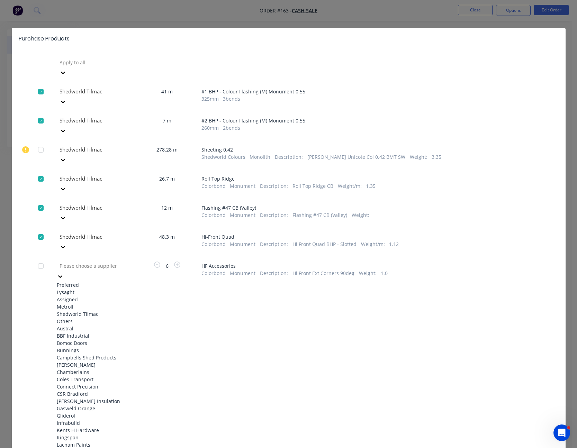
click at [62, 275] on icon at bounding box center [60, 276] width 4 height 2
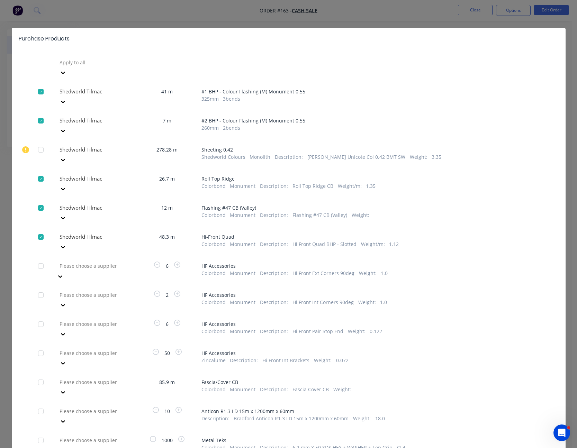
click at [66, 76] on icon at bounding box center [62, 72] width 7 height 7
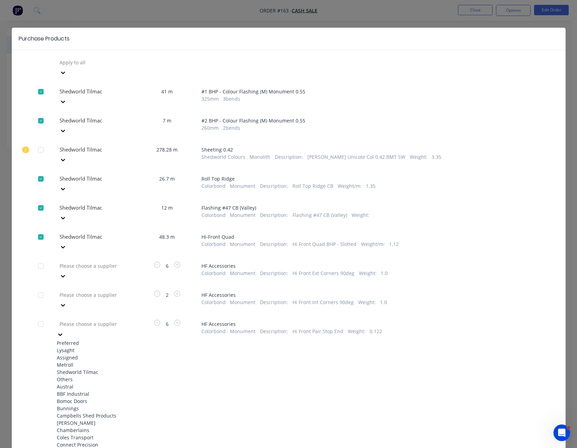
click at [102, 368] on div "Shedworld Tilmac" at bounding box center [95, 371] width 76 height 7
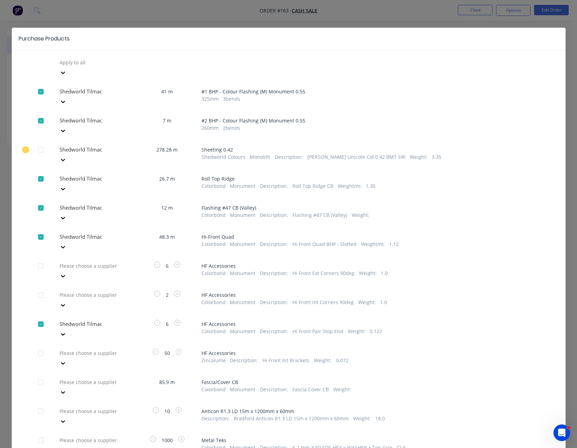
click at [66, 76] on icon at bounding box center [62, 72] width 7 height 7
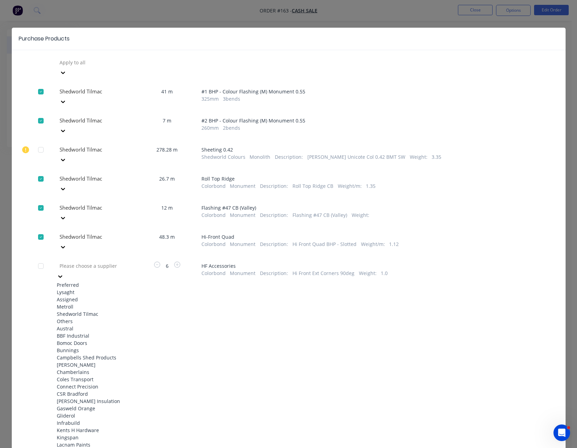
click at [109, 303] on div "Metroll" at bounding box center [95, 306] width 76 height 7
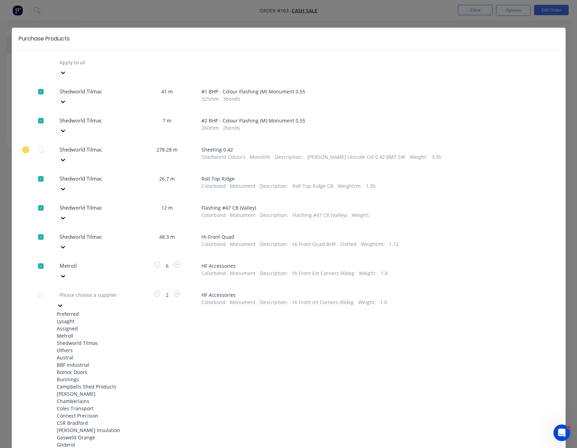
click at [64, 301] on div at bounding box center [60, 305] width 7 height 8
click at [64, 302] on icon at bounding box center [60, 305] width 7 height 7
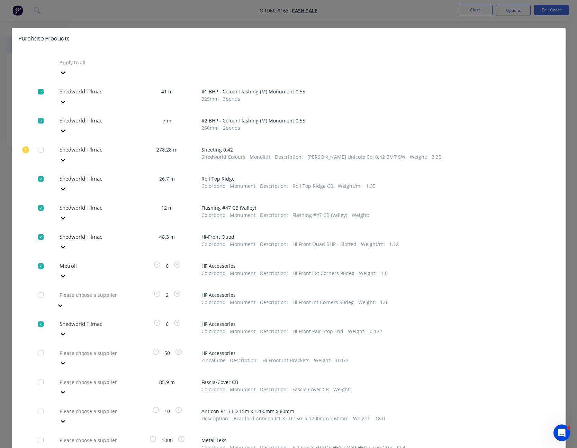
click at [64, 302] on icon at bounding box center [60, 305] width 7 height 7
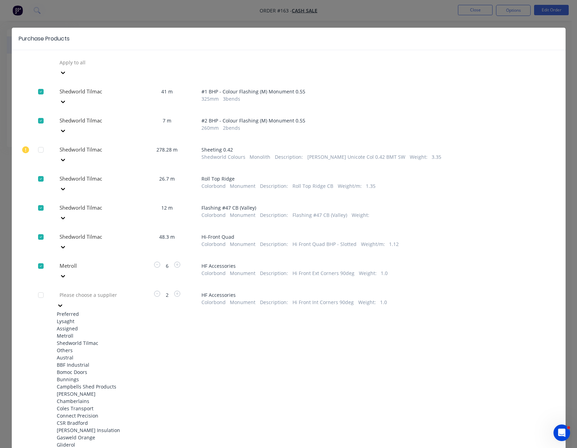
click at [103, 332] on div "Metroll" at bounding box center [95, 335] width 76 height 7
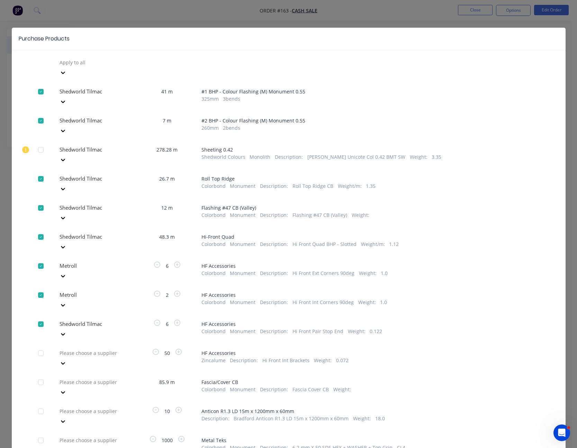
click at [69, 78] on div at bounding box center [63, 72] width 12 height 11
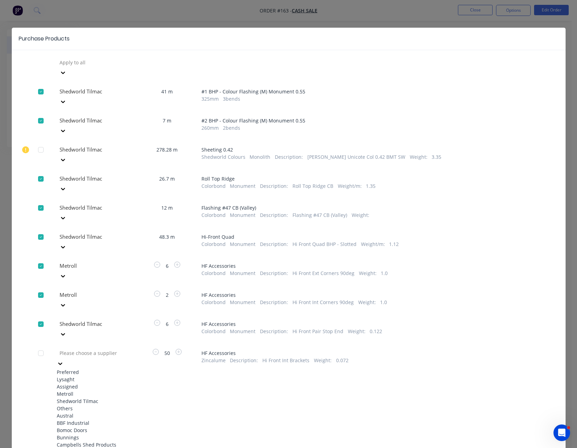
click at [113, 397] on div "Shedworld Tilmac" at bounding box center [95, 400] width 76 height 7
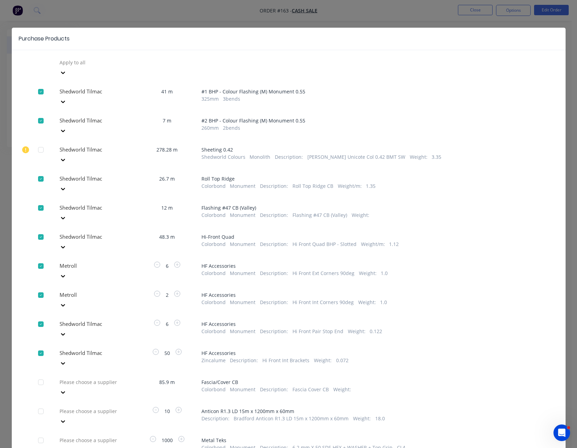
click at [66, 76] on icon at bounding box center [62, 72] width 7 height 7
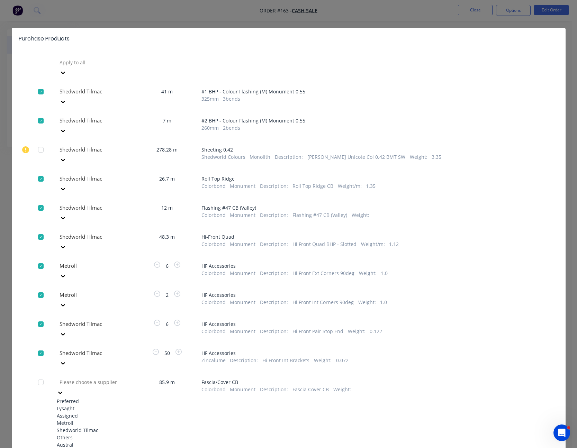
click at [113, 427] on div "Shedworld Tilmac" at bounding box center [95, 430] width 76 height 7
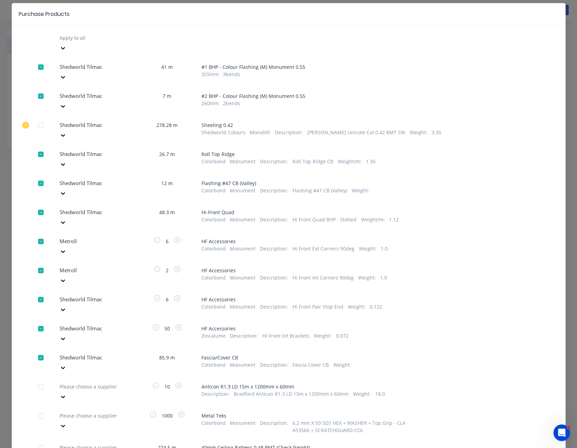
scroll to position [44, 0]
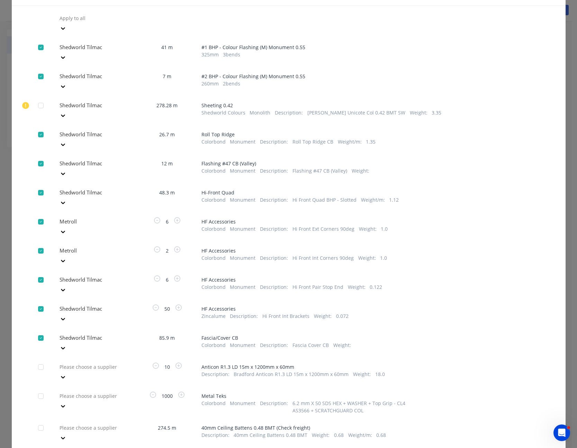
click at [131, 34] on div "Please choose a supplier" at bounding box center [95, 23] width 76 height 21
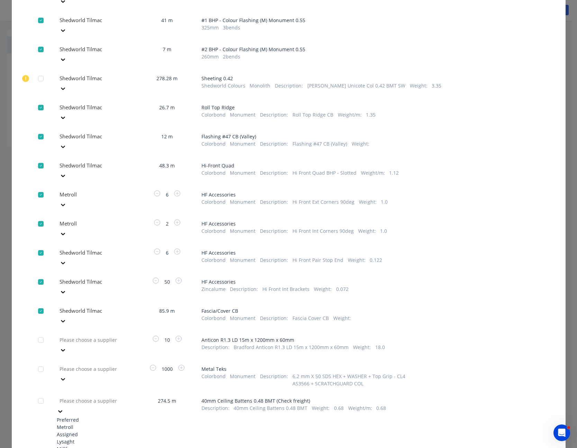
scroll to position [346, 0]
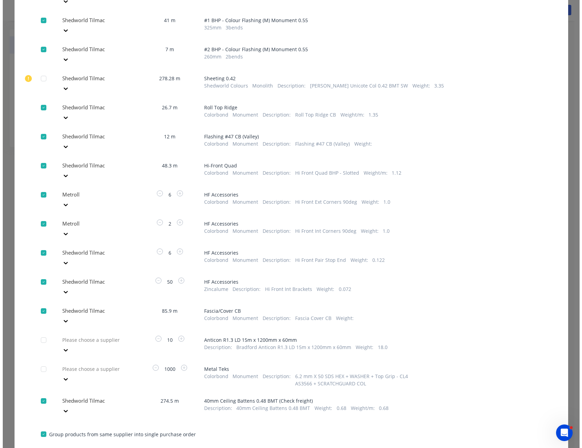
scroll to position [44, 0]
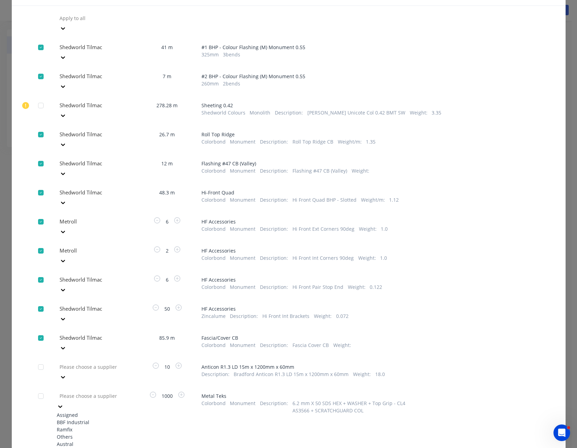
click at [64, 402] on div at bounding box center [60, 406] width 7 height 8
click at [112, 419] on div "BBF Industrial" at bounding box center [95, 422] width 76 height 7
click at [66, 32] on icon at bounding box center [62, 28] width 7 height 7
click at [117, 389] on div "CSR Bradford" at bounding box center [95, 392] width 76 height 7
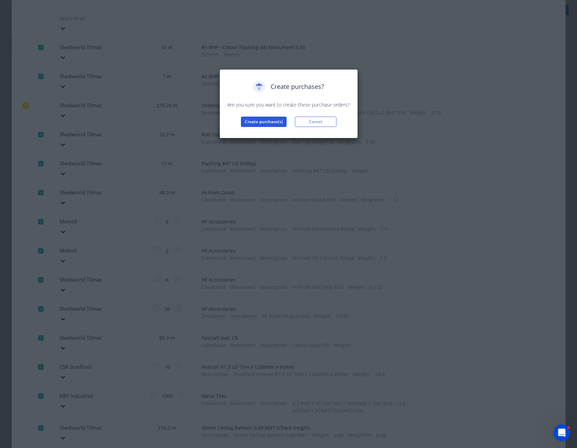
click at [271, 121] on button "Create purchase(s)" at bounding box center [264, 122] width 46 height 10
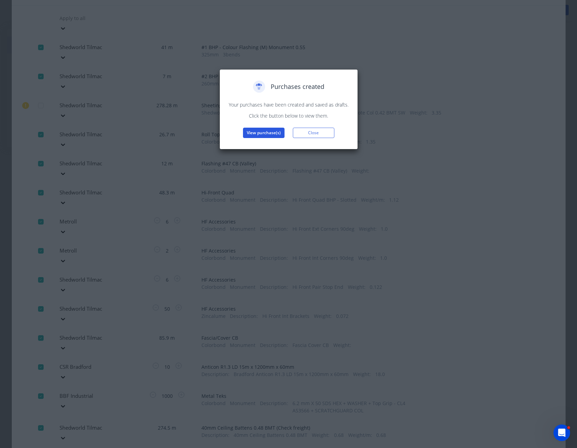
click at [267, 132] on button "View purchase(s)" at bounding box center [264, 133] width 42 height 10
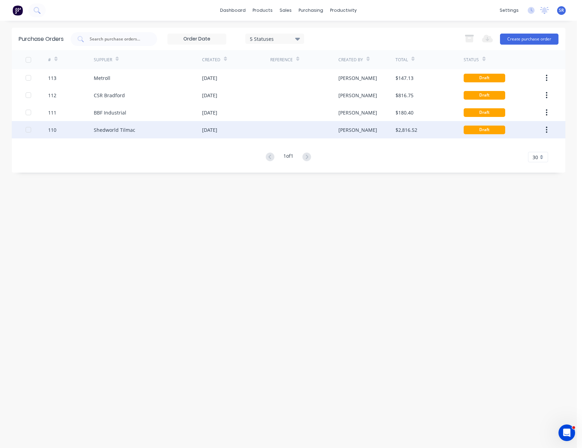
click at [288, 132] on div at bounding box center [304, 129] width 68 height 17
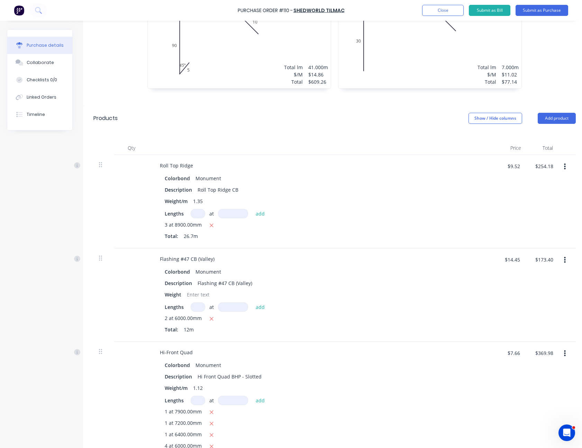
scroll to position [50, 0]
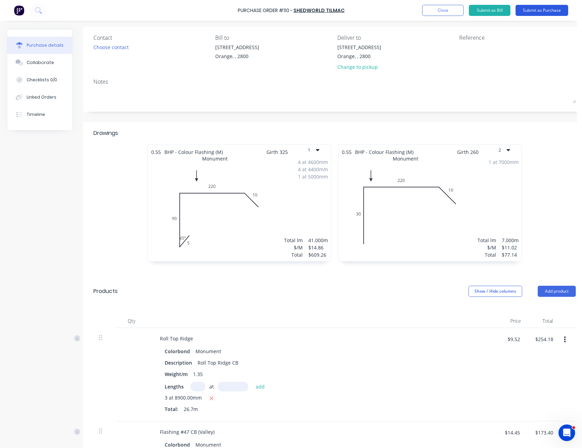
click at [538, 9] on button "Submit as Purchase" at bounding box center [541, 10] width 53 height 11
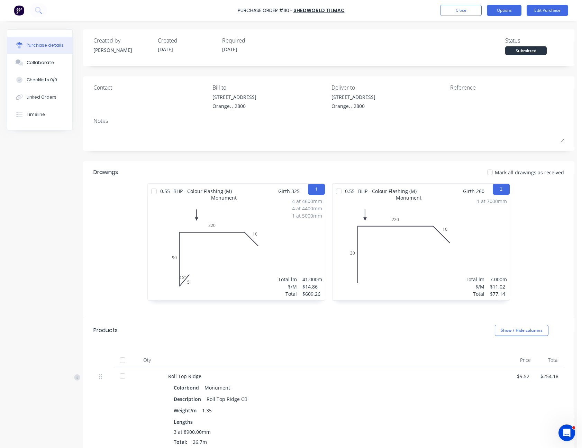
click at [506, 11] on button "Options" at bounding box center [504, 10] width 35 height 11
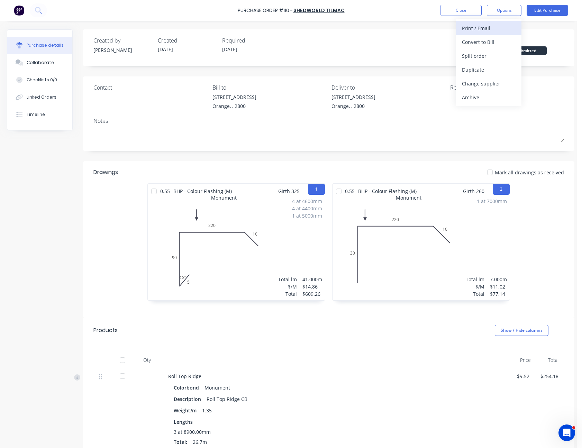
click at [496, 31] on div "Print / Email" at bounding box center [488, 28] width 53 height 10
click at [493, 57] on div "Without pricing" at bounding box center [488, 56] width 53 height 10
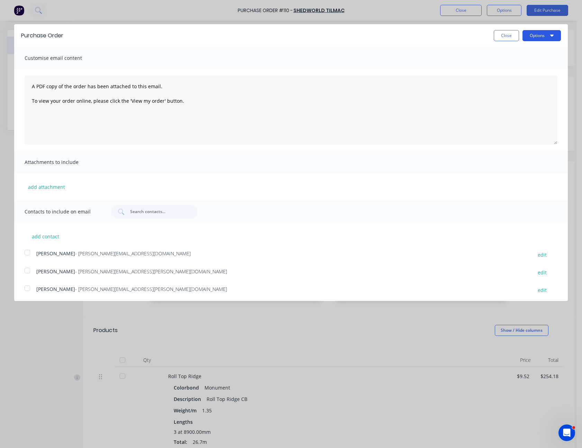
click at [529, 33] on button "Options" at bounding box center [541, 35] width 38 height 11
click at [524, 52] on div "Print" at bounding box center [527, 53] width 53 height 10
click at [511, 33] on button "Close" at bounding box center [506, 35] width 25 height 11
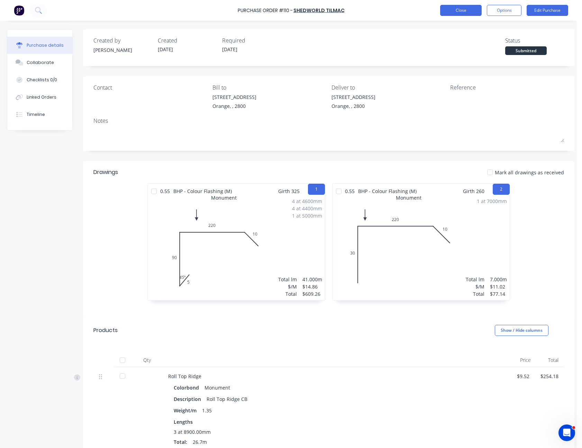
click at [472, 8] on button "Close" at bounding box center [461, 10] width 42 height 11
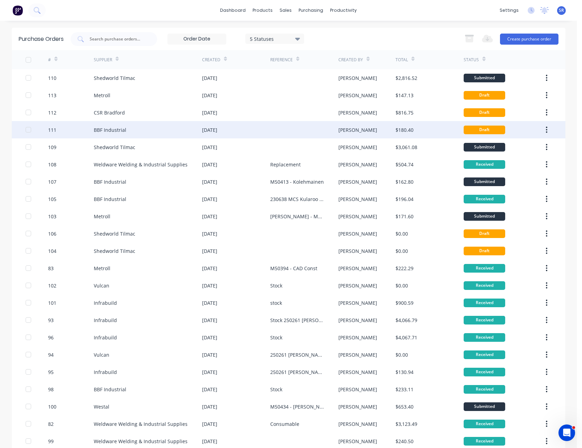
click at [292, 127] on div at bounding box center [304, 129] width 68 height 17
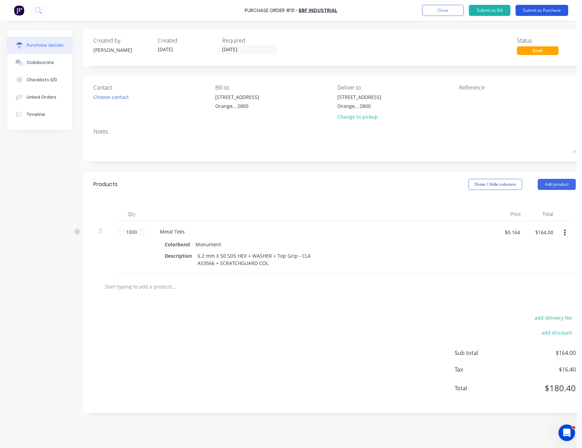
click at [530, 12] on button "Submit as Purchase" at bounding box center [541, 10] width 53 height 11
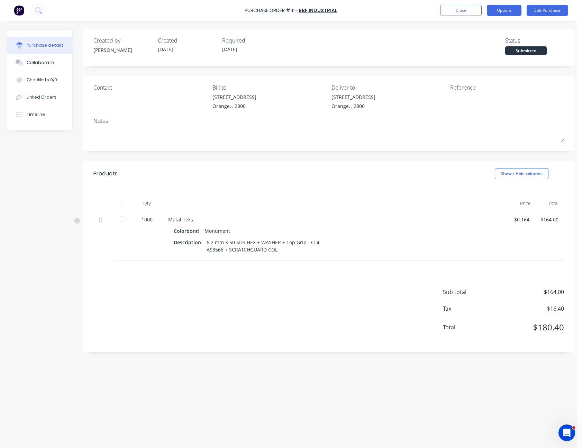
click at [511, 12] on button "Options" at bounding box center [504, 10] width 35 height 11
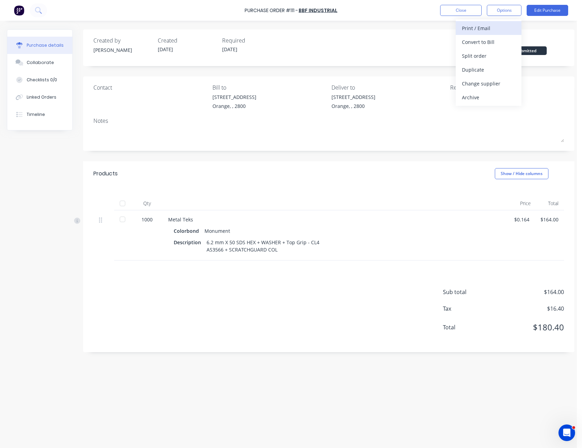
click at [498, 30] on div "Print / Email" at bounding box center [488, 28] width 53 height 10
click at [496, 35] on button "With pricing" at bounding box center [489, 42] width 66 height 14
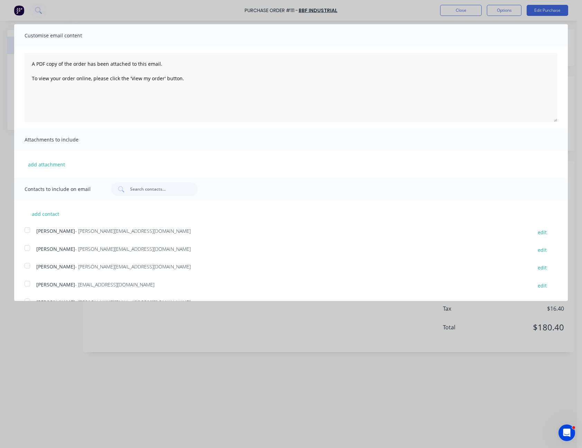
scroll to position [55, 0]
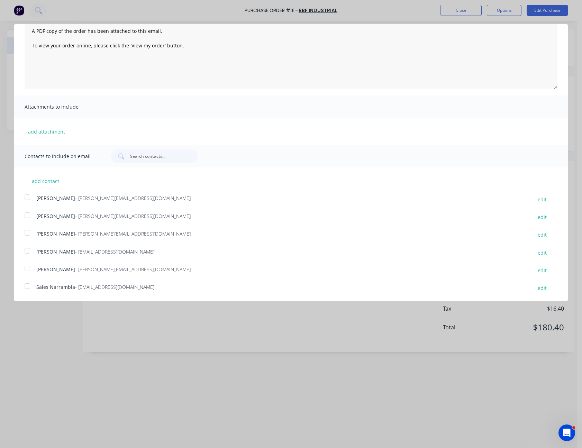
click at [28, 286] on div at bounding box center [27, 286] width 14 height 14
click at [28, 266] on div at bounding box center [27, 269] width 14 height 14
click at [28, 251] on div at bounding box center [27, 251] width 14 height 14
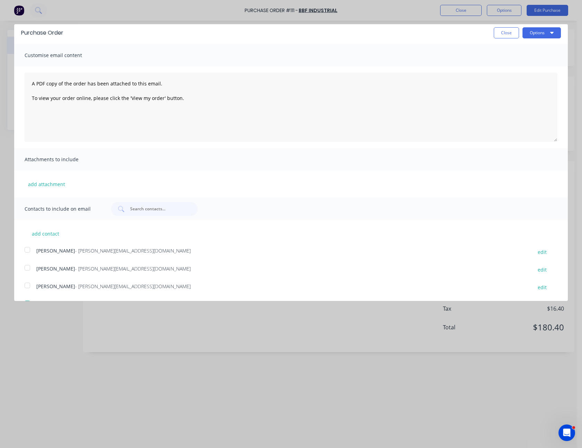
scroll to position [0, 0]
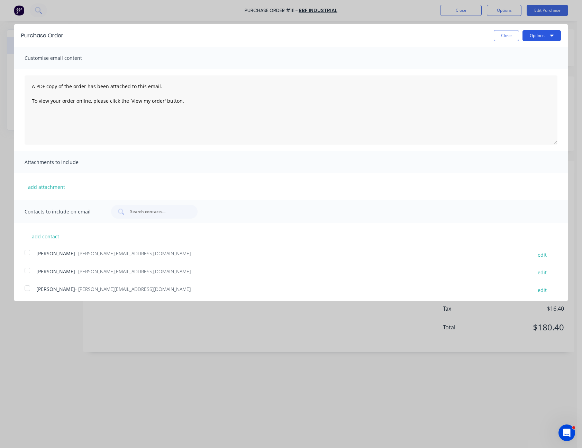
click at [531, 30] on button "Options" at bounding box center [541, 35] width 38 height 11
click at [513, 66] on div "Email" at bounding box center [527, 67] width 53 height 10
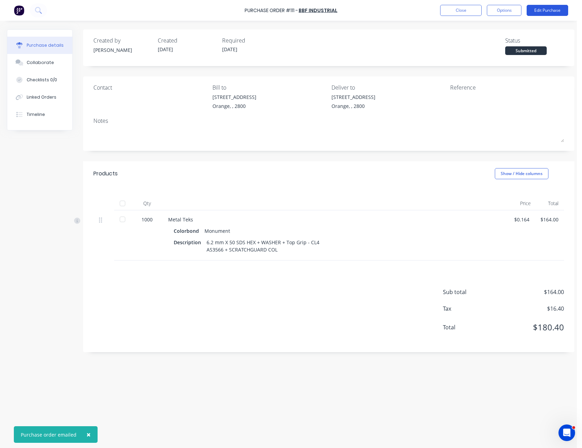
click at [552, 12] on button "Edit Purchase" at bounding box center [547, 10] width 42 height 11
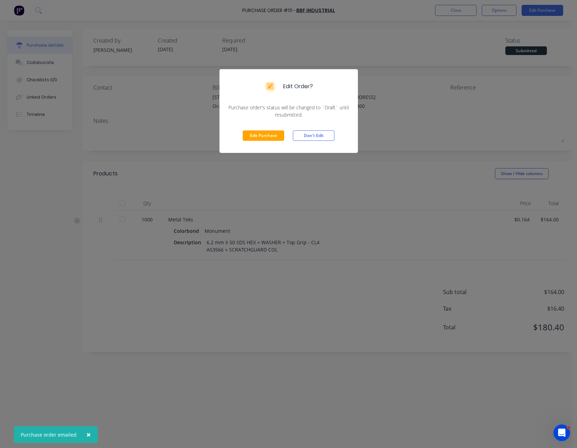
click at [318, 139] on button "Don't Edit" at bounding box center [314, 135] width 42 height 10
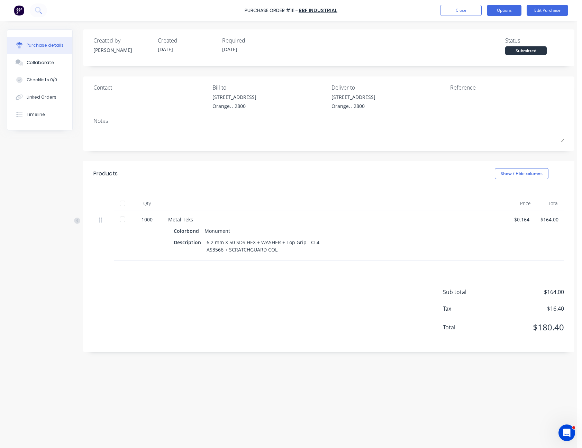
click at [506, 13] on button "Options" at bounding box center [504, 10] width 35 height 11
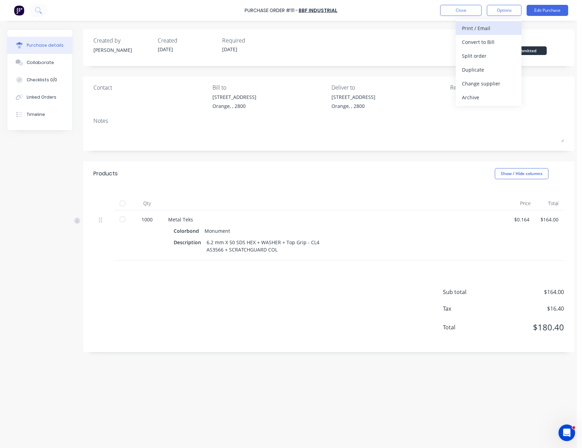
click at [502, 22] on button "Print / Email" at bounding box center [489, 28] width 66 height 14
click at [497, 36] on button "With pricing" at bounding box center [489, 42] width 66 height 14
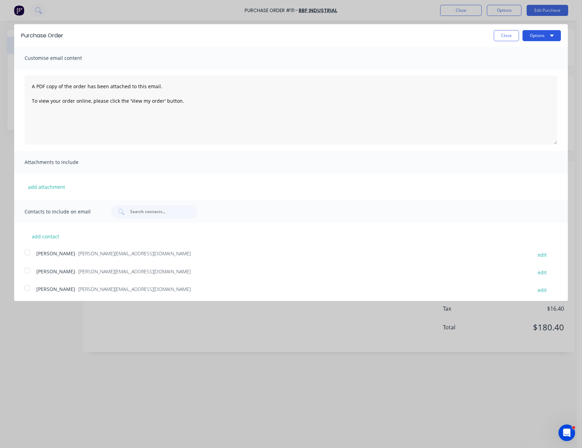
click at [534, 35] on button "Options" at bounding box center [541, 35] width 38 height 11
click at [527, 47] on button "Print" at bounding box center [528, 53] width 66 height 14
click at [497, 35] on button "Close" at bounding box center [506, 35] width 25 height 11
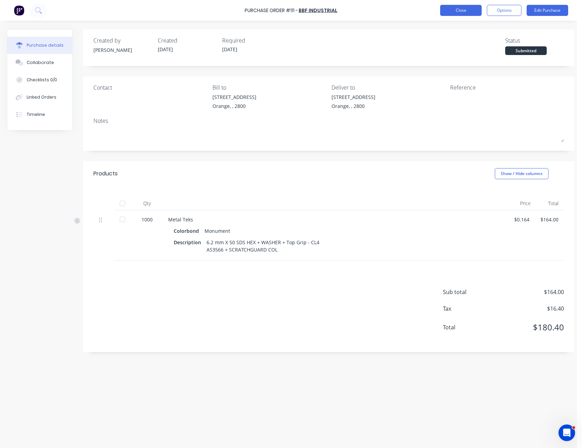
click at [459, 12] on button "Close" at bounding box center [461, 10] width 42 height 11
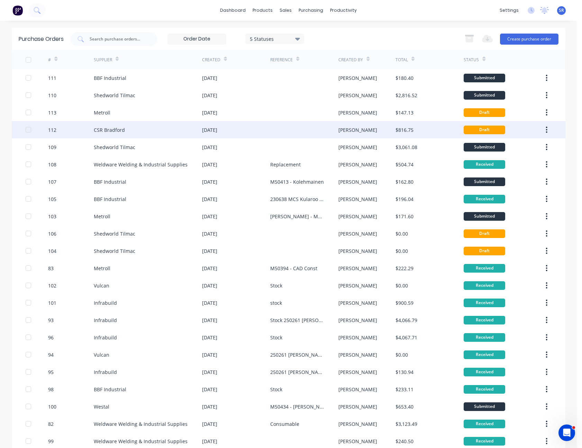
click at [302, 134] on div at bounding box center [304, 129] width 68 height 17
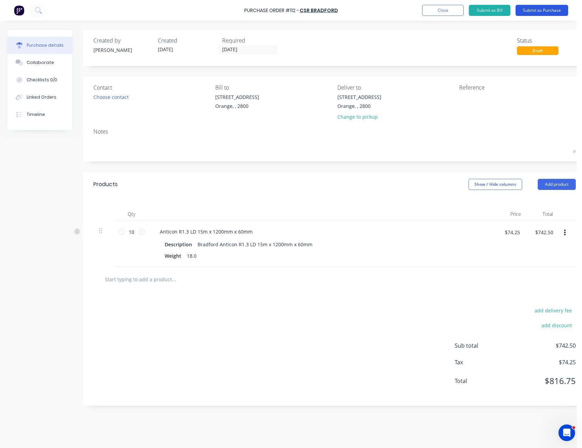
click at [551, 9] on button "Submit as Purchase" at bounding box center [541, 10] width 53 height 11
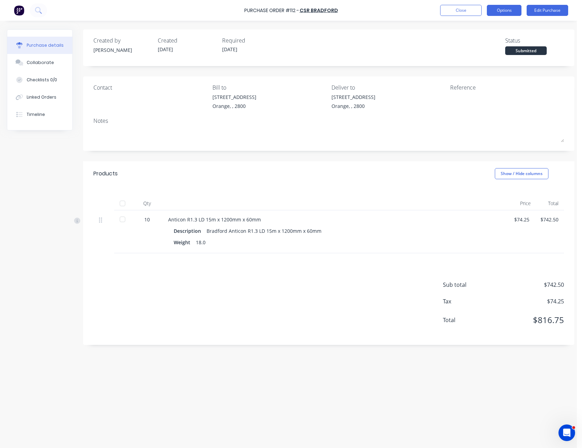
click at [511, 12] on button "Options" at bounding box center [504, 10] width 35 height 11
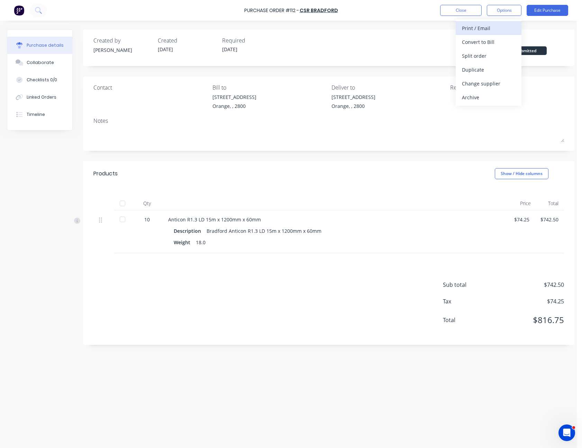
click at [501, 28] on div "Print / Email" at bounding box center [488, 28] width 53 height 10
click at [490, 44] on div "With pricing" at bounding box center [488, 42] width 53 height 10
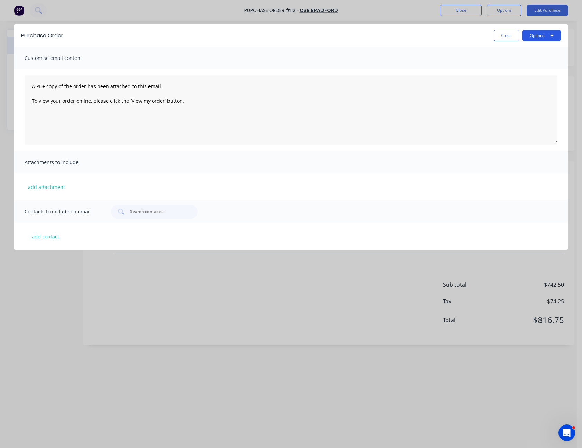
click at [541, 37] on button "Options" at bounding box center [541, 35] width 38 height 11
click at [537, 50] on div "Print" at bounding box center [527, 53] width 53 height 10
click at [514, 34] on button "Close" at bounding box center [506, 35] width 25 height 11
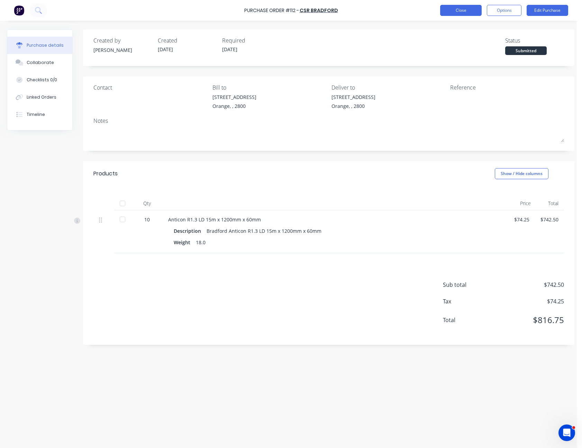
click at [471, 12] on button "Close" at bounding box center [461, 10] width 42 height 11
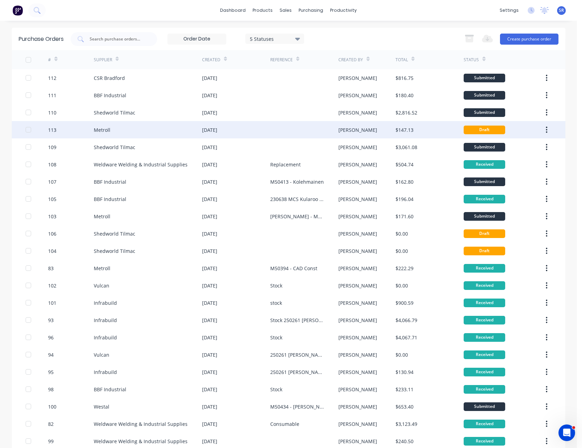
click at [338, 128] on div "[PERSON_NAME]" at bounding box center [357, 129] width 39 height 7
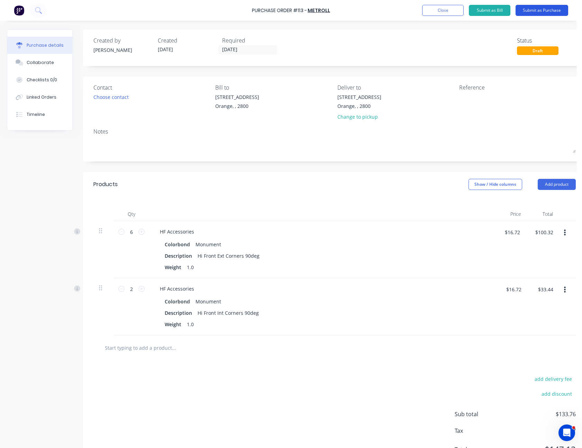
click at [540, 9] on button "Submit as Purchase" at bounding box center [541, 10] width 53 height 11
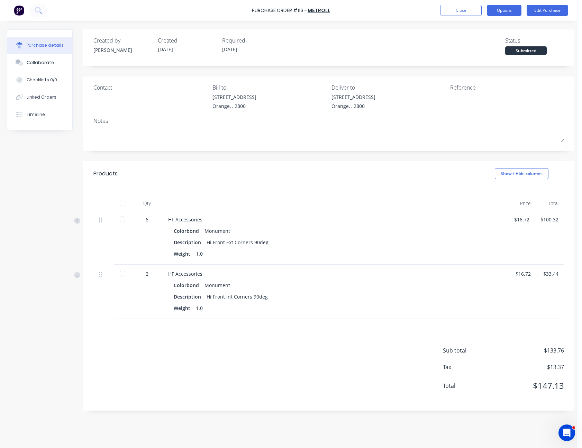
click at [506, 13] on button "Options" at bounding box center [504, 10] width 35 height 11
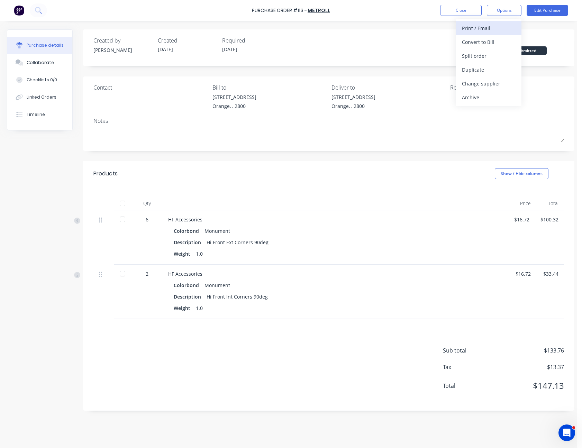
click at [503, 28] on div "Print / Email" at bounding box center [488, 28] width 53 height 10
click at [497, 38] on div "With pricing" at bounding box center [488, 42] width 53 height 10
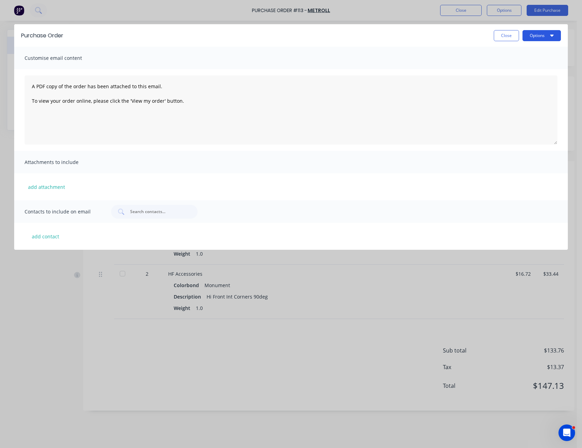
click at [535, 35] on button "Options" at bounding box center [541, 35] width 38 height 11
click at [528, 50] on div "Print" at bounding box center [527, 53] width 53 height 10
click at [505, 33] on button "Close" at bounding box center [506, 35] width 25 height 11
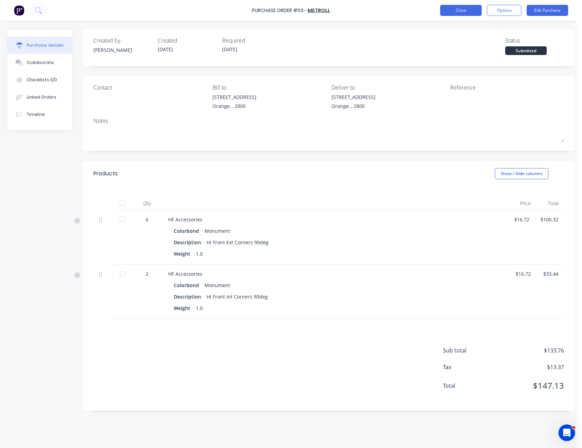
click at [467, 14] on button "Close" at bounding box center [461, 10] width 42 height 11
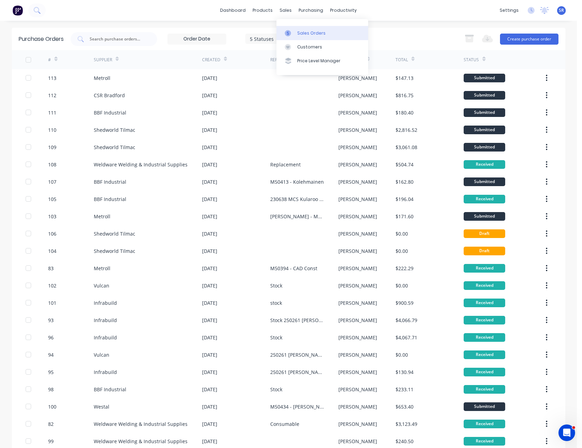
click at [298, 32] on div "Sales Orders" at bounding box center [311, 33] width 28 height 6
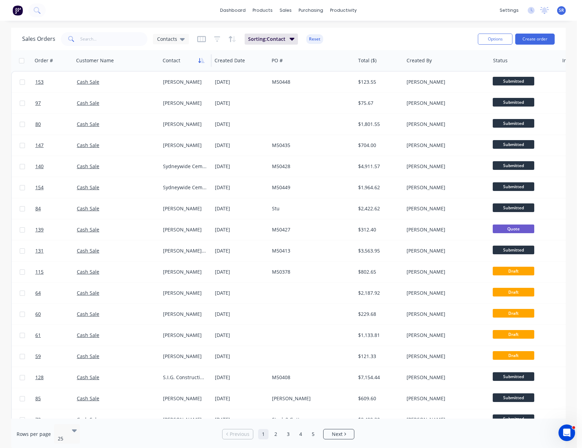
click at [202, 59] on icon "button" at bounding box center [201, 61] width 6 height 6
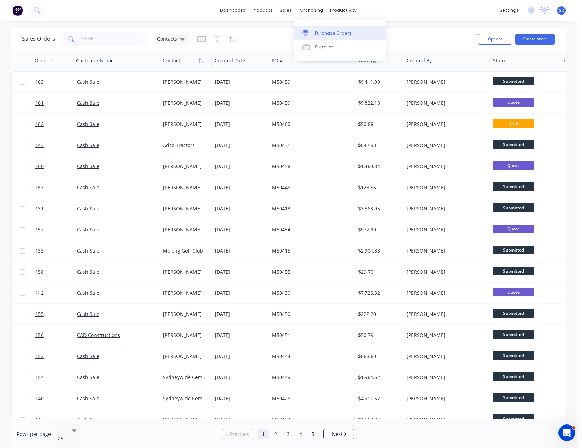
click at [324, 35] on div "Purchase Orders" at bounding box center [333, 33] width 37 height 6
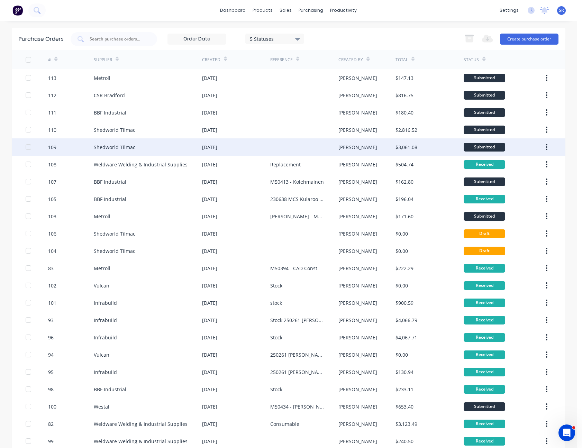
click at [270, 145] on div at bounding box center [304, 146] width 68 height 17
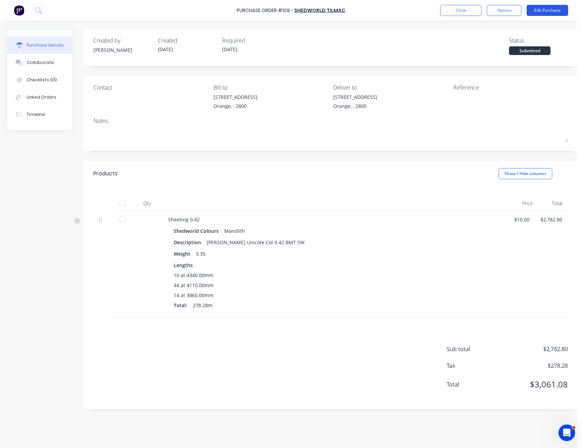
click at [542, 10] on button "Edit Purchase" at bounding box center [547, 10] width 42 height 11
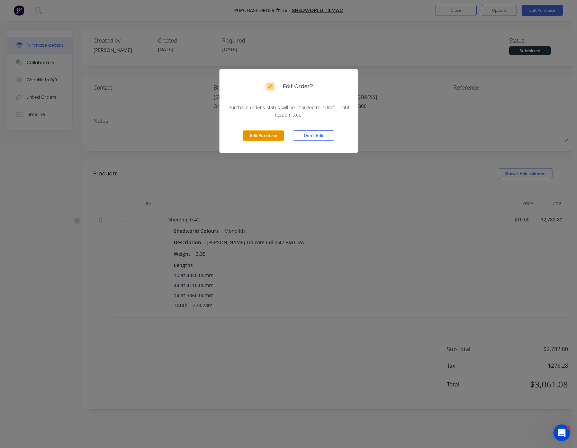
click at [261, 137] on button "Edit Purchase" at bounding box center [263, 135] width 42 height 10
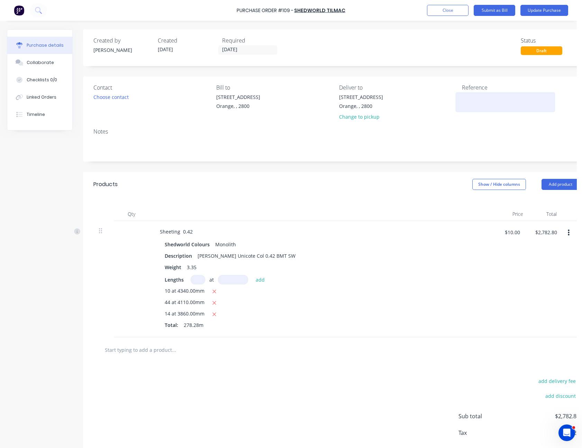
click at [465, 96] on textarea at bounding box center [505, 101] width 86 height 16
click at [469, 96] on textarea "M" at bounding box center [505, 101] width 86 height 16
click at [481, 134] on div "Notes" at bounding box center [336, 131] width 486 height 8
click at [543, 9] on button "Update Purchase" at bounding box center [544, 10] width 48 height 11
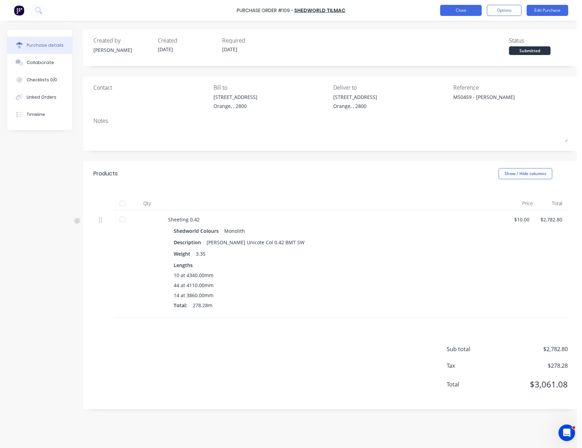
click at [462, 7] on button "Close" at bounding box center [461, 10] width 42 height 11
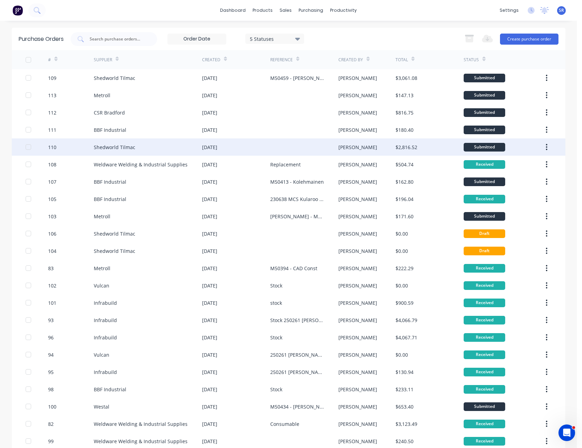
click at [264, 149] on div "[DATE]" at bounding box center [236, 146] width 68 height 17
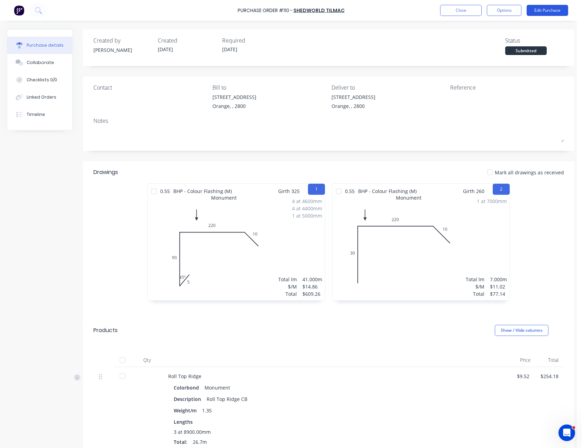
click at [551, 9] on button "Edit Purchase" at bounding box center [547, 10] width 42 height 11
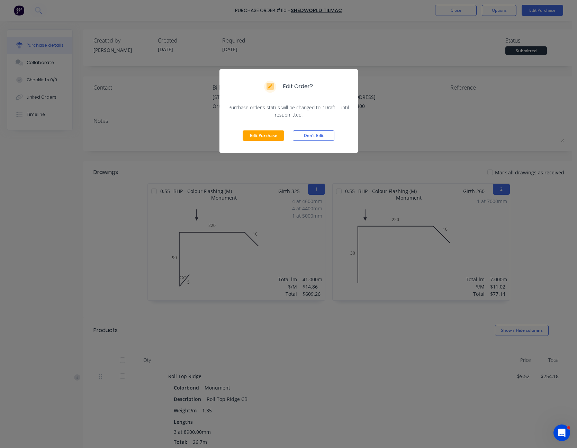
drag, startPoint x: 267, startPoint y: 140, endPoint x: 266, endPoint y: 137, distance: 3.8
click at [266, 140] on button "Edit Purchase" at bounding box center [263, 135] width 42 height 10
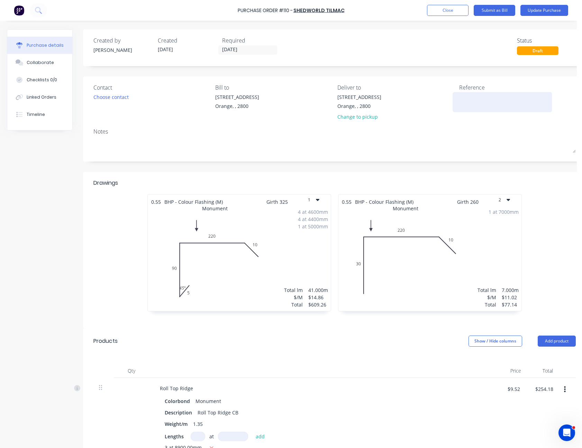
click at [465, 99] on textarea at bounding box center [502, 101] width 86 height 16
click at [526, 11] on button "Update Purchase" at bounding box center [544, 10] width 48 height 11
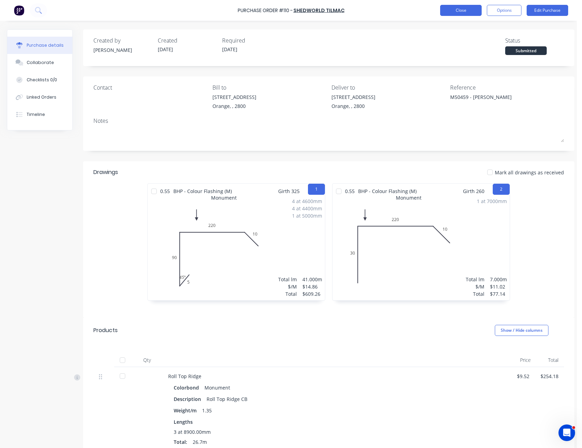
click at [444, 10] on button "Close" at bounding box center [461, 10] width 42 height 11
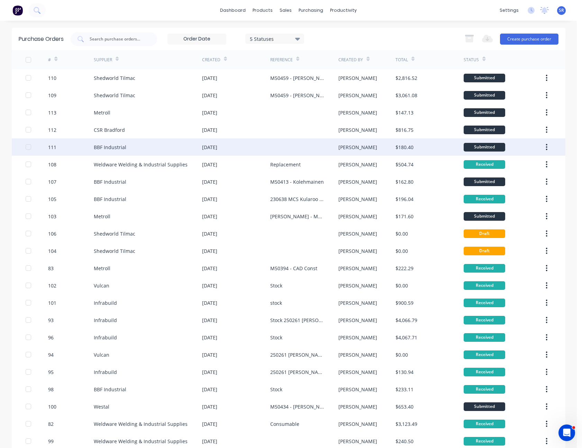
click at [288, 144] on div at bounding box center [304, 146] width 68 height 17
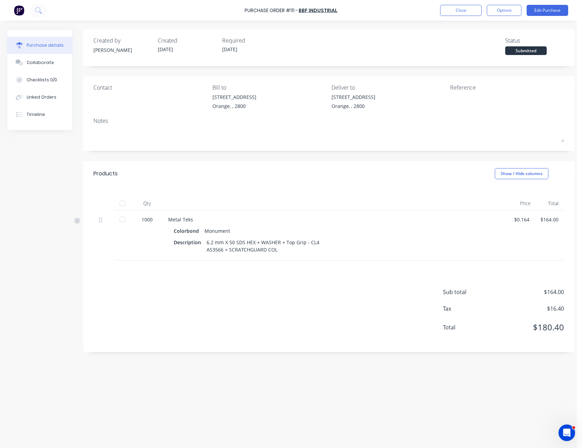
click at [547, 4] on div "Purchase Order #111 - BBF Industrial Close Options Edit Purchase" at bounding box center [291, 10] width 582 height 21
click at [547, 12] on button "Edit Purchase" at bounding box center [547, 10] width 42 height 11
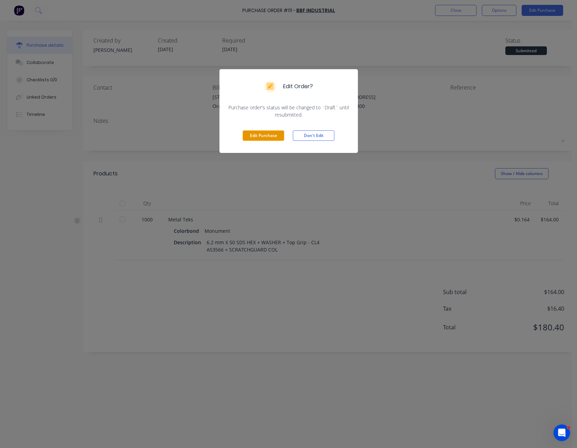
click at [272, 134] on button "Edit Purchase" at bounding box center [263, 135] width 42 height 10
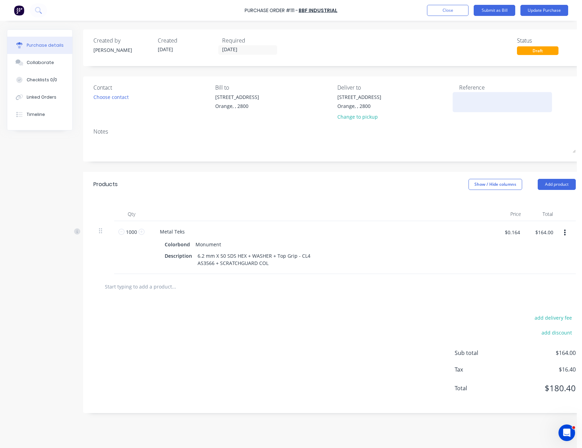
click at [482, 101] on textarea at bounding box center [502, 101] width 86 height 16
click at [549, 11] on button "Update Purchase" at bounding box center [544, 10] width 48 height 11
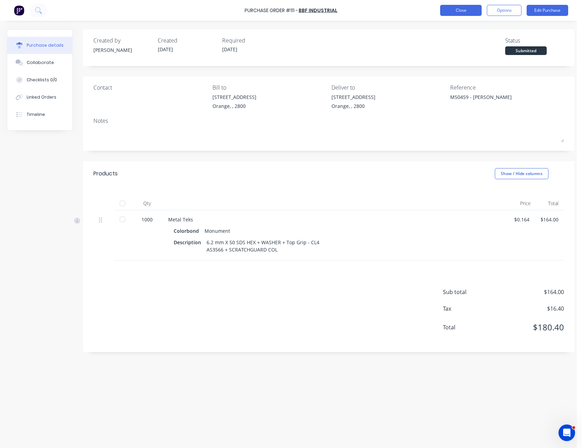
click at [462, 9] on button "Close" at bounding box center [461, 10] width 42 height 11
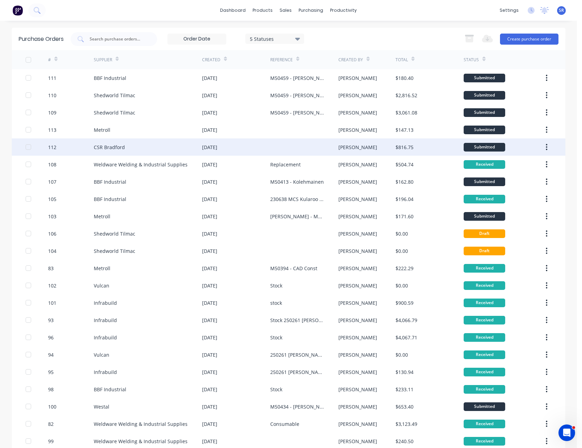
click at [305, 145] on div at bounding box center [304, 146] width 68 height 17
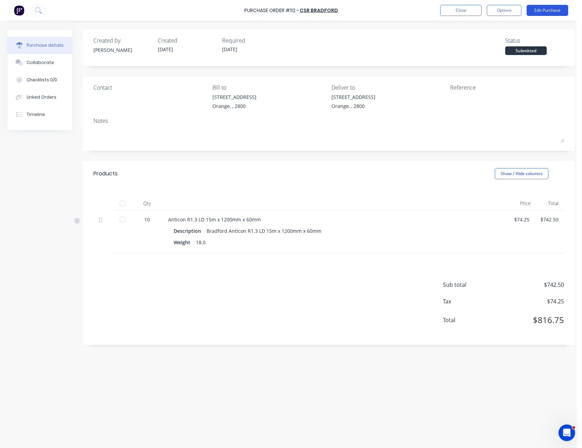
click at [543, 11] on button "Edit Purchase" at bounding box center [547, 10] width 42 height 11
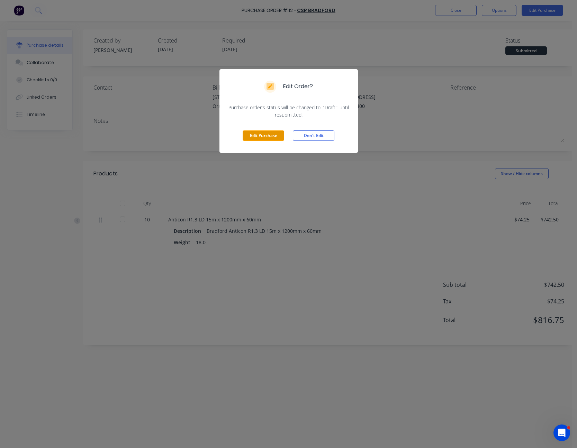
click at [273, 136] on button "Edit Purchase" at bounding box center [263, 135] width 42 height 10
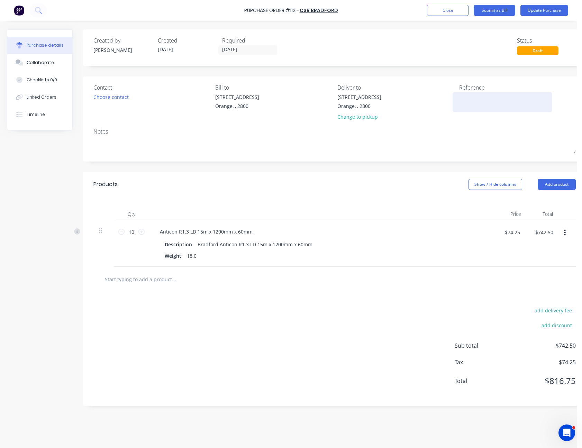
click at [465, 94] on textarea at bounding box center [502, 101] width 86 height 16
click at [549, 11] on button "Update Purchase" at bounding box center [544, 10] width 48 height 11
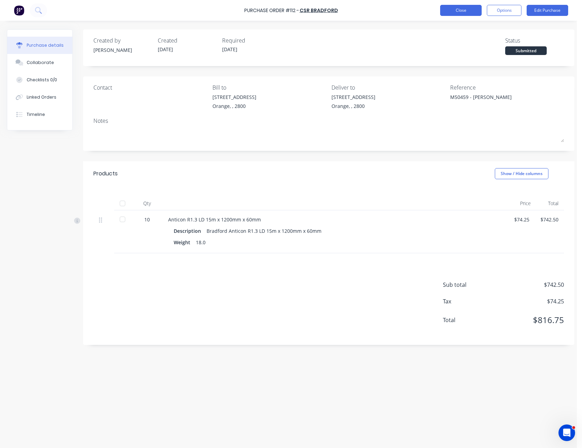
click at [470, 12] on button "Close" at bounding box center [461, 10] width 42 height 11
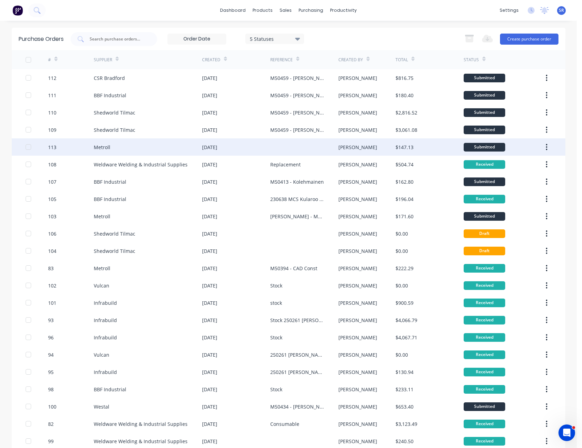
click at [285, 149] on div at bounding box center [304, 146] width 68 height 17
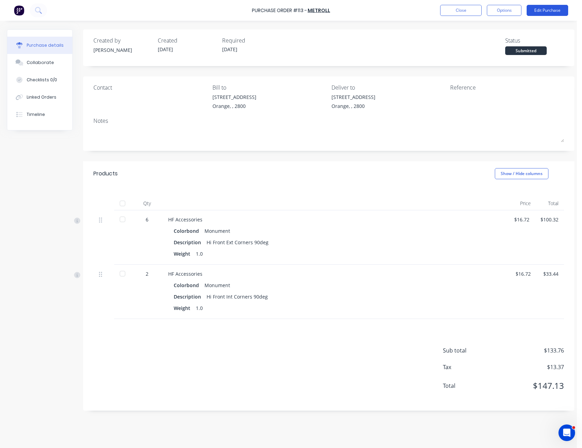
click at [542, 11] on button "Edit Purchase" at bounding box center [547, 10] width 42 height 11
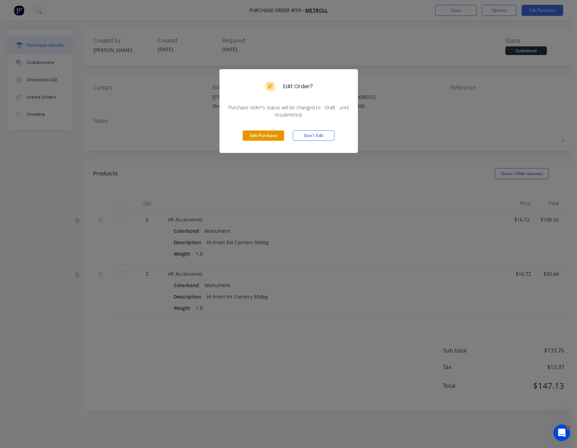
click at [274, 135] on button "Edit Purchase" at bounding box center [263, 135] width 42 height 10
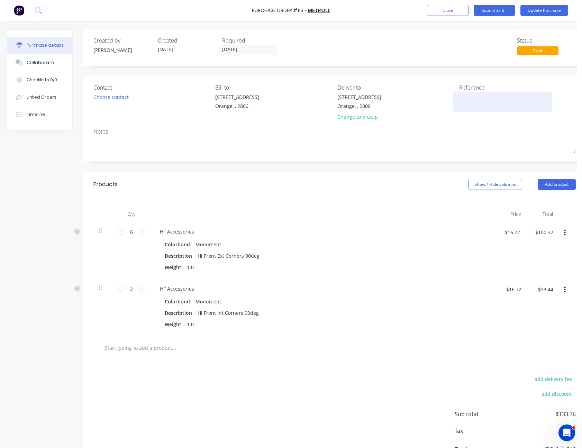
click at [464, 98] on textarea at bounding box center [502, 101] width 86 height 16
click at [544, 9] on button "Update Purchase" at bounding box center [544, 10] width 48 height 11
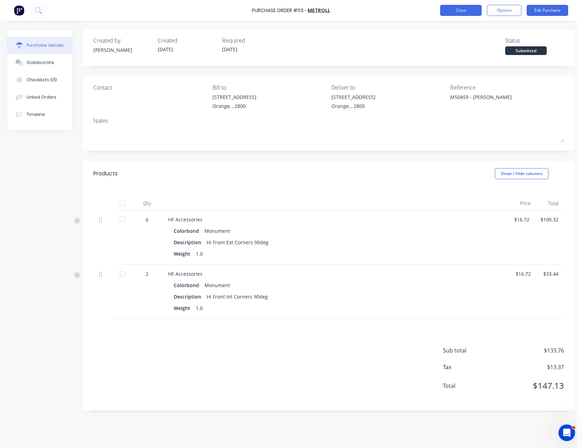
click at [464, 11] on button "Close" at bounding box center [461, 10] width 42 height 11
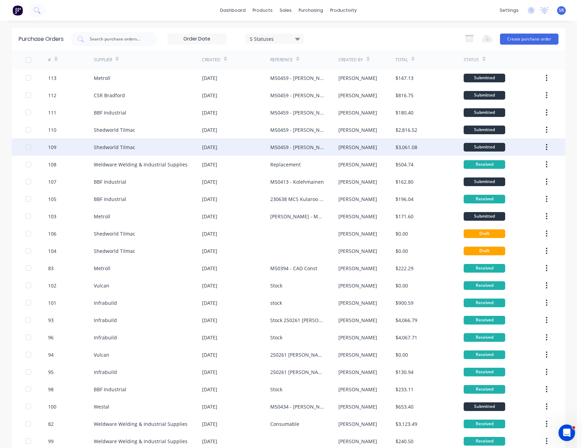
click at [298, 147] on div "M50459 - [PERSON_NAME]" at bounding box center [297, 147] width 54 height 7
